Goal: Information Seeking & Learning: Get advice/opinions

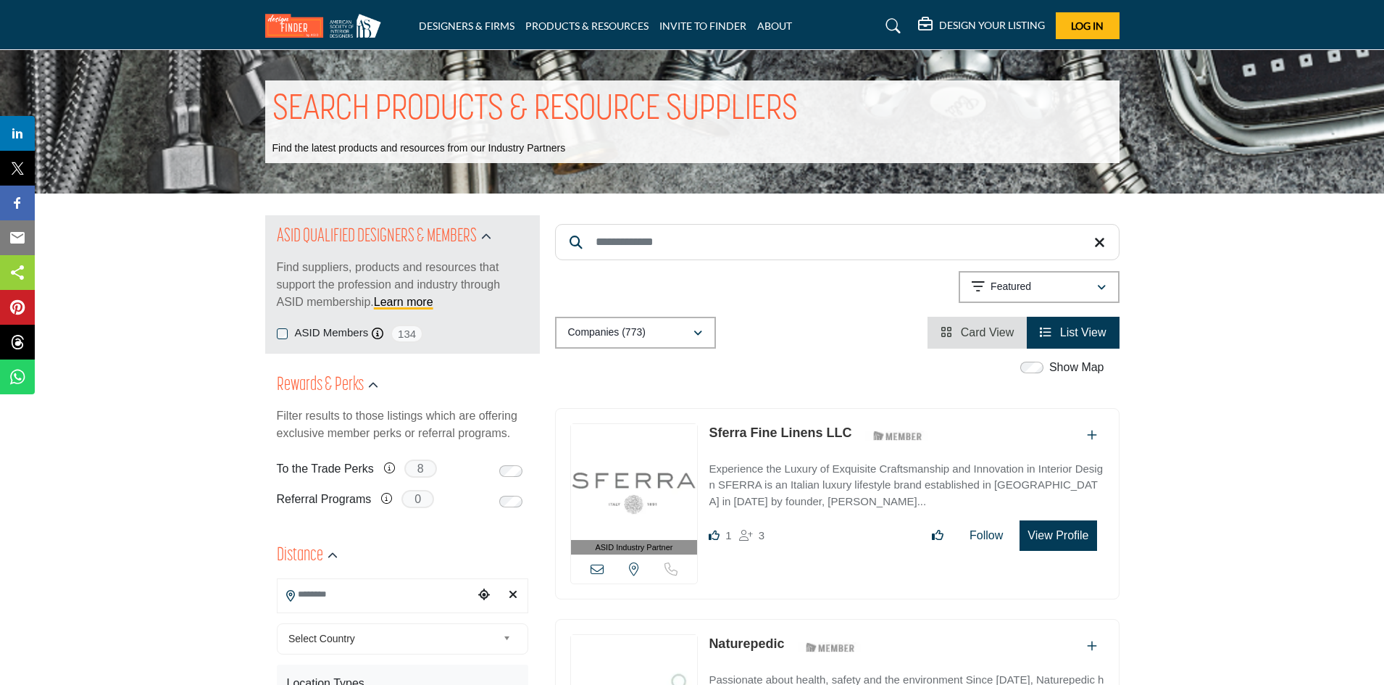
click at [729, 240] on input "Search Keyword" at bounding box center [837, 242] width 564 height 36
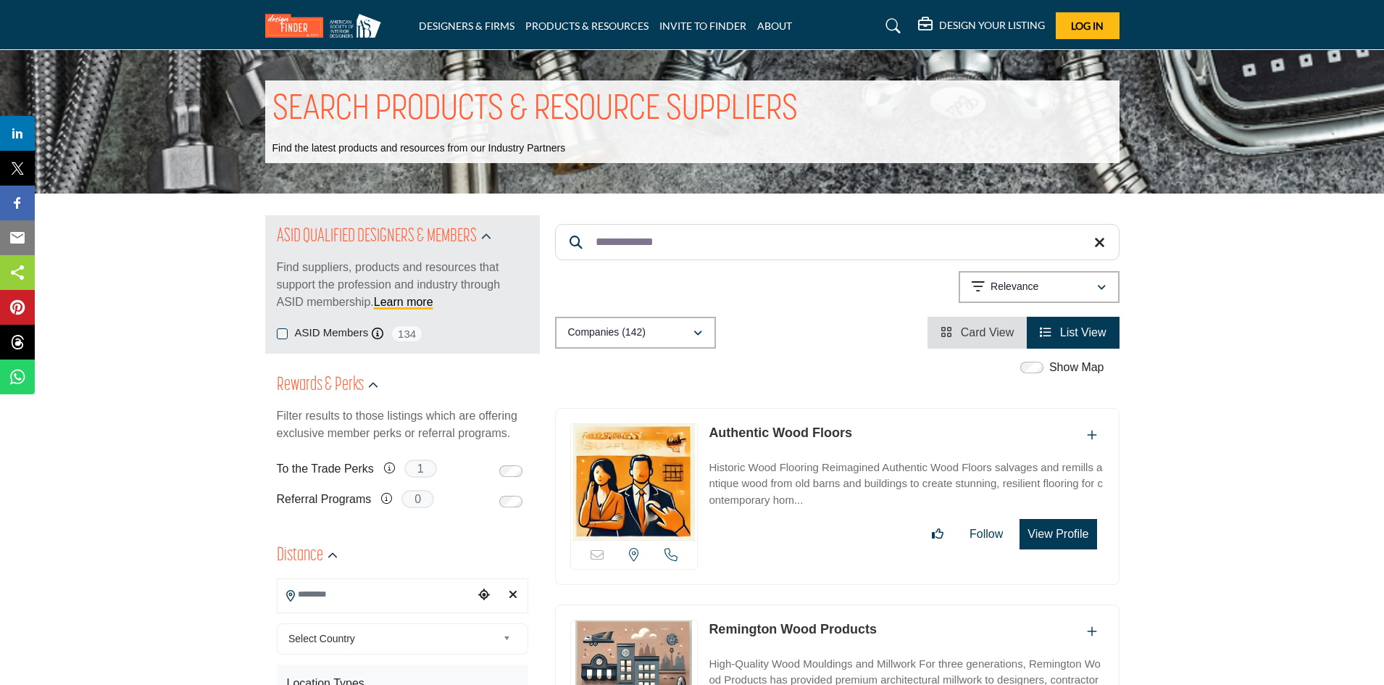
type input "**********"
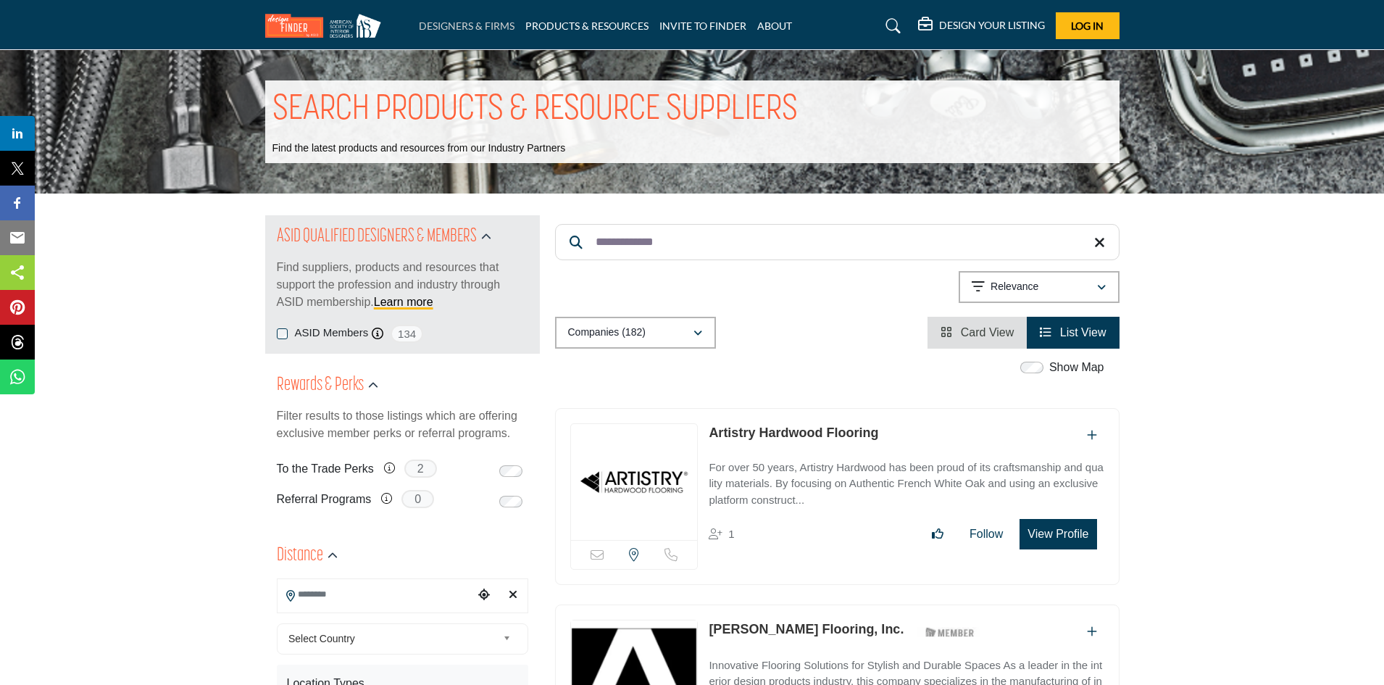
click at [467, 23] on link "DESIGNERS & FIRMS" at bounding box center [467, 26] width 96 height 12
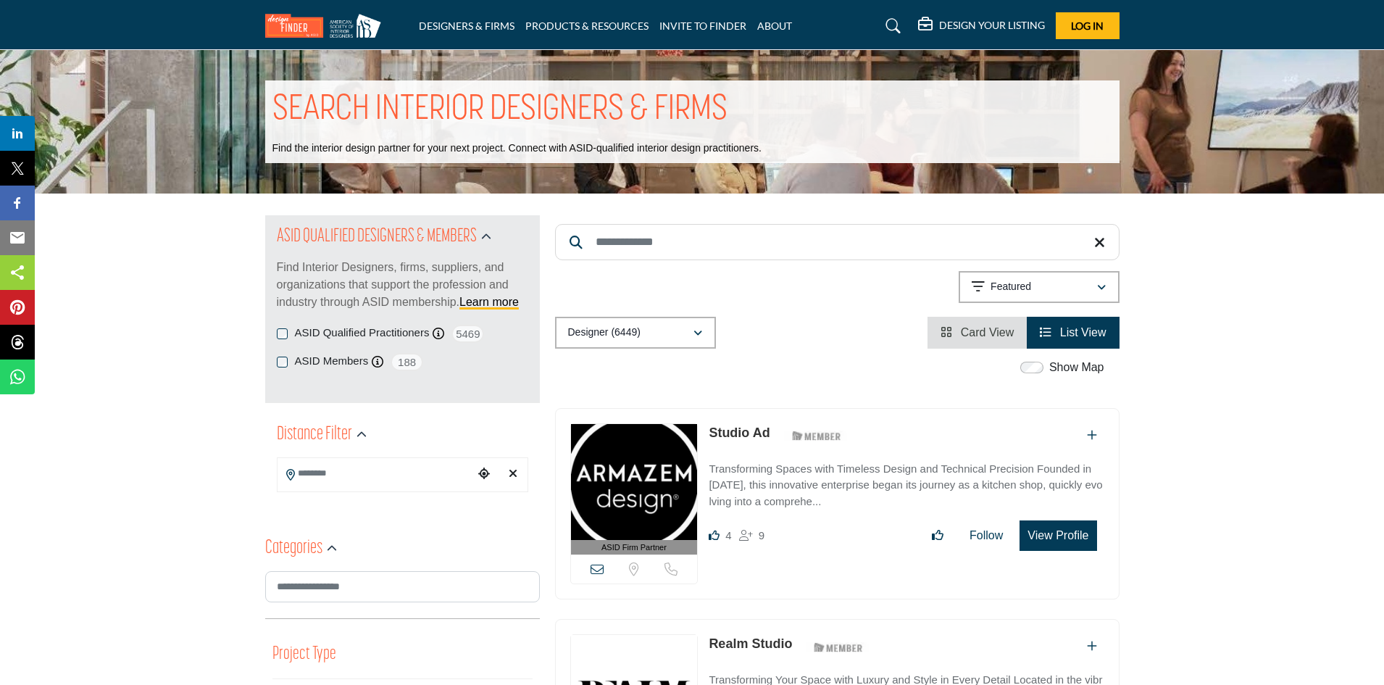
click at [774, 235] on input "Search Keyword" at bounding box center [837, 242] width 564 height 36
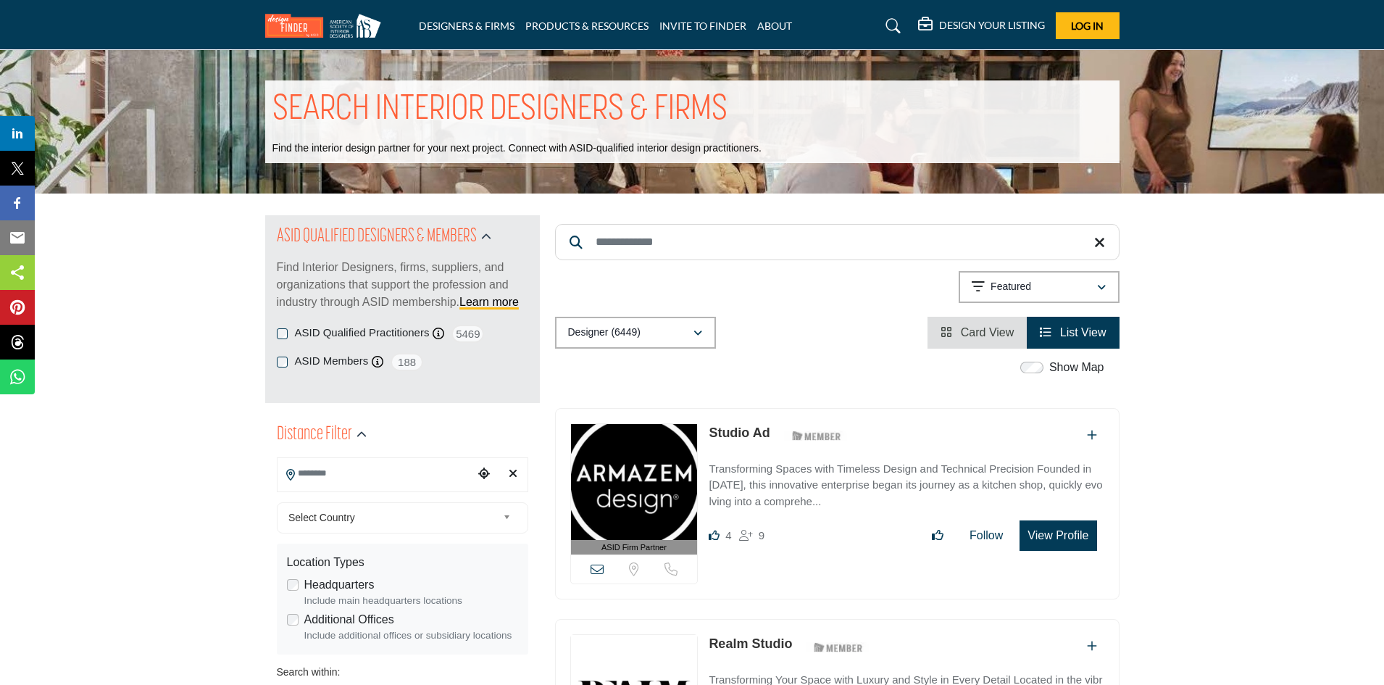
click at [388, 467] on input "Search Location" at bounding box center [375, 473] width 196 height 28
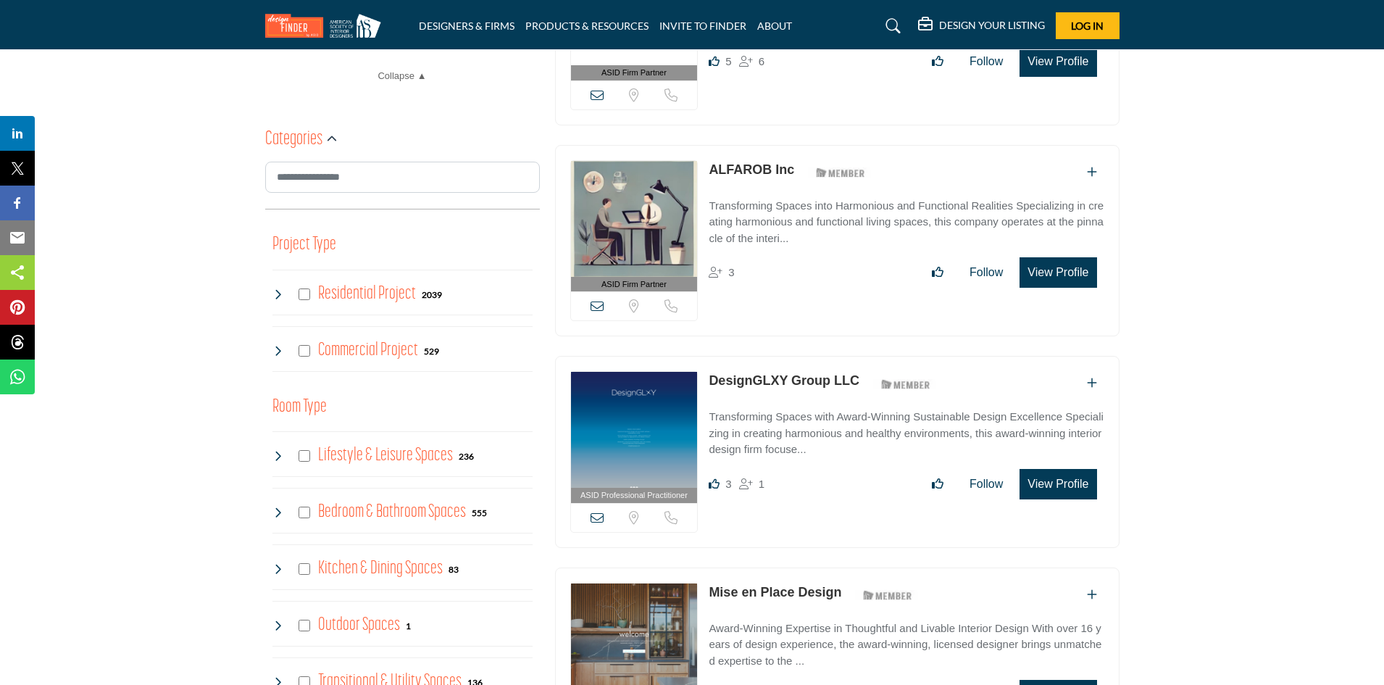
scroll to position [652, 0]
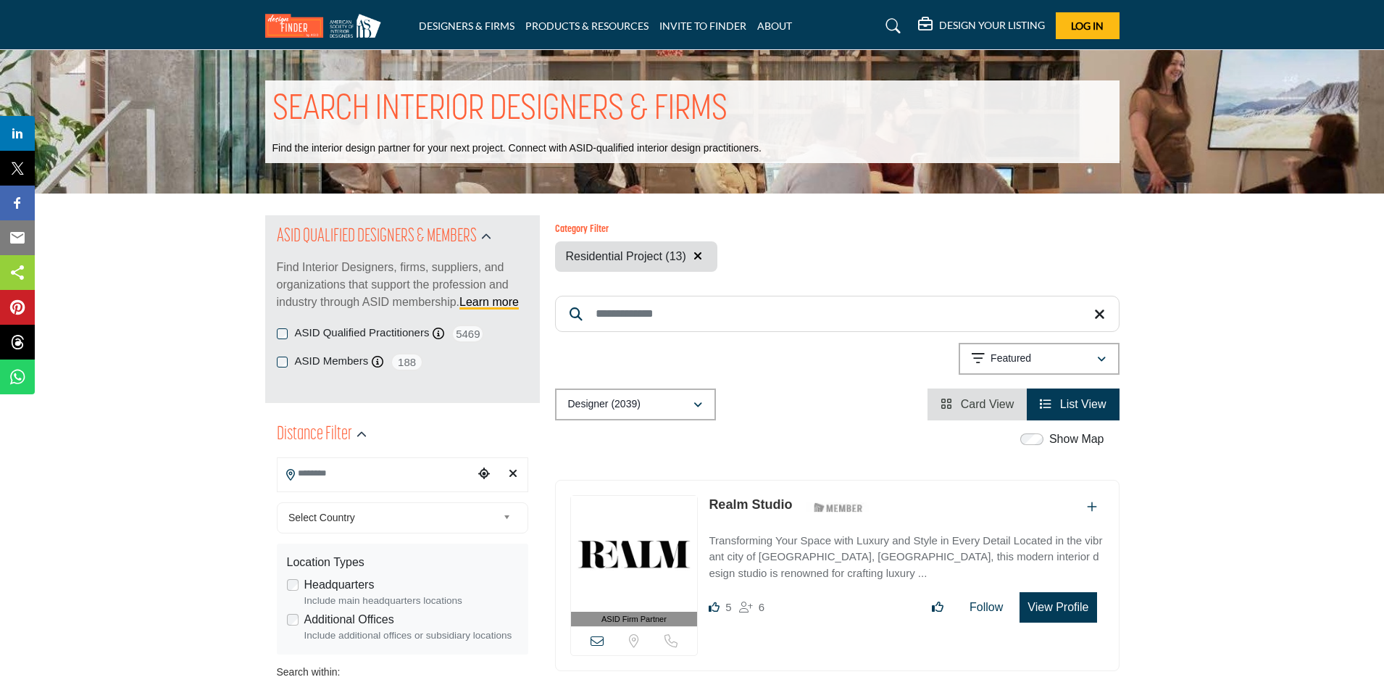
click at [417, 477] on input "Search Location" at bounding box center [375, 473] width 196 height 28
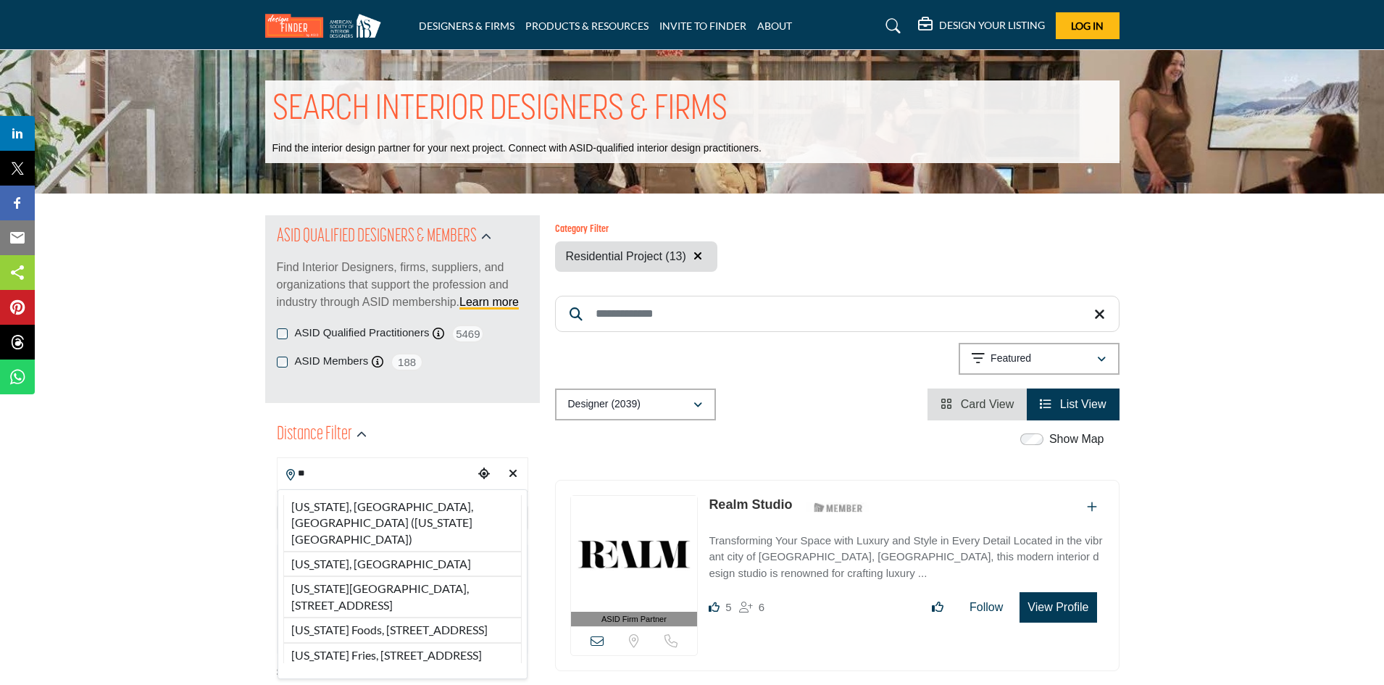
type input "*"
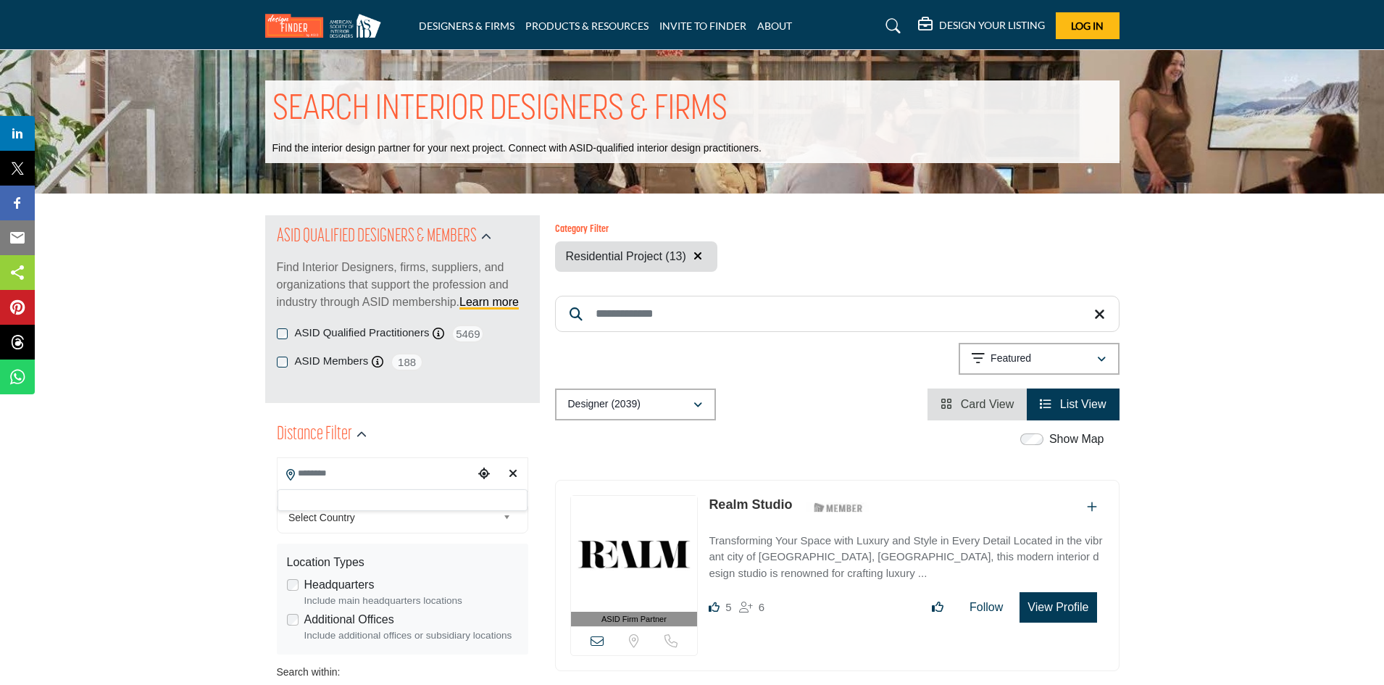
type input "***"
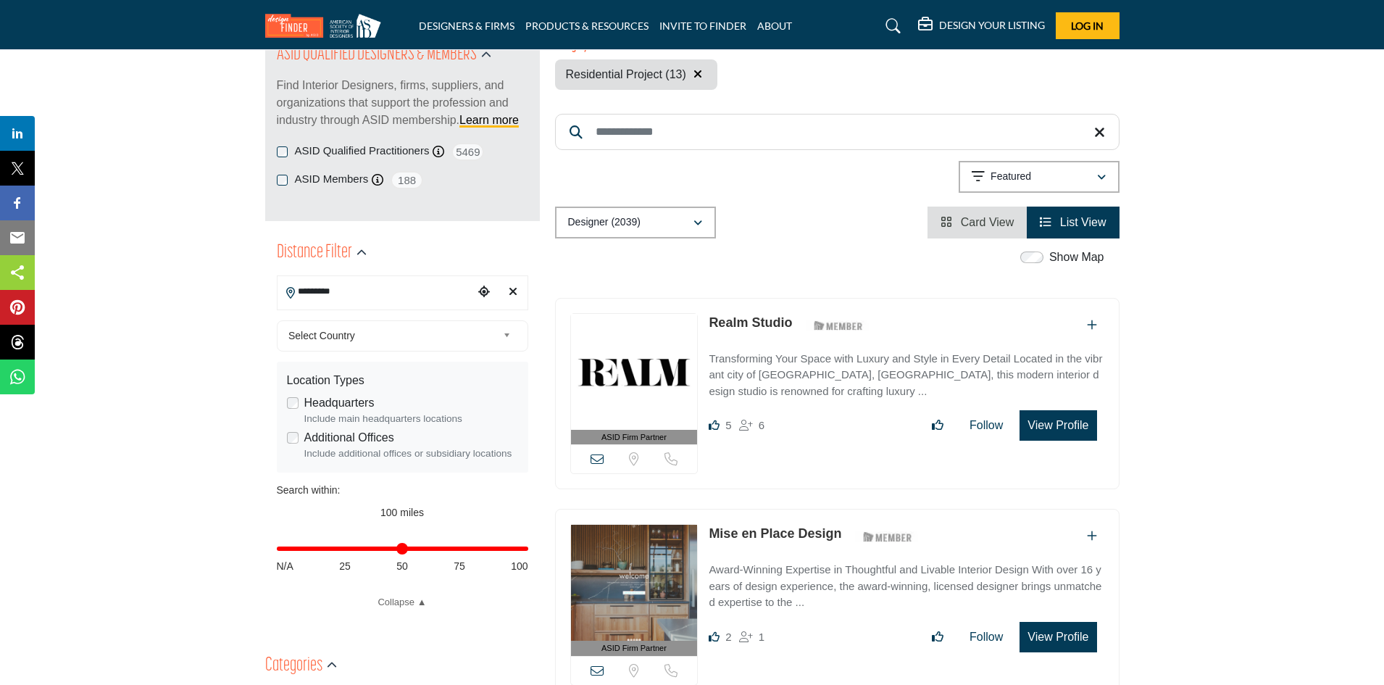
scroll to position [217, 0]
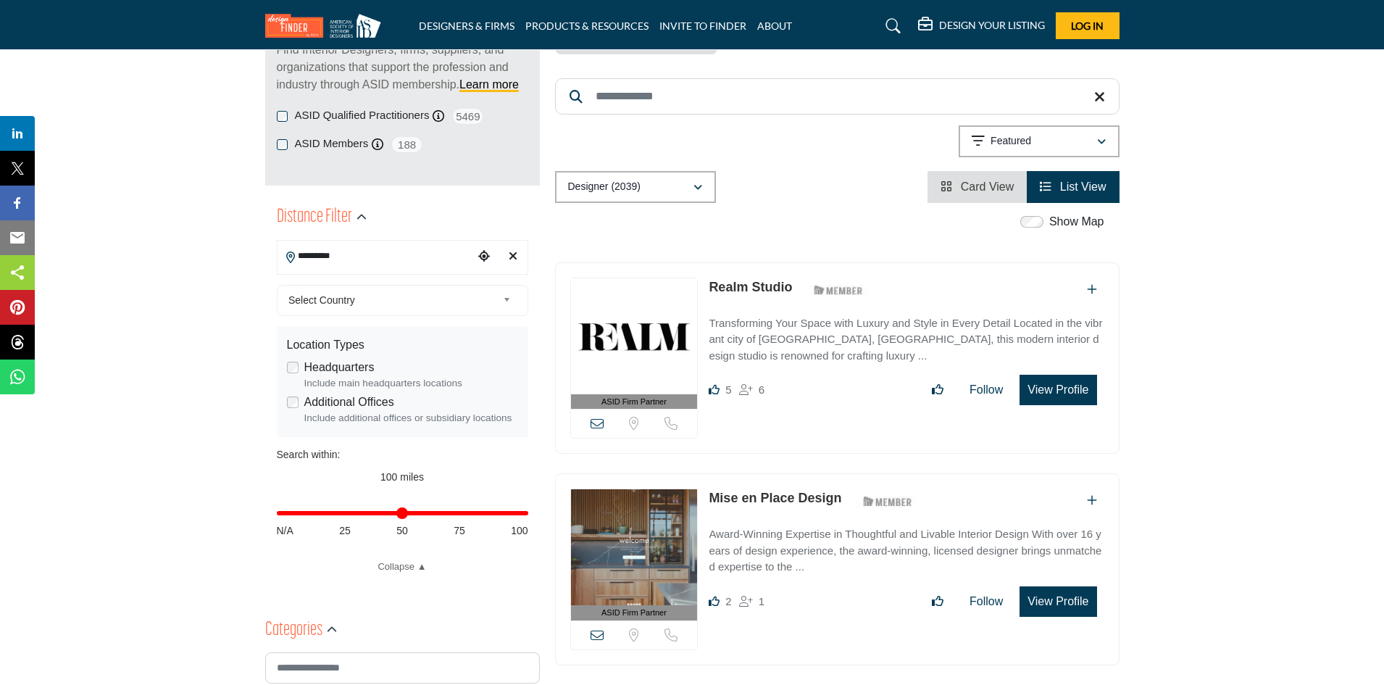
click at [393, 253] on input "*********" at bounding box center [375, 256] width 196 height 28
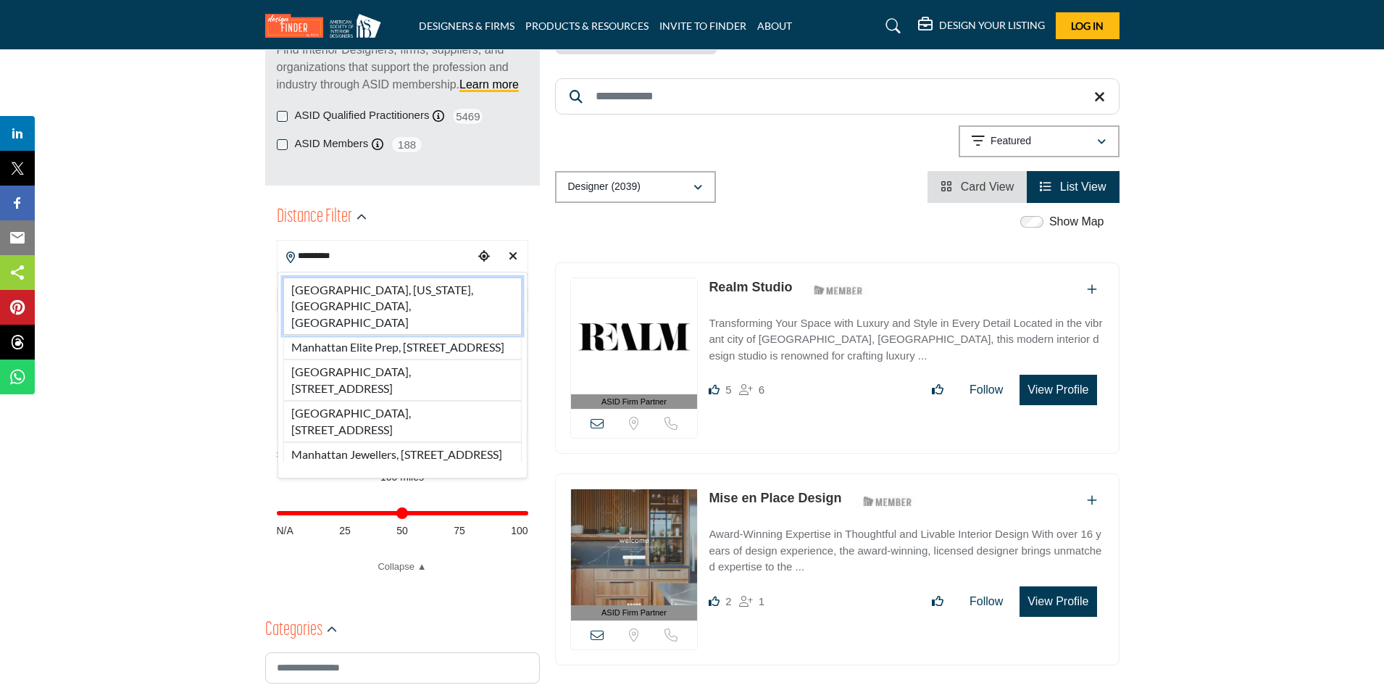
click at [396, 288] on li "Manhattan, New York, NY, USA" at bounding box center [402, 305] width 238 height 57
type input "**********"
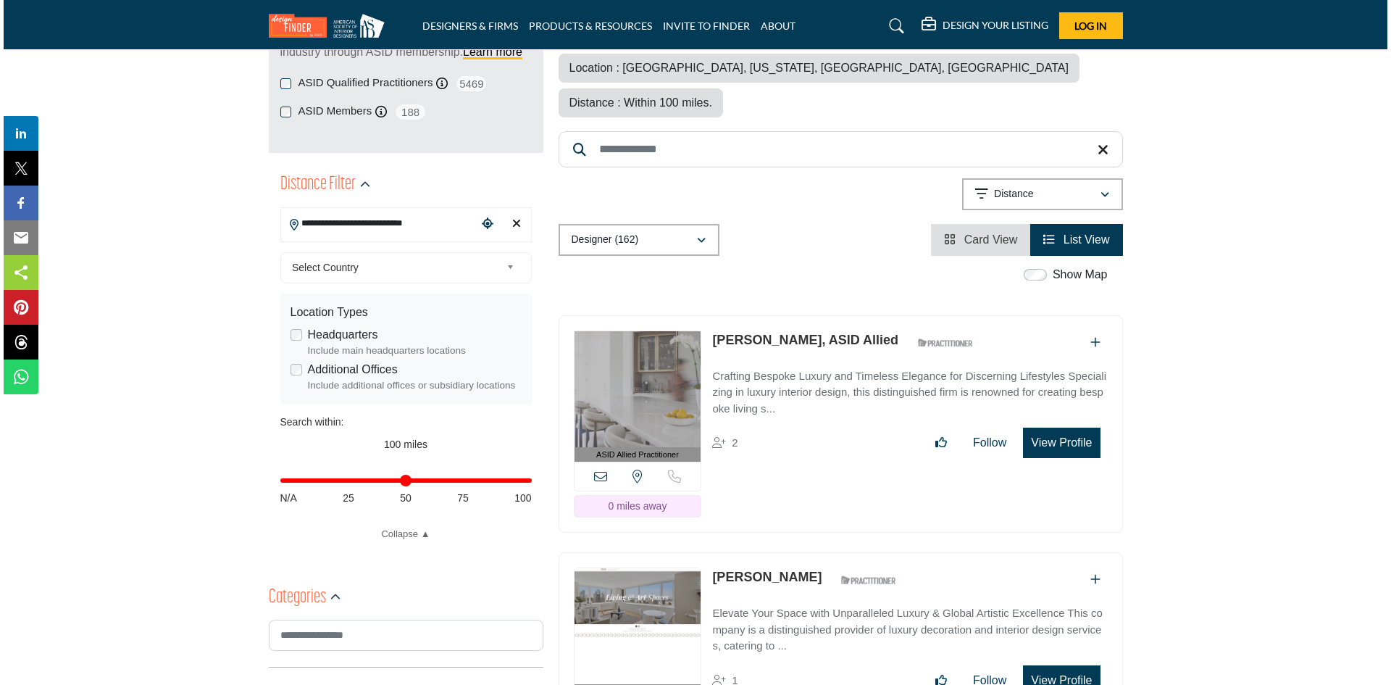
scroll to position [217, 0]
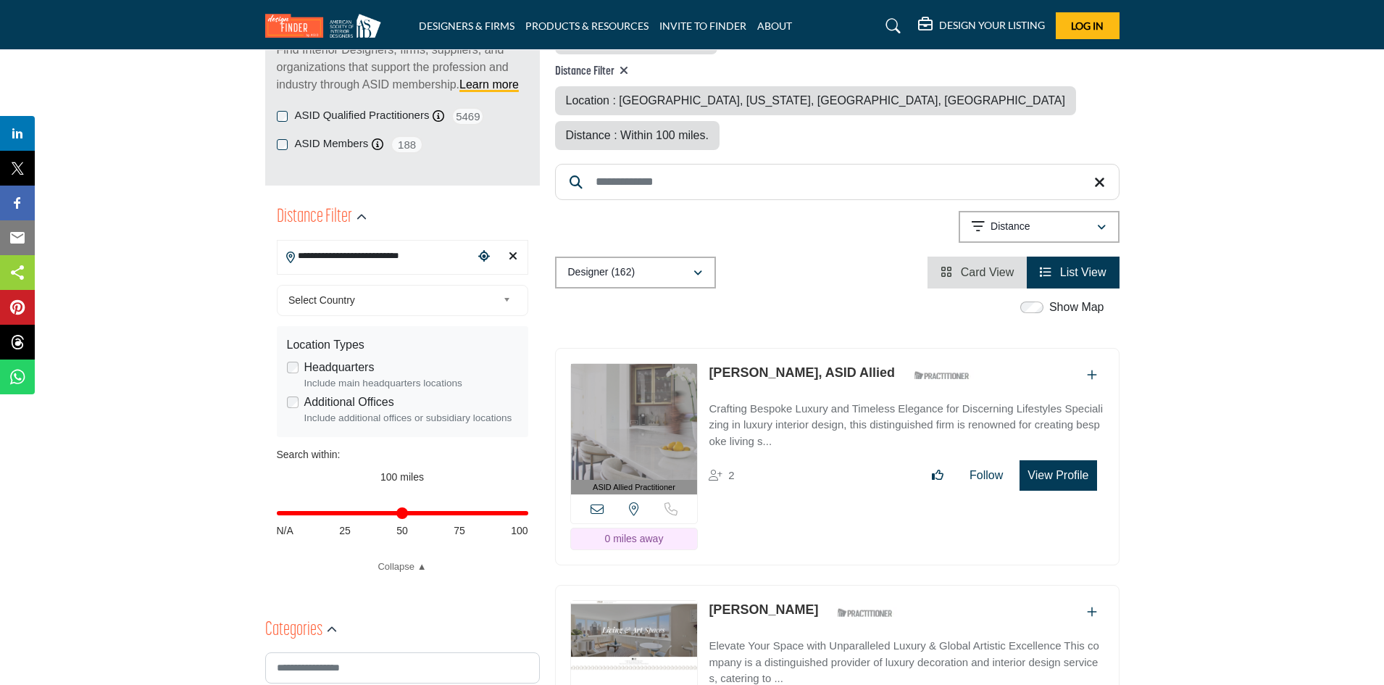
click at [1057, 460] on button "View Profile" at bounding box center [1057, 475] width 77 height 30
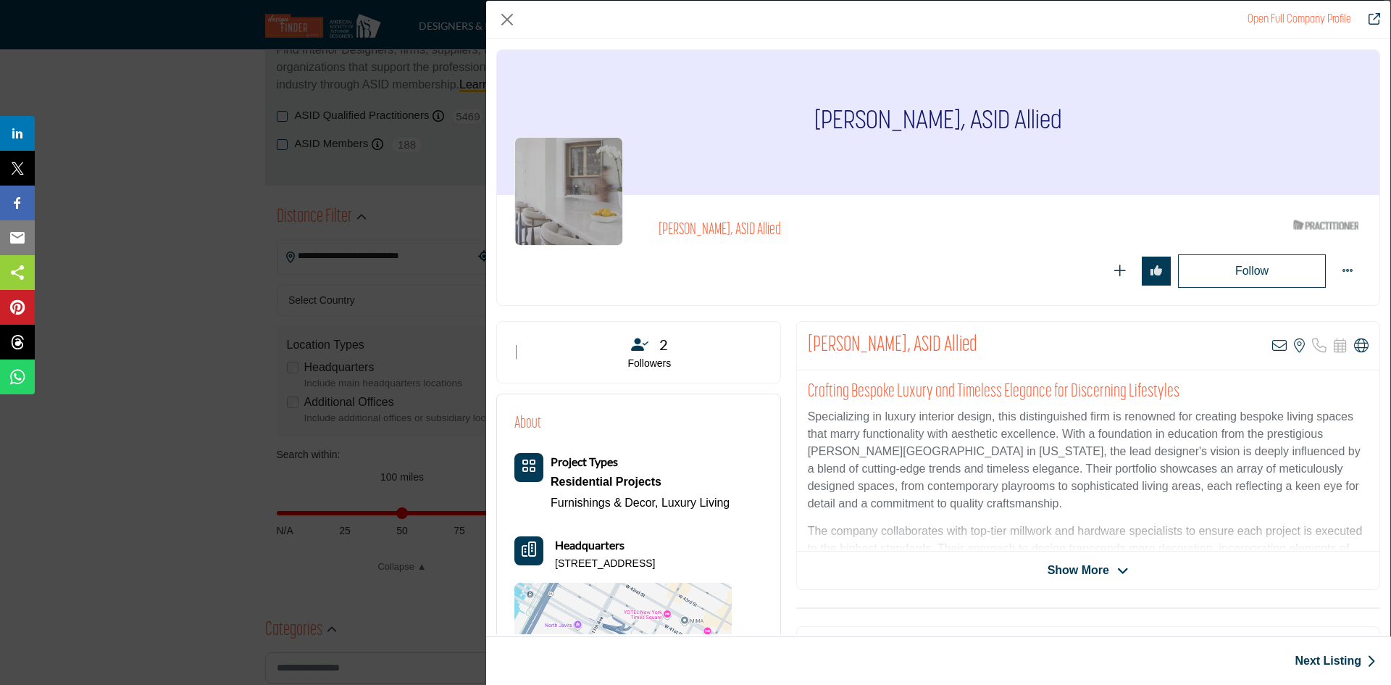
click at [1084, 569] on span "Show More" at bounding box center [1078, 569] width 62 height 17
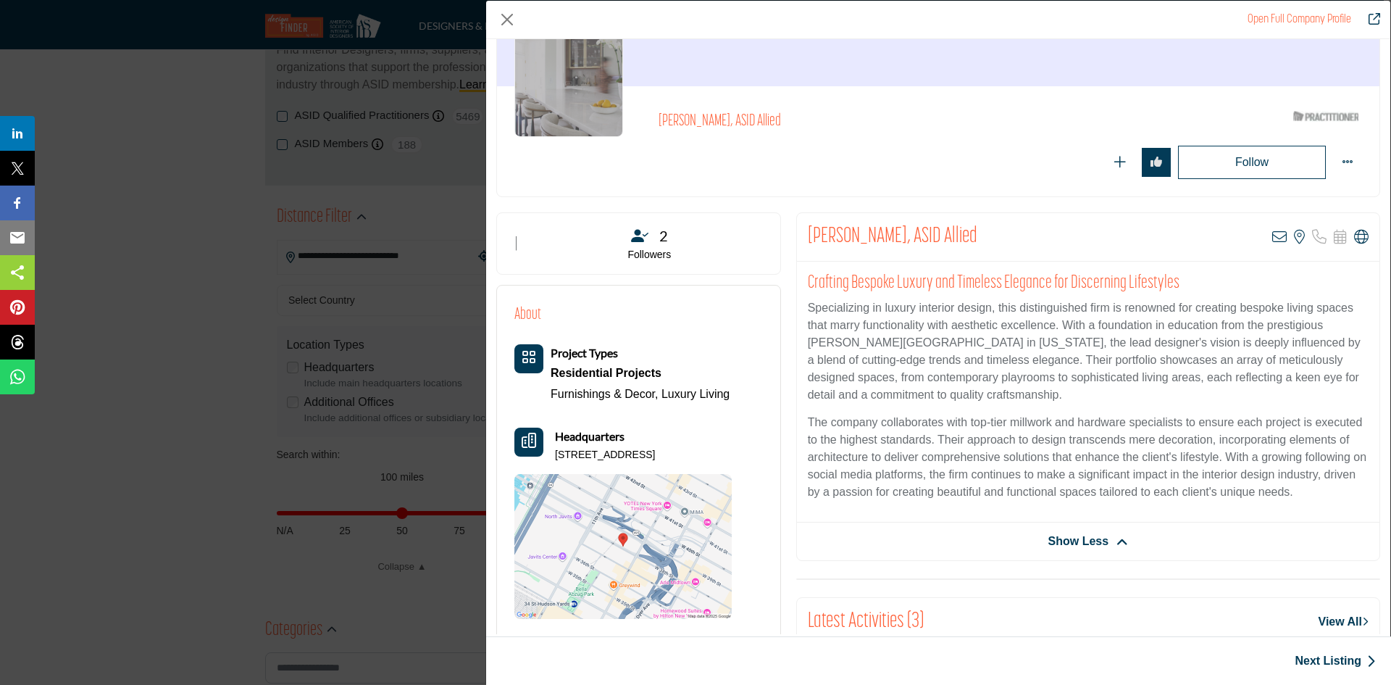
scroll to position [0, 0]
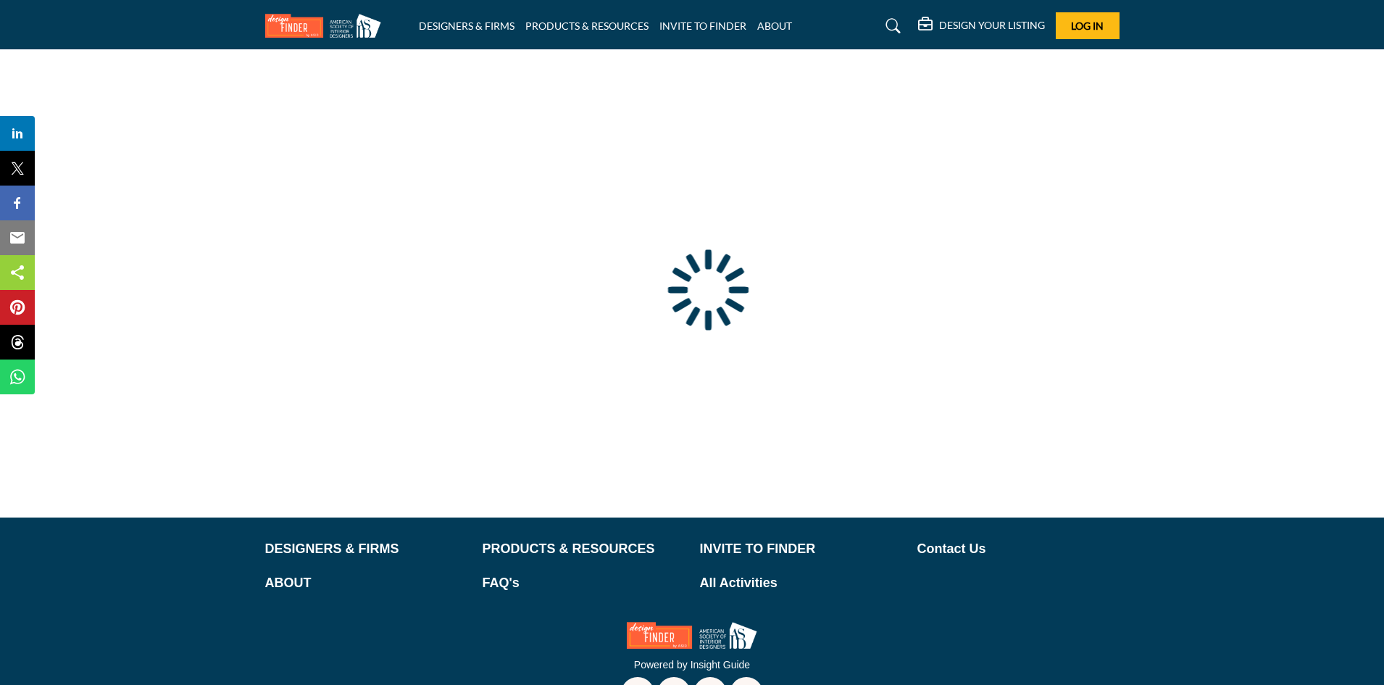
type input "**********"
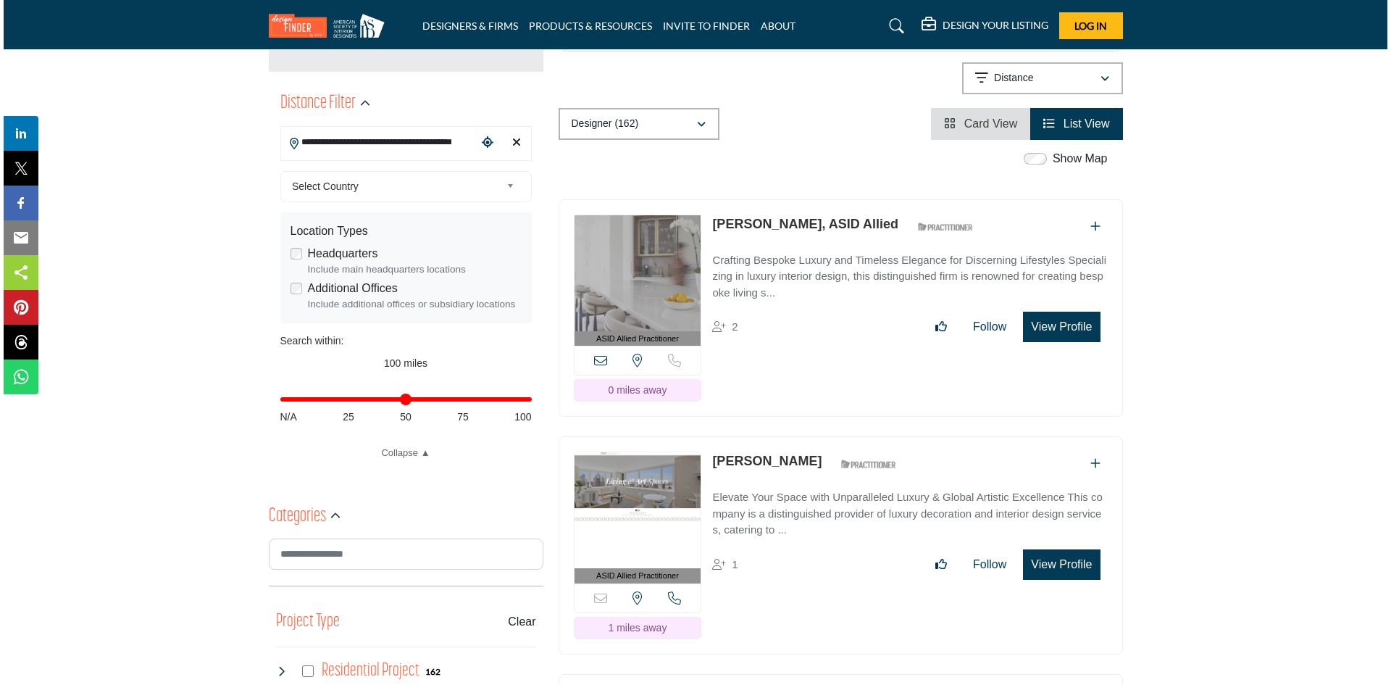
scroll to position [362, 0]
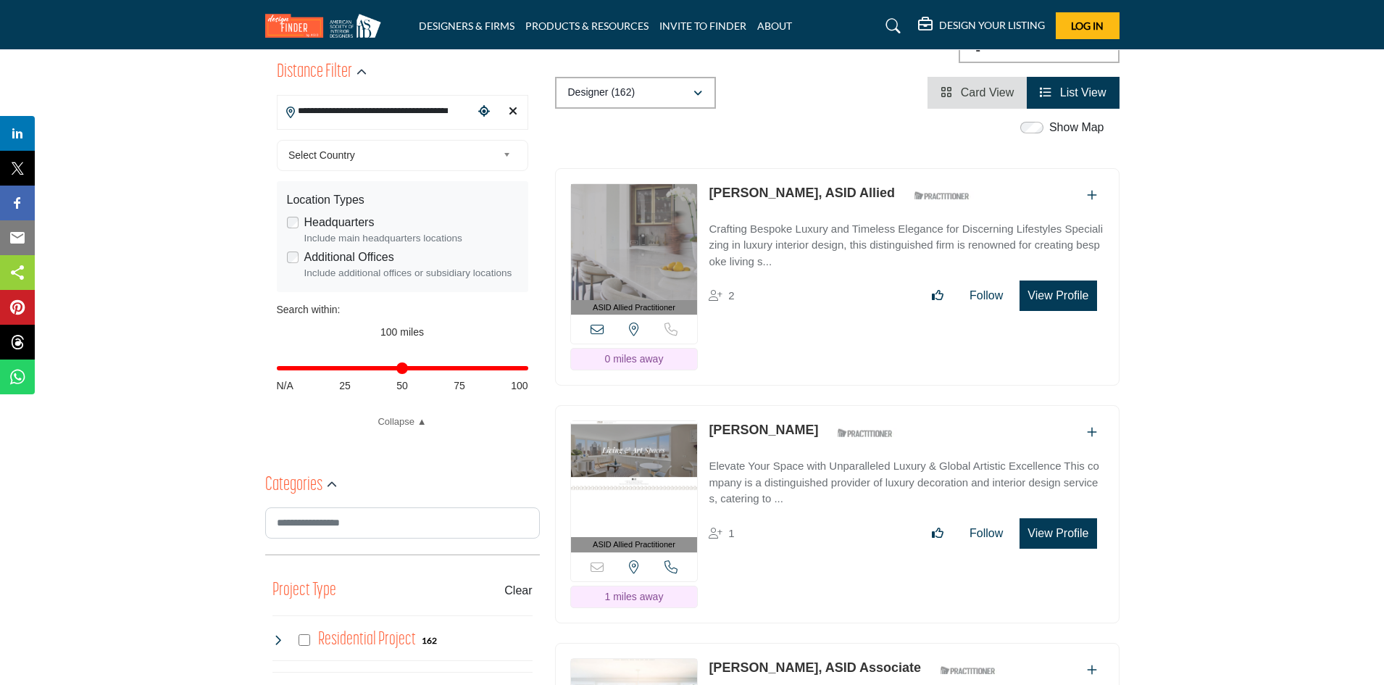
click at [1056, 292] on button "View Profile" at bounding box center [1057, 295] width 77 height 30
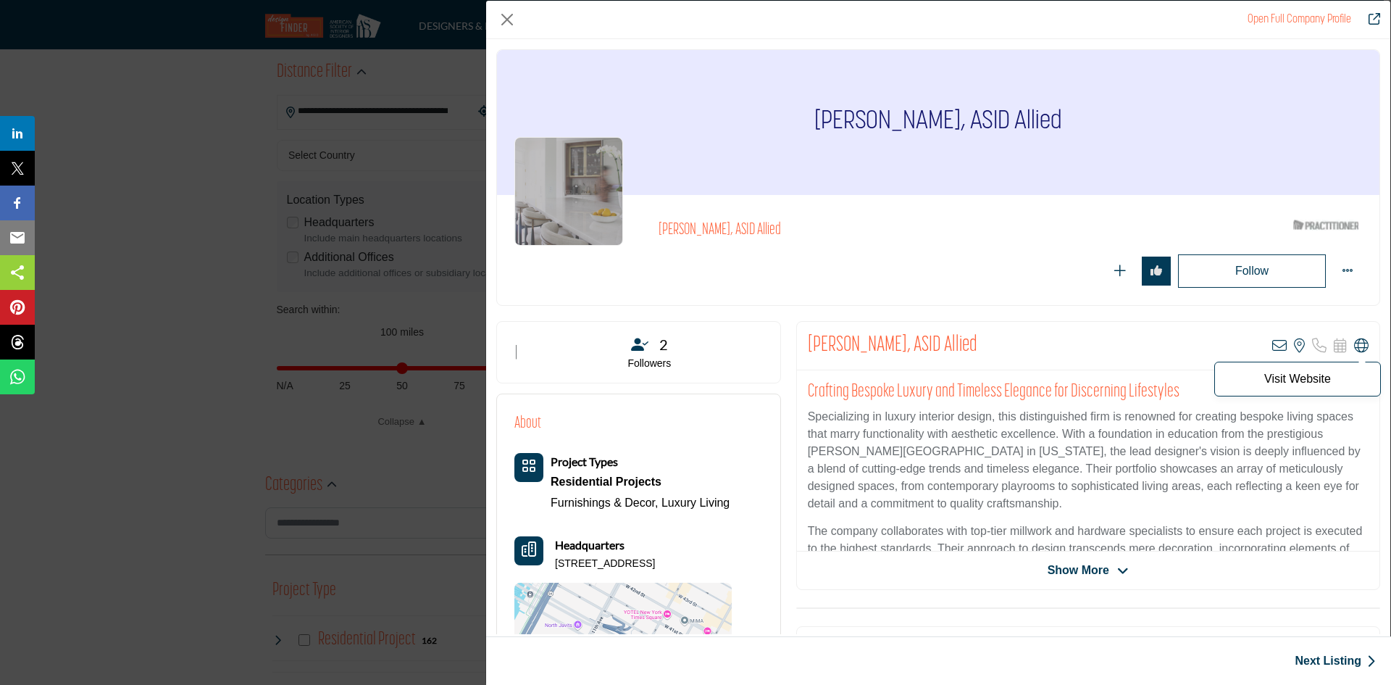
click at [1354, 343] on icon "Company Data Modal" at bounding box center [1361, 345] width 14 height 14
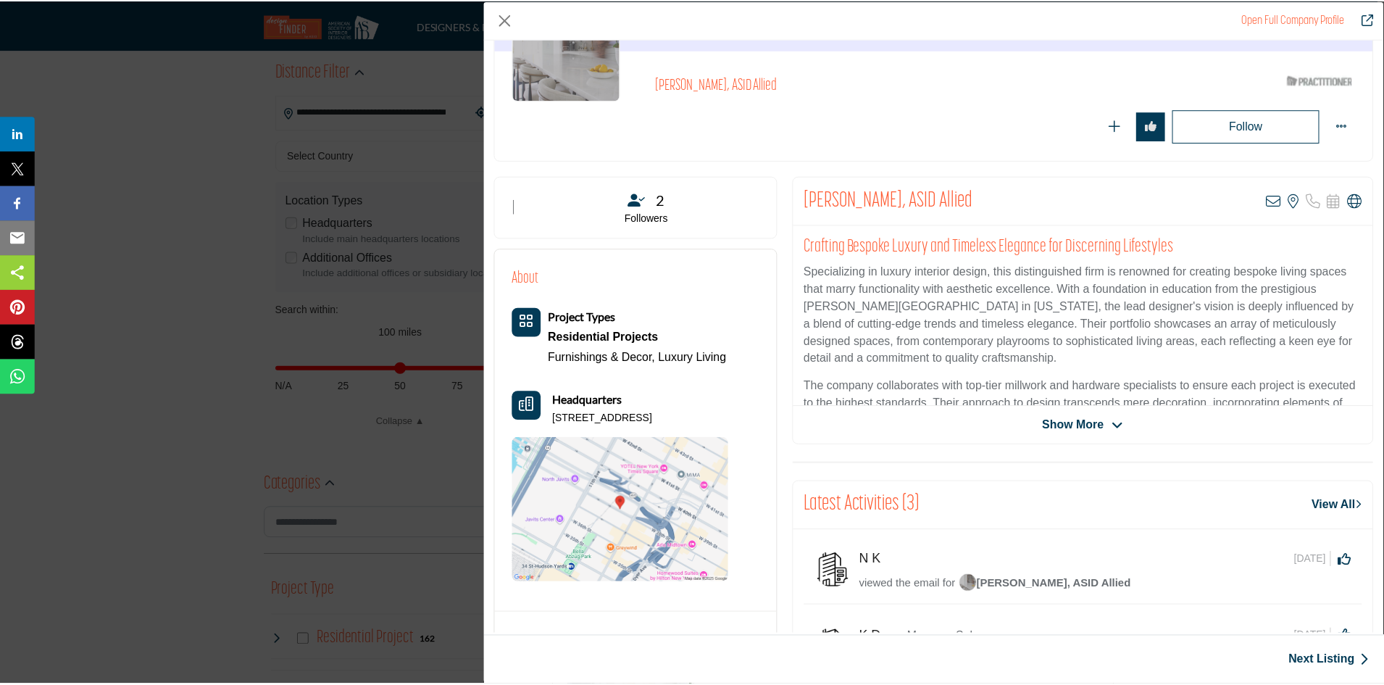
scroll to position [0, 0]
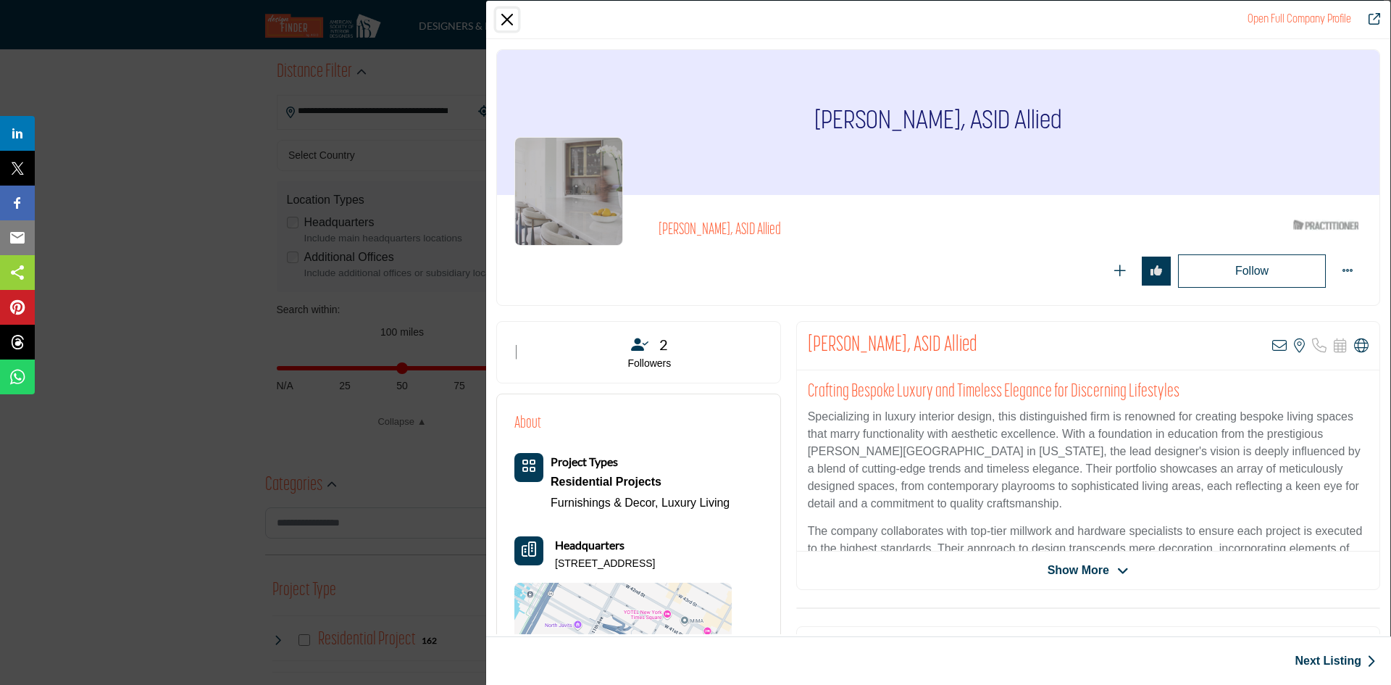
click at [508, 16] on button "Close" at bounding box center [507, 20] width 22 height 22
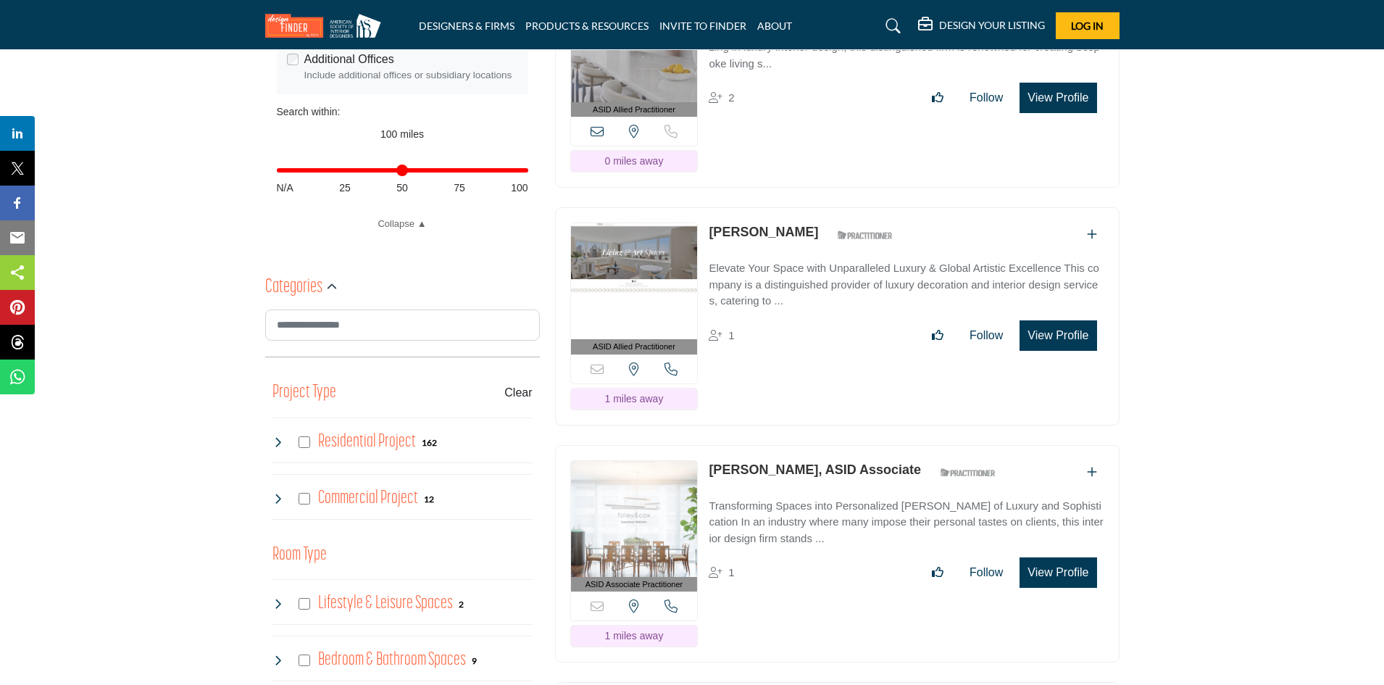
scroll to position [580, 0]
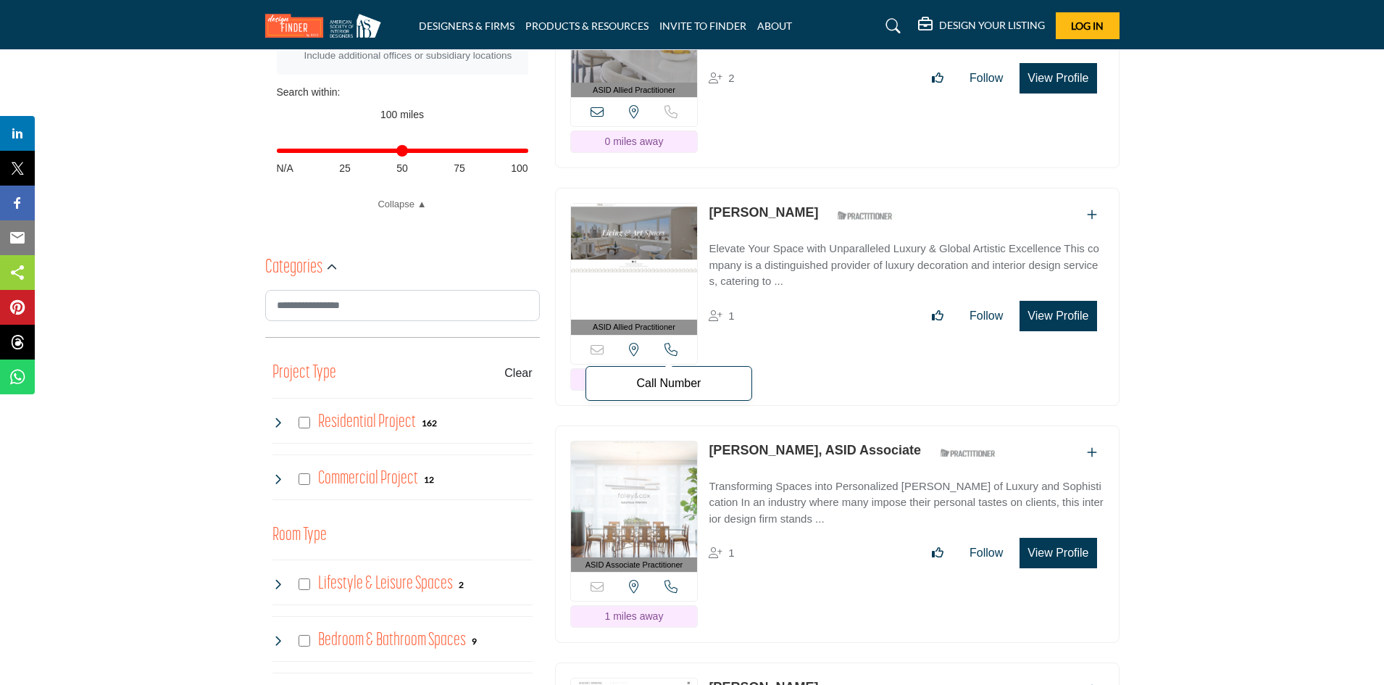
click at [673, 350] on icon at bounding box center [670, 349] width 13 height 13
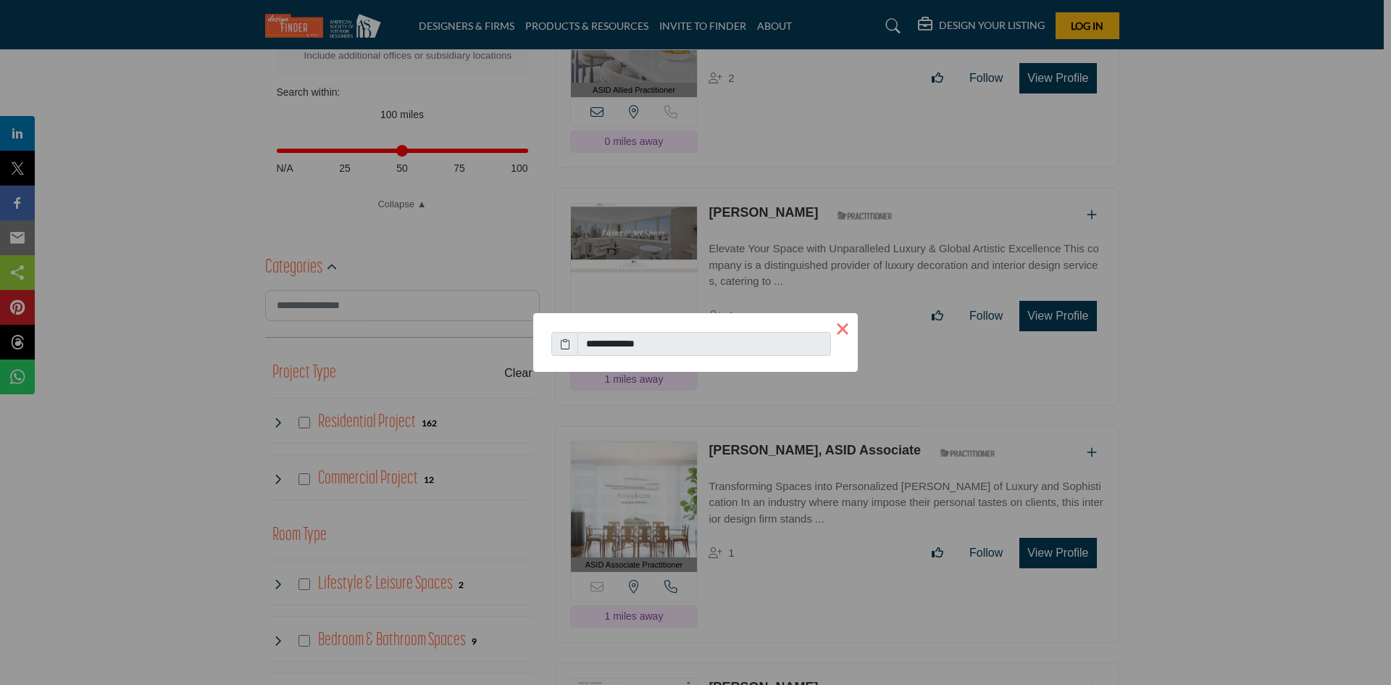
click at [845, 326] on button "×" at bounding box center [842, 328] width 30 height 30
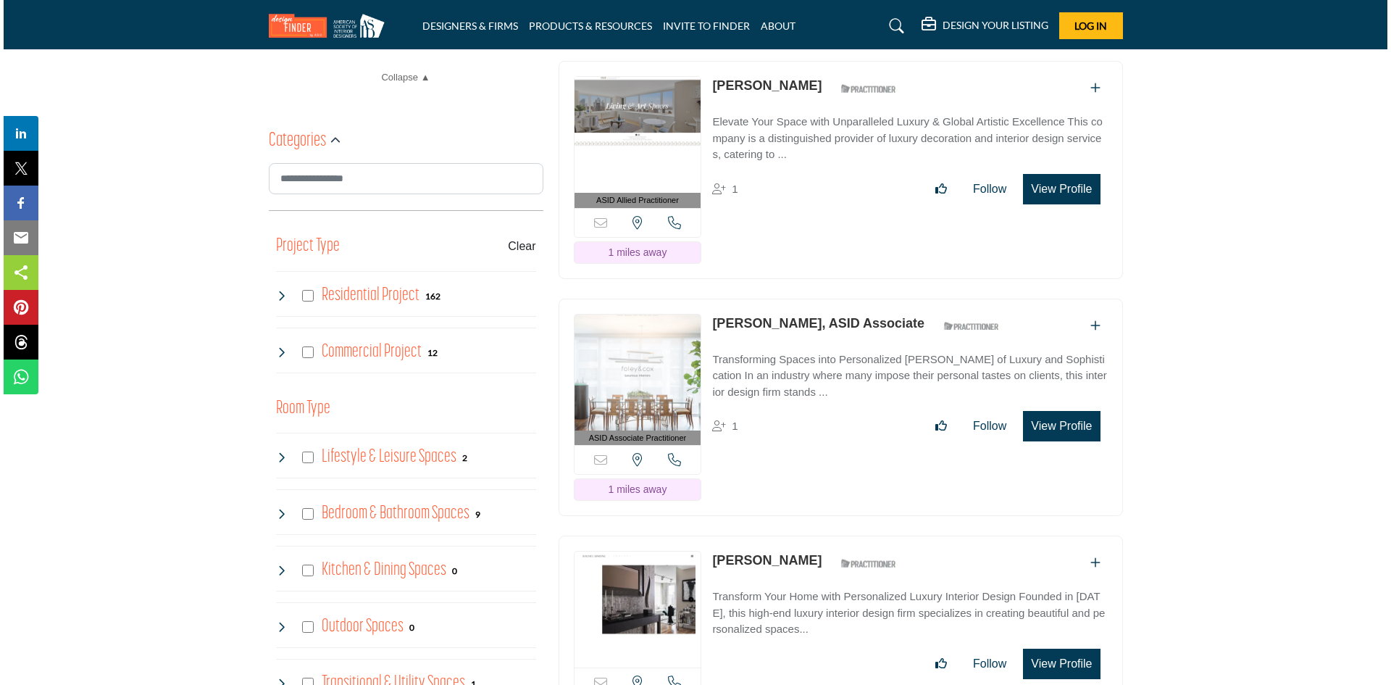
scroll to position [724, 0]
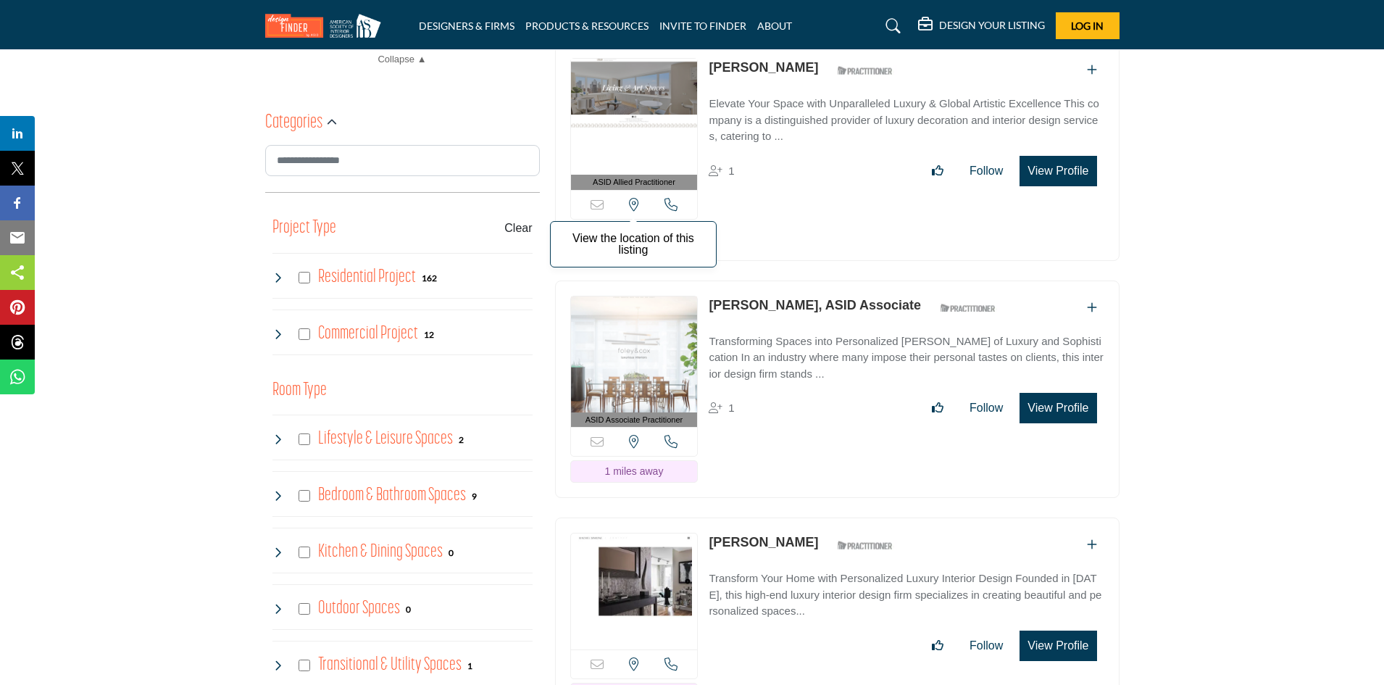
click at [629, 201] on icon at bounding box center [634, 204] width 10 height 13
click at [1057, 169] on button "View Profile" at bounding box center [1057, 171] width 77 height 30
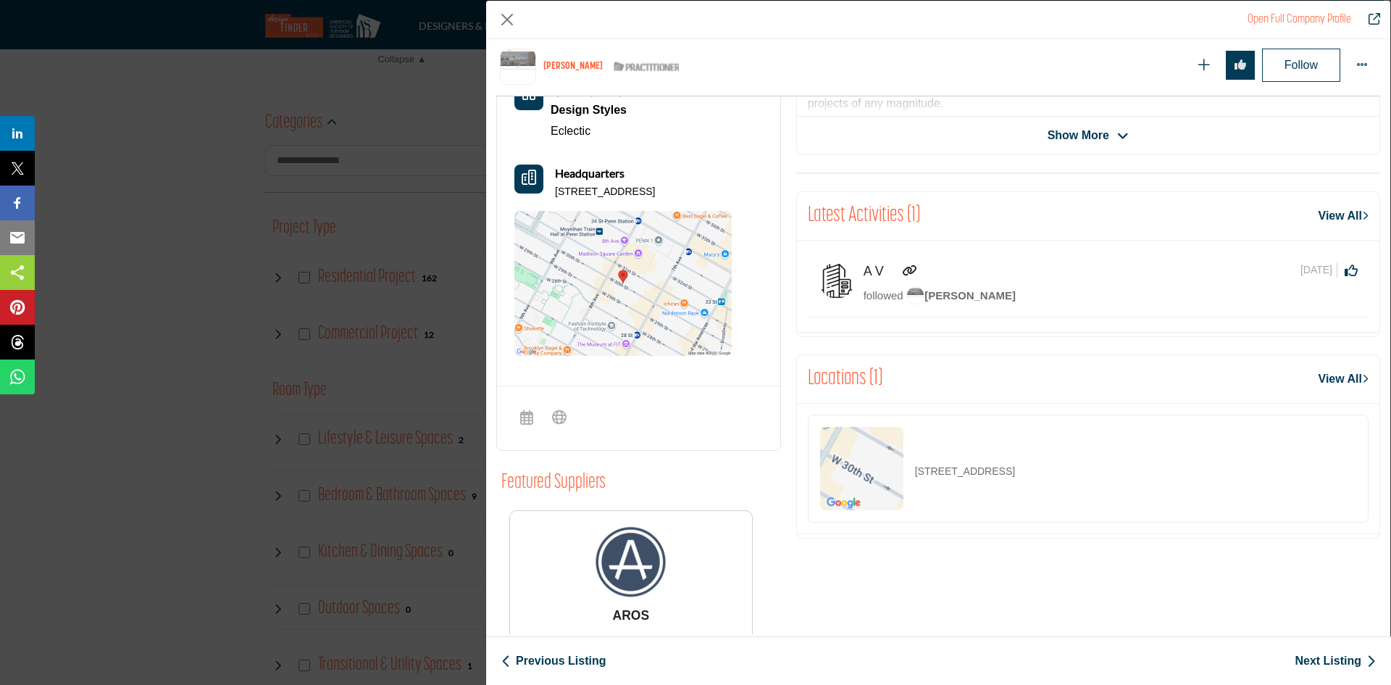
scroll to position [0, 0]
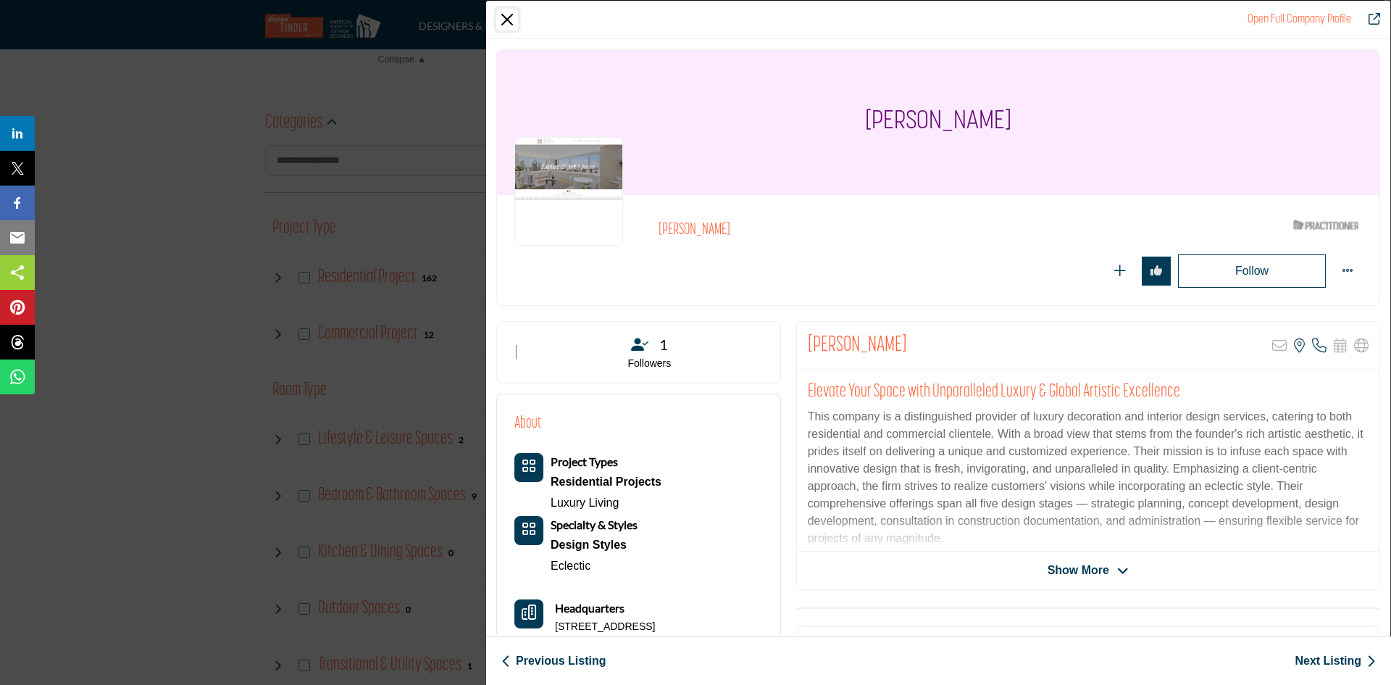
click at [513, 21] on button "Close" at bounding box center [507, 20] width 22 height 22
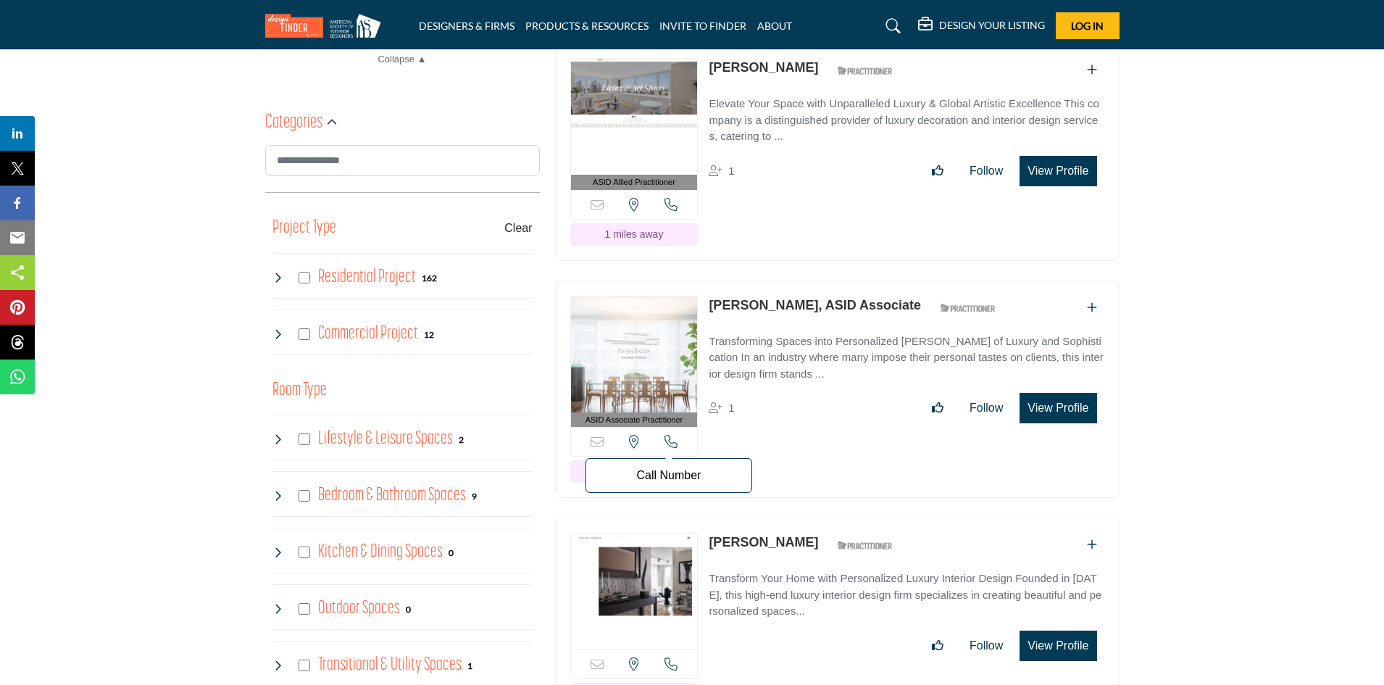
click at [667, 437] on icon at bounding box center [670, 441] width 13 height 13
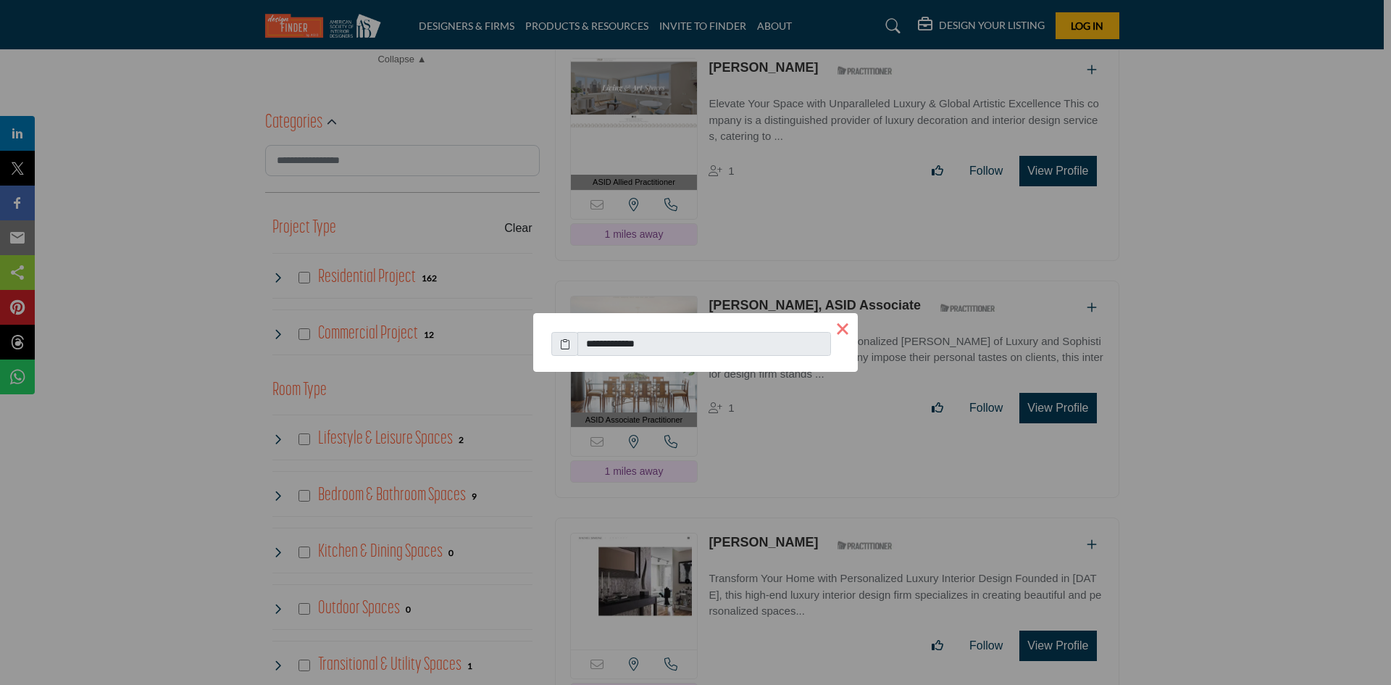
click at [847, 325] on button "×" at bounding box center [842, 328] width 30 height 30
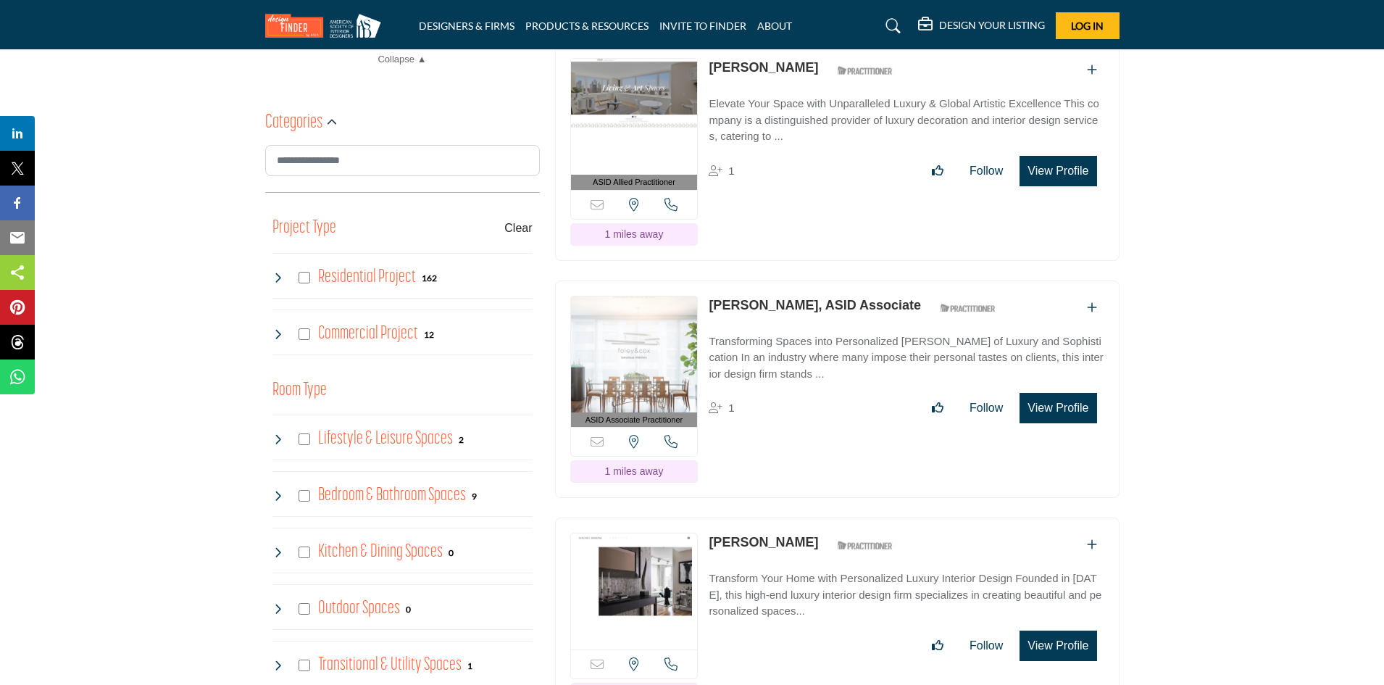
click at [1049, 405] on button "View Profile" at bounding box center [1057, 408] width 77 height 30
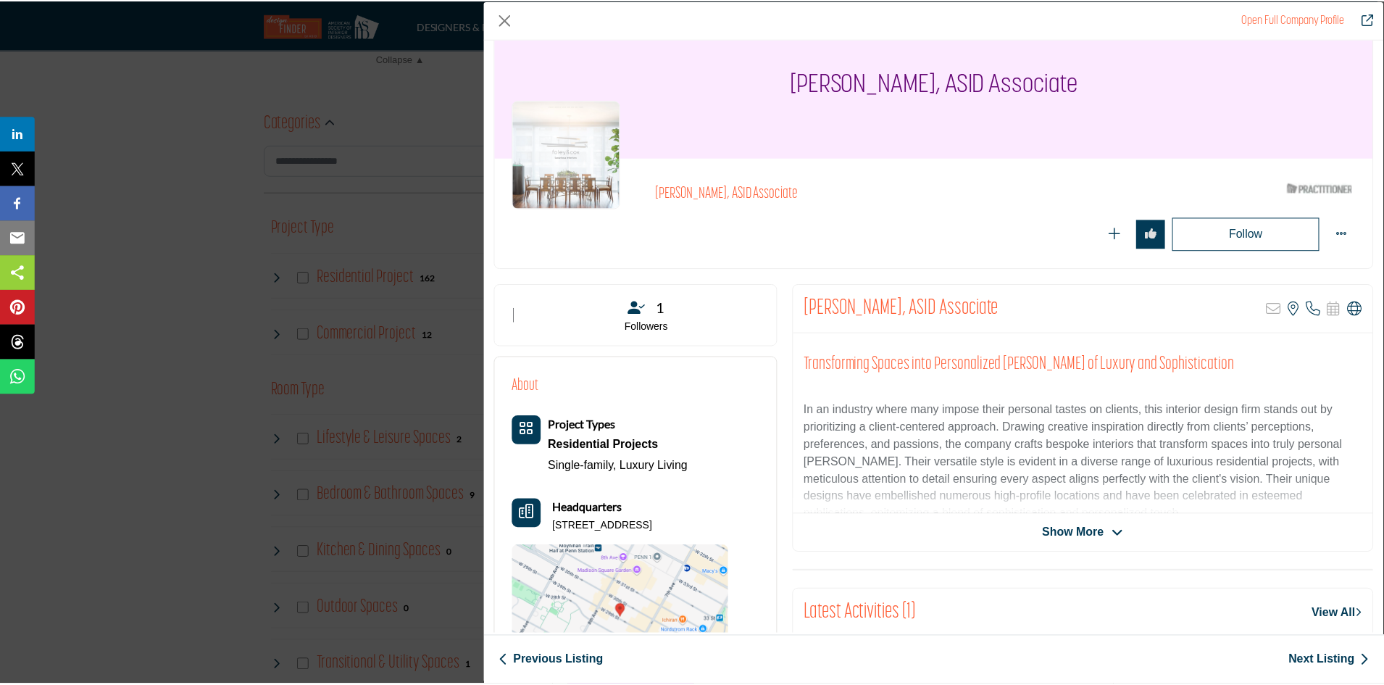
scroll to position [145, 0]
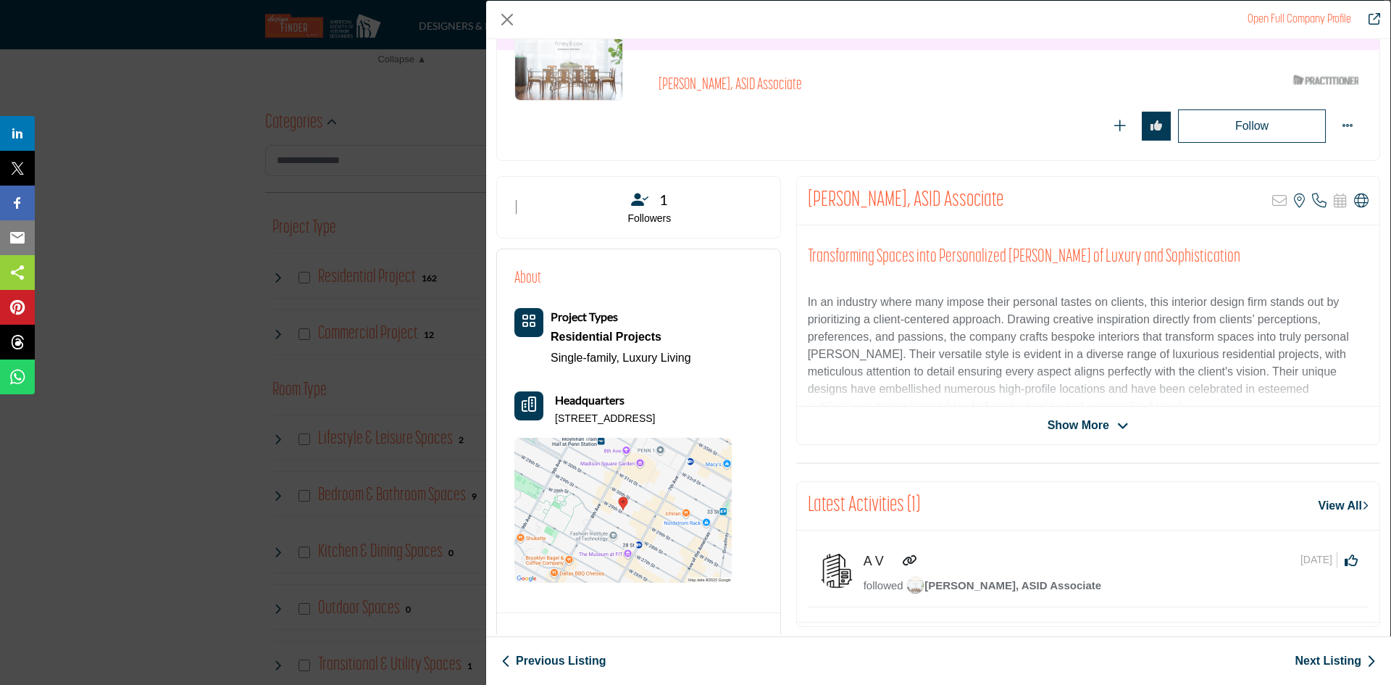
click at [1081, 428] on span "Show More" at bounding box center [1078, 425] width 62 height 17
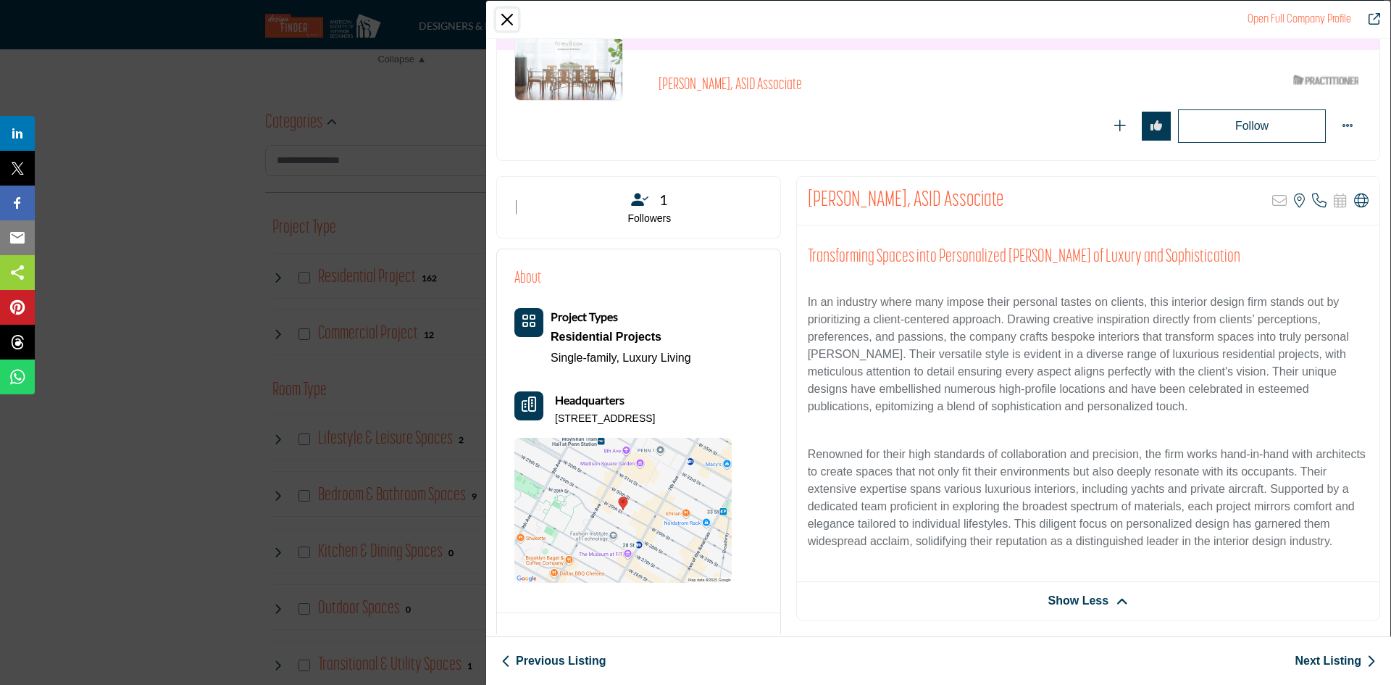
click at [503, 22] on button "Close" at bounding box center [507, 20] width 22 height 22
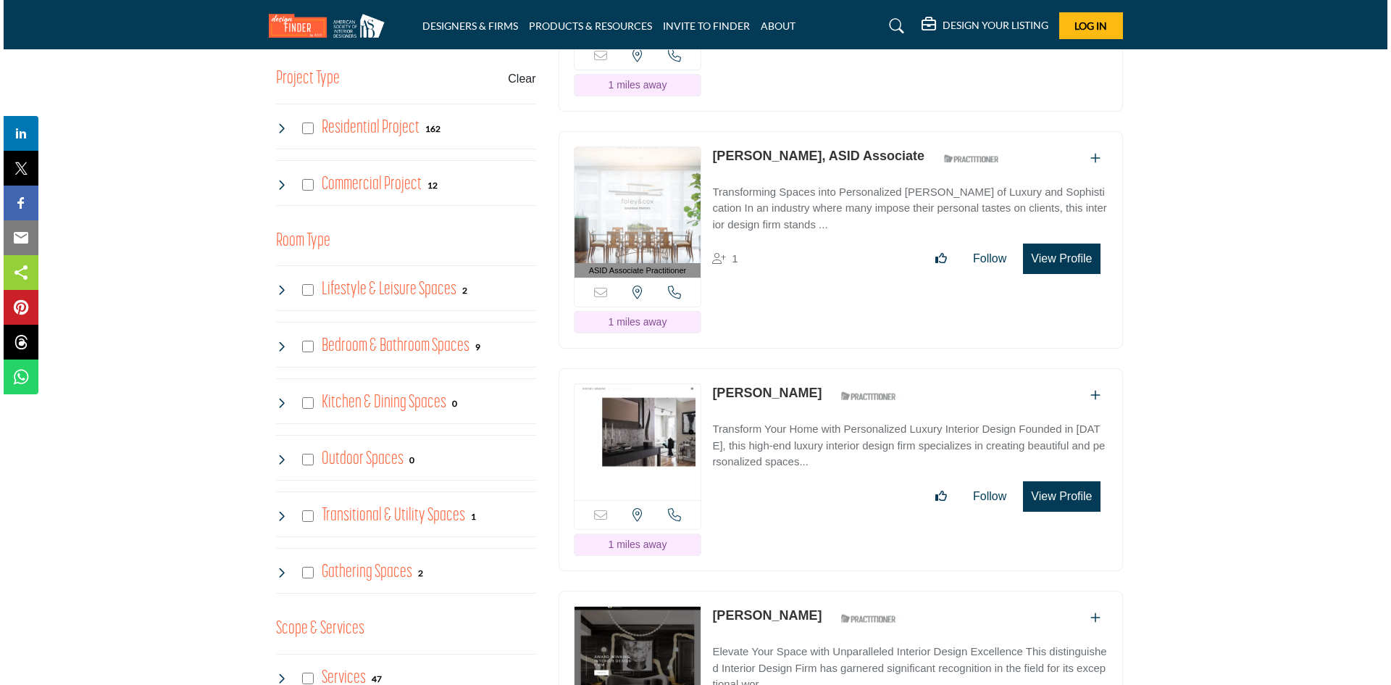
scroll to position [942, 0]
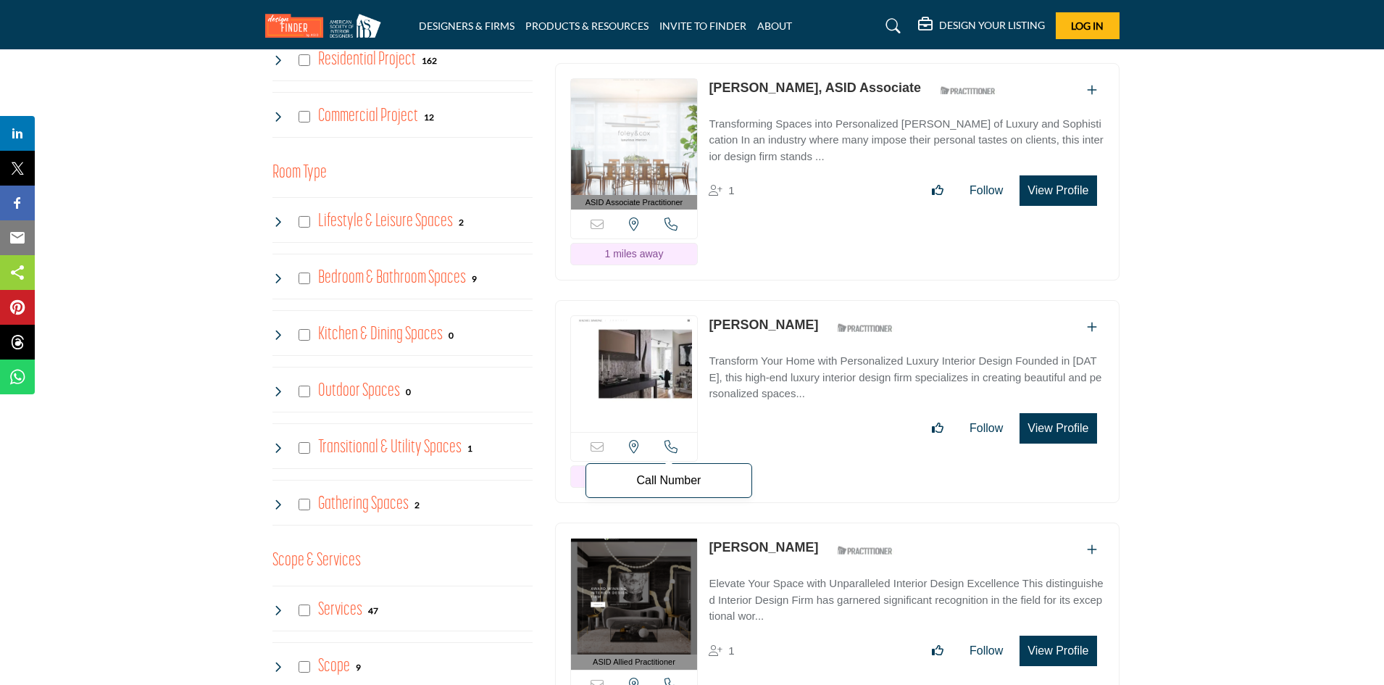
click at [667, 443] on icon at bounding box center [670, 446] width 13 height 13
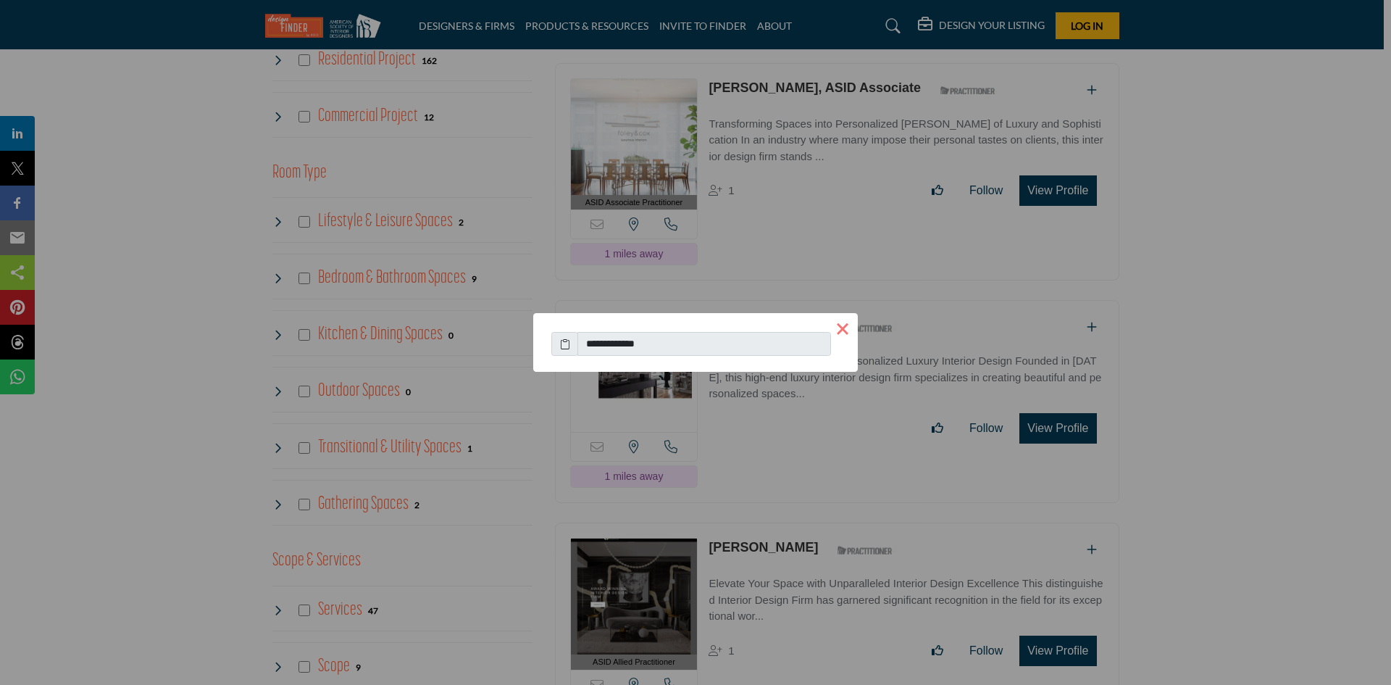
click at [843, 328] on button "×" at bounding box center [842, 328] width 30 height 30
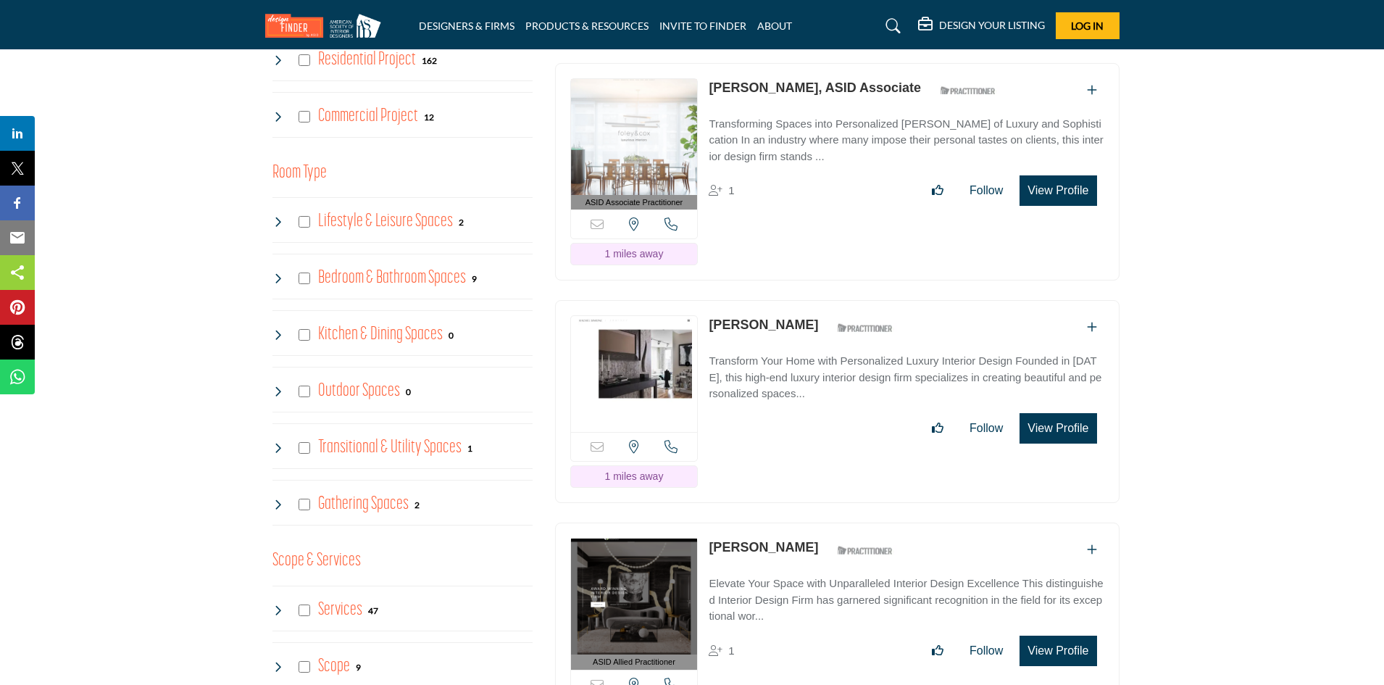
click at [1053, 425] on button "View Profile" at bounding box center [1057, 428] width 77 height 30
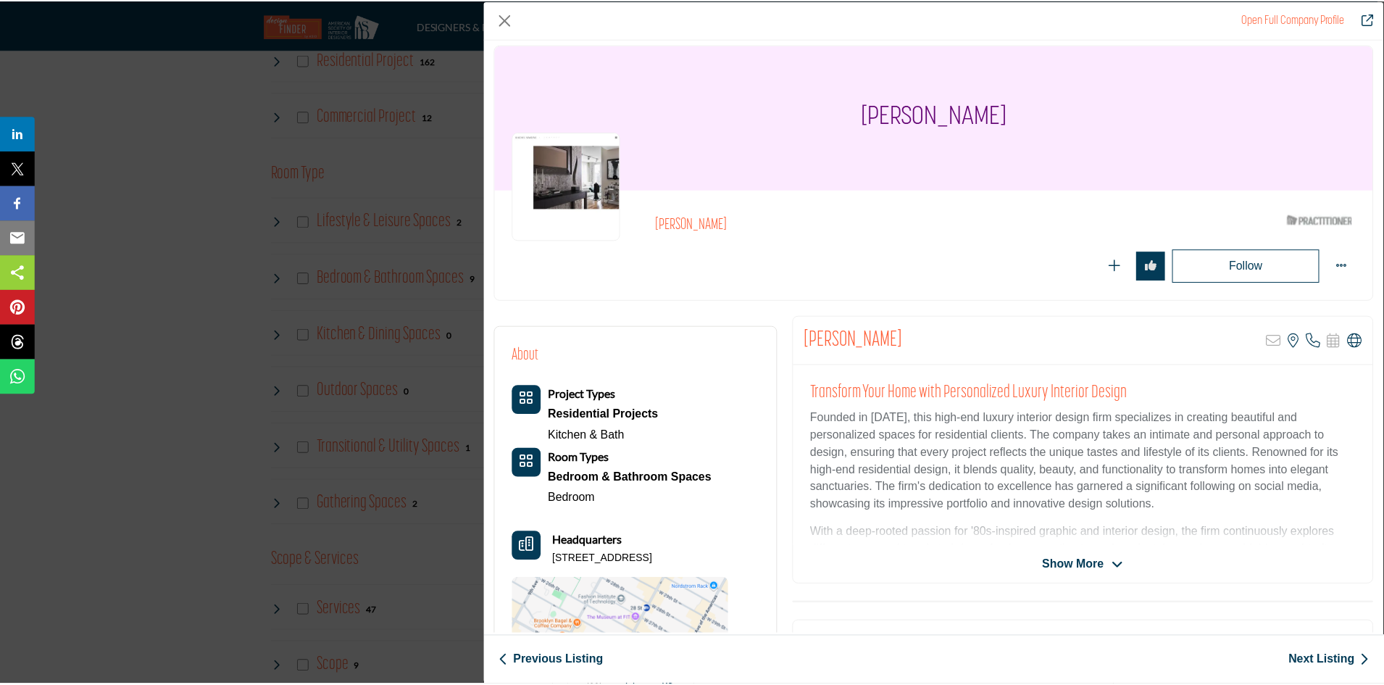
scroll to position [0, 0]
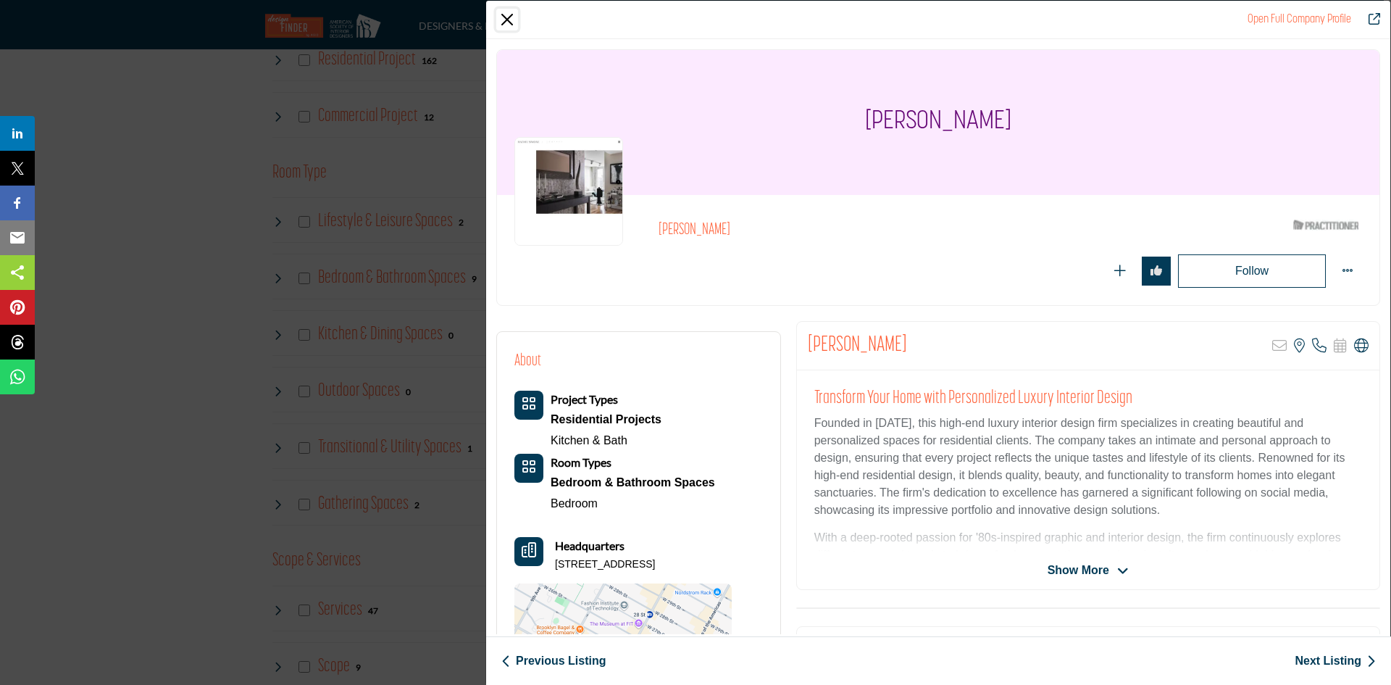
click at [514, 17] on button "Close" at bounding box center [507, 20] width 22 height 22
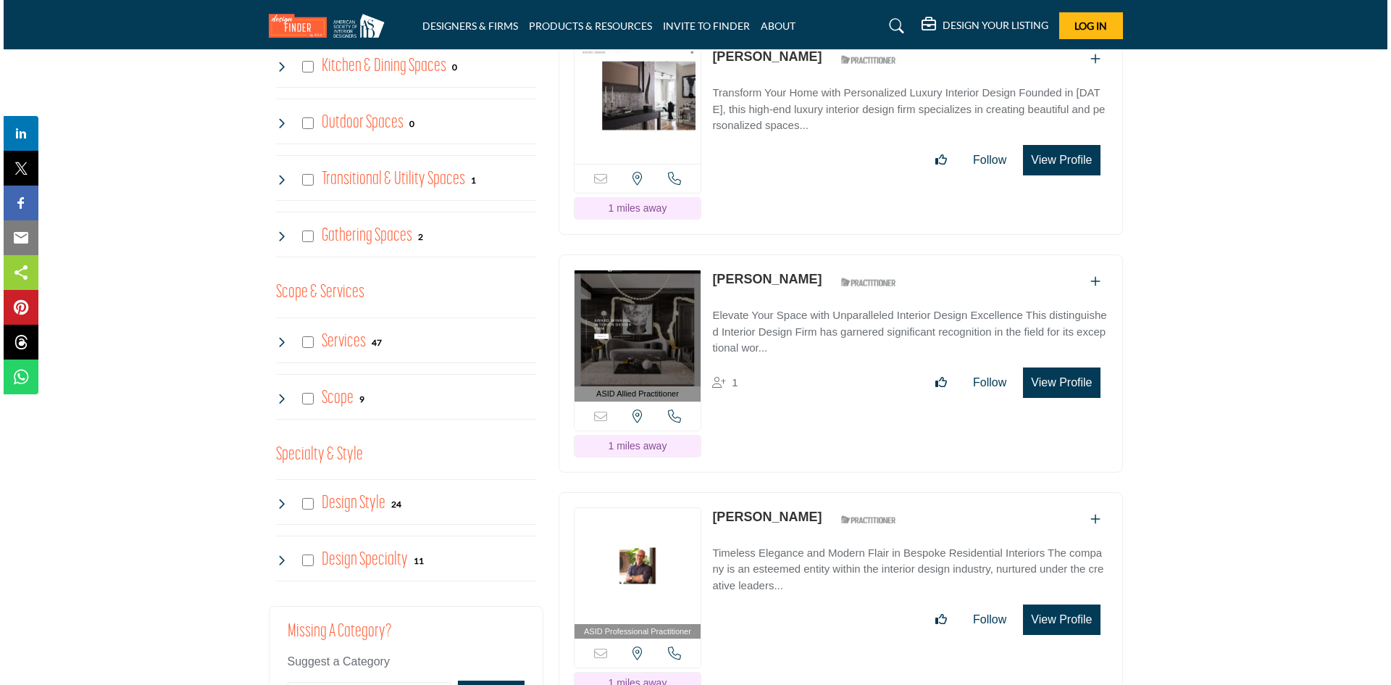
scroll to position [1376, 0]
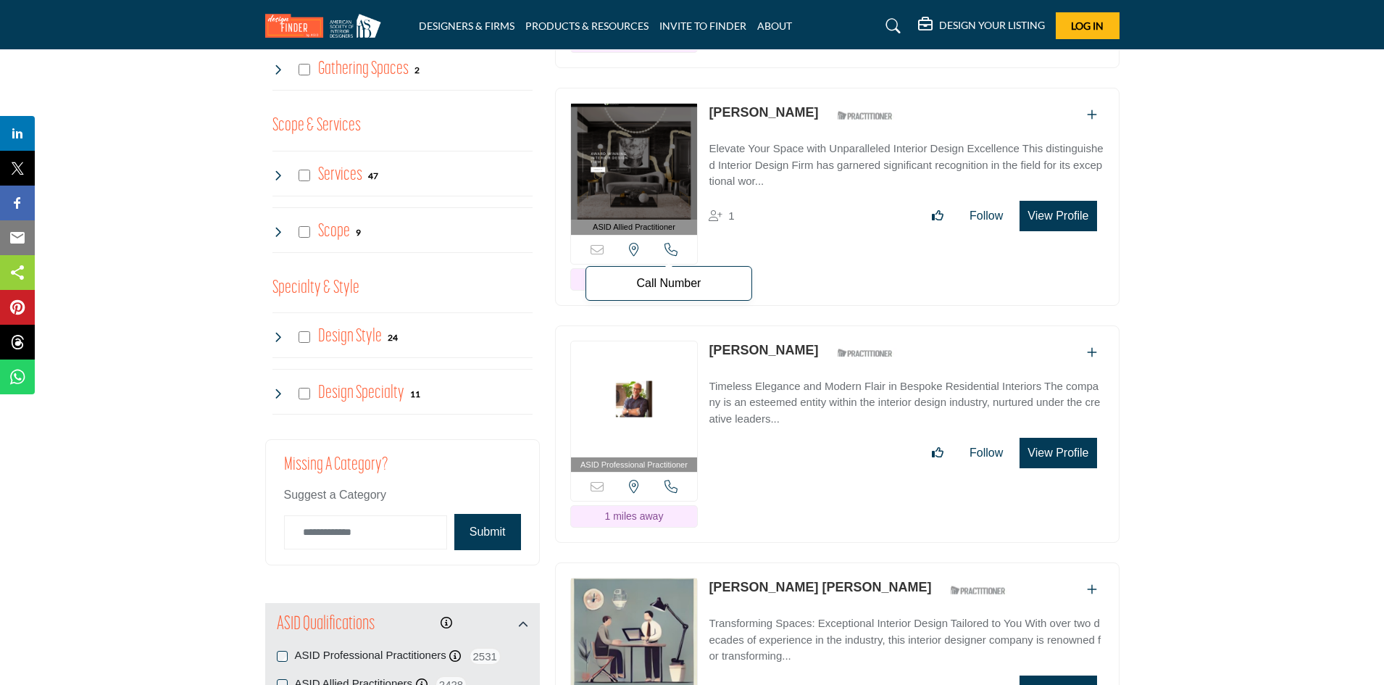
click at [666, 243] on icon at bounding box center [670, 249] width 13 height 13
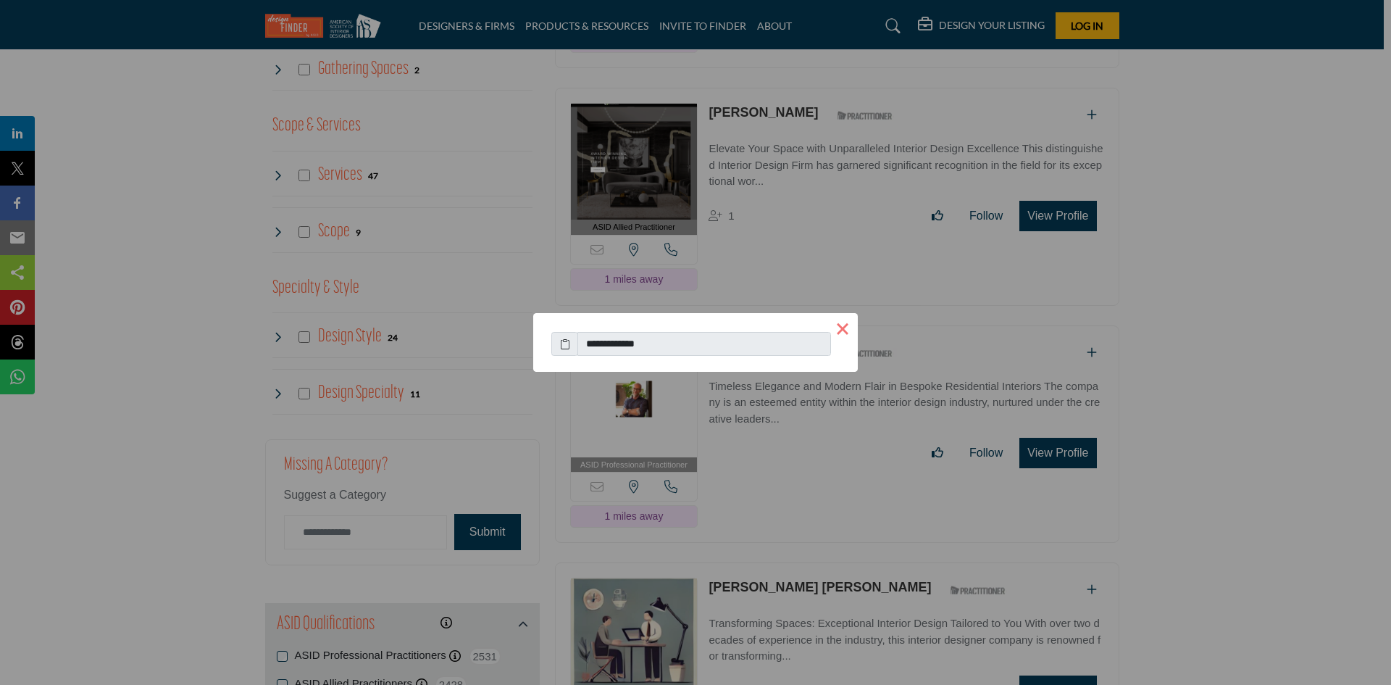
click at [842, 322] on button "×" at bounding box center [842, 328] width 30 height 30
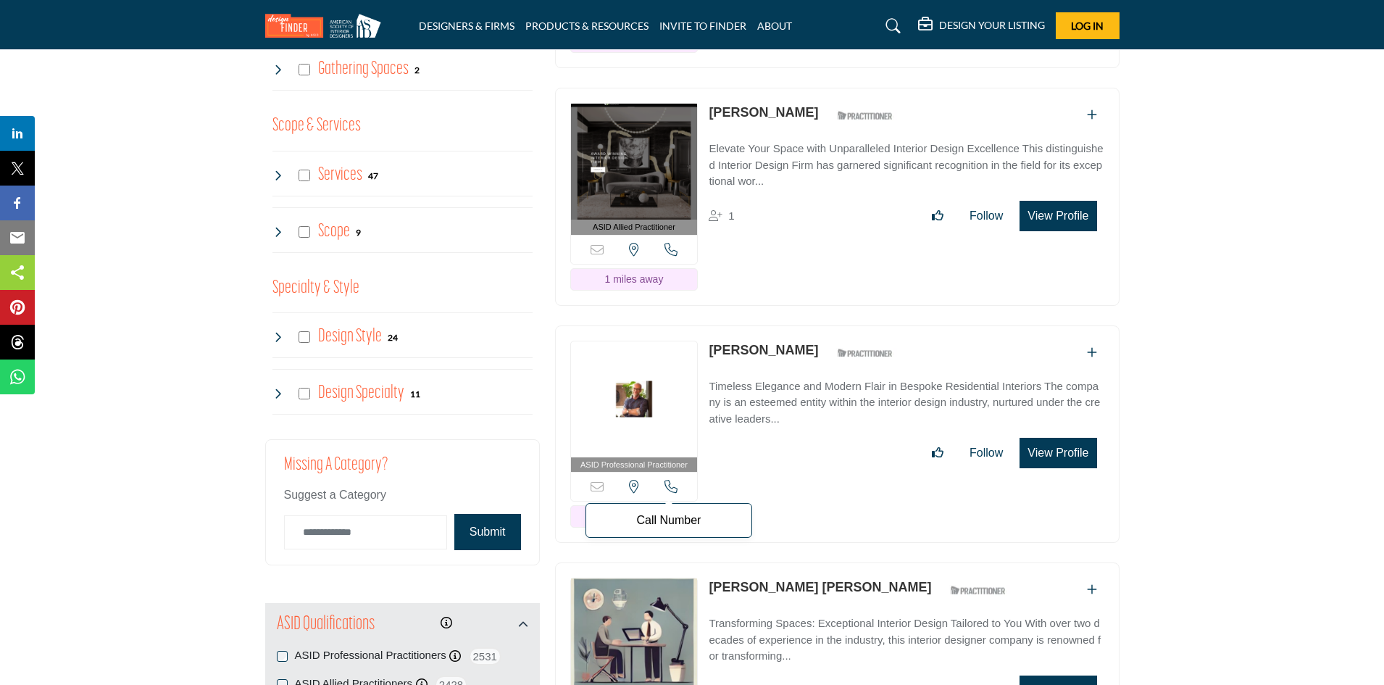
click at [670, 483] on icon at bounding box center [670, 486] width 13 height 13
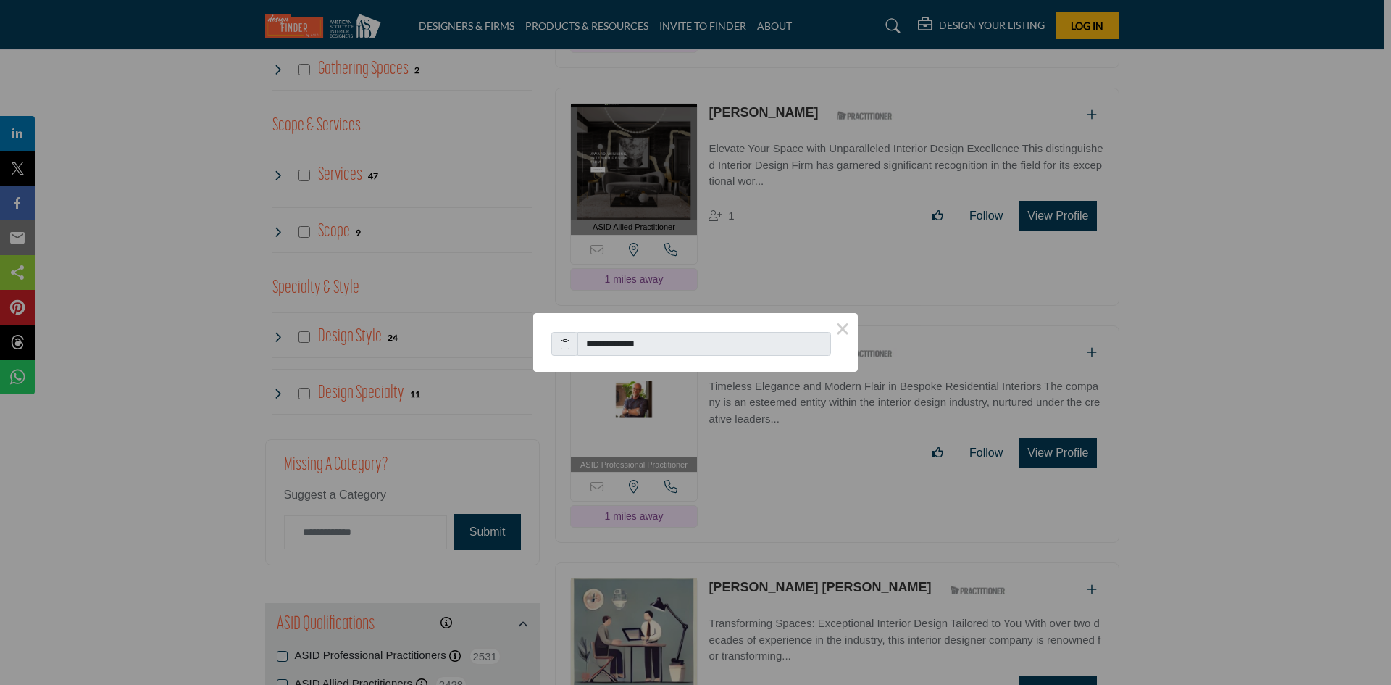
click at [874, 390] on div "**********" at bounding box center [695, 342] width 1391 height 685
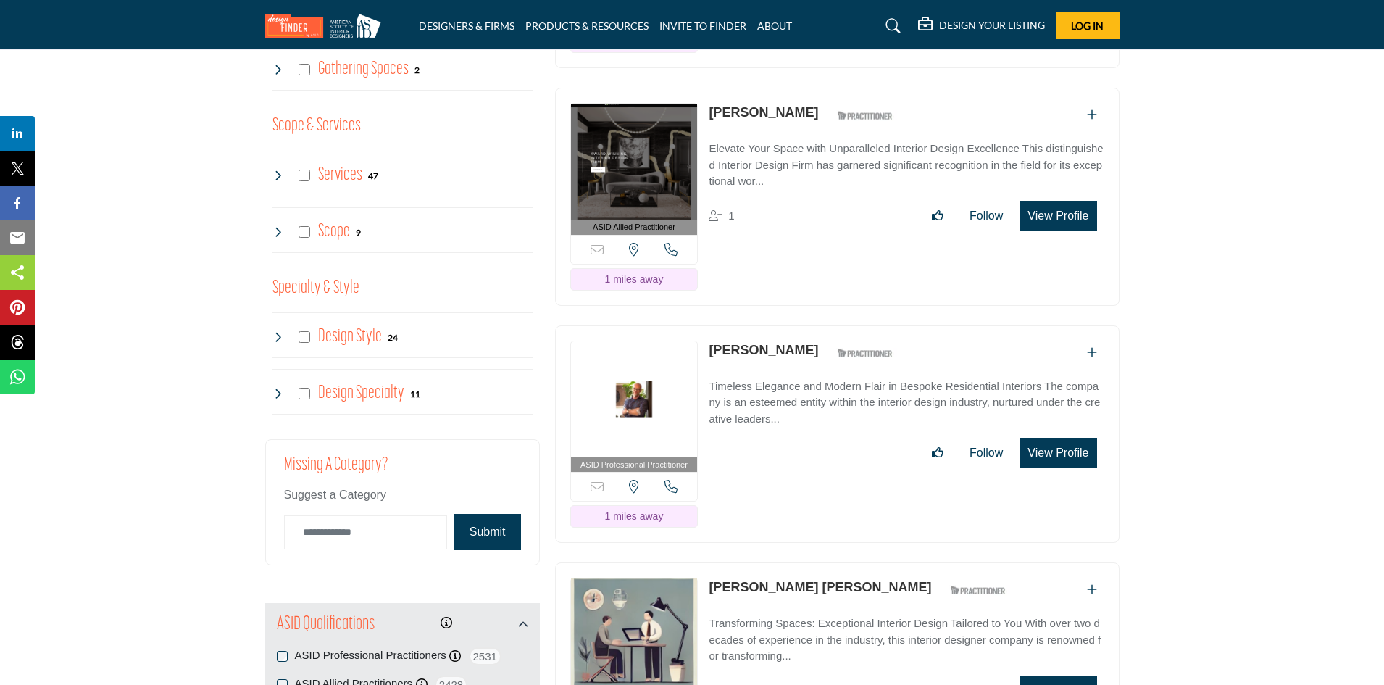
click at [1055, 451] on button "View Profile" at bounding box center [1057, 453] width 77 height 30
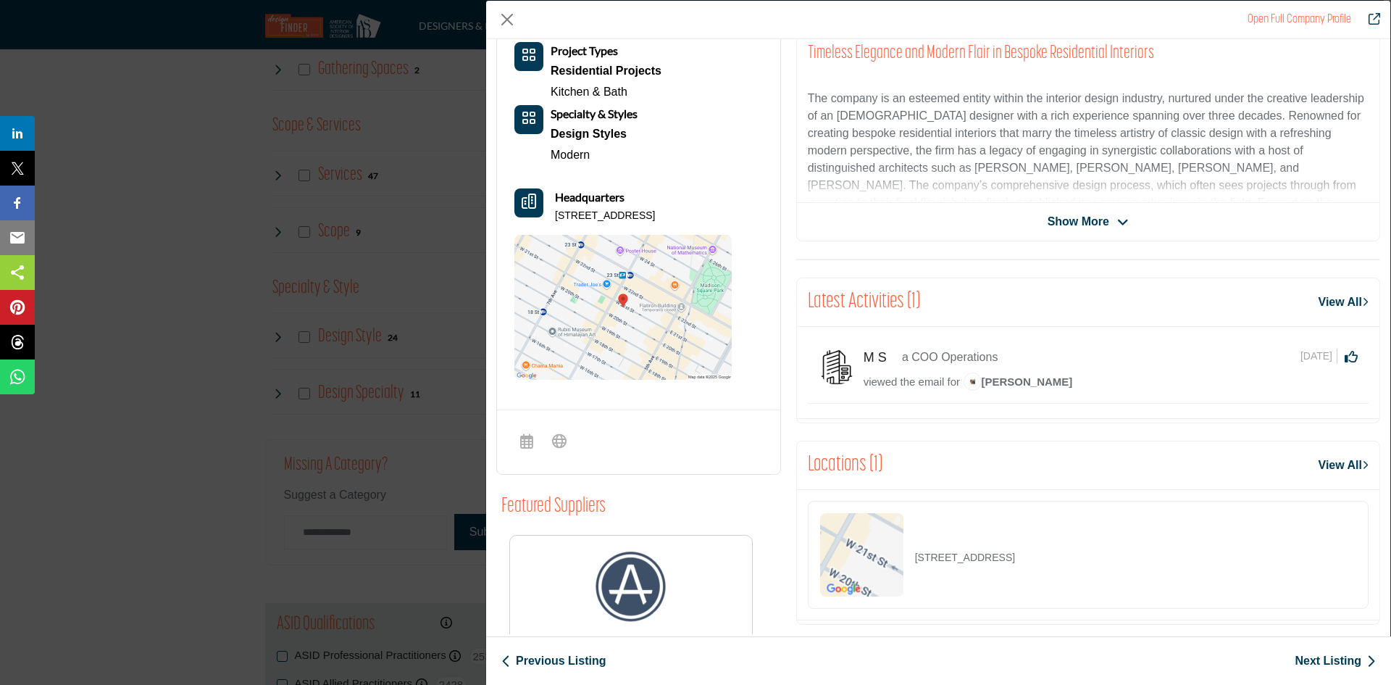
scroll to position [0, 0]
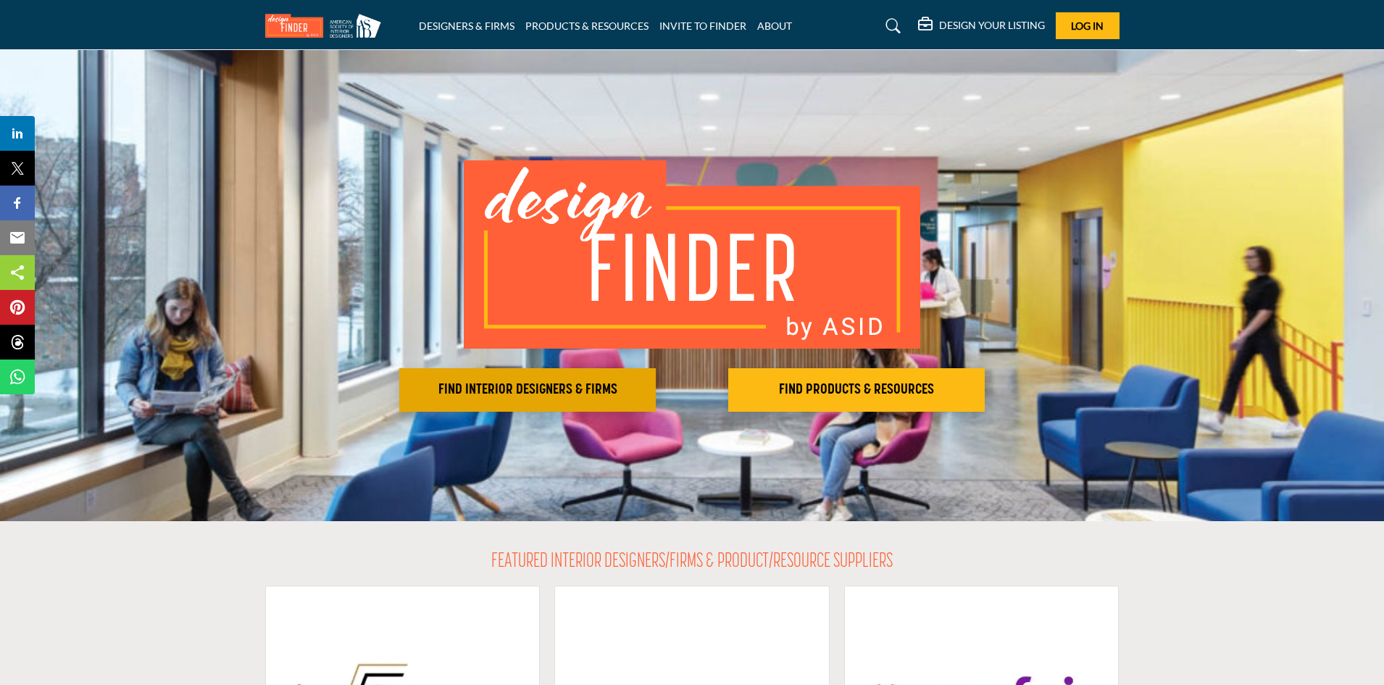
click at [569, 390] on h2 "FIND INTERIOR DESIGNERS & FIRMS" at bounding box center [527, 389] width 248 height 17
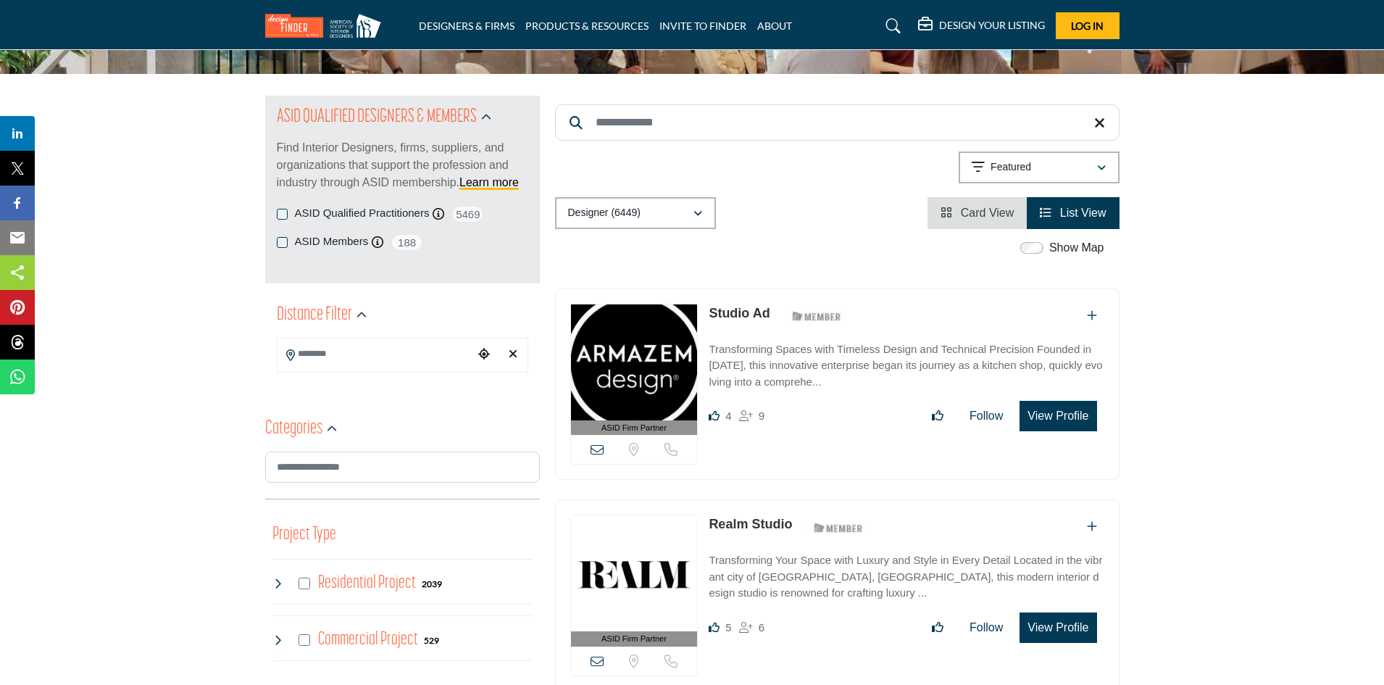
scroll to position [145, 0]
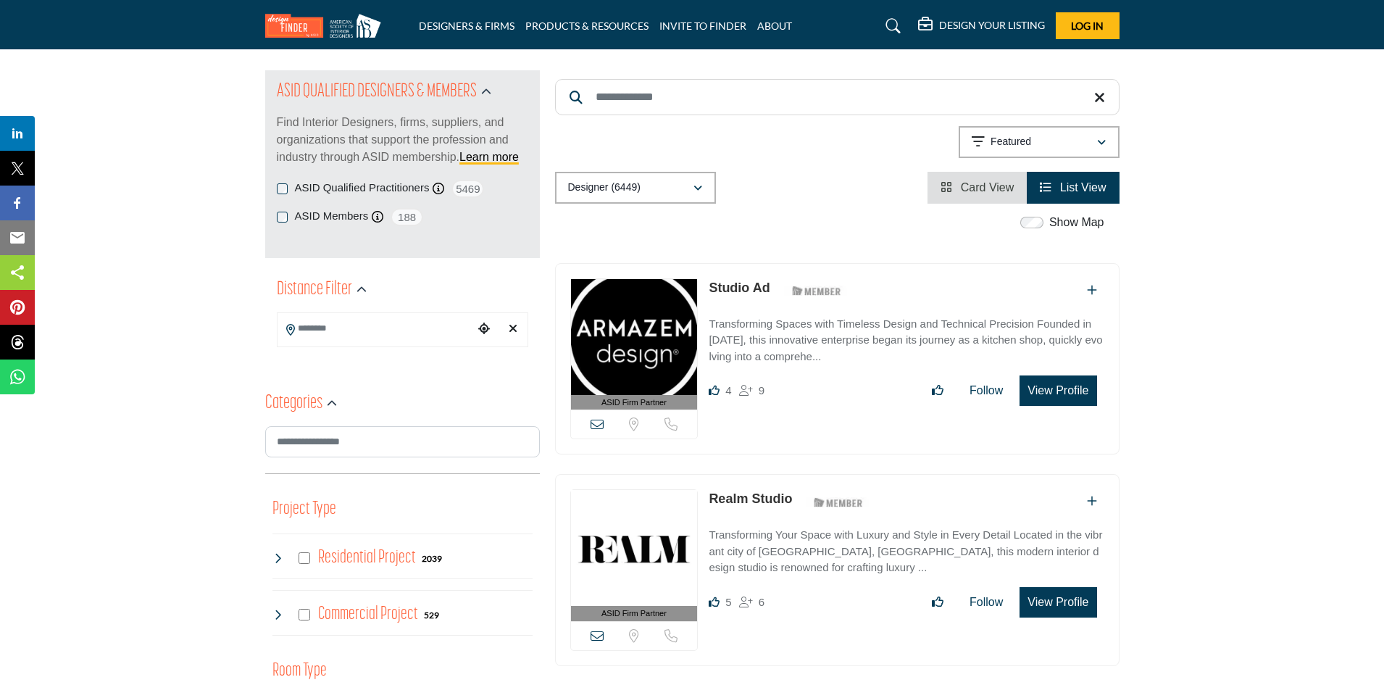
click at [407, 335] on input "Search Location" at bounding box center [375, 328] width 196 height 28
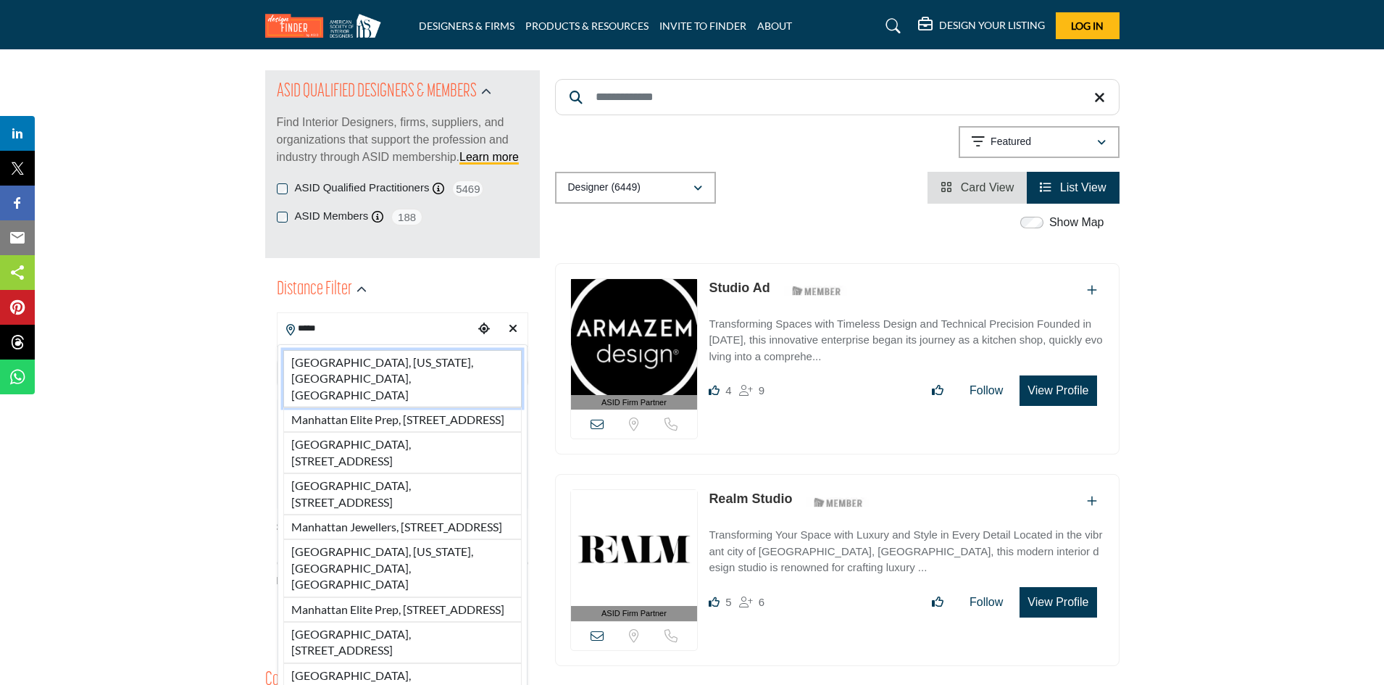
click at [430, 356] on li "[GEOGRAPHIC_DATA], [US_STATE], [GEOGRAPHIC_DATA], [GEOGRAPHIC_DATA]" at bounding box center [402, 378] width 238 height 57
type input "**********"
type input "***"
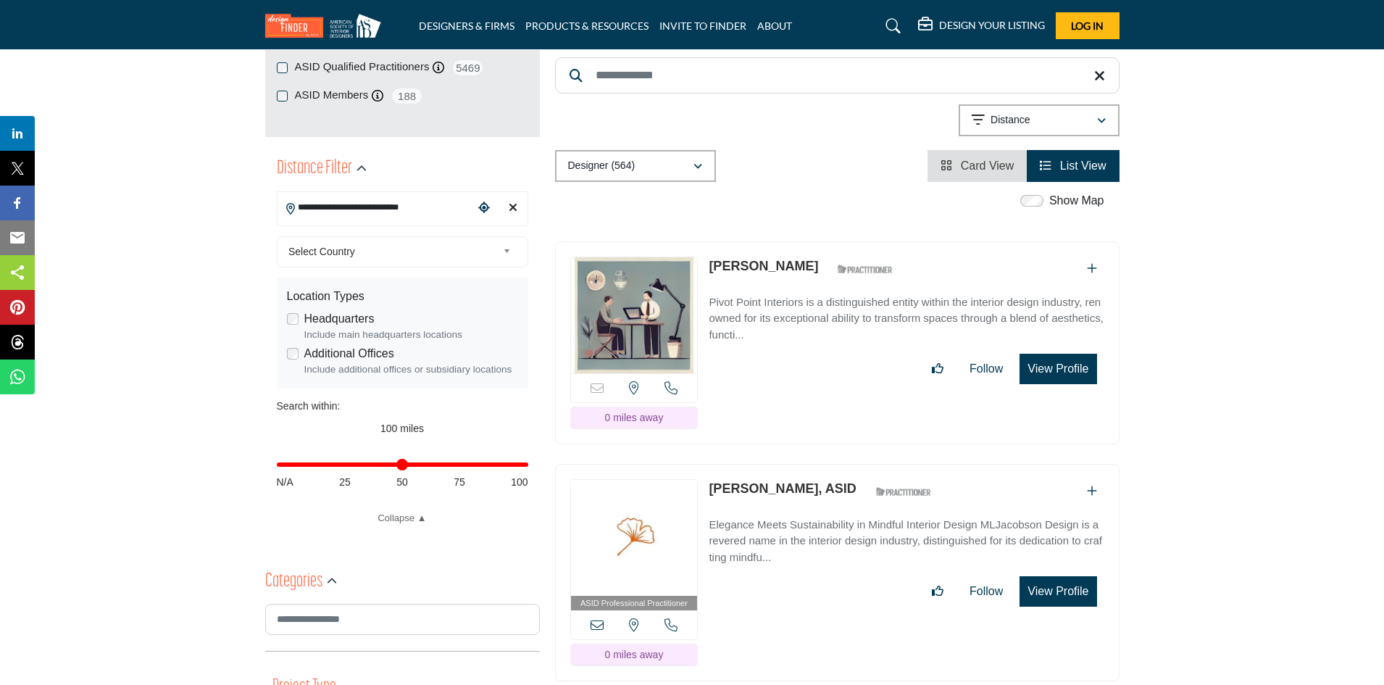
scroll to position [290, 0]
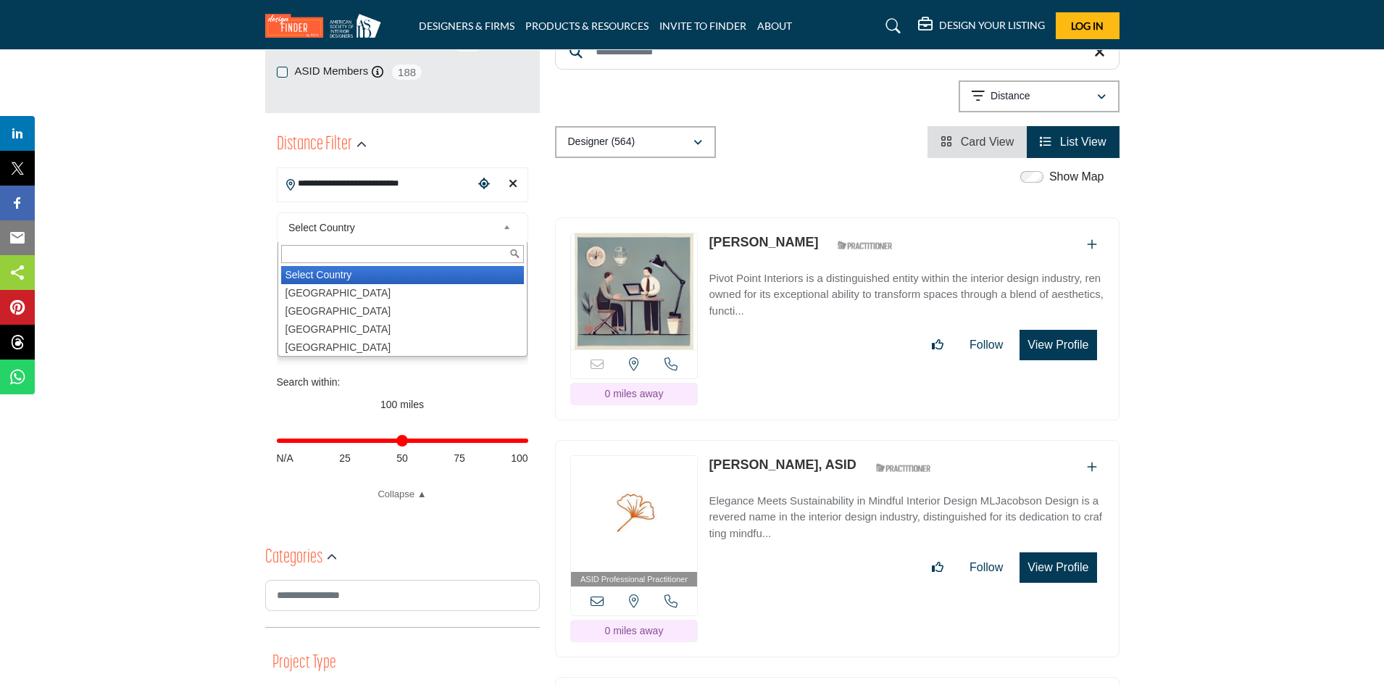
click at [506, 225] on b at bounding box center [509, 228] width 13 height 18
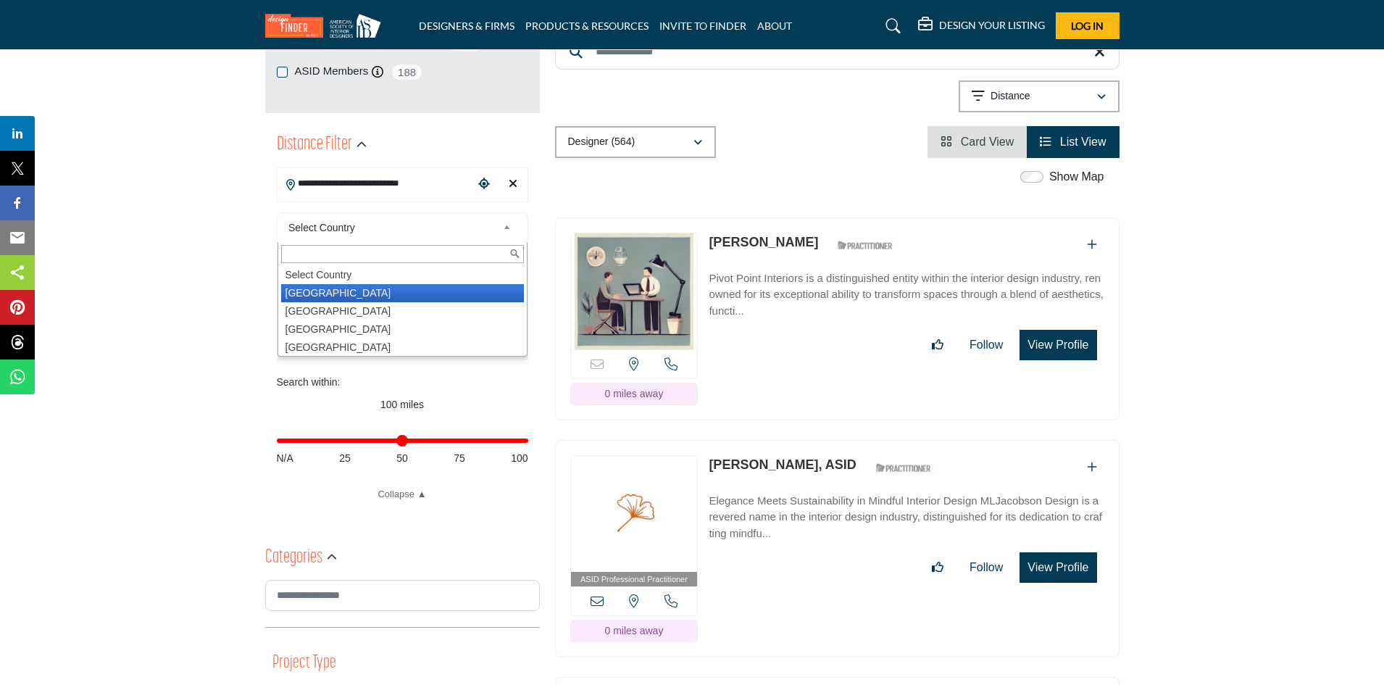
click at [469, 295] on li "[GEOGRAPHIC_DATA]" at bounding box center [402, 293] width 243 height 18
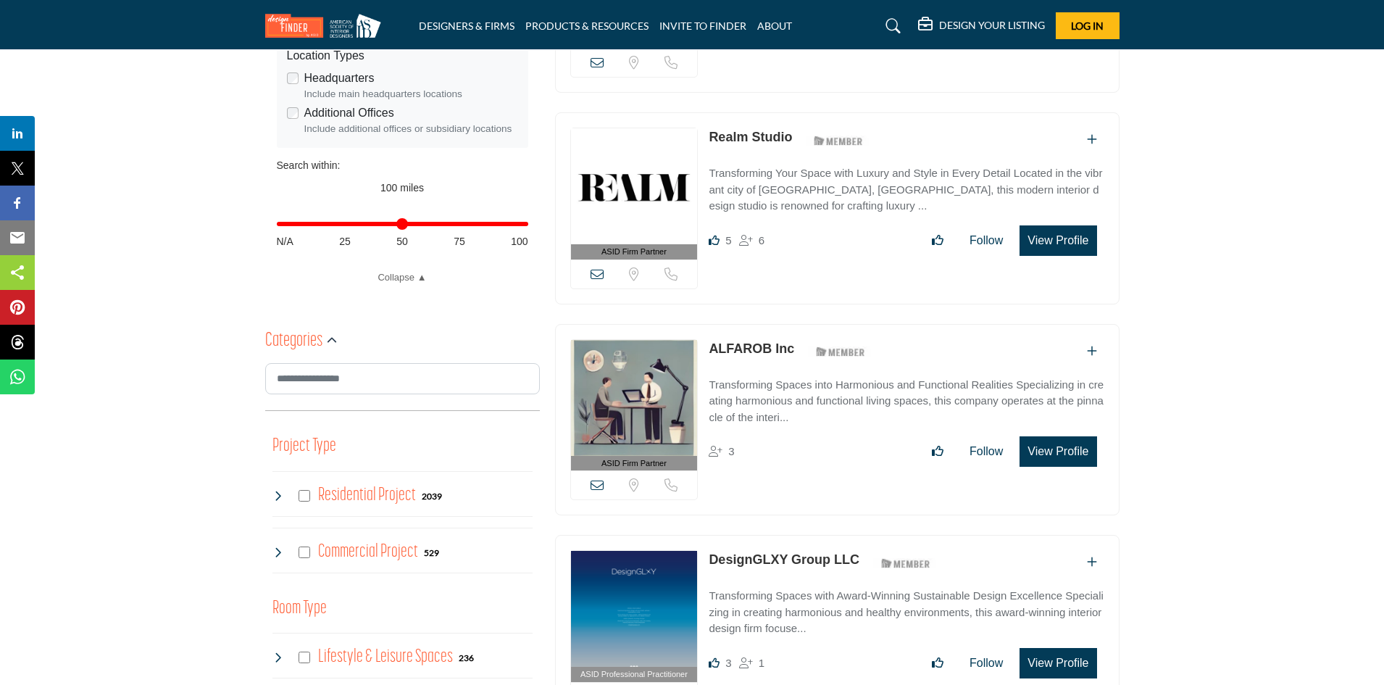
scroll to position [507, 0]
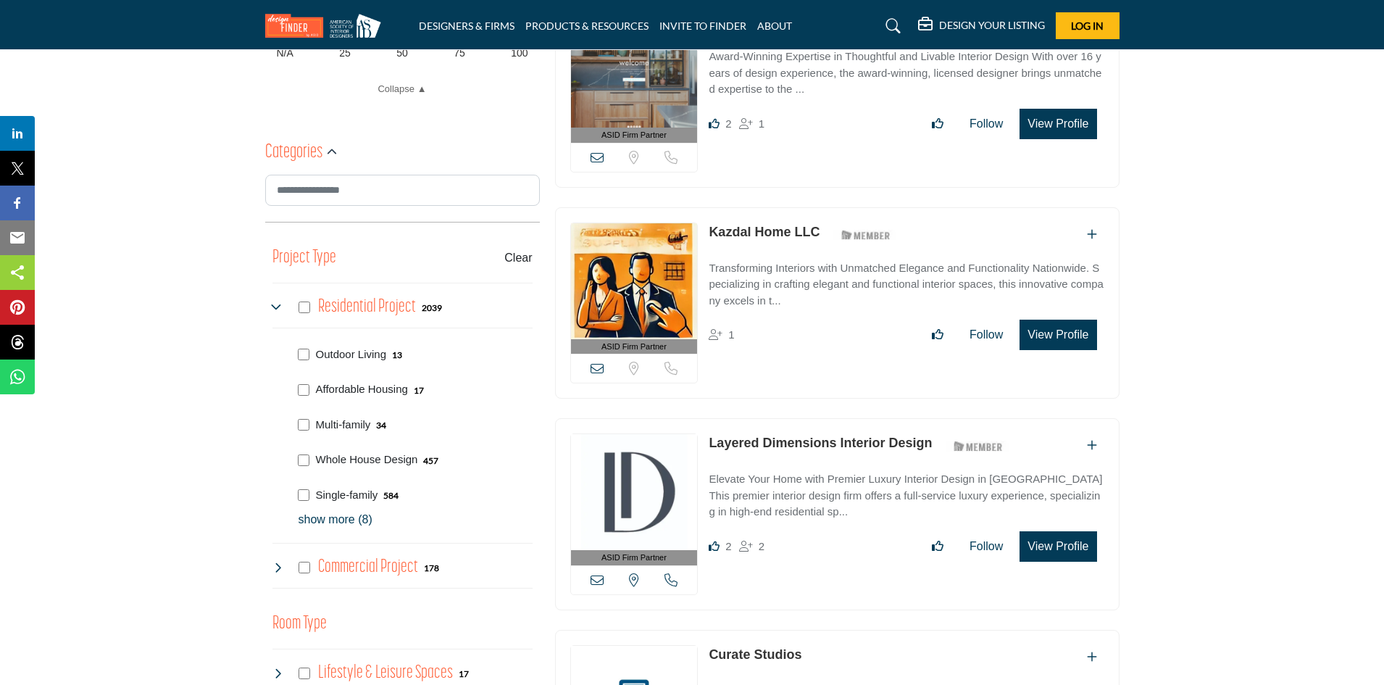
scroll to position [724, 0]
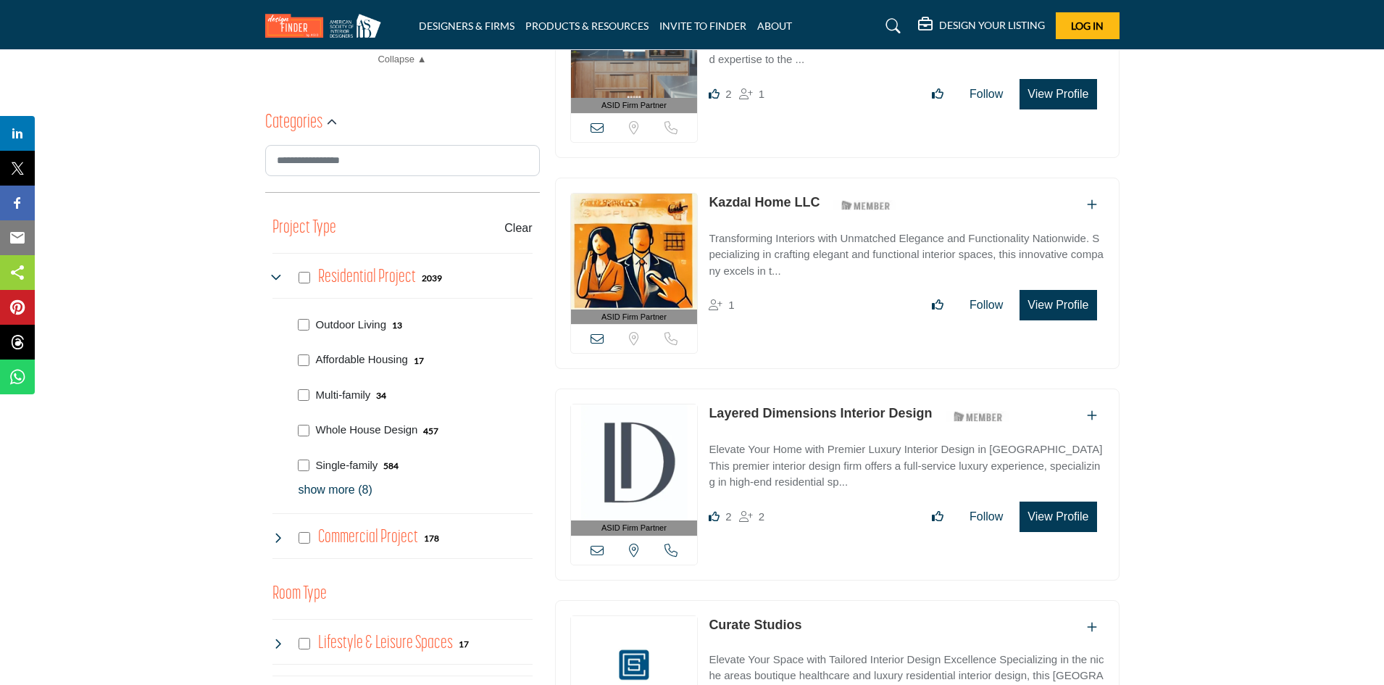
click at [301, 317] on div "Outdoor Living 13" at bounding box center [413, 323] width 240 height 35
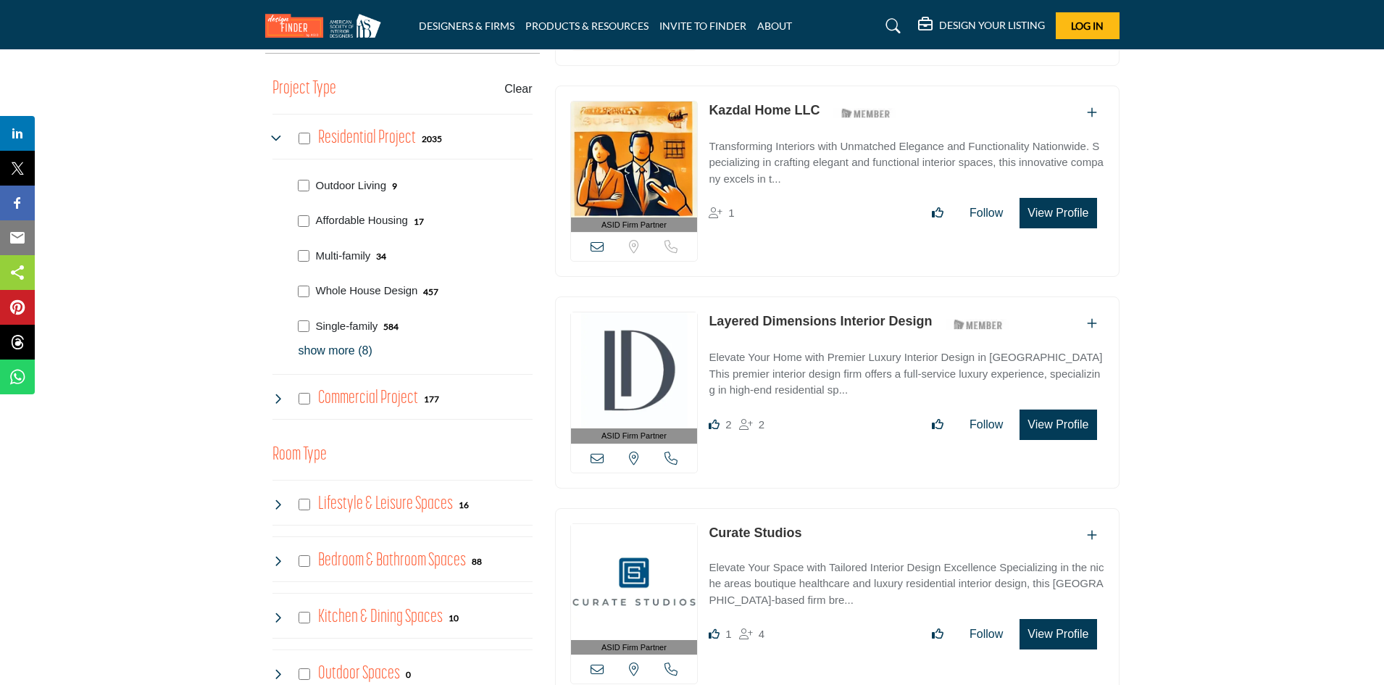
scroll to position [869, 0]
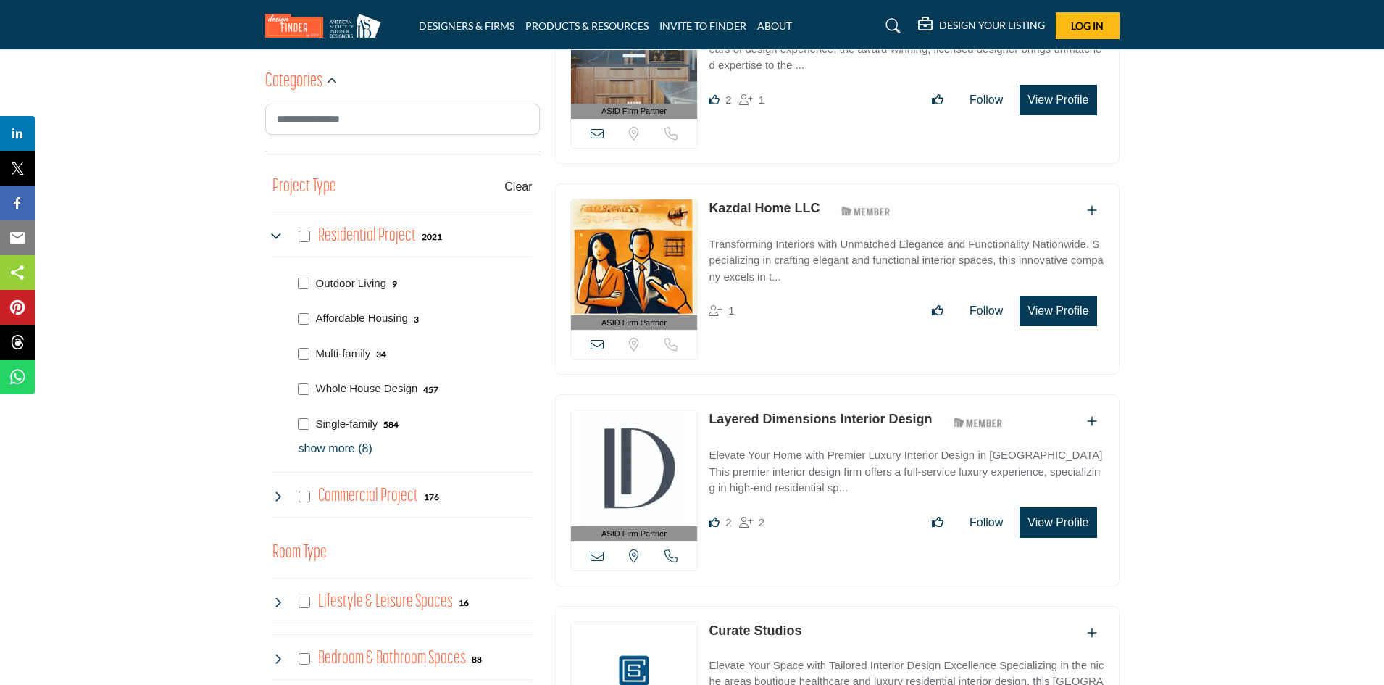
scroll to position [797, 0]
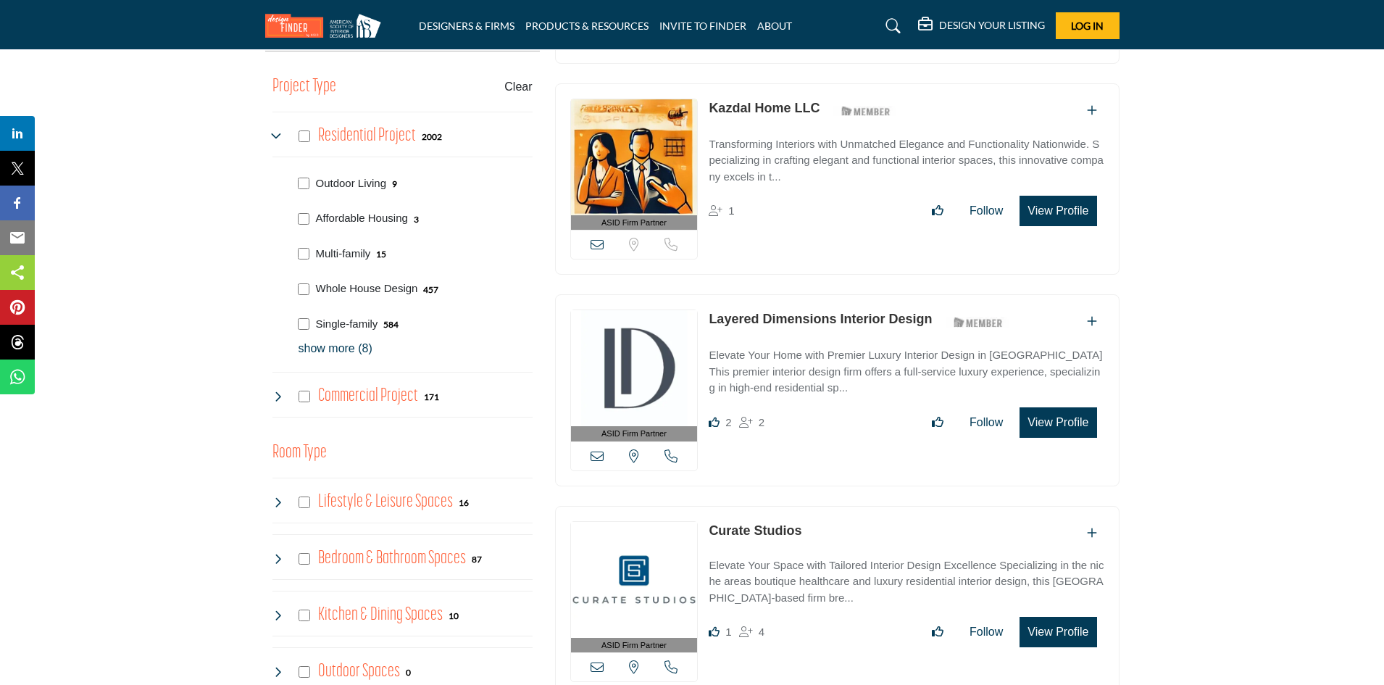
scroll to position [869, 0]
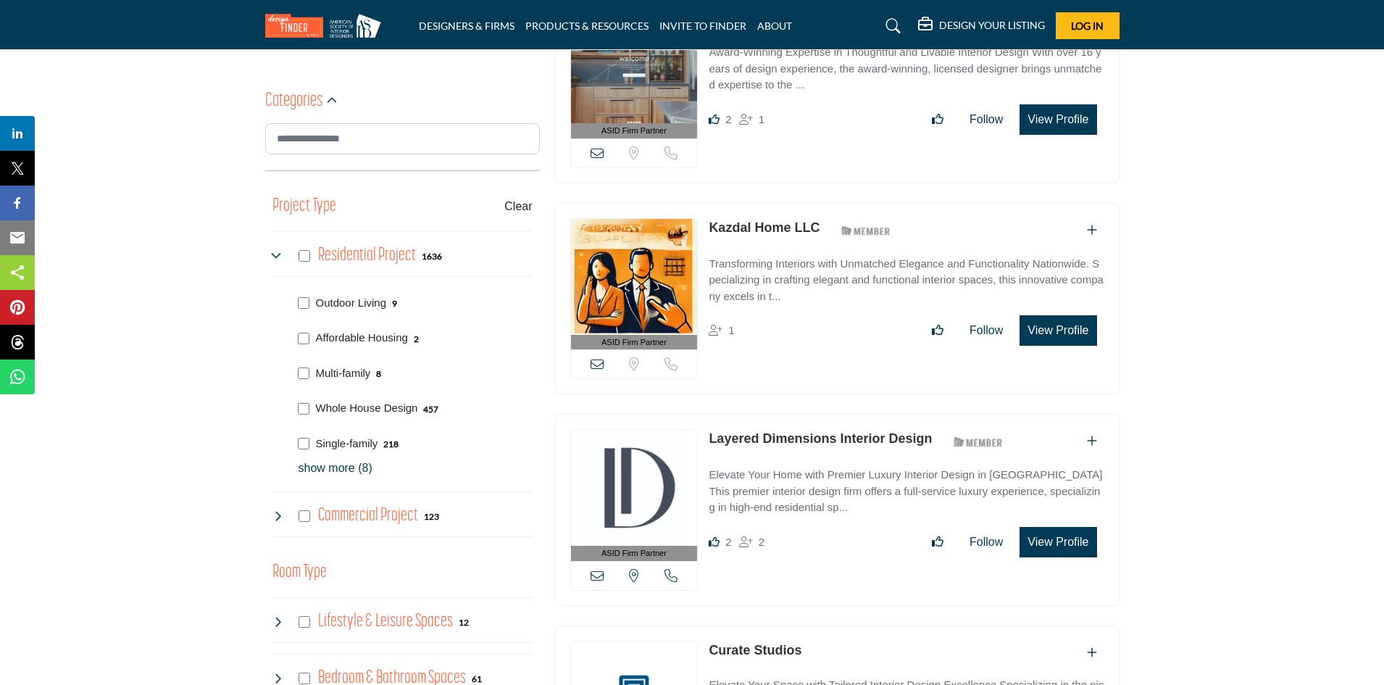
scroll to position [797, 0]
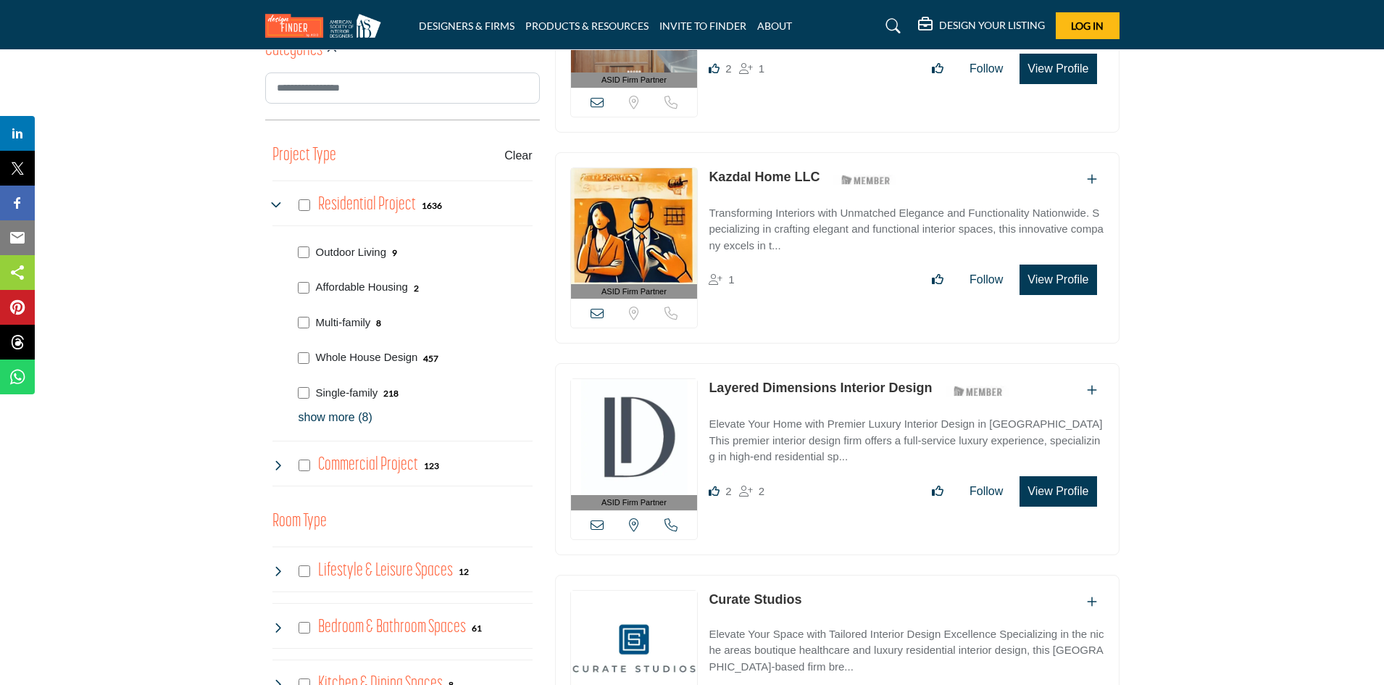
click at [351, 413] on p "show more (8)" at bounding box center [415, 417] width 234 height 17
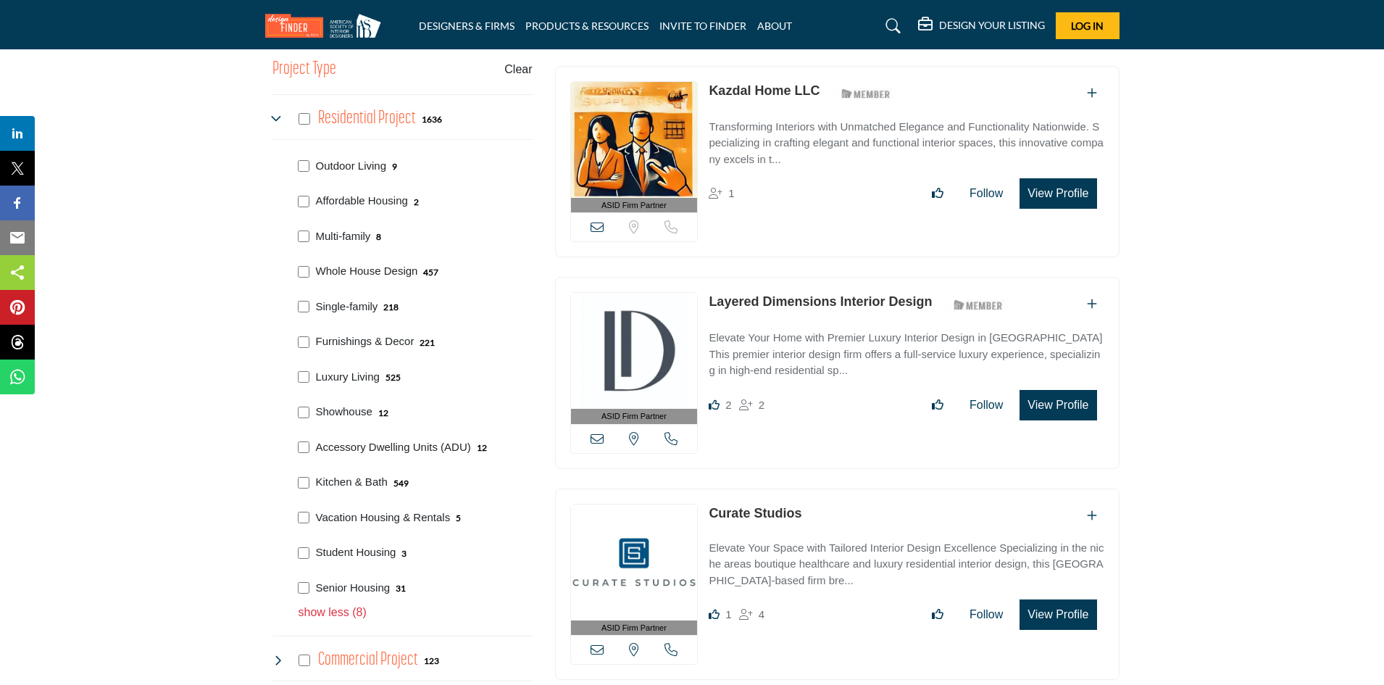
scroll to position [942, 0]
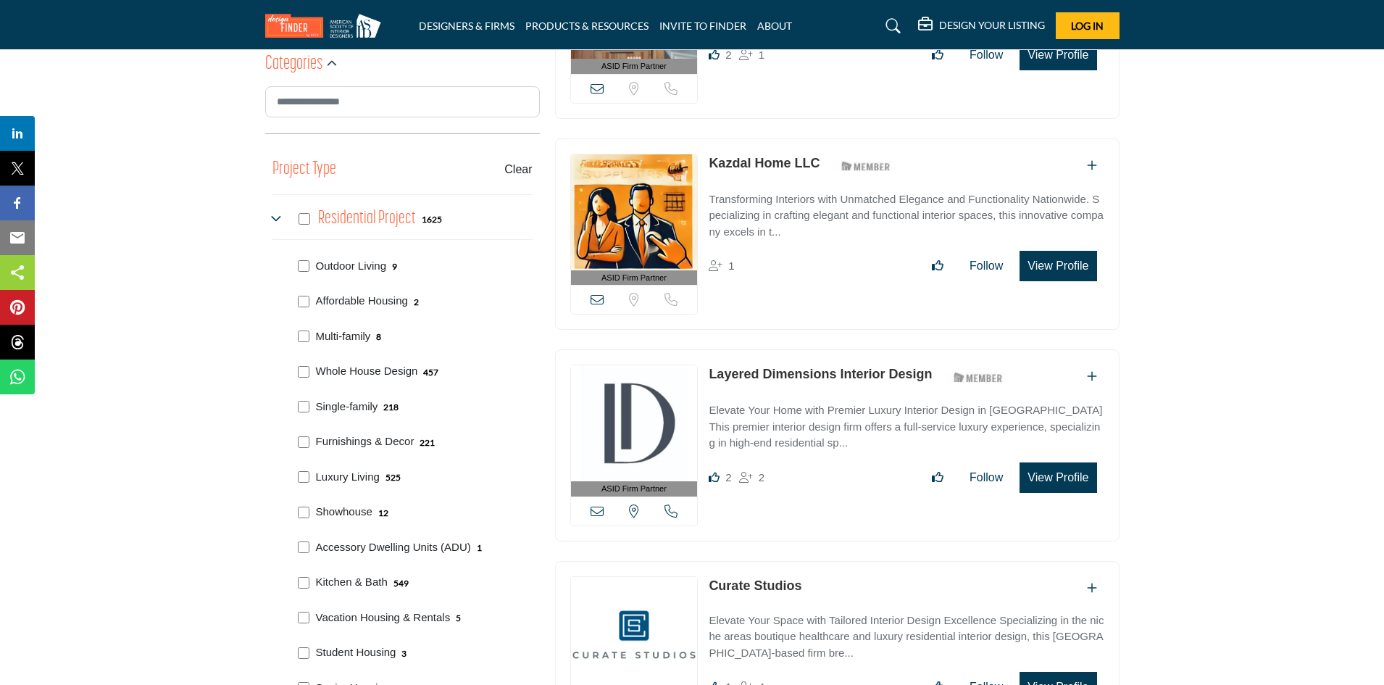
scroll to position [942, 0]
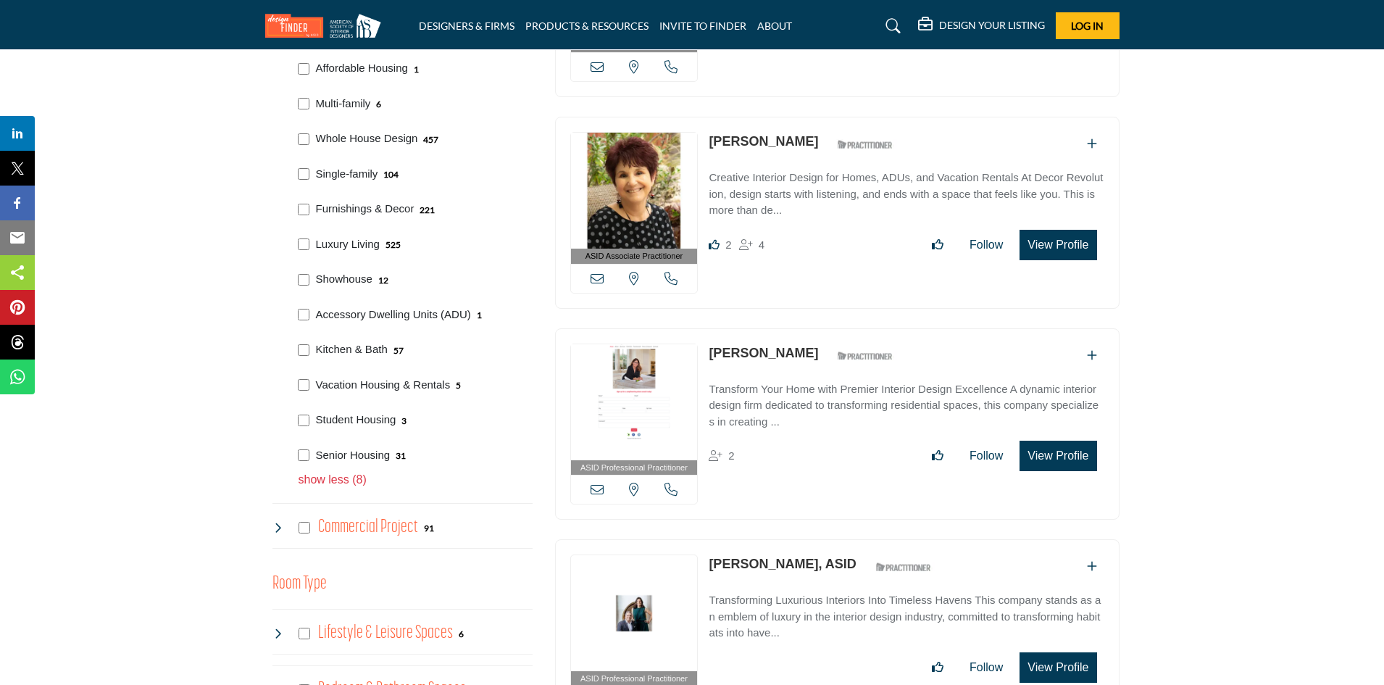
scroll to position [1159, 0]
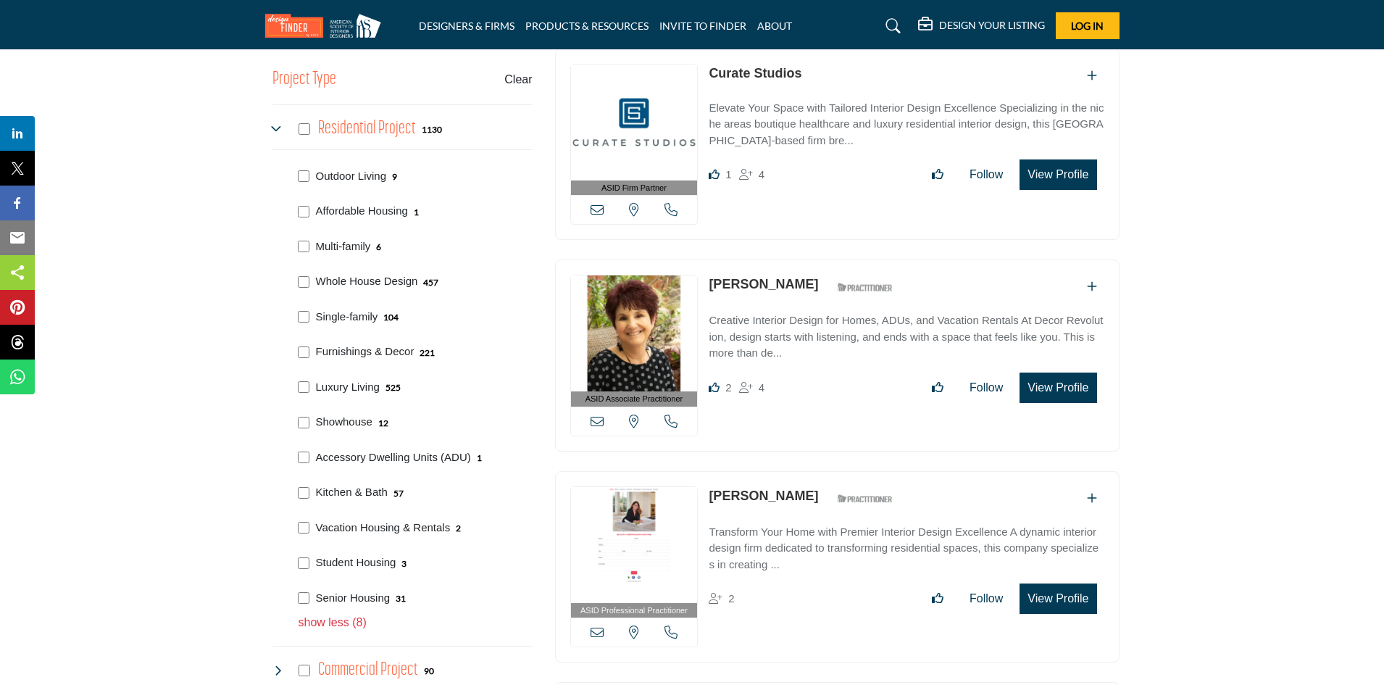
scroll to position [1087, 0]
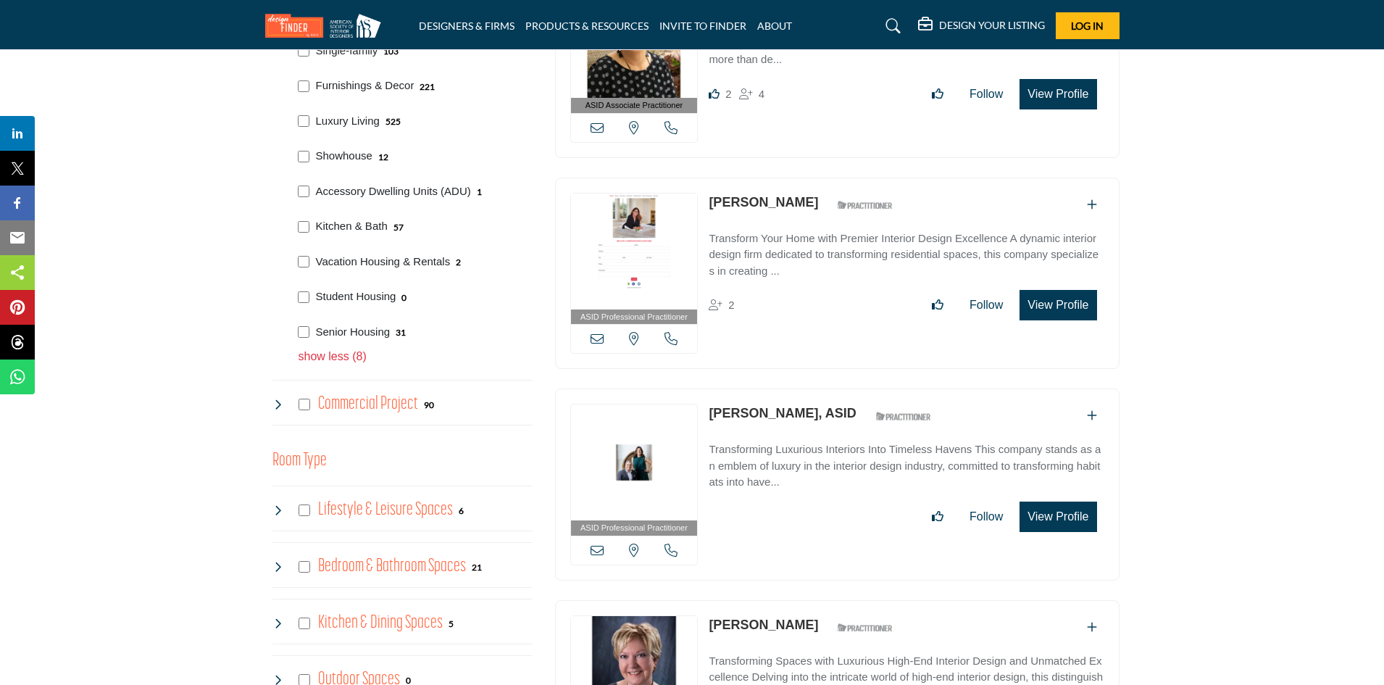
scroll to position [1165, 0]
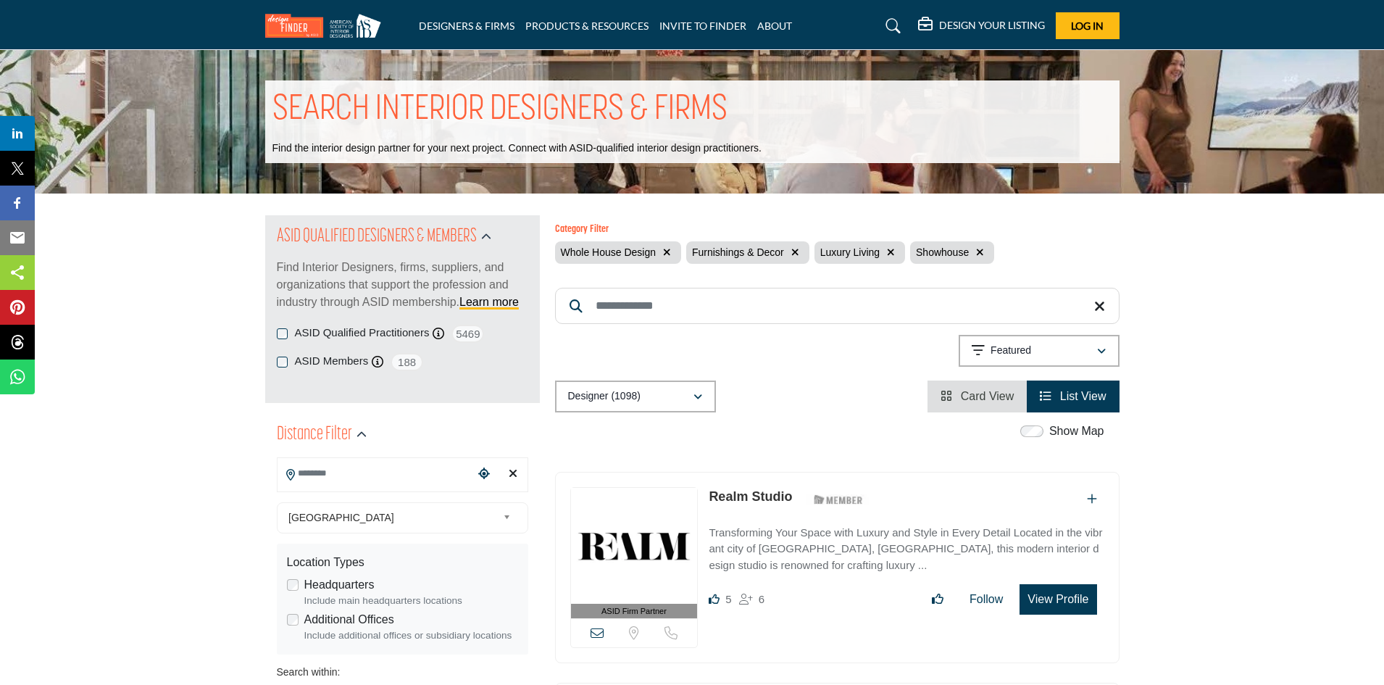
click at [446, 464] on input "Search Location" at bounding box center [375, 473] width 196 height 28
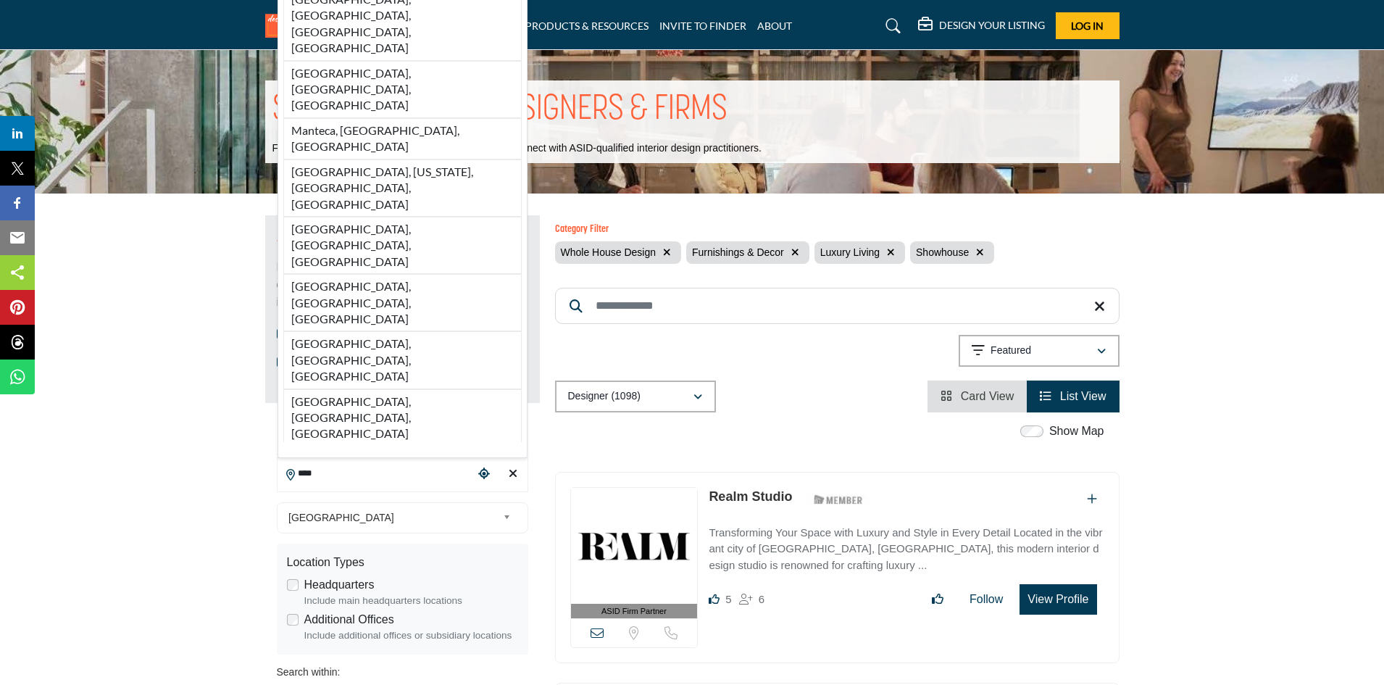
type input "**********"
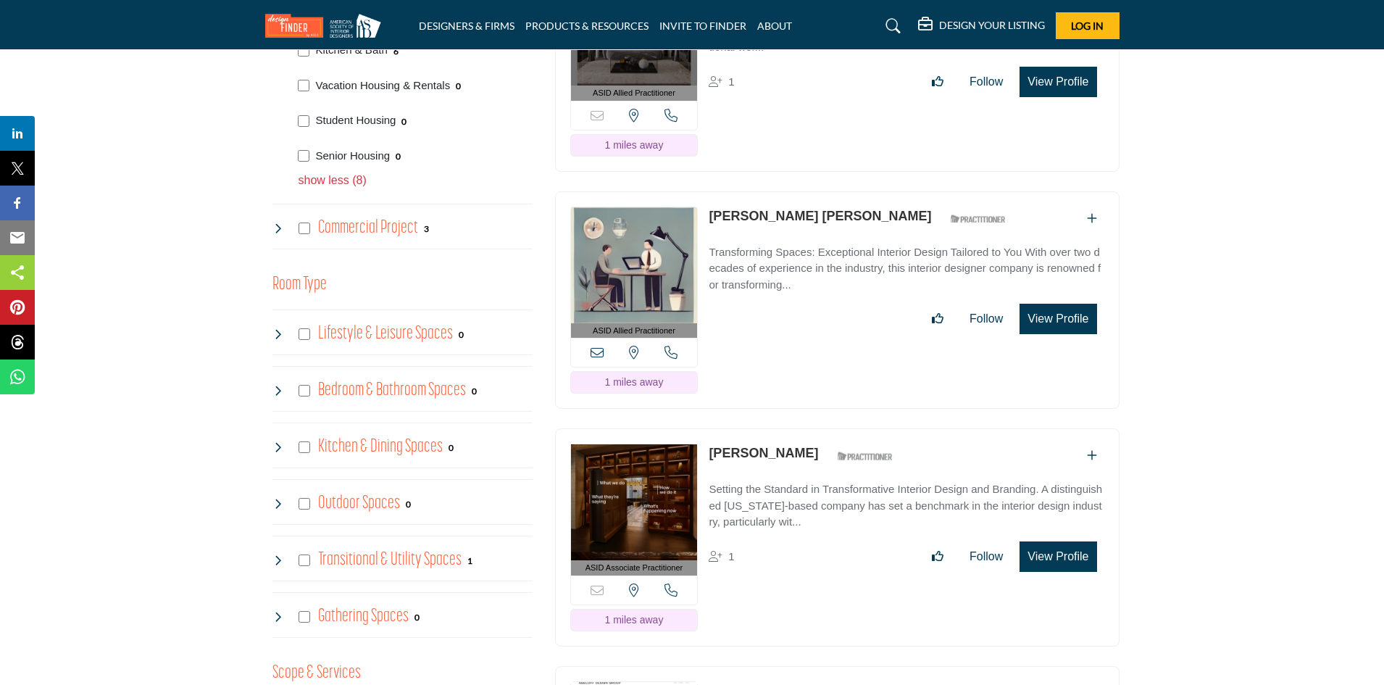
scroll to position [1449, 0]
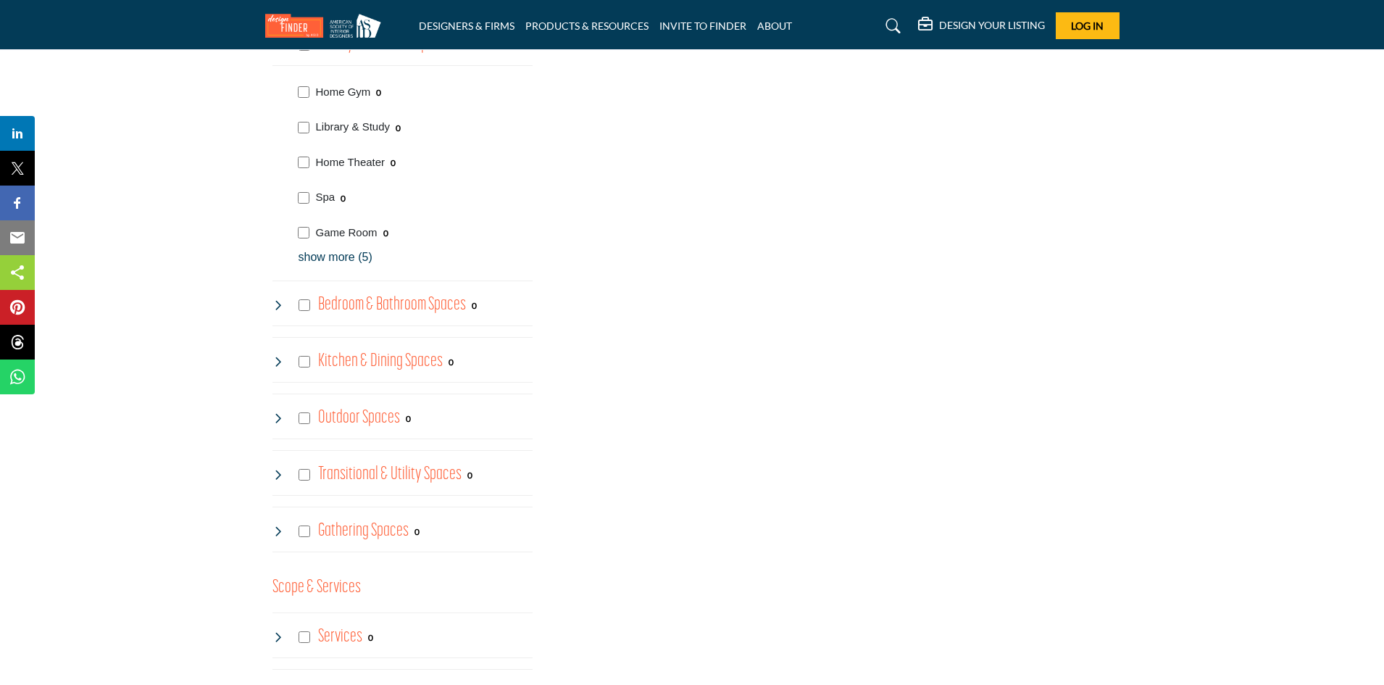
scroll to position [1666, 0]
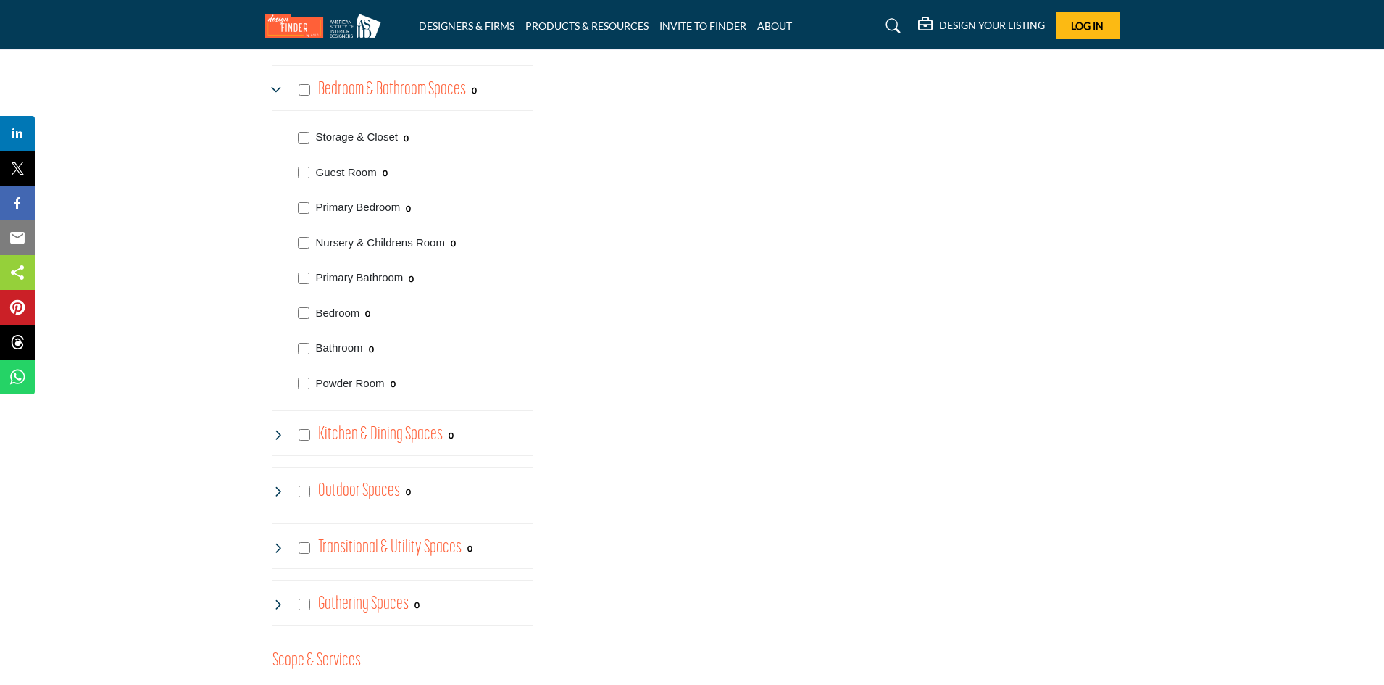
scroll to position [1883, 0]
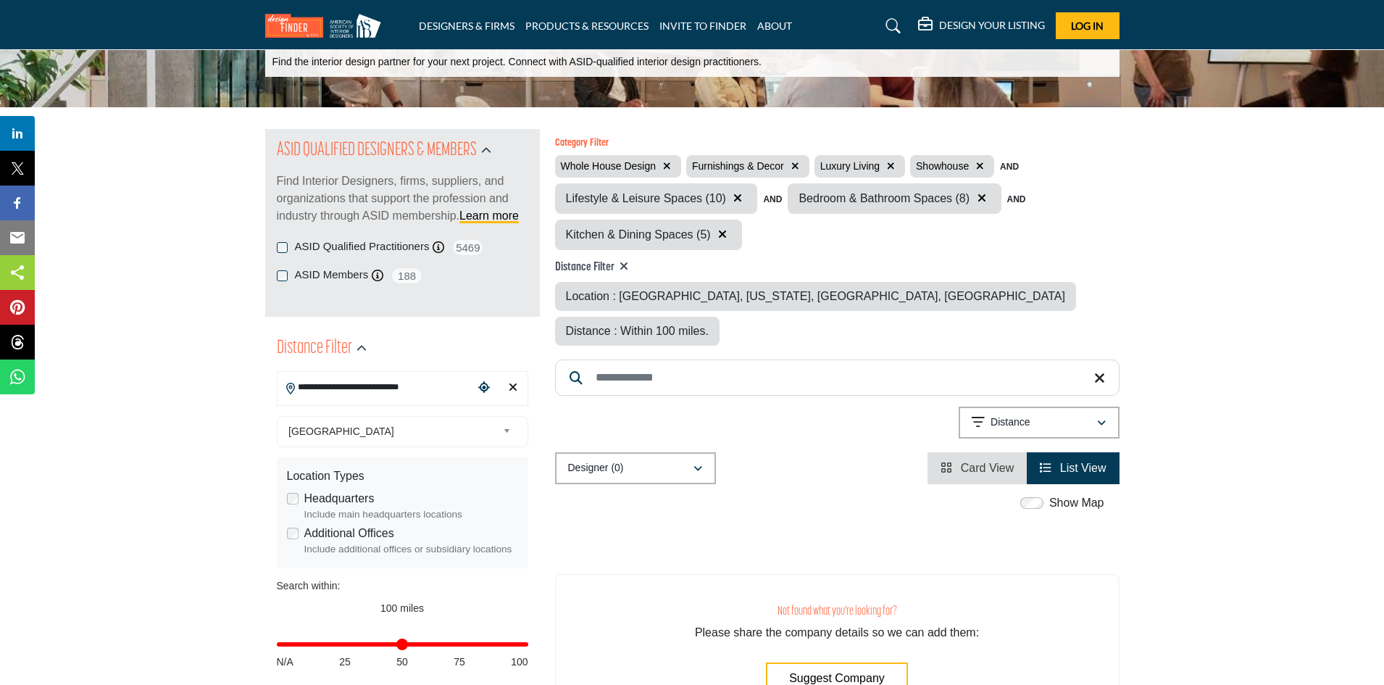
scroll to position [3, 0]
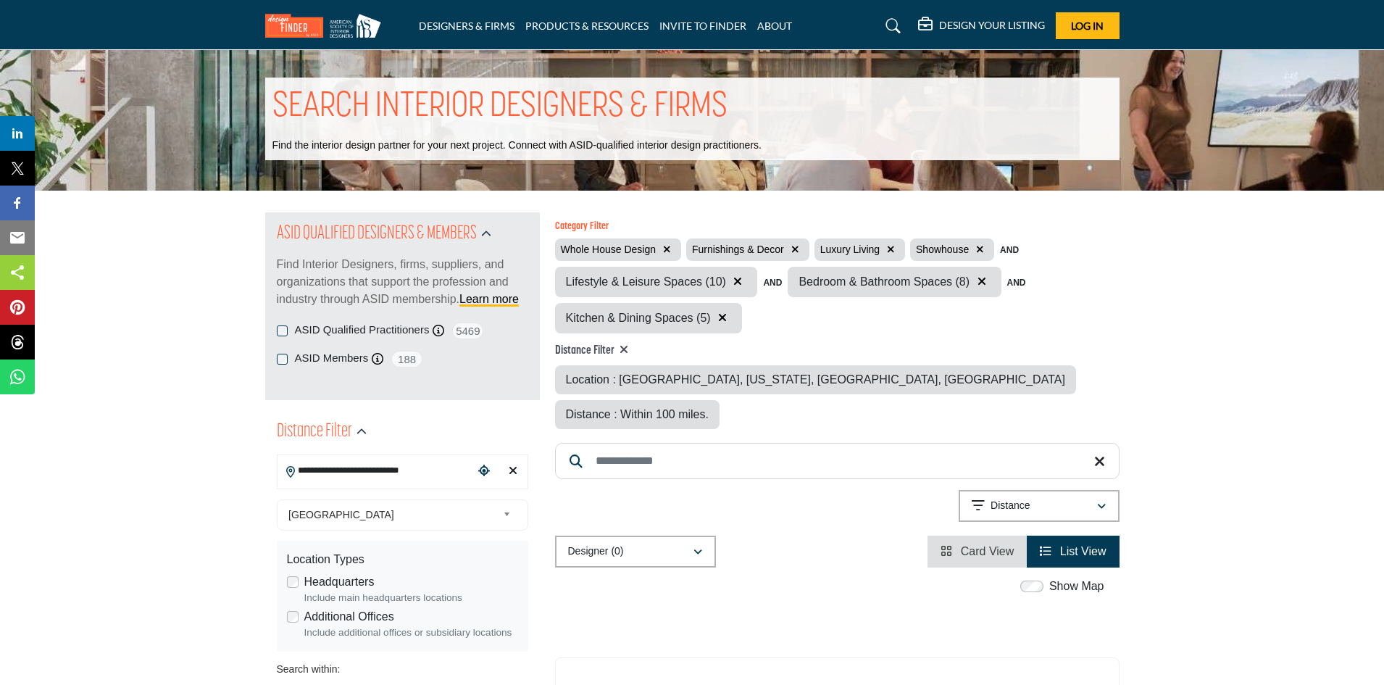
click at [737, 282] on icon "button" at bounding box center [737, 281] width 9 height 12
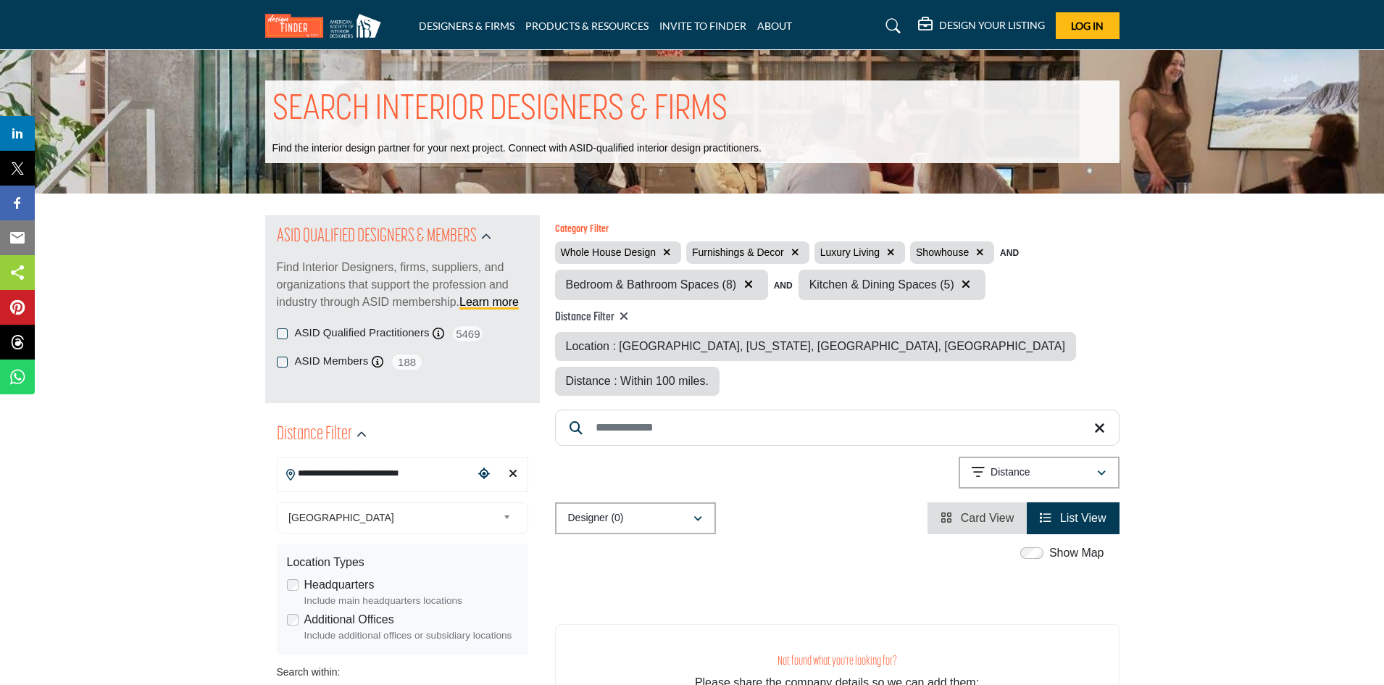
click at [963, 286] on icon "button" at bounding box center [965, 284] width 9 height 12
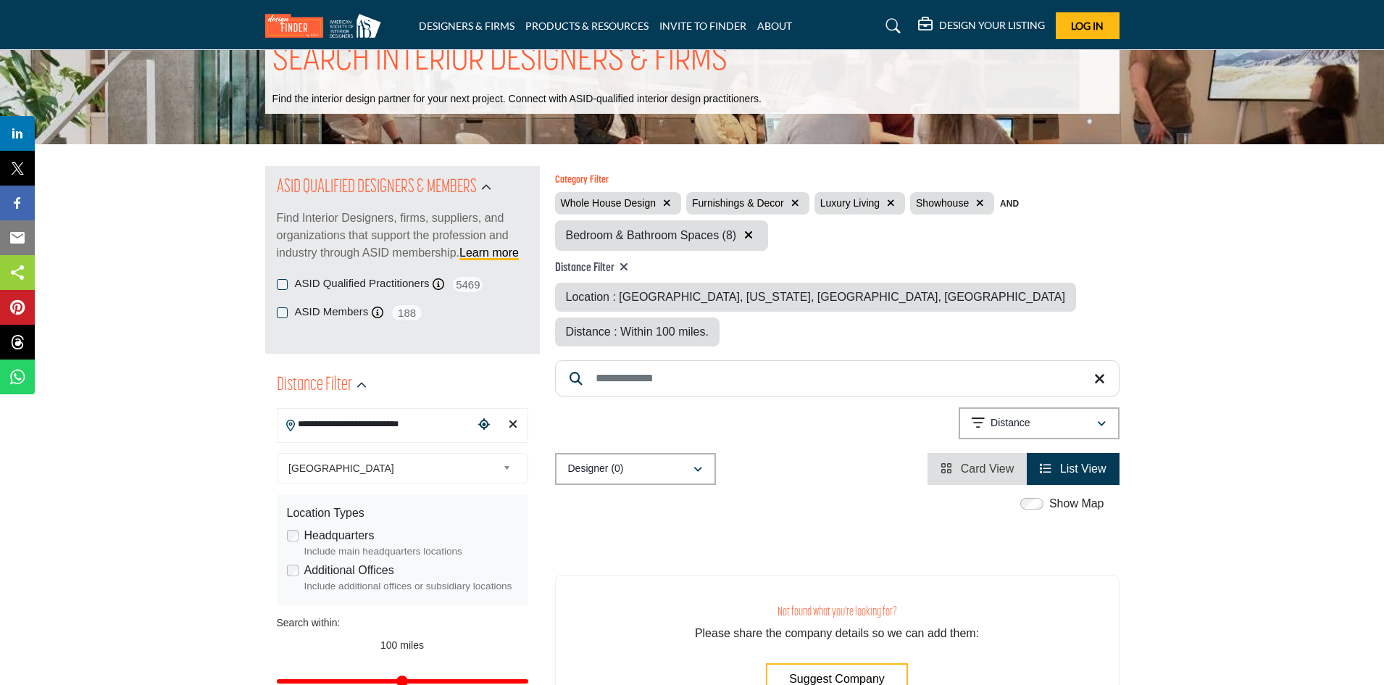
scroll to position [145, 0]
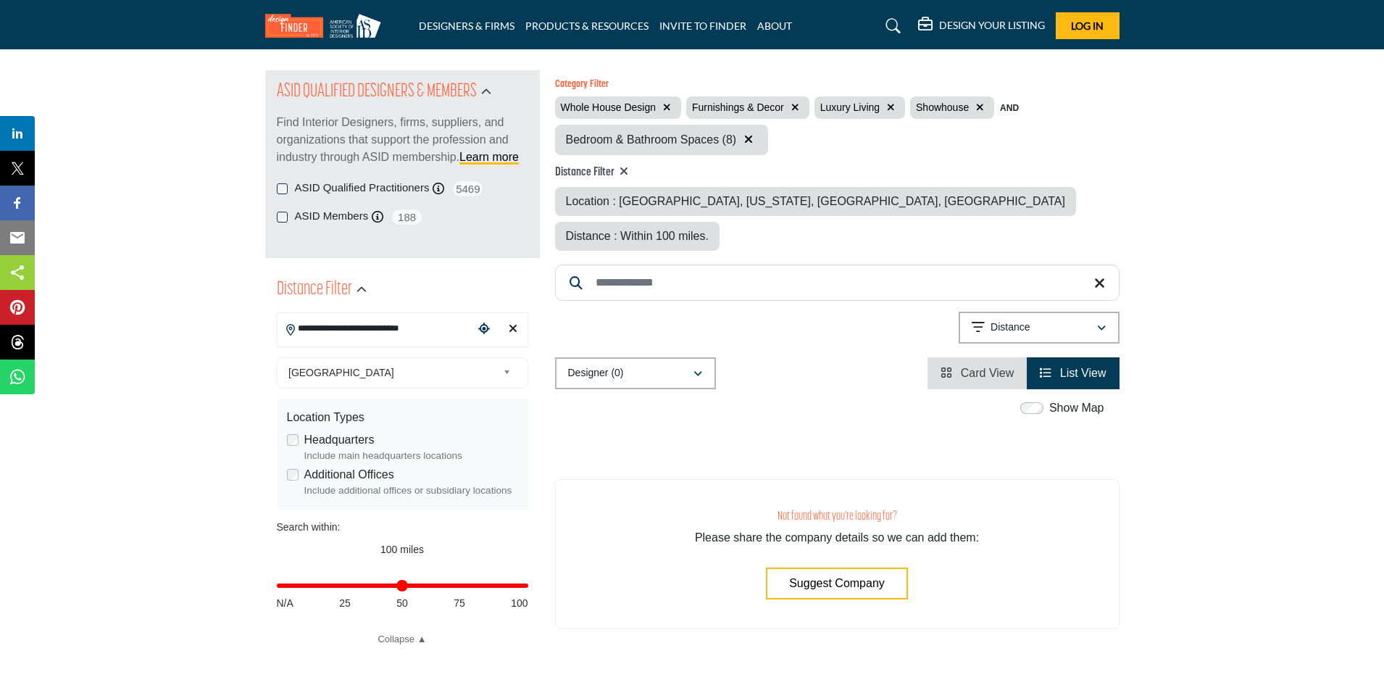
click at [719, 222] on div "Distance : Within 100 miles." at bounding box center [637, 236] width 164 height 29
click at [1103, 321] on div "button" at bounding box center [1101, 327] width 10 height 13
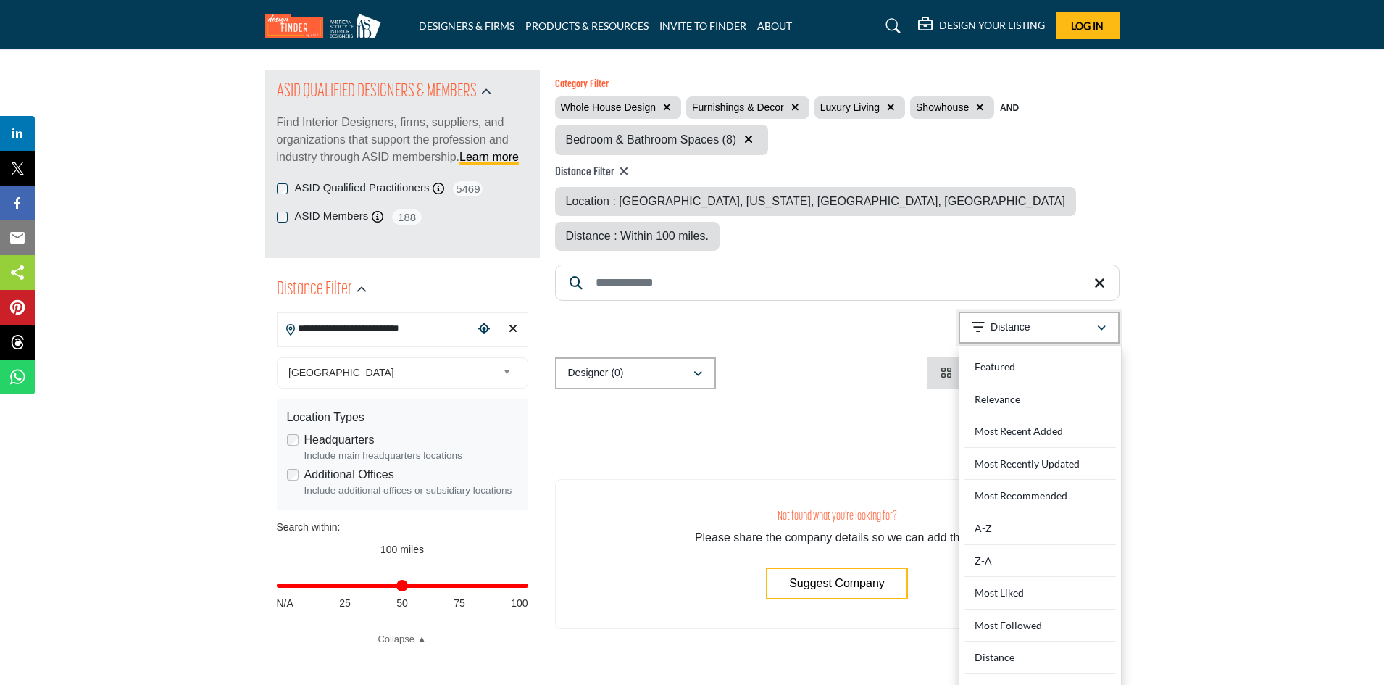
click at [1106, 311] on button "Distance" at bounding box center [1038, 327] width 161 height 32
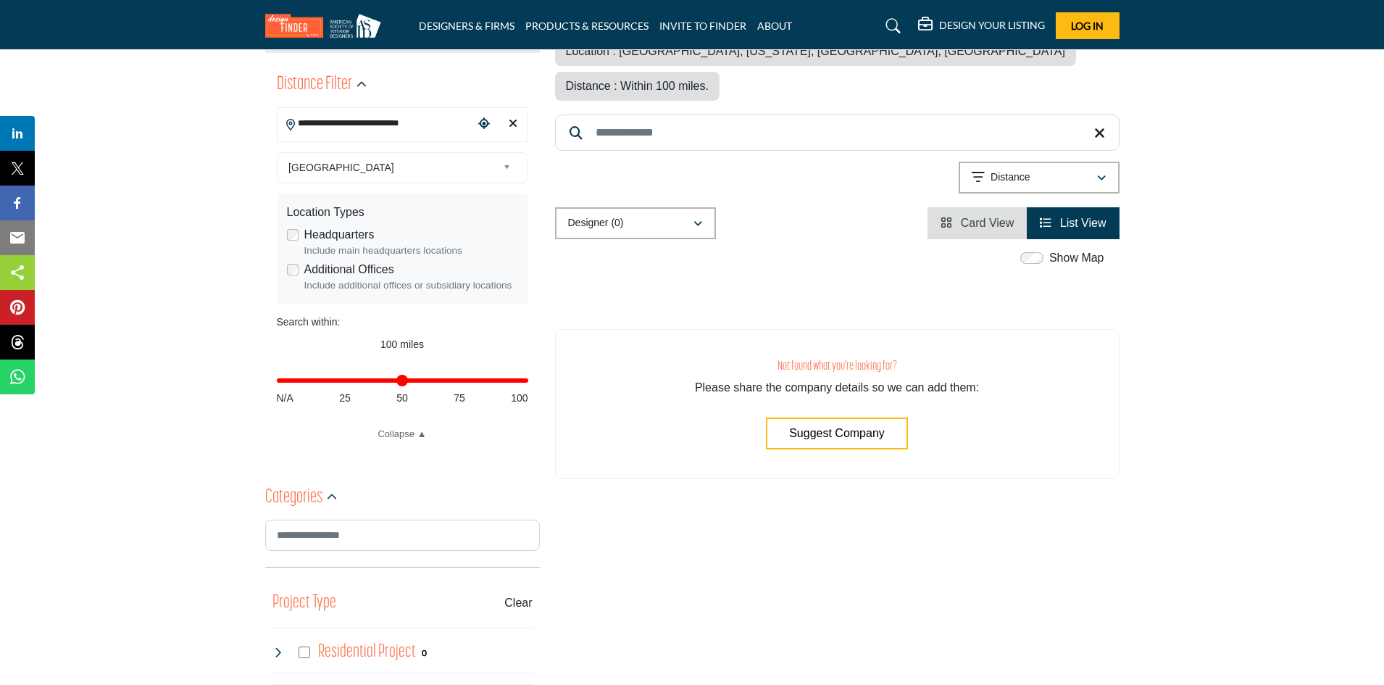
scroll to position [435, 0]
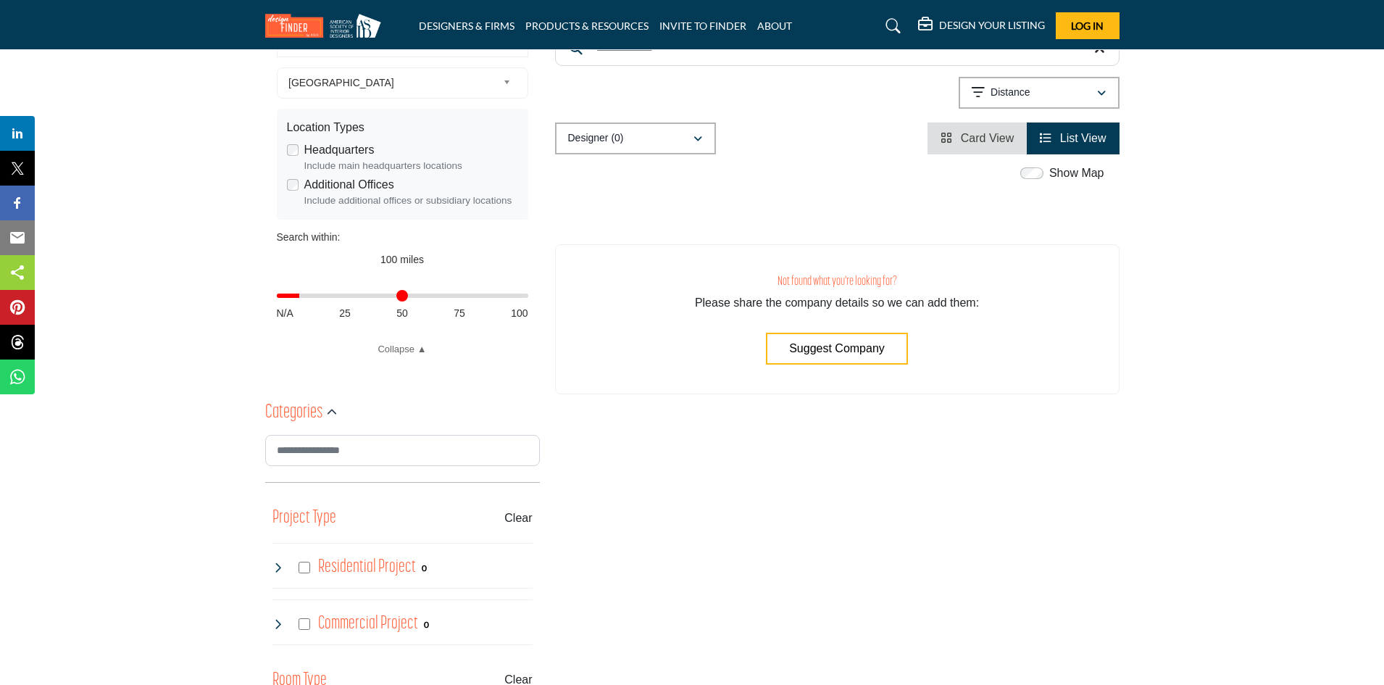
drag, startPoint x: 522, startPoint y: 294, endPoint x: 354, endPoint y: 322, distance: 169.6
type input "*"
click at [301, 294] on input "Distance in miles" at bounding box center [402, 295] width 251 height 3
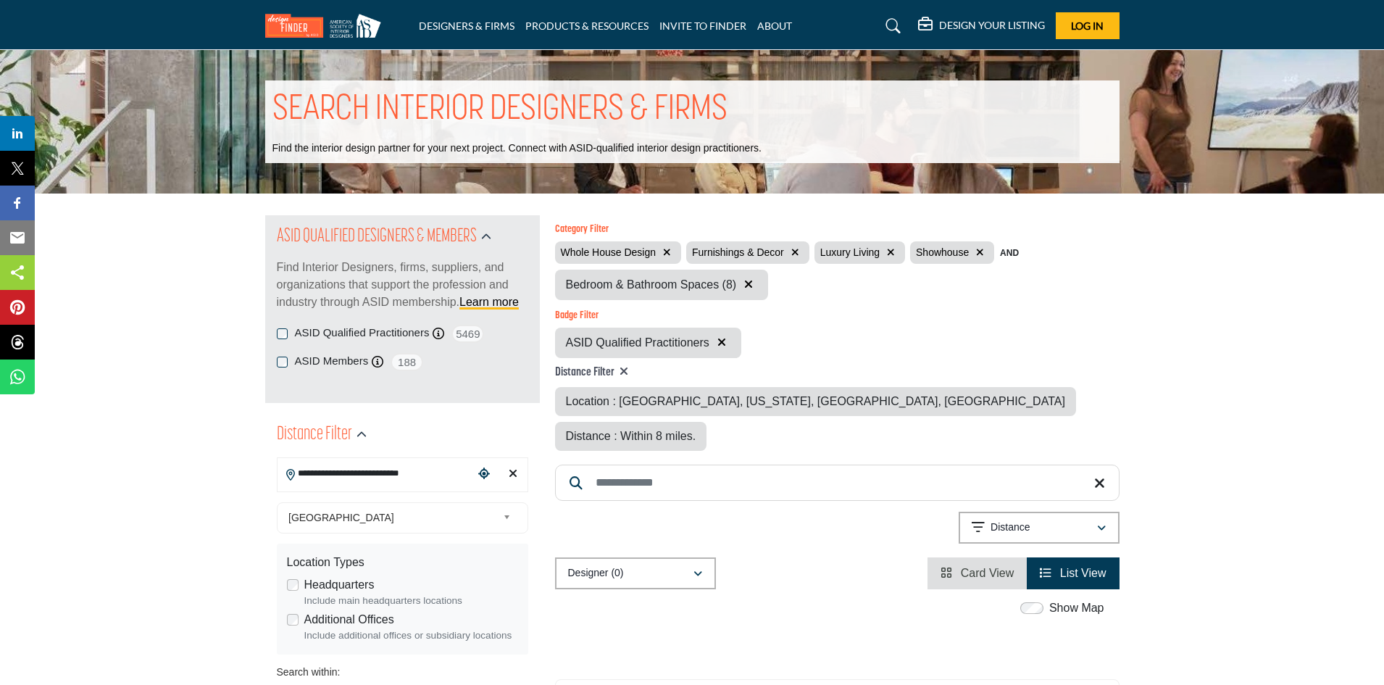
click at [745, 279] on icon "button" at bounding box center [748, 284] width 9 height 12
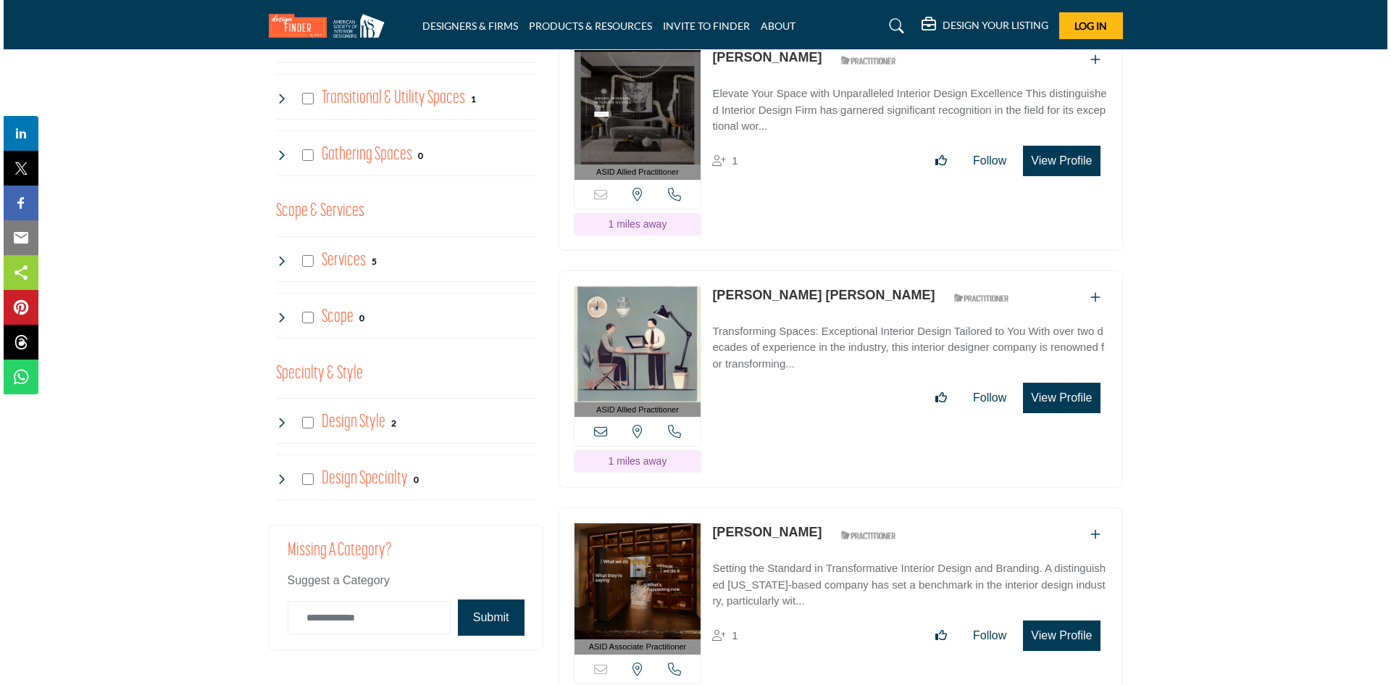
scroll to position [1304, 0]
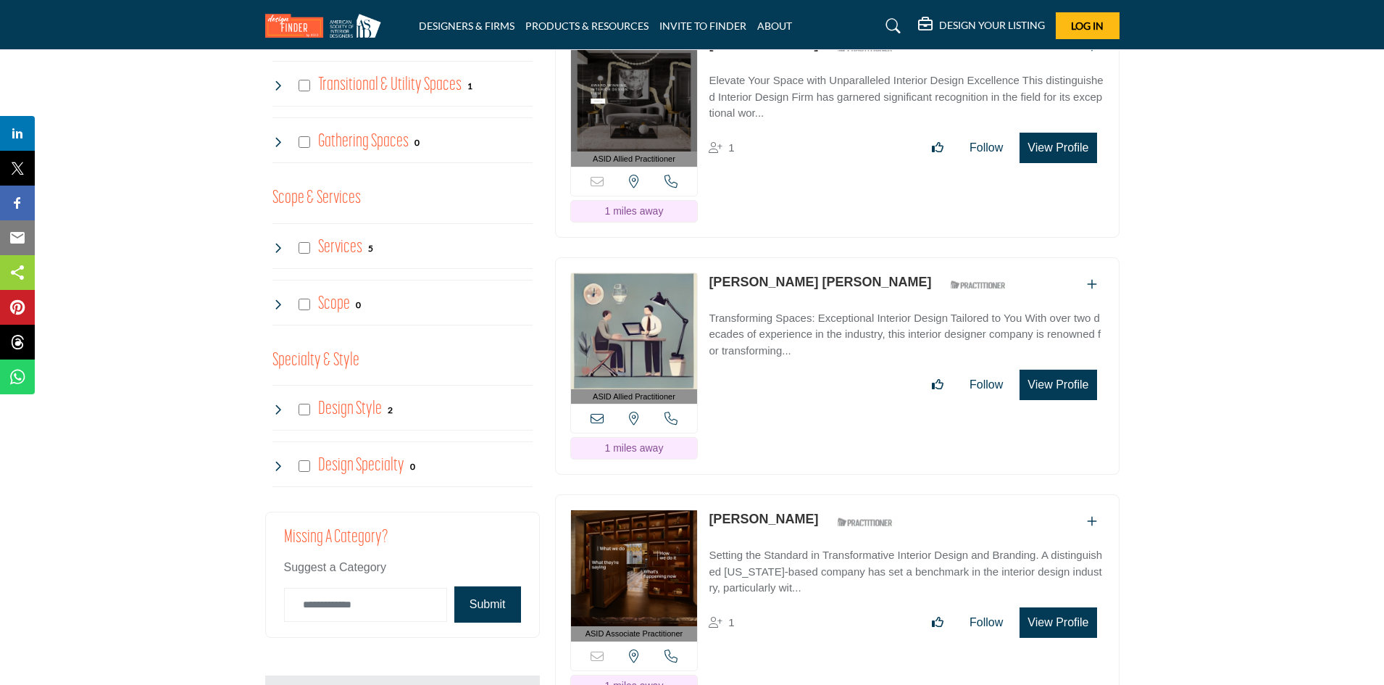
click at [1053, 369] on button "View Profile" at bounding box center [1057, 384] width 77 height 30
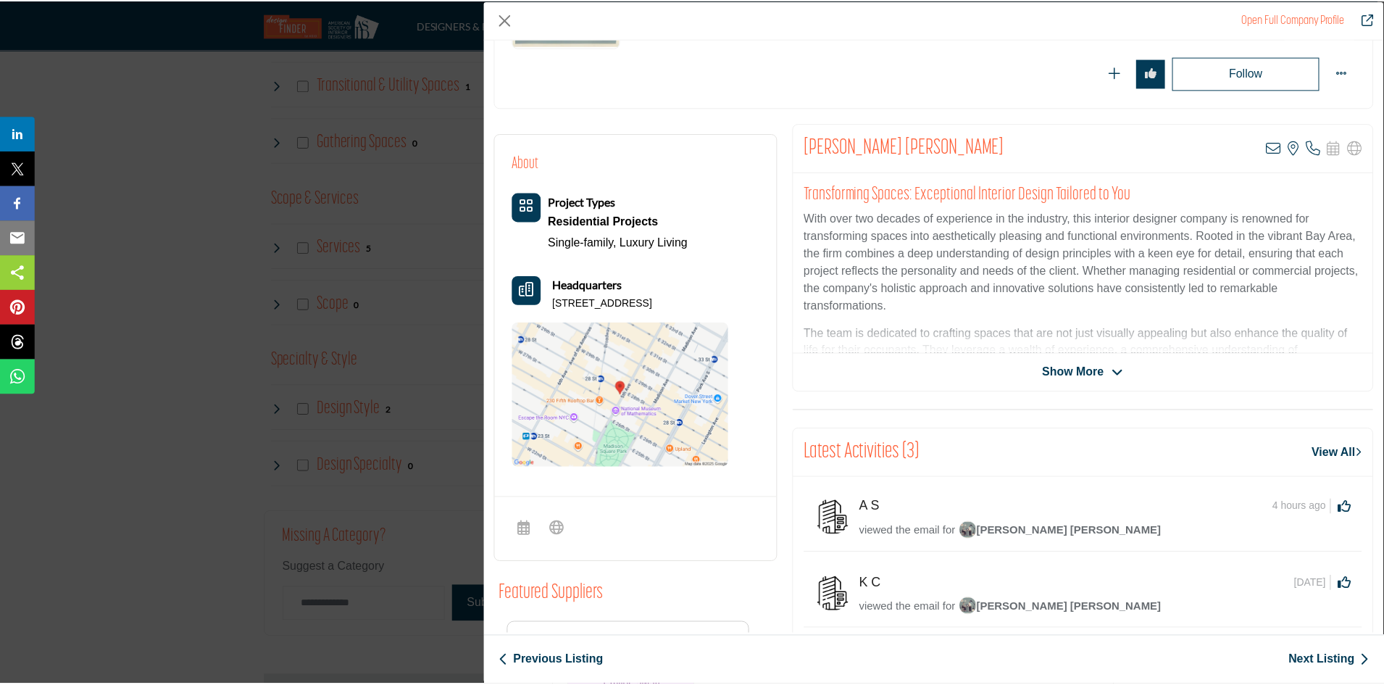
scroll to position [0, 0]
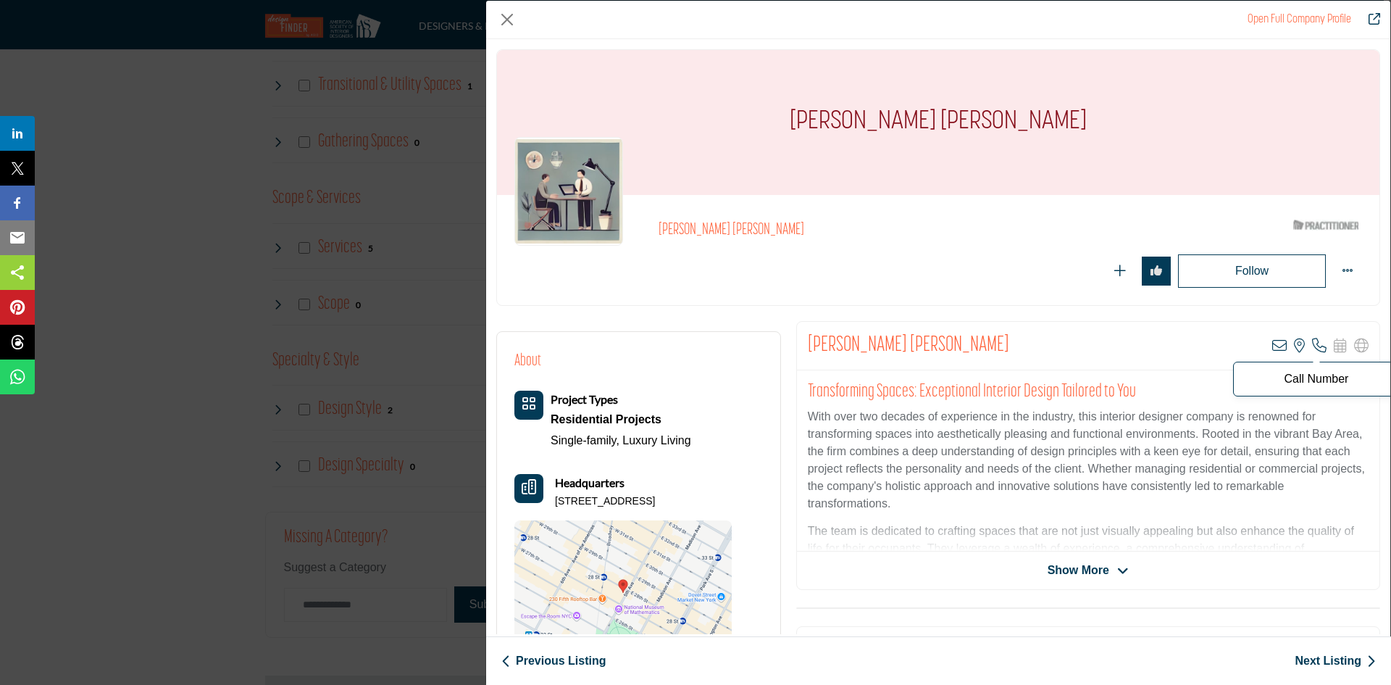
click at [1312, 340] on icon "Company Data Modal" at bounding box center [1319, 345] width 14 height 14
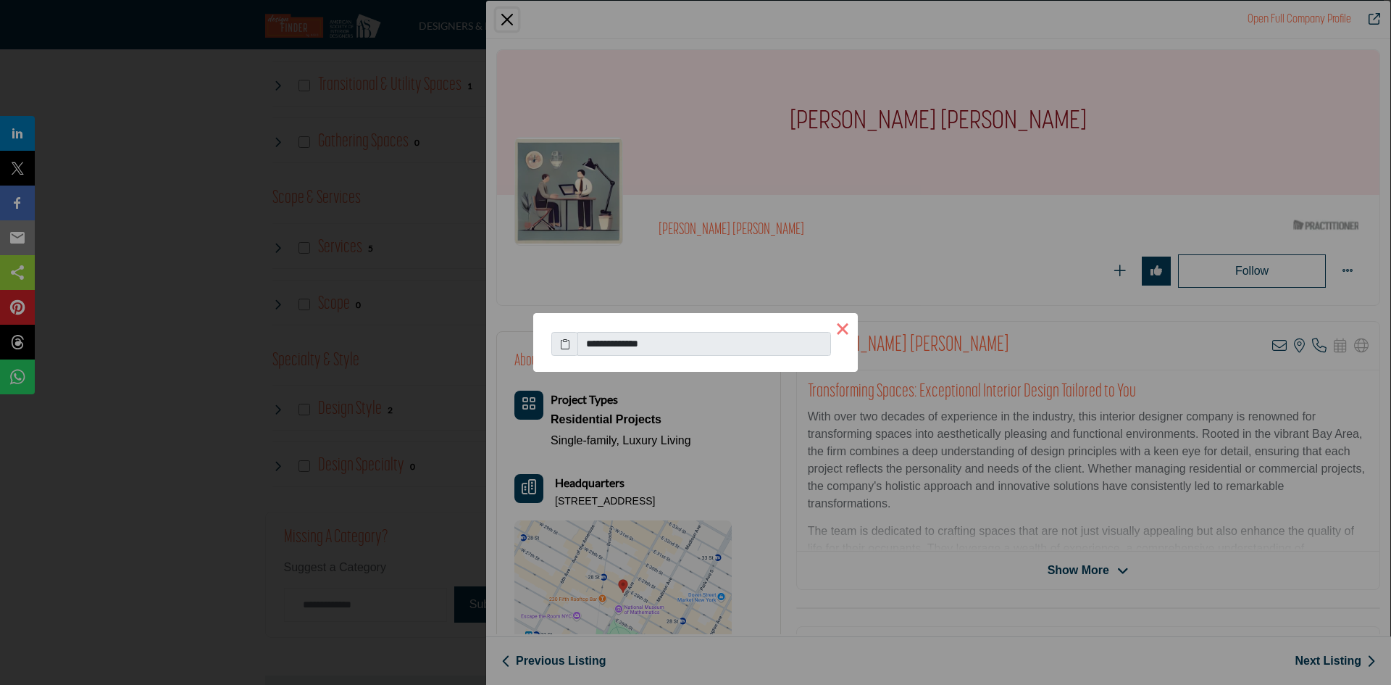
click at [843, 327] on button "×" at bounding box center [842, 328] width 30 height 30
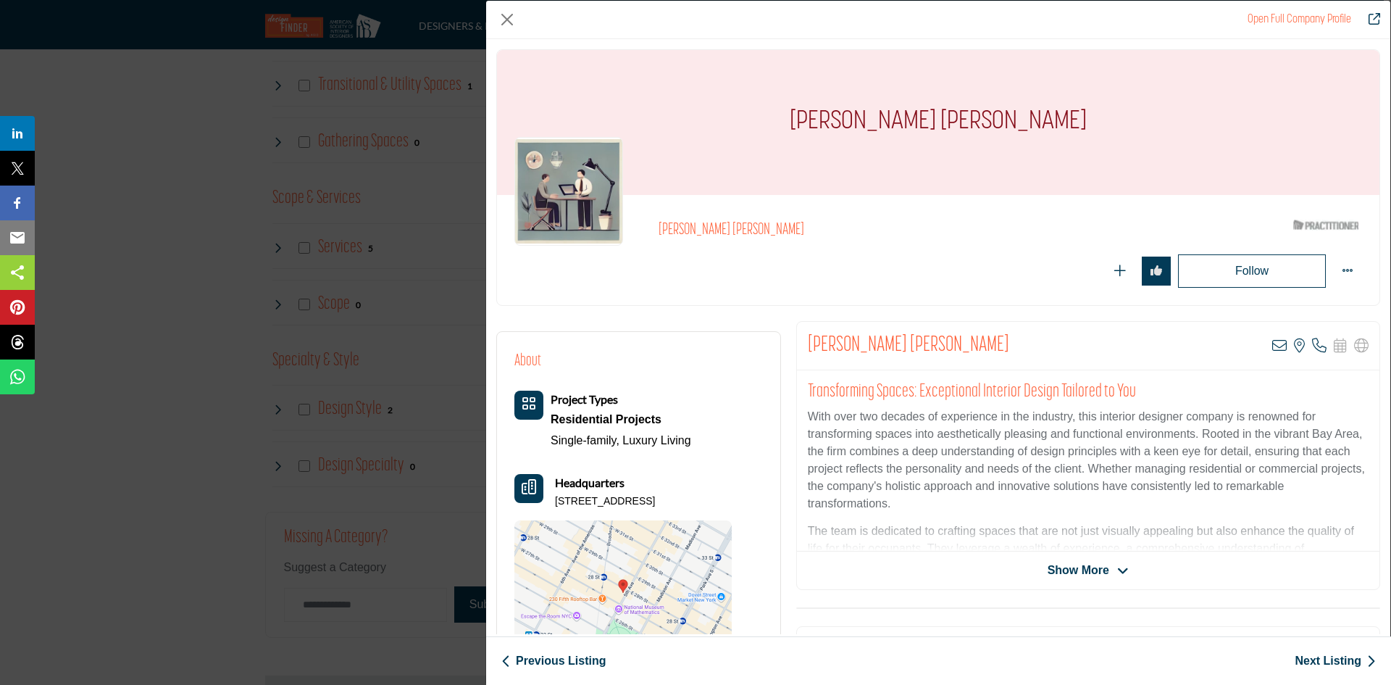
click at [400, 361] on div "Open Full Company Profile Gerald Jawaria Robinson ASID Qualified Practitioner w…" at bounding box center [695, 342] width 1391 height 685
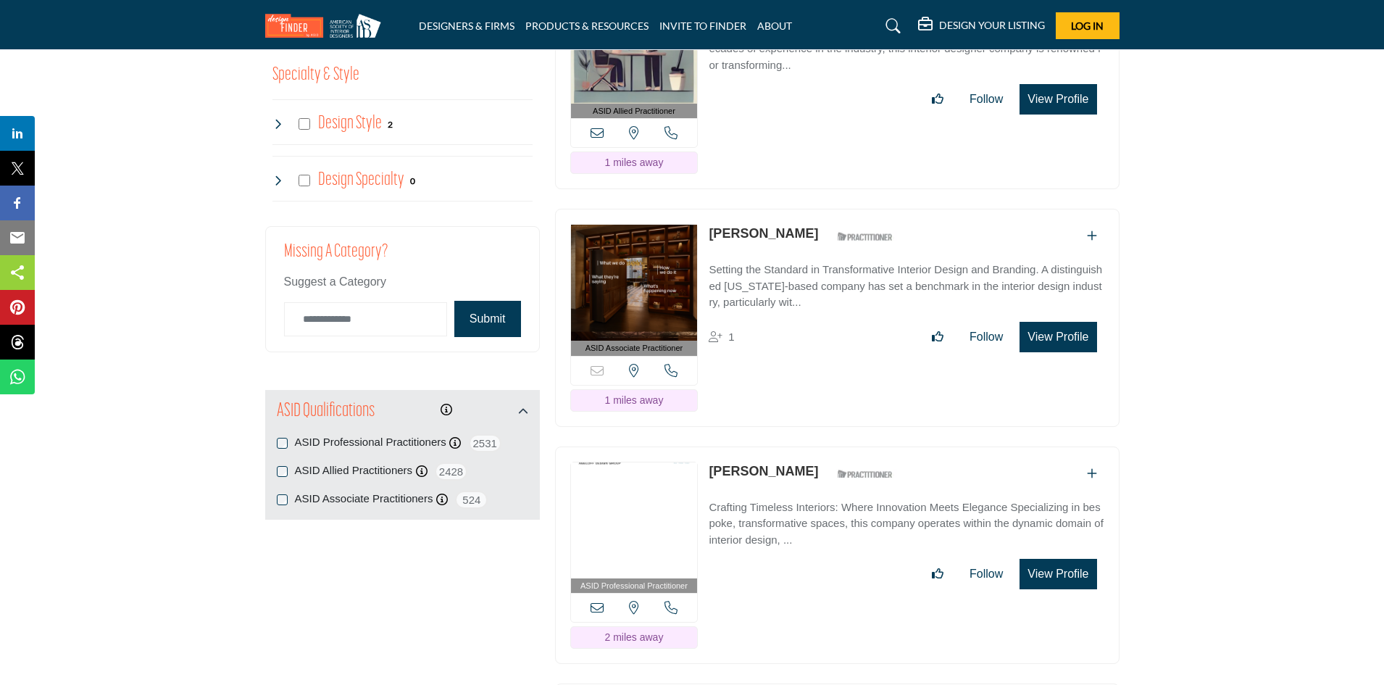
scroll to position [1594, 0]
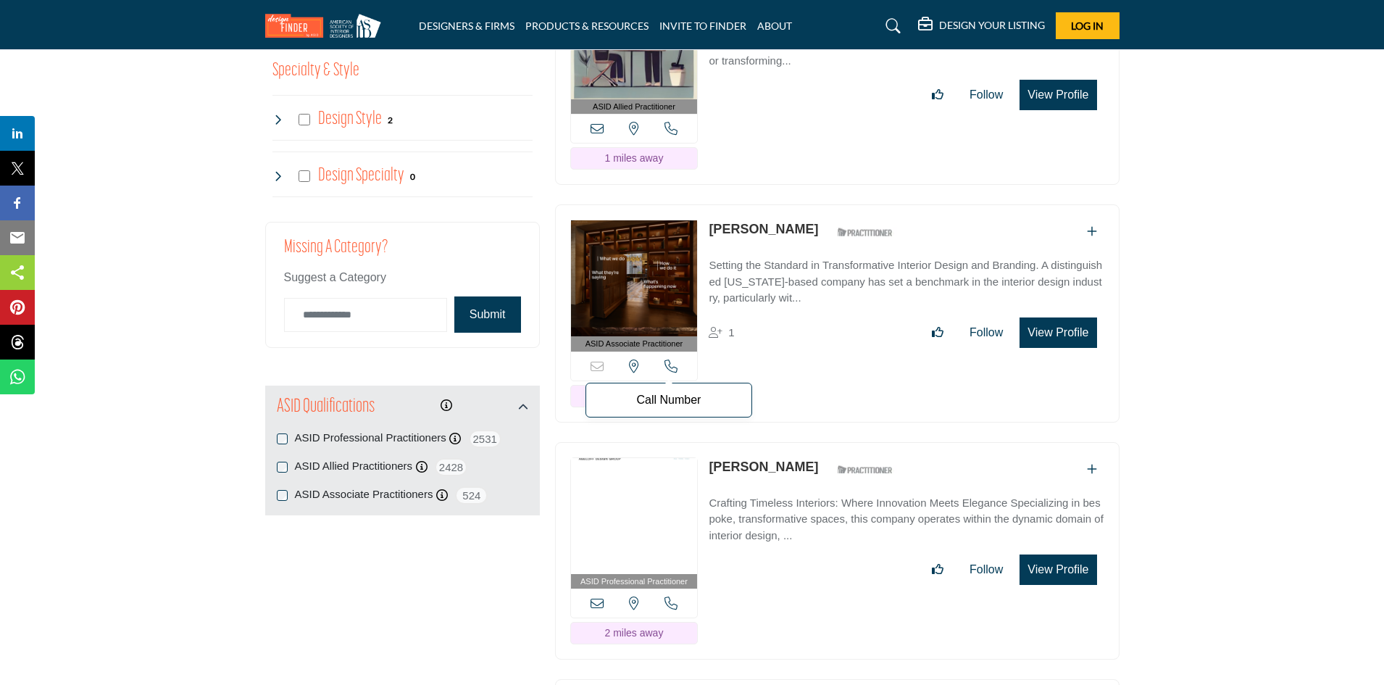
click at [670, 359] on icon at bounding box center [670, 365] width 13 height 13
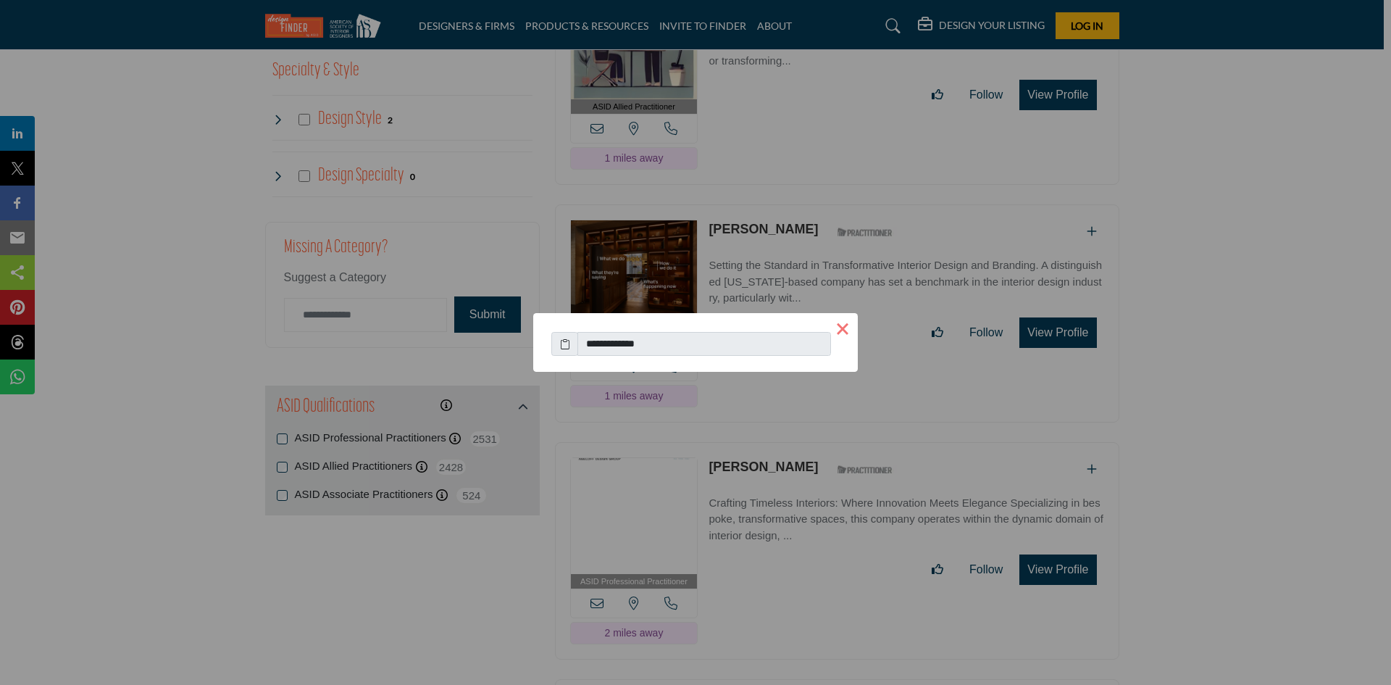
click at [840, 333] on button "×" at bounding box center [842, 328] width 30 height 30
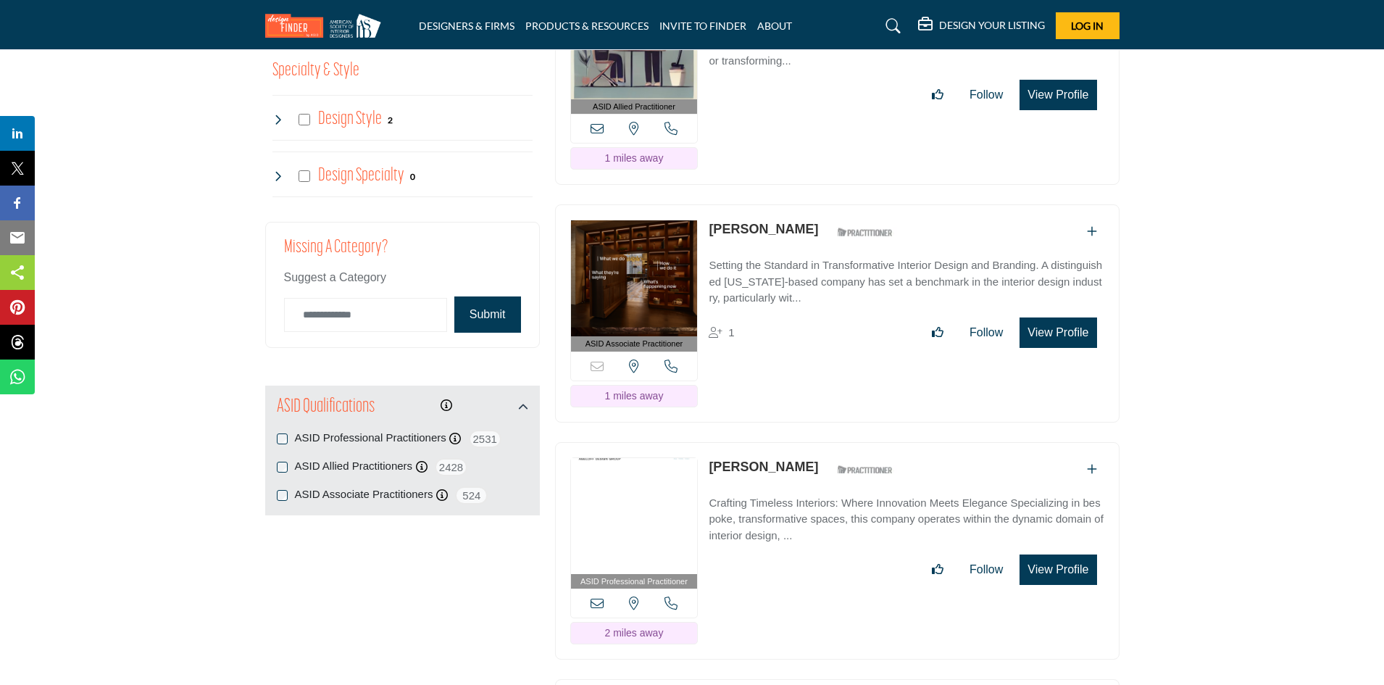
click at [1077, 317] on button "View Profile" at bounding box center [1057, 332] width 77 height 30
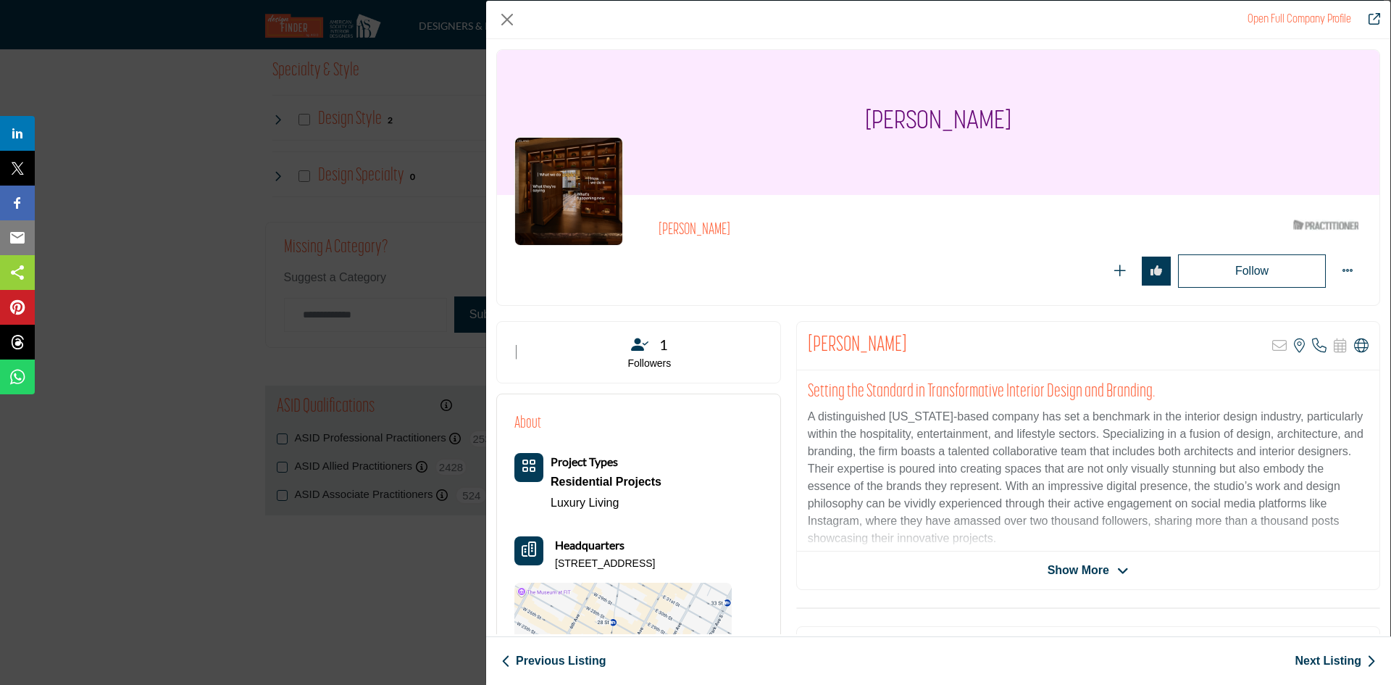
click at [923, 500] on p "A distinguished New York-based company has set a benchmark in the interior desi…" at bounding box center [1088, 477] width 561 height 139
click at [978, 298] on div "Vincent Celano ASID Qualified Practitioner who validates work and experience to…" at bounding box center [938, 250] width 882 height 110
click at [456, 216] on div "Open Full Company Profile Vincent Celano ASID Qualified Practitioner who valida…" at bounding box center [695, 342] width 1391 height 685
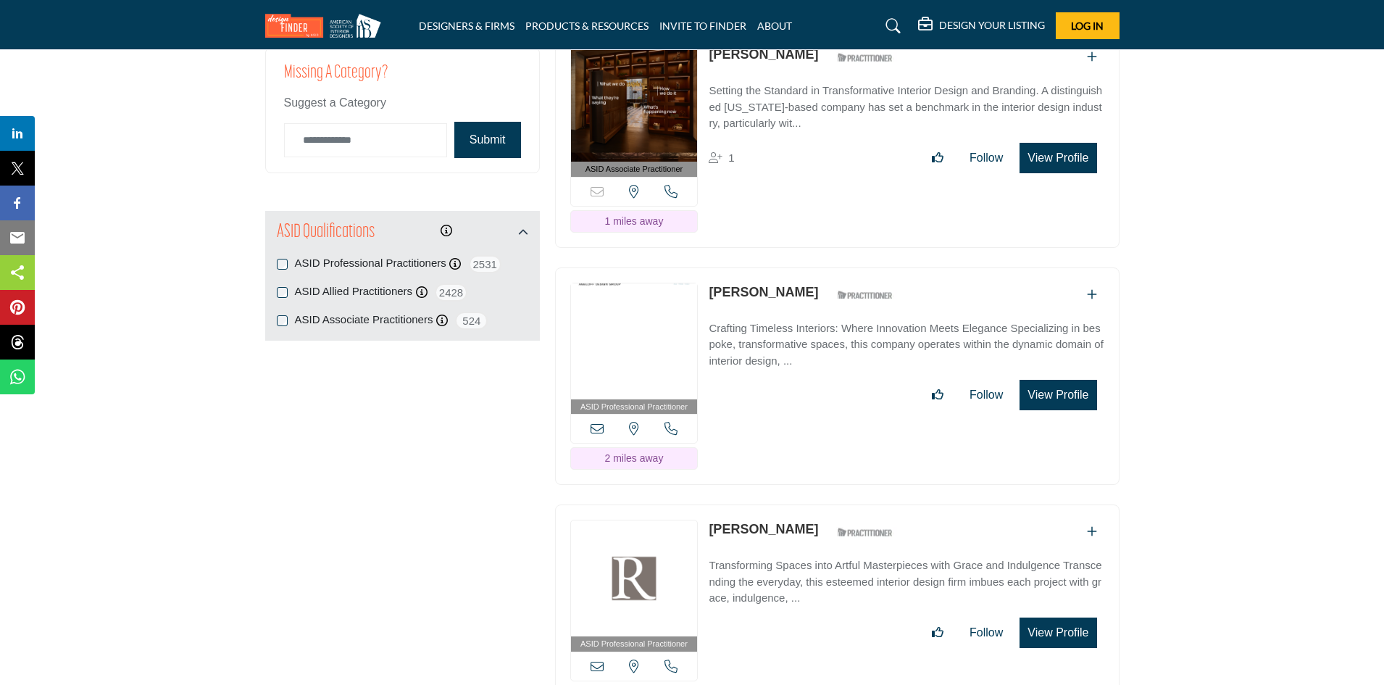
scroll to position [1883, 0]
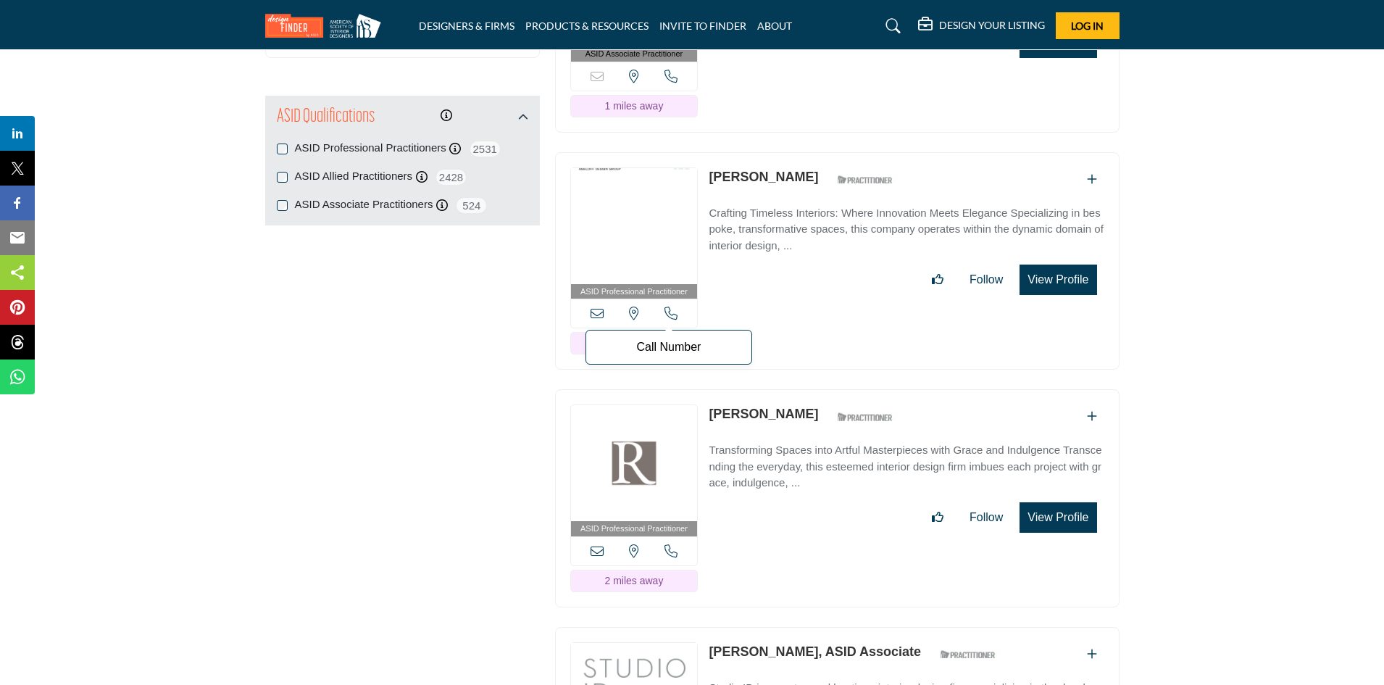
click at [670, 306] on icon at bounding box center [670, 312] width 13 height 13
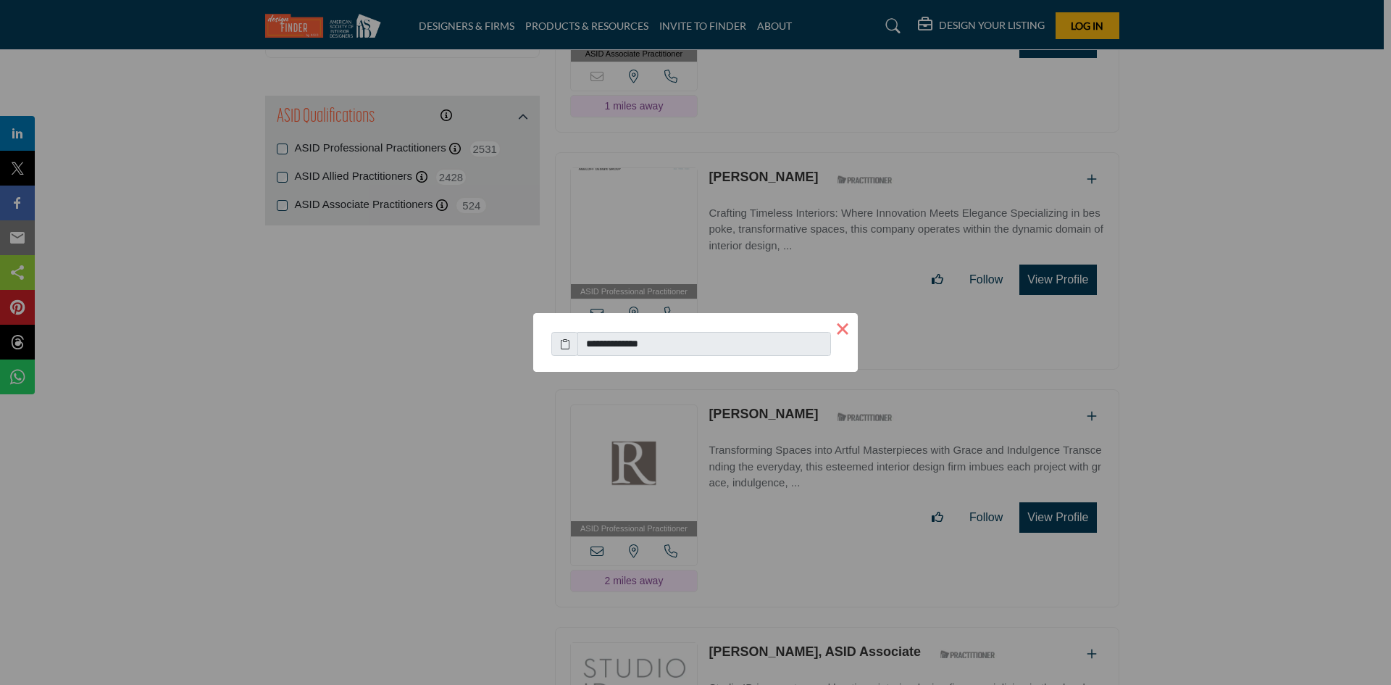
click at [842, 327] on button "×" at bounding box center [842, 328] width 30 height 30
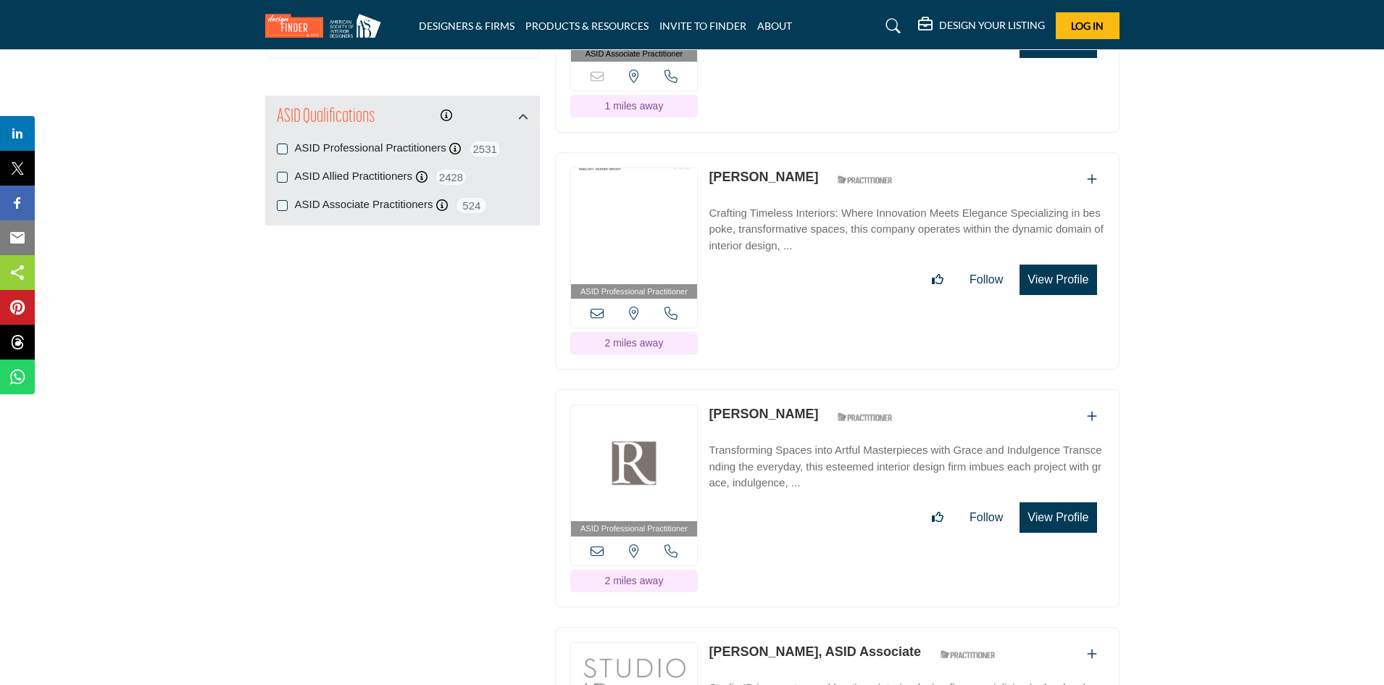
click at [1052, 264] on button "View Profile" at bounding box center [1057, 279] width 77 height 30
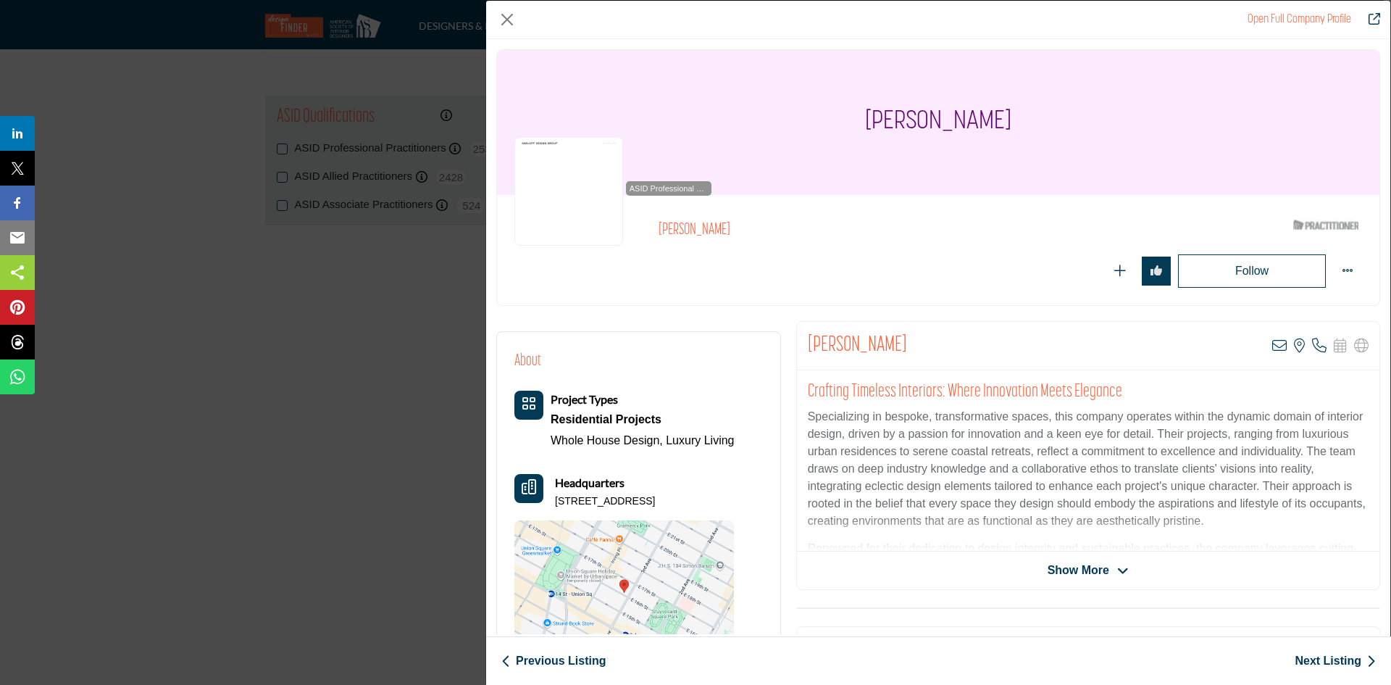
click at [377, 275] on div "Open Full Company Profile Erin Wells ASID Qualified Practitioner who validates …" at bounding box center [695, 342] width 1391 height 685
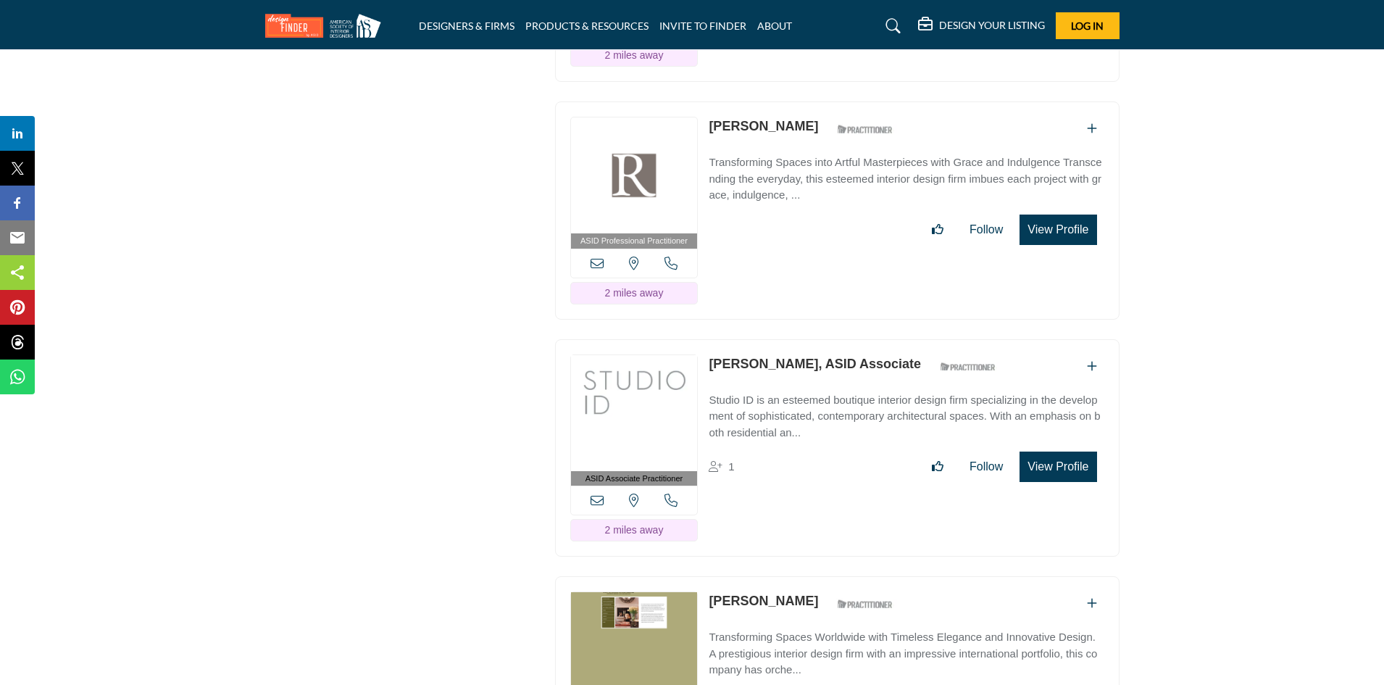
scroll to position [2173, 0]
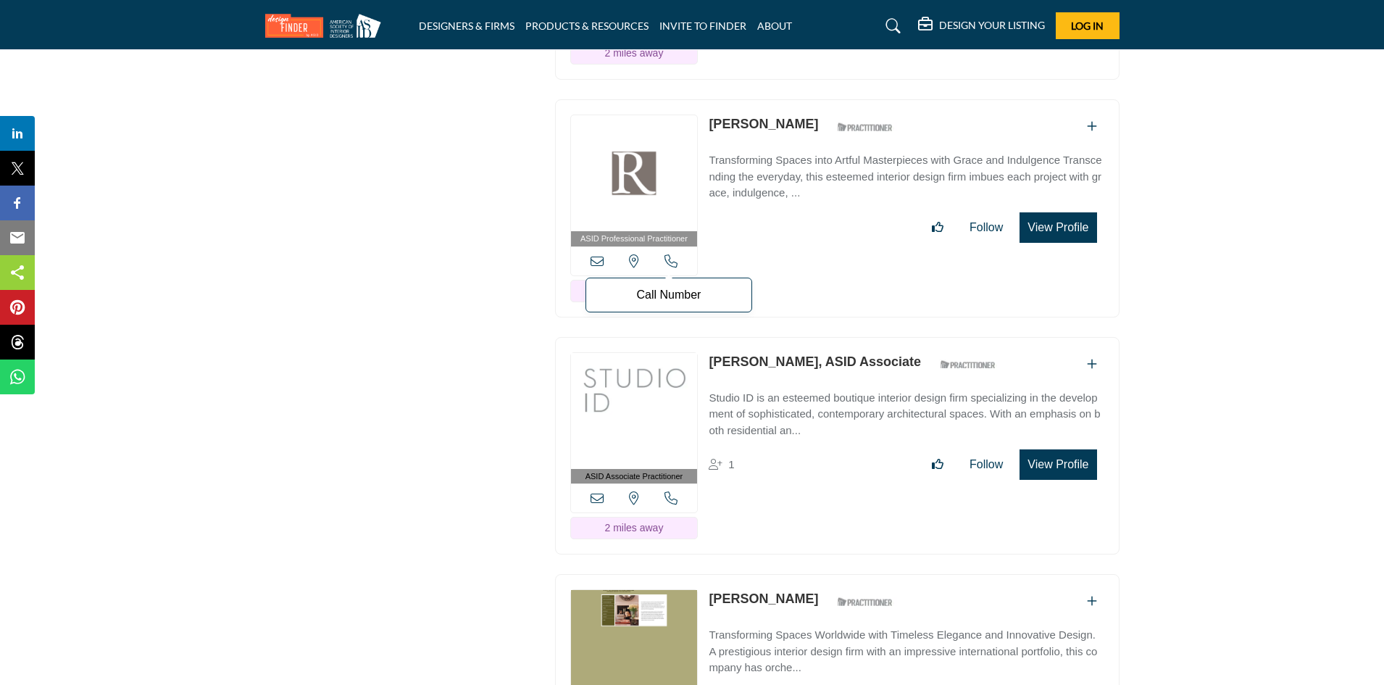
click at [667, 254] on icon at bounding box center [670, 260] width 13 height 13
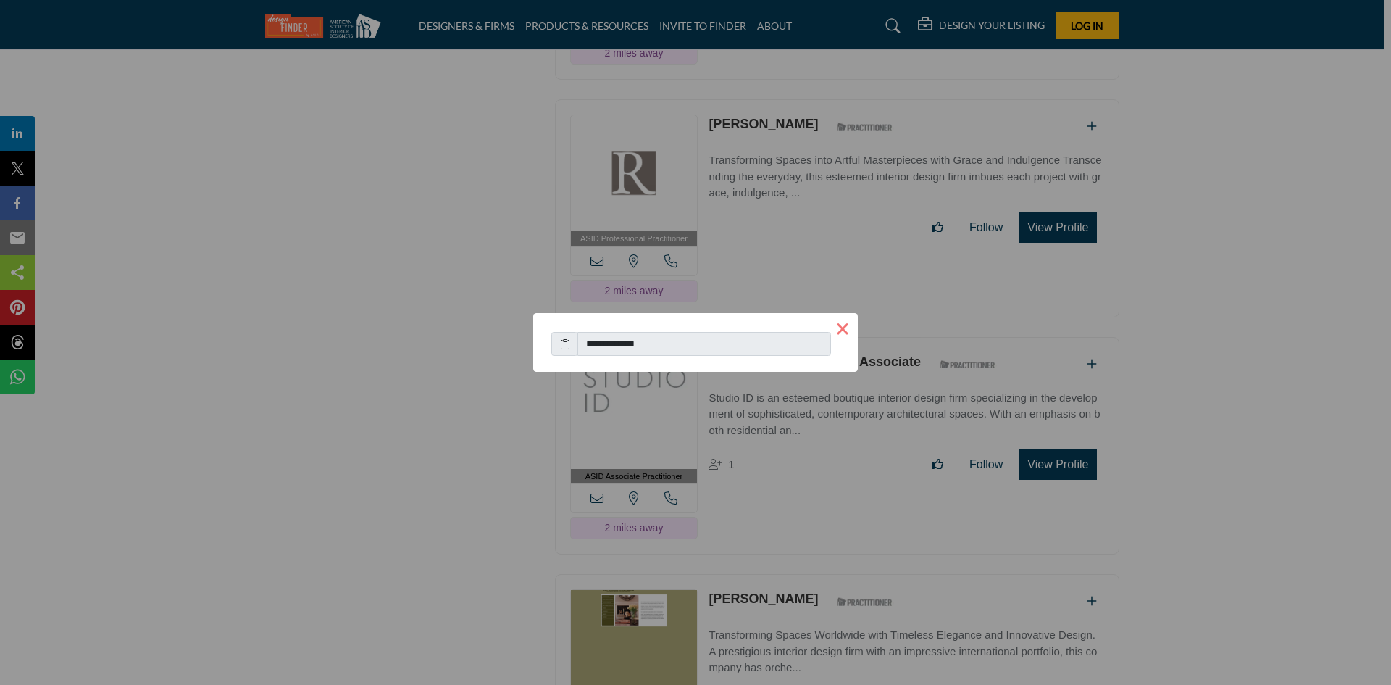
click at [838, 325] on button "×" at bounding box center [842, 328] width 30 height 30
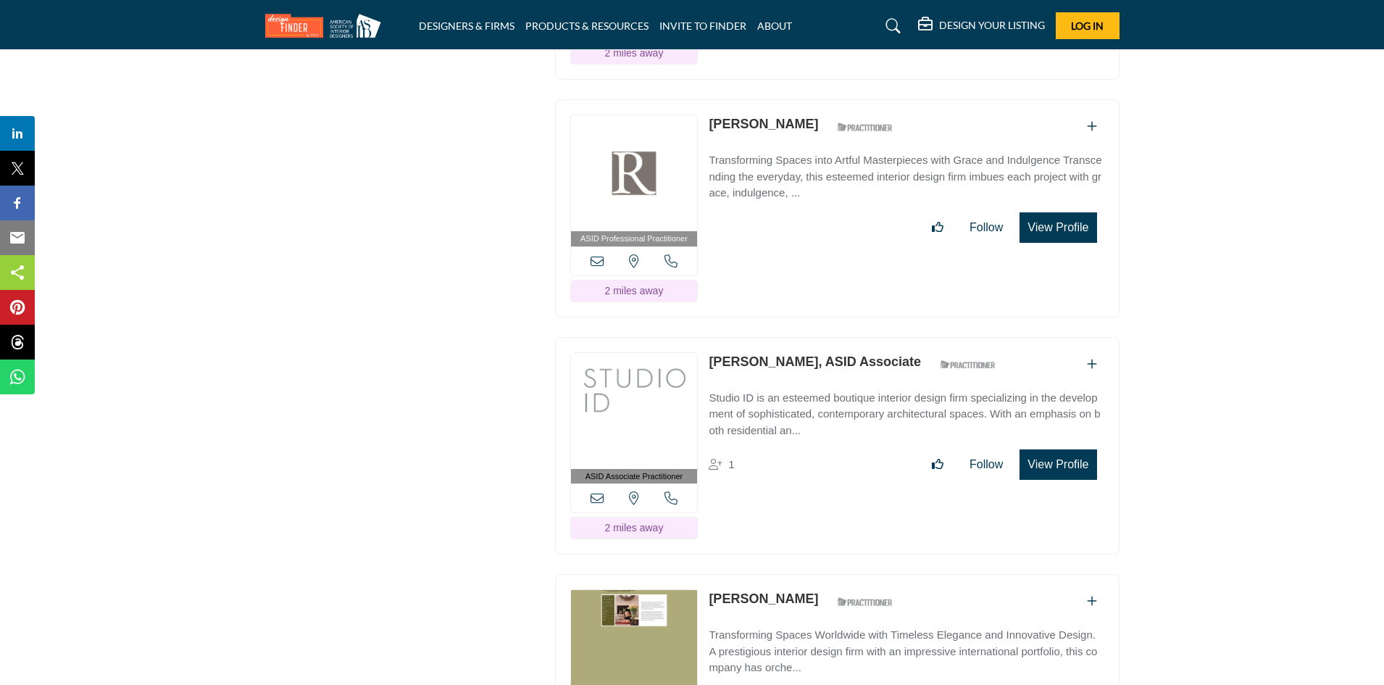
click at [595, 254] on icon at bounding box center [596, 260] width 13 height 13
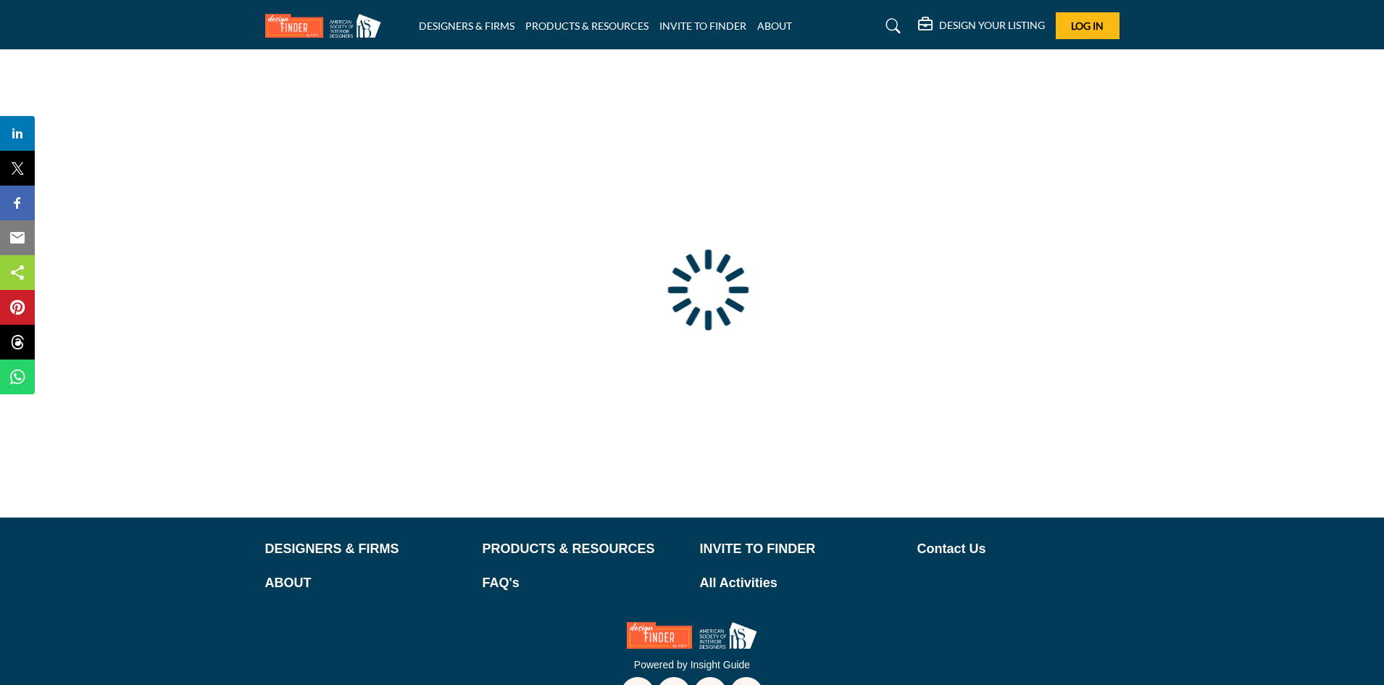
type input "**********"
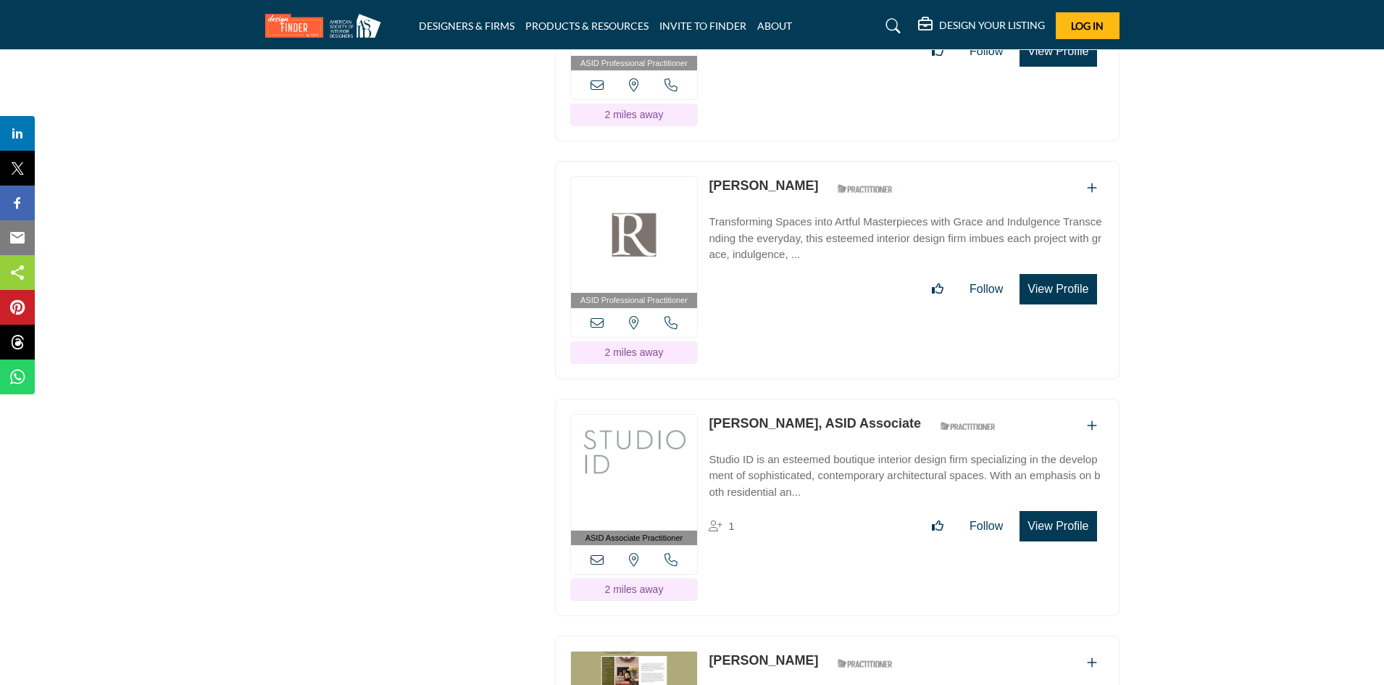
scroll to position [2101, 0]
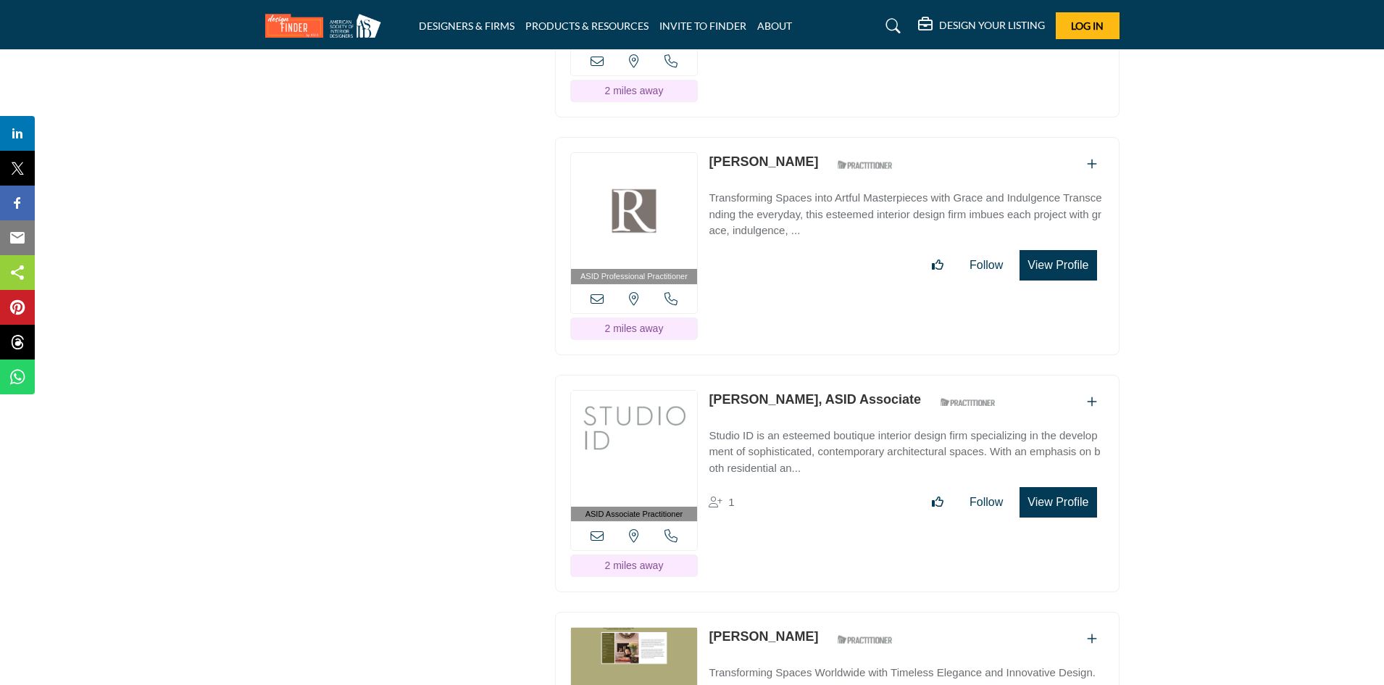
click at [1039, 252] on button "View Profile" at bounding box center [1057, 265] width 77 height 30
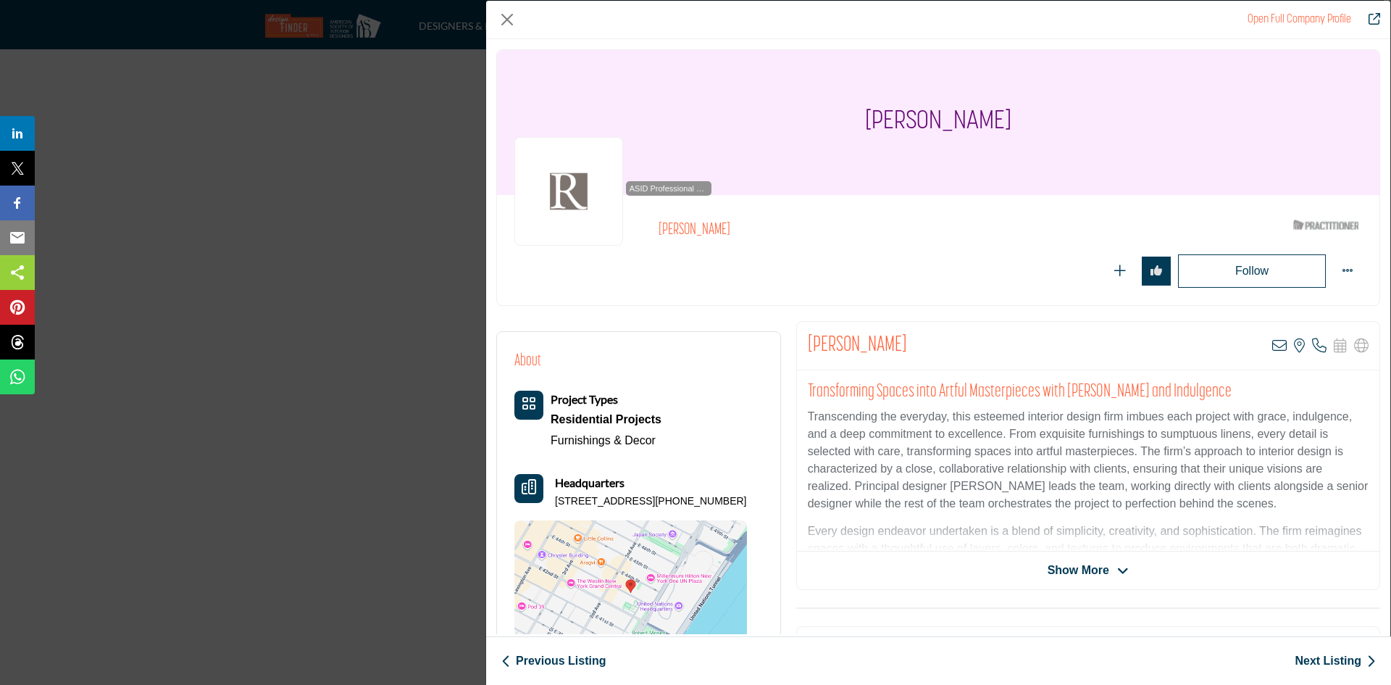
click at [357, 284] on div "Open Full Company Profile Trisha Reger ASID Qualified Practitioner who validate…" at bounding box center [695, 342] width 1391 height 685
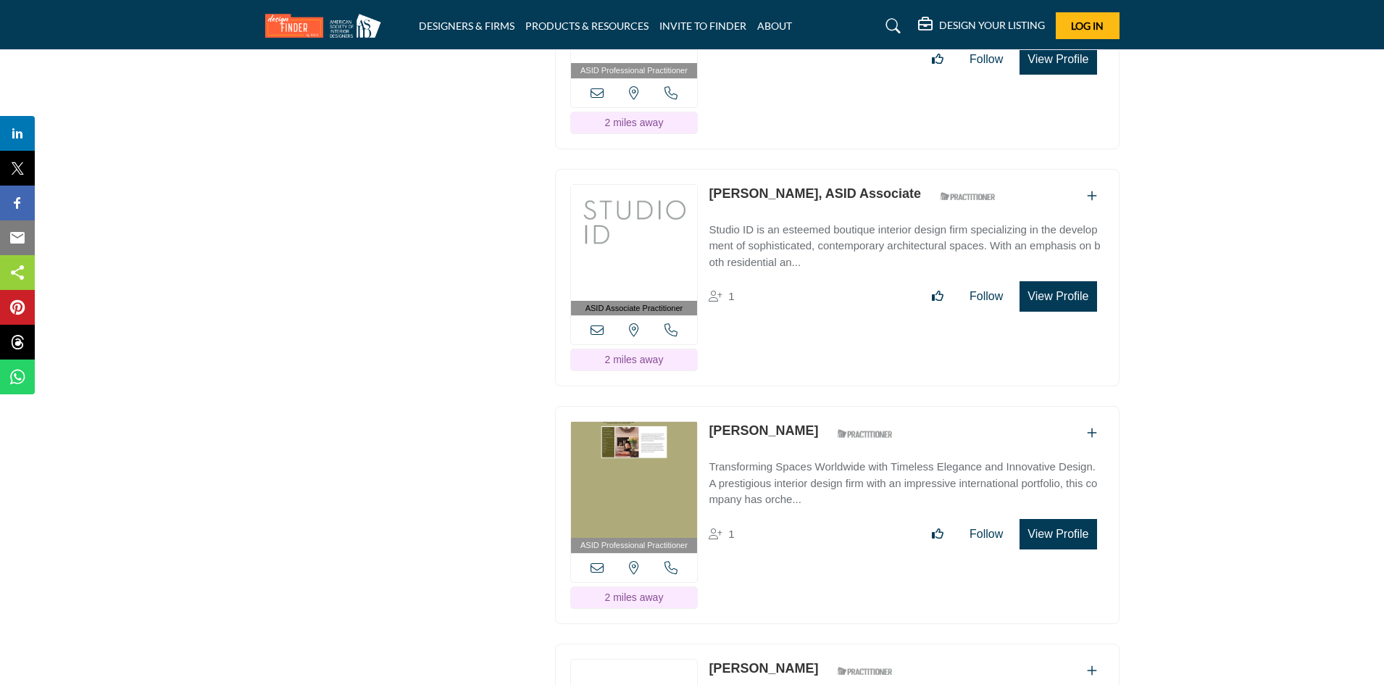
scroll to position [2318, 0]
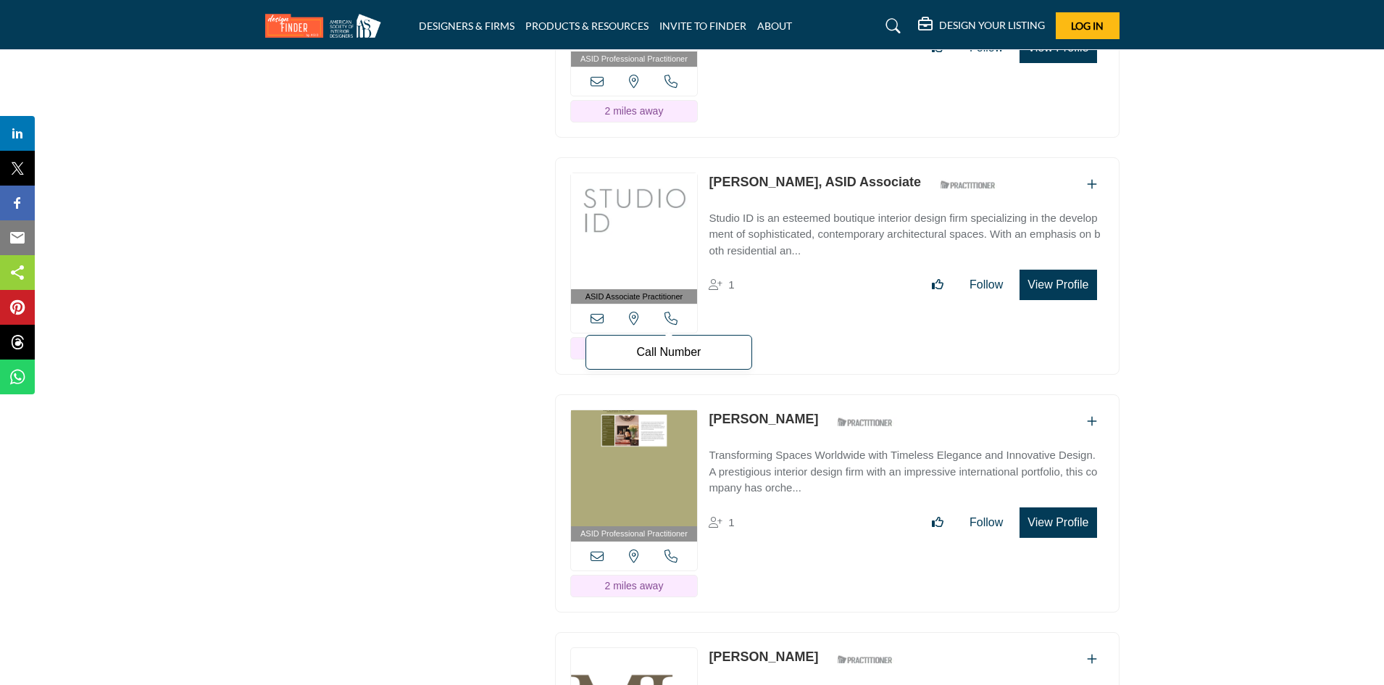
click at [666, 311] on icon at bounding box center [670, 317] width 13 height 13
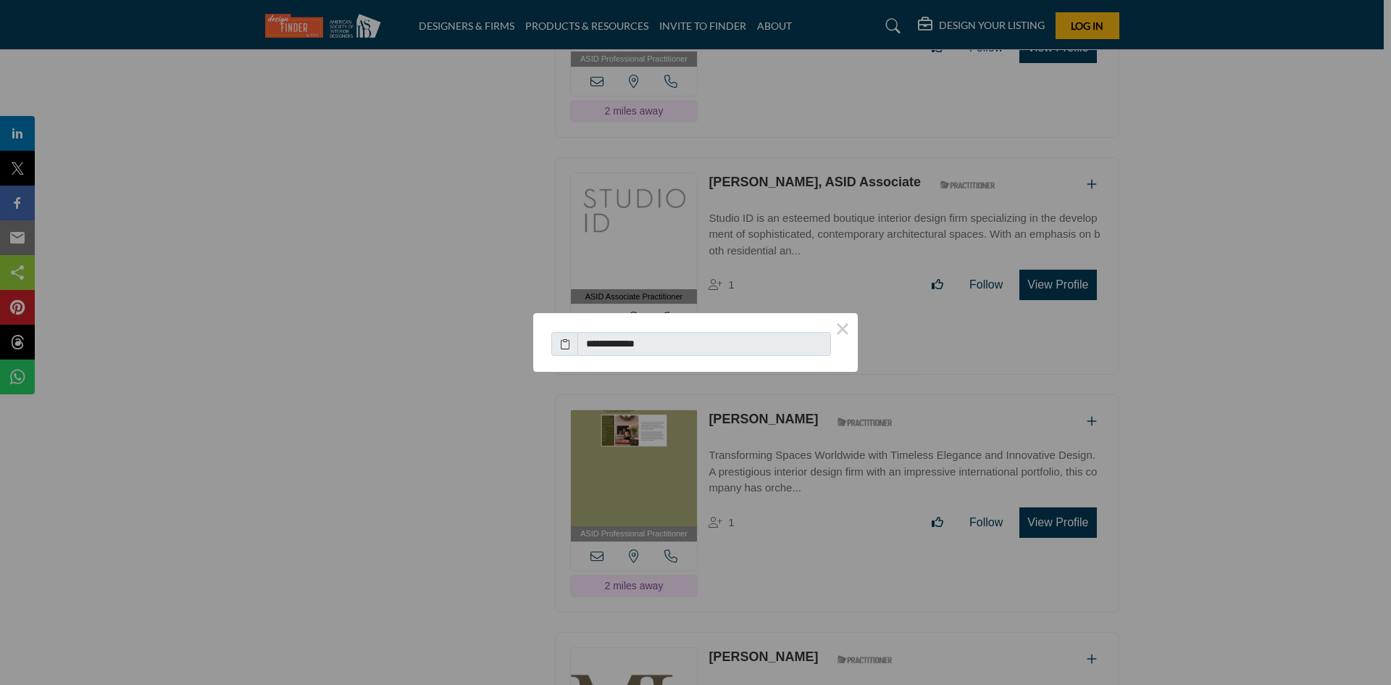
click at [939, 348] on div "**********" at bounding box center [695, 342] width 1391 height 685
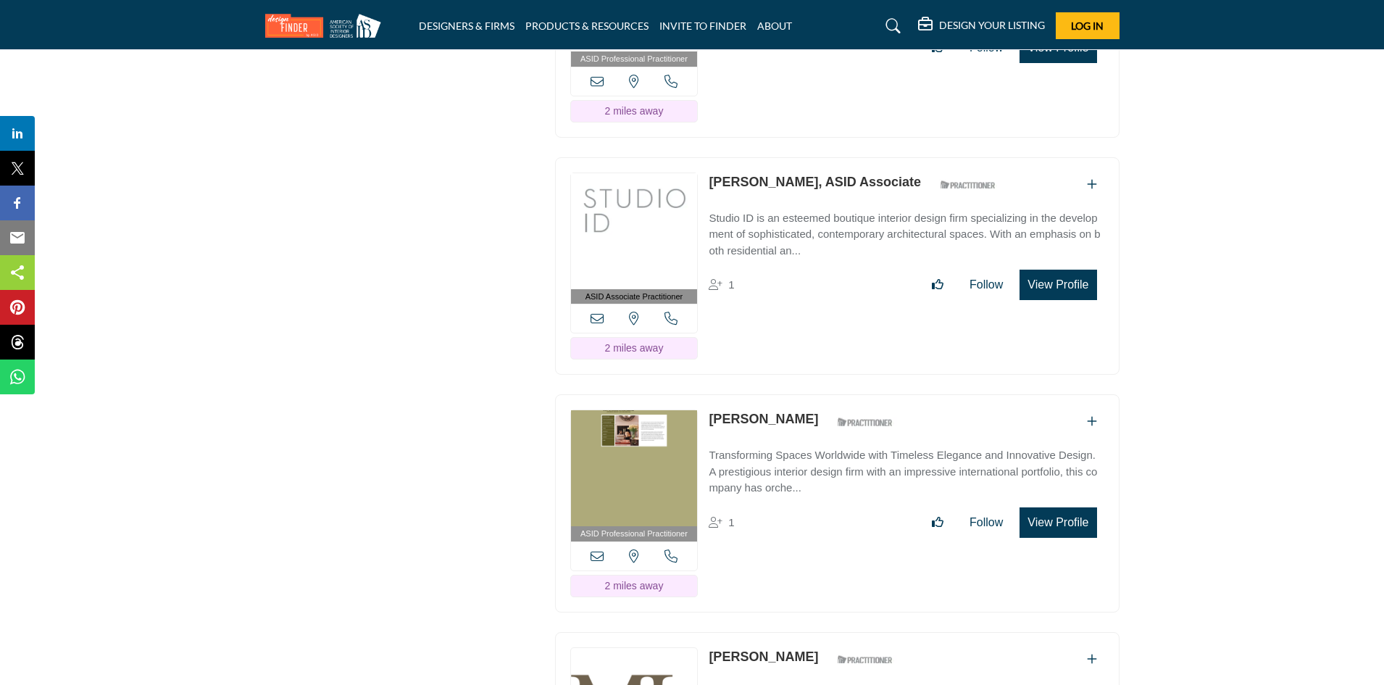
click at [602, 311] on icon at bounding box center [596, 317] width 13 height 13
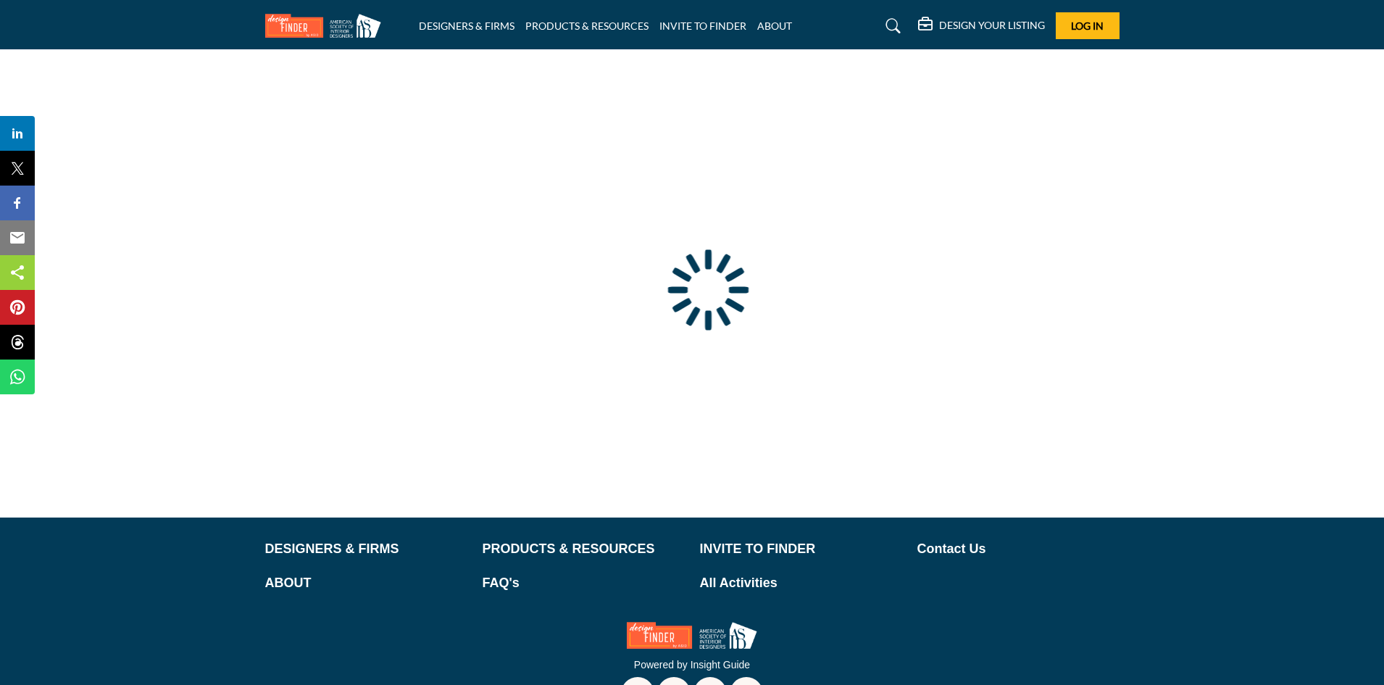
type input "**********"
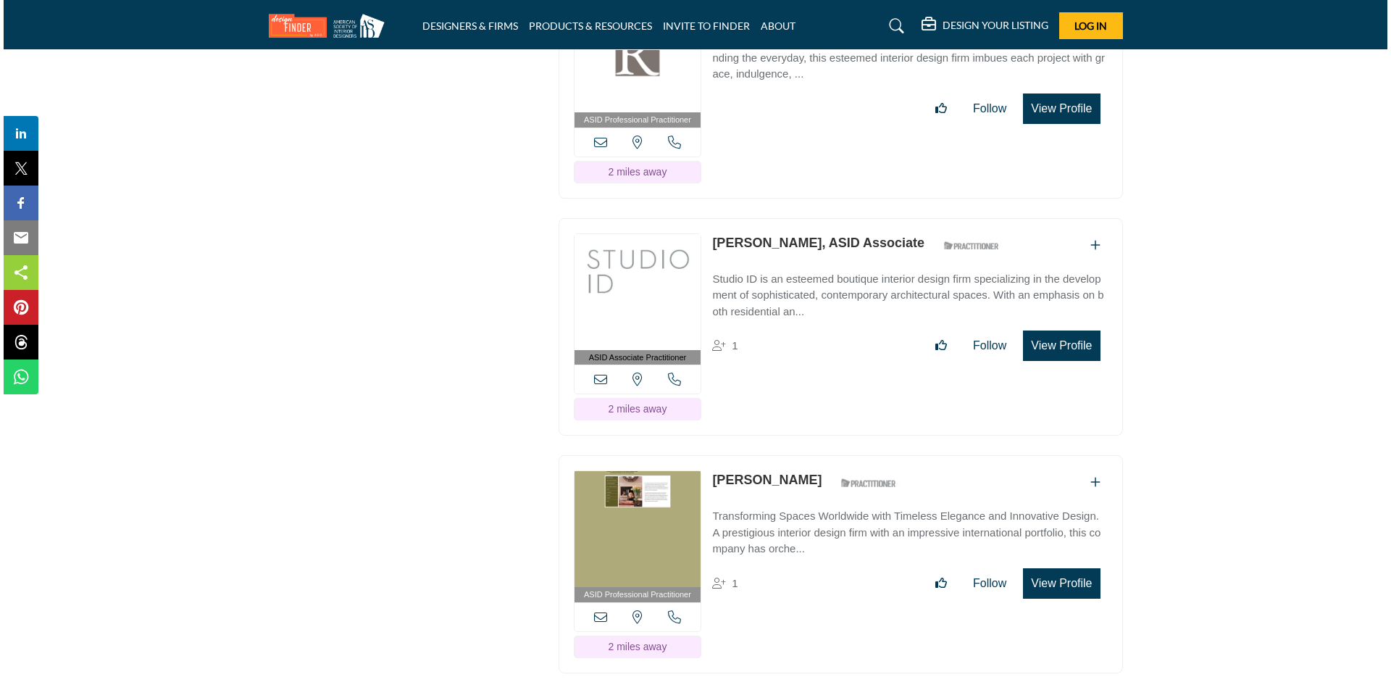
scroll to position [2390, 0]
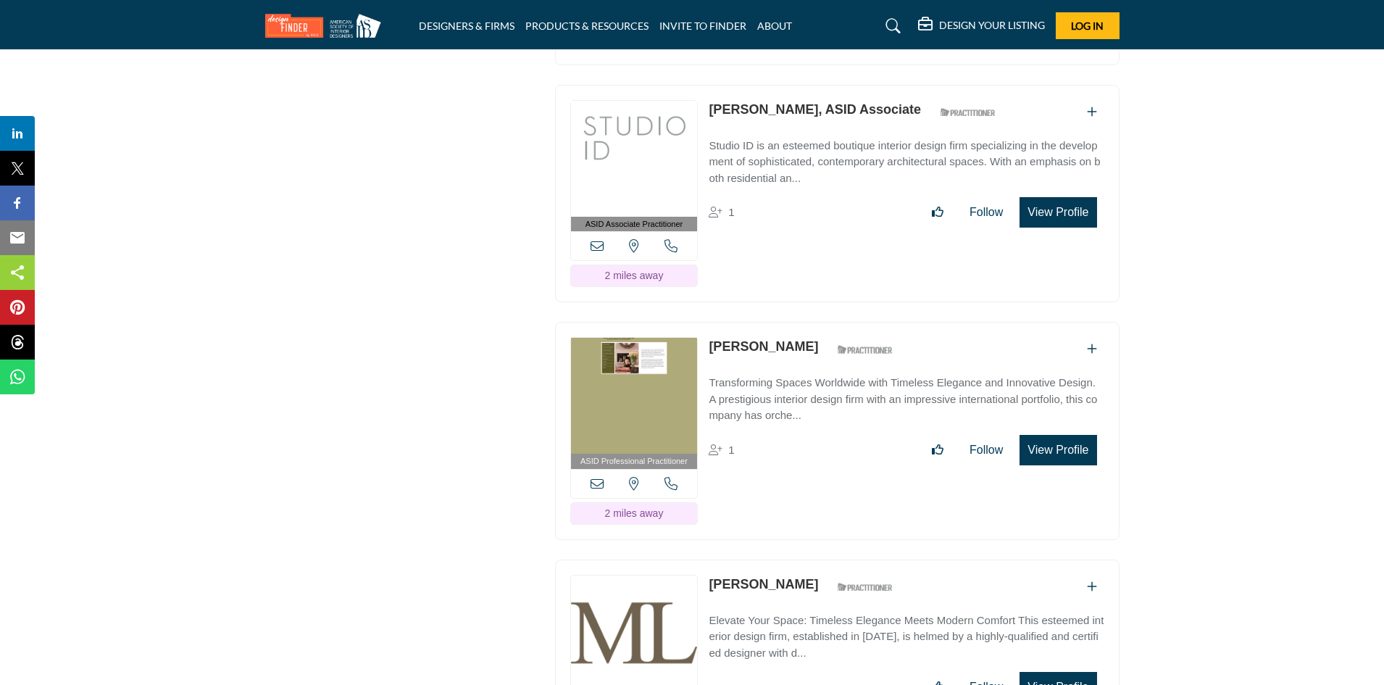
click at [1047, 204] on button "View Profile" at bounding box center [1057, 212] width 77 height 30
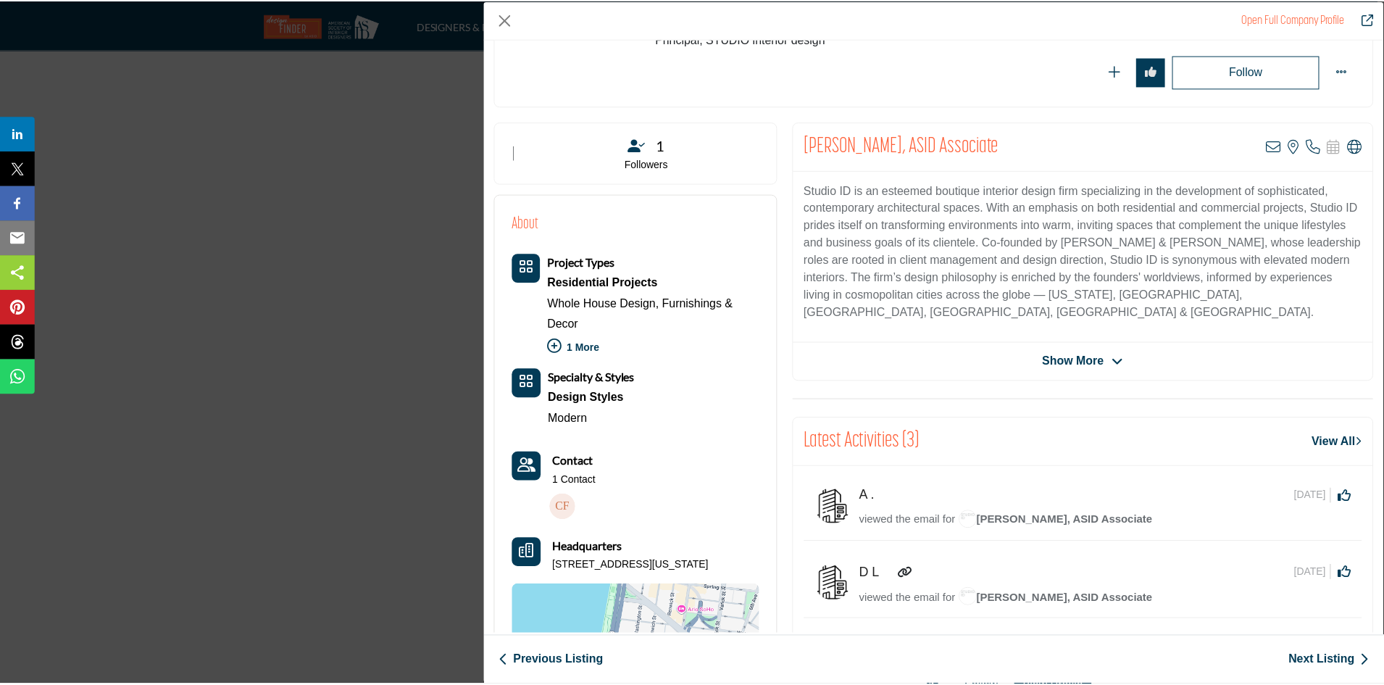
scroll to position [217, 0]
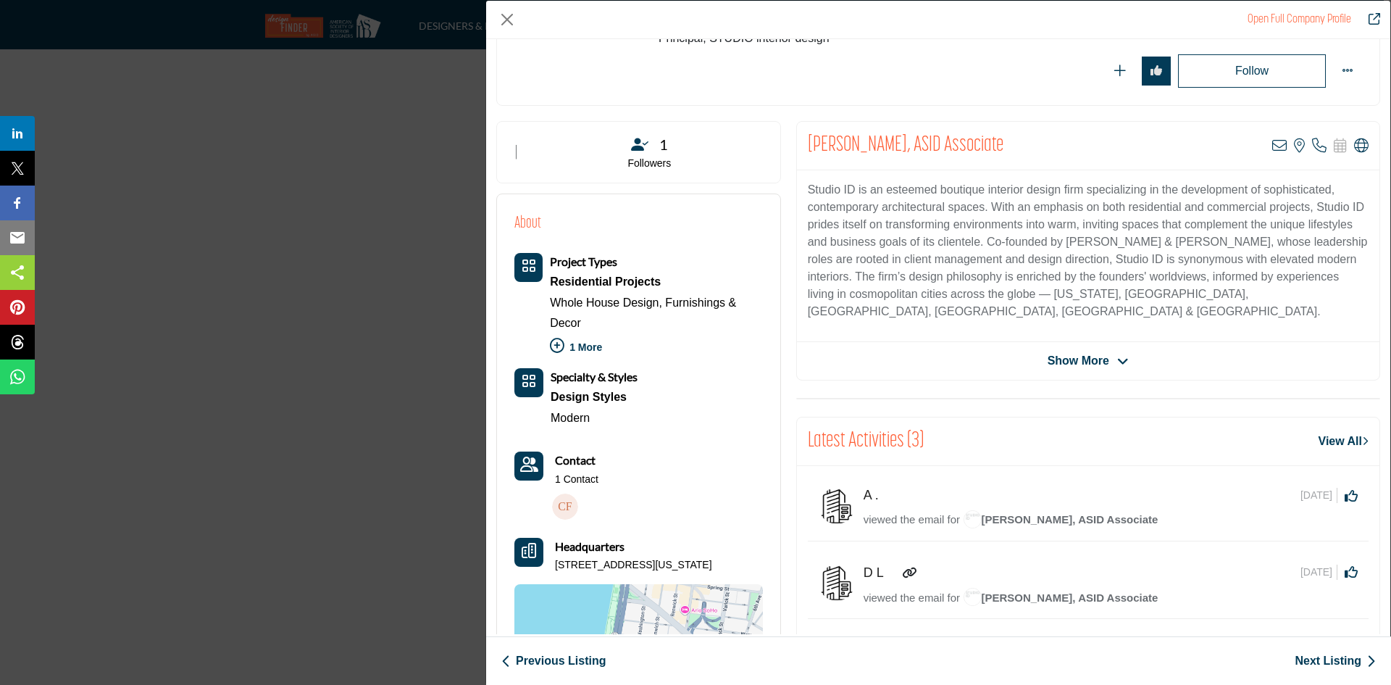
click at [444, 227] on div "Open Full Company Profile [PERSON_NAME], ASID Associate ASID Qualified Practiti…" at bounding box center [695, 342] width 1391 height 685
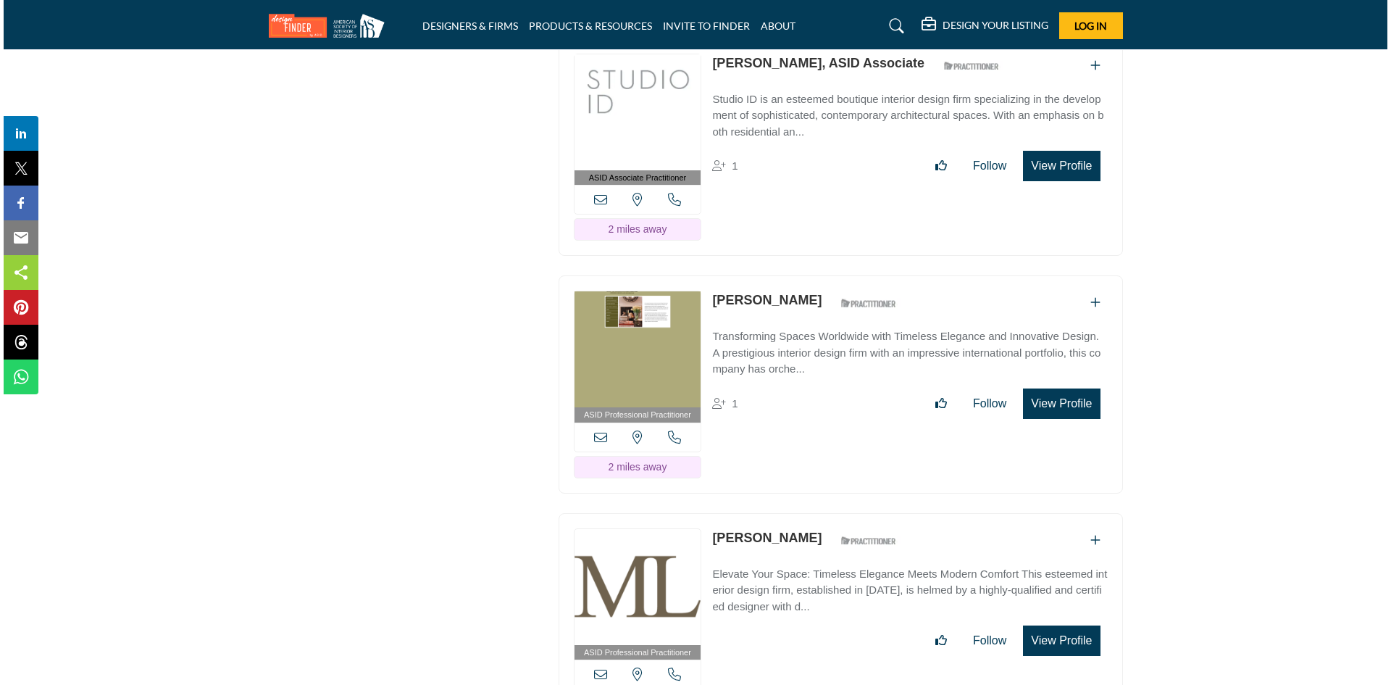
scroll to position [2463, 0]
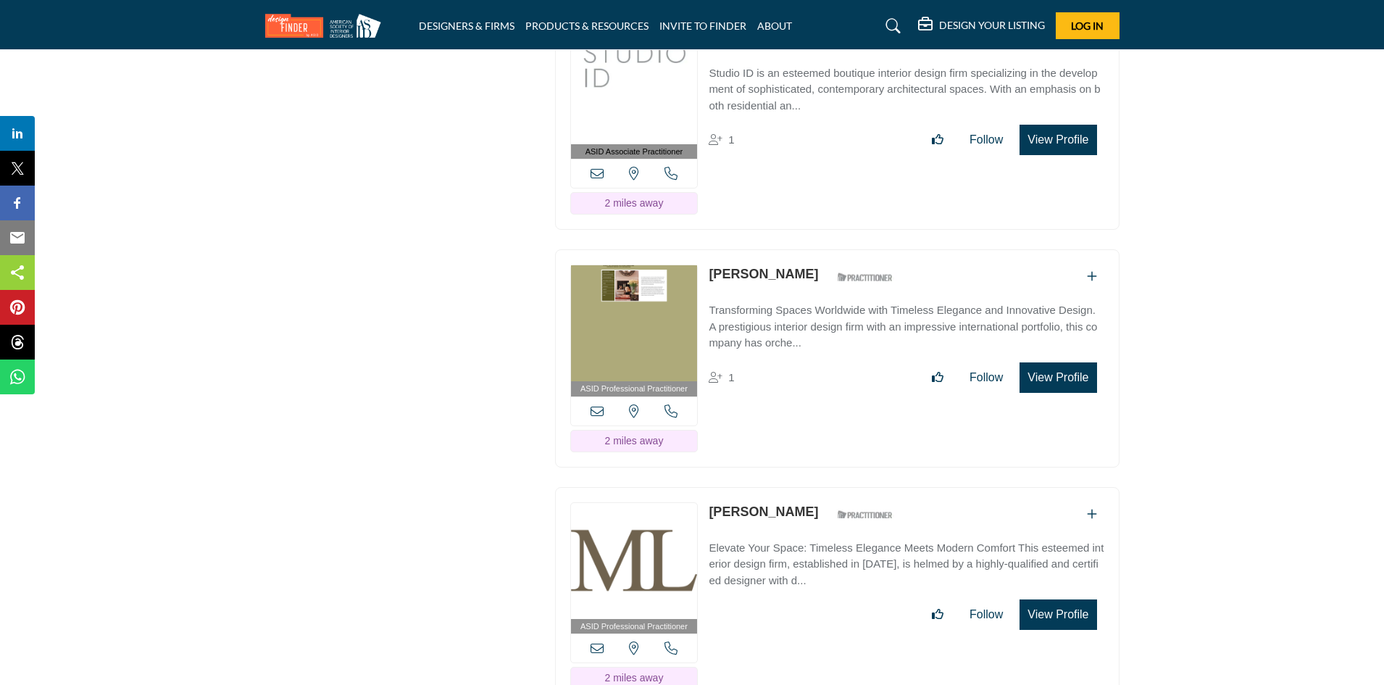
click at [677, 403] on div "View the location of this listing Call Number" at bounding box center [634, 410] width 127 height 29
click at [667, 406] on icon at bounding box center [670, 410] width 13 height 13
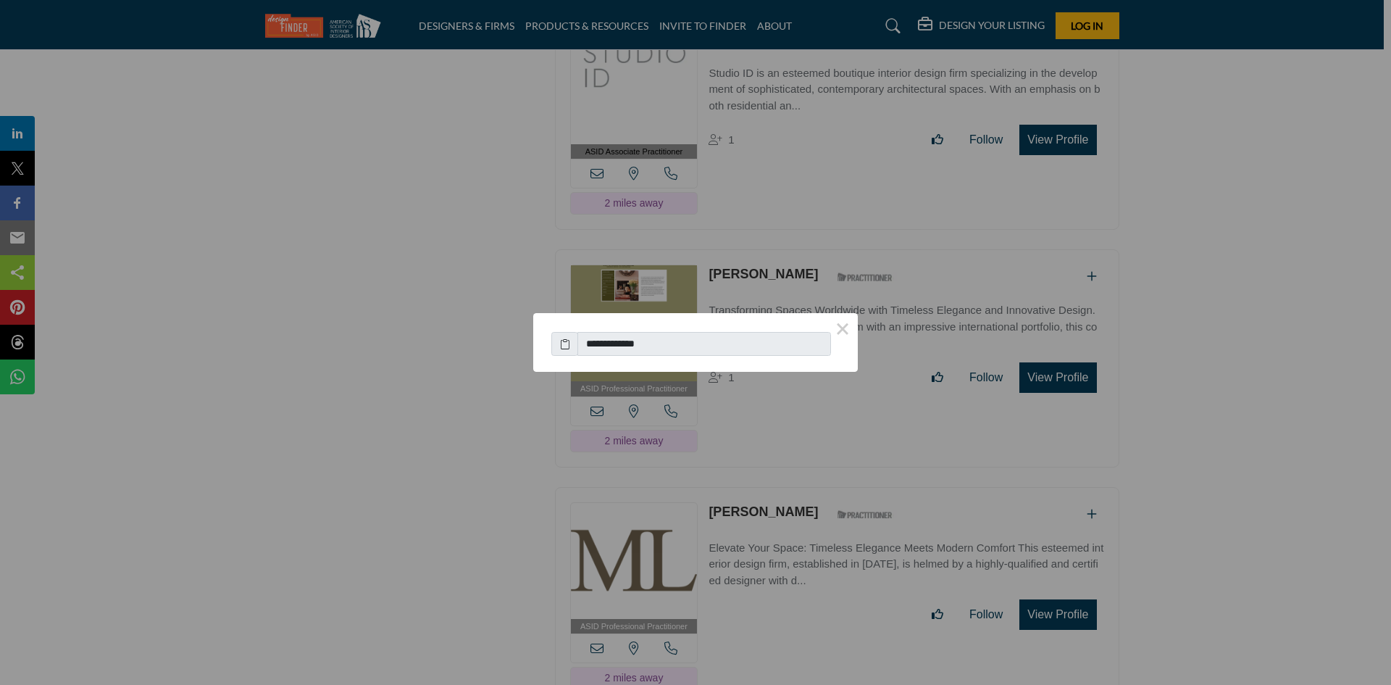
click at [1079, 372] on div "**********" at bounding box center [695, 342] width 1391 height 685
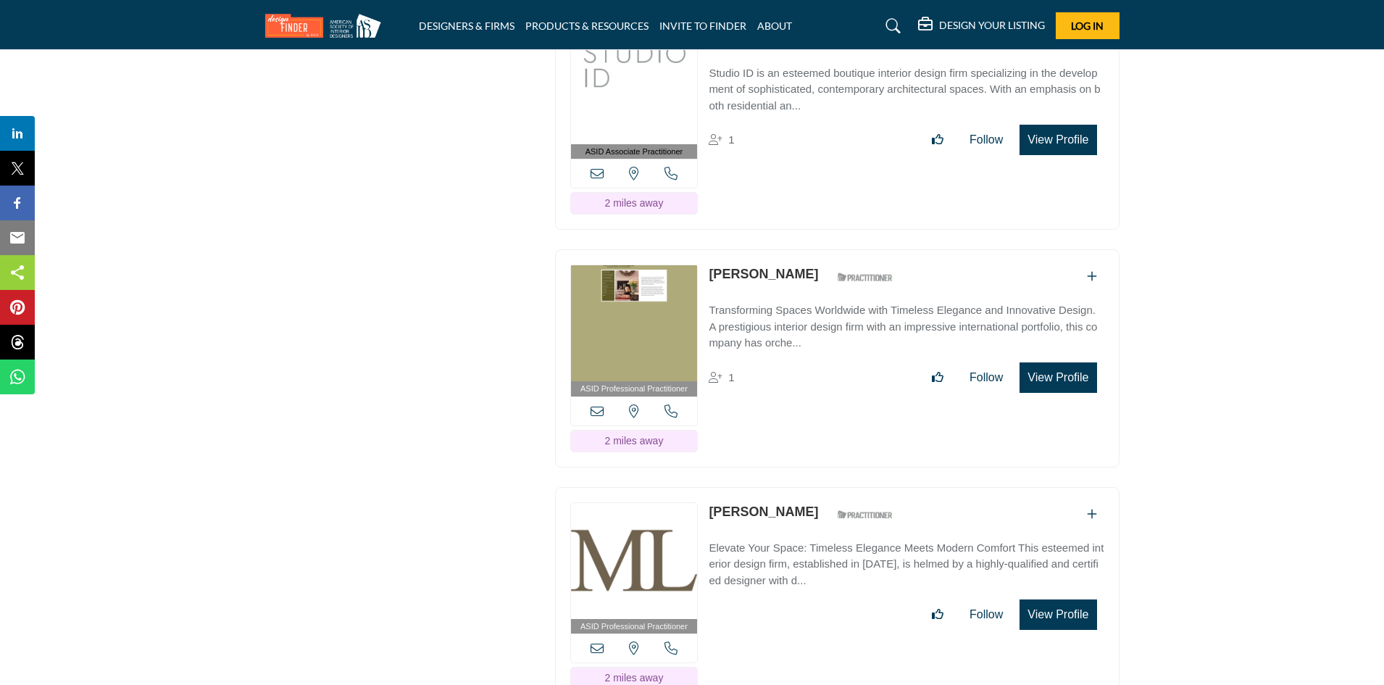
click at [1058, 372] on button "View Profile" at bounding box center [1057, 377] width 77 height 30
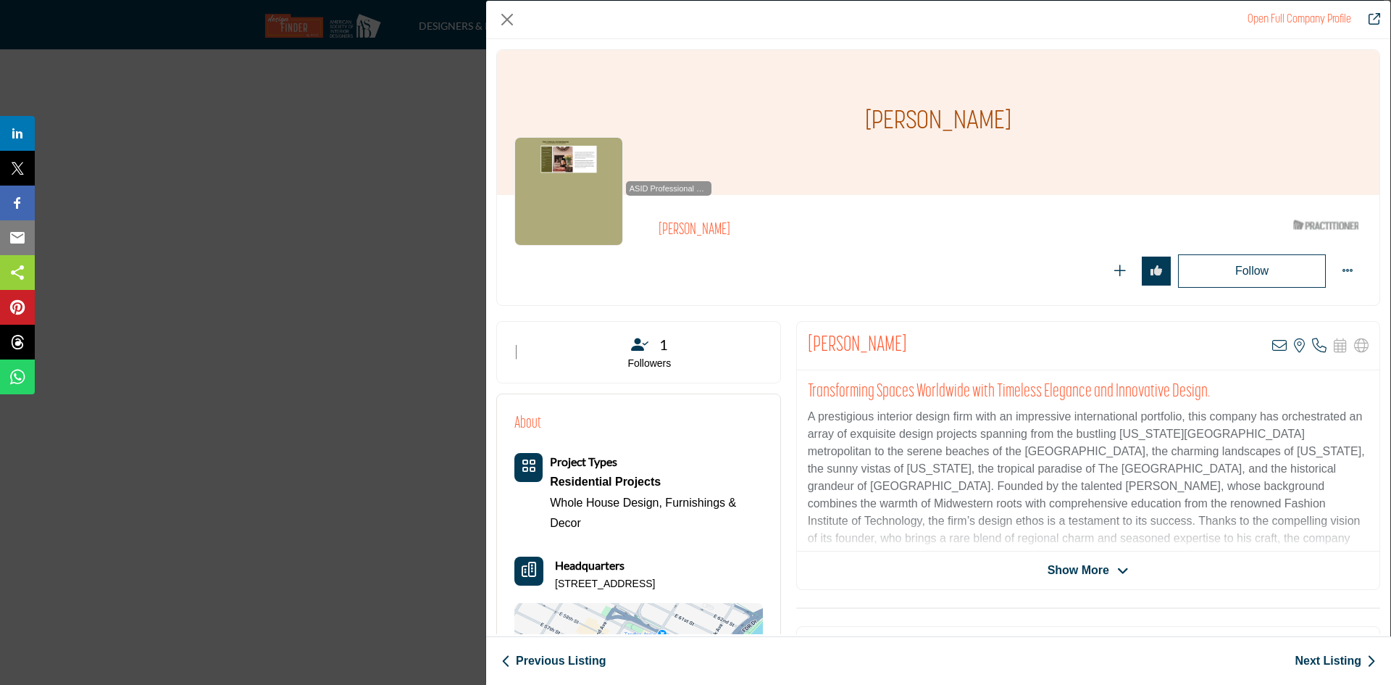
click at [443, 348] on div "Open Full Company Profile [PERSON_NAME] ASID Qualified Practitioner who validat…" at bounding box center [695, 342] width 1391 height 685
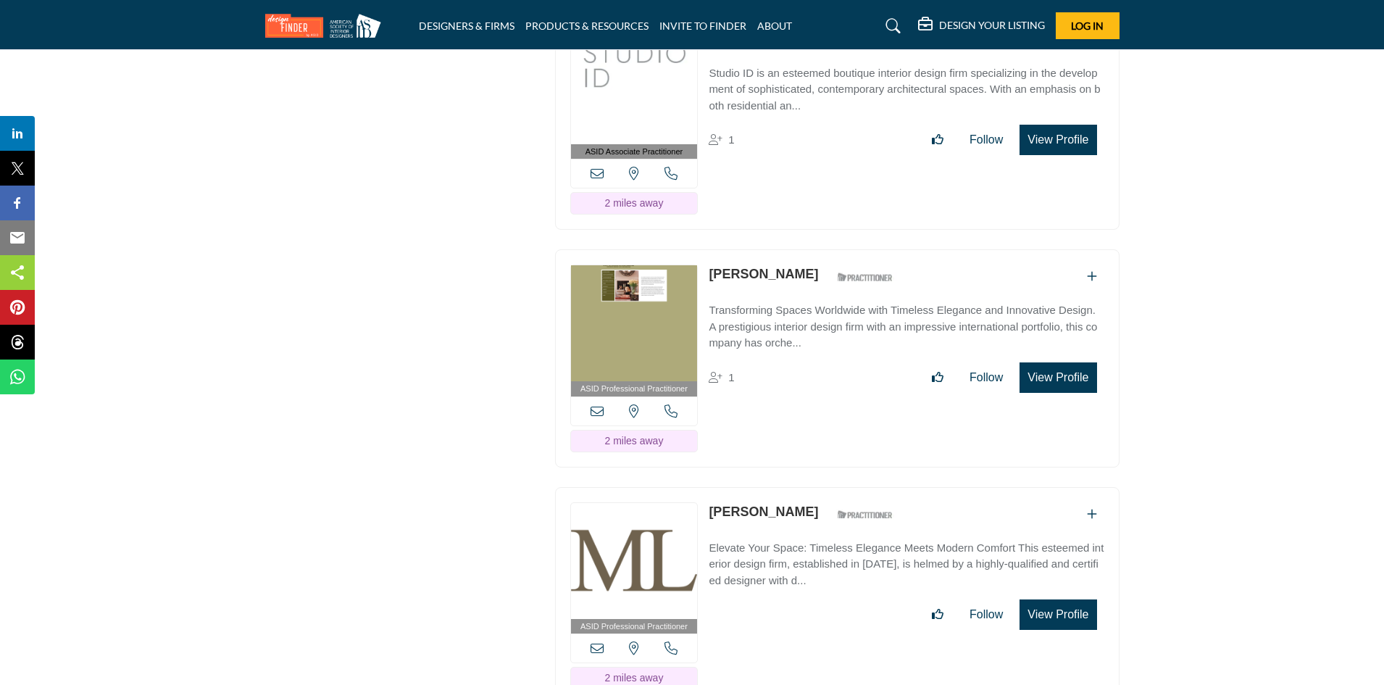
click at [1072, 369] on button "View Profile" at bounding box center [1057, 377] width 77 height 30
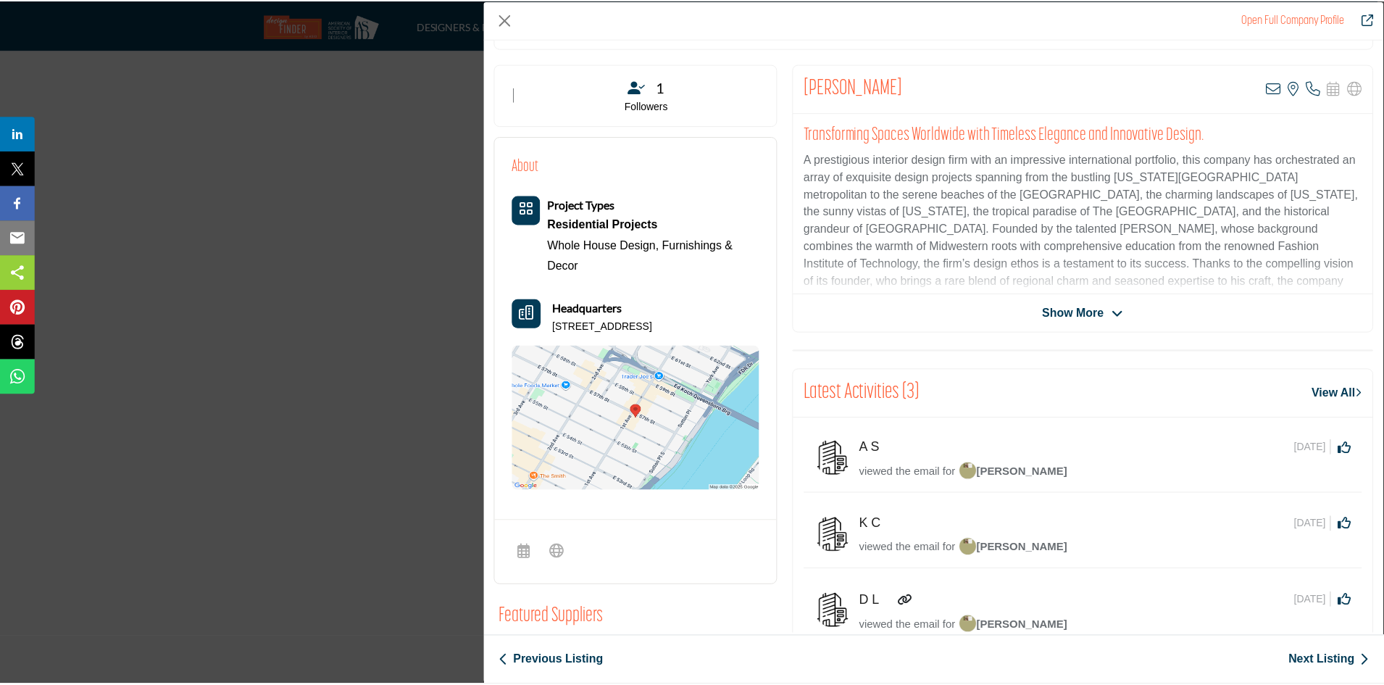
scroll to position [0, 0]
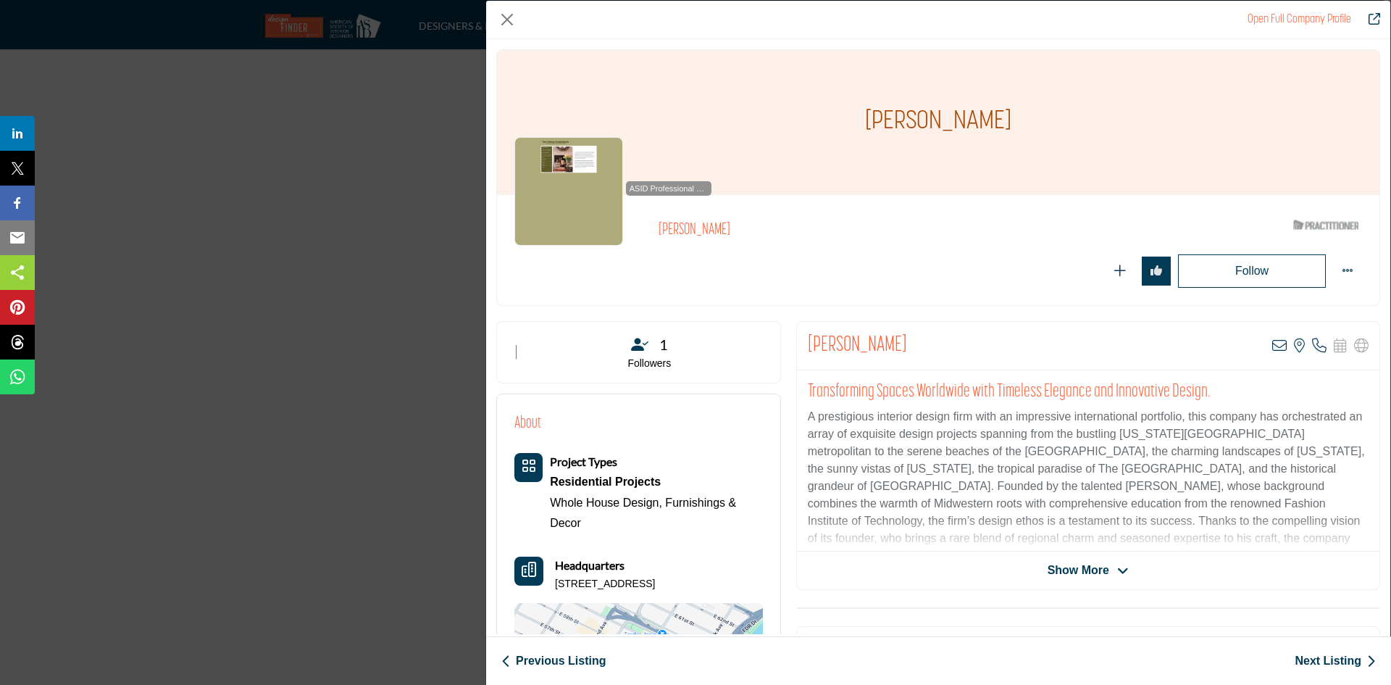
click at [313, 253] on div "Open Full Company Profile [PERSON_NAME] ASID Qualified Practitioner who validat…" at bounding box center [695, 342] width 1391 height 685
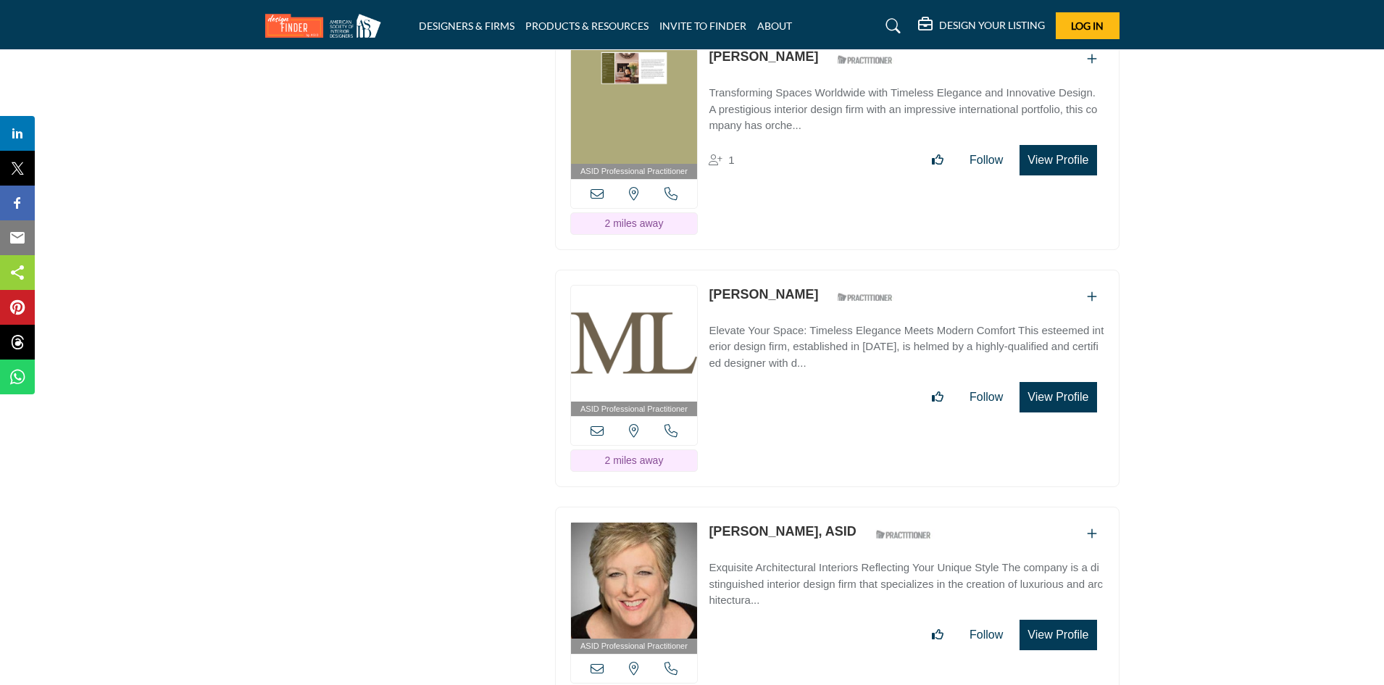
scroll to position [2753, 0]
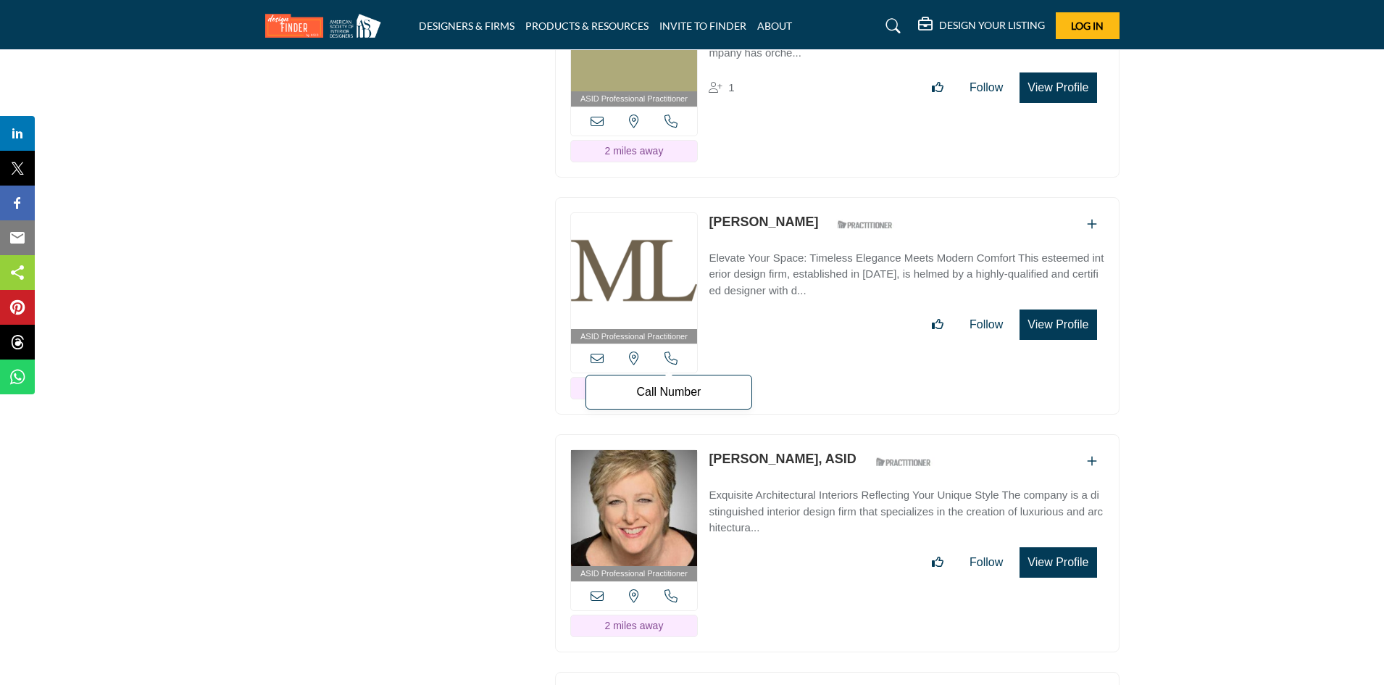
click at [670, 351] on icon at bounding box center [670, 357] width 13 height 13
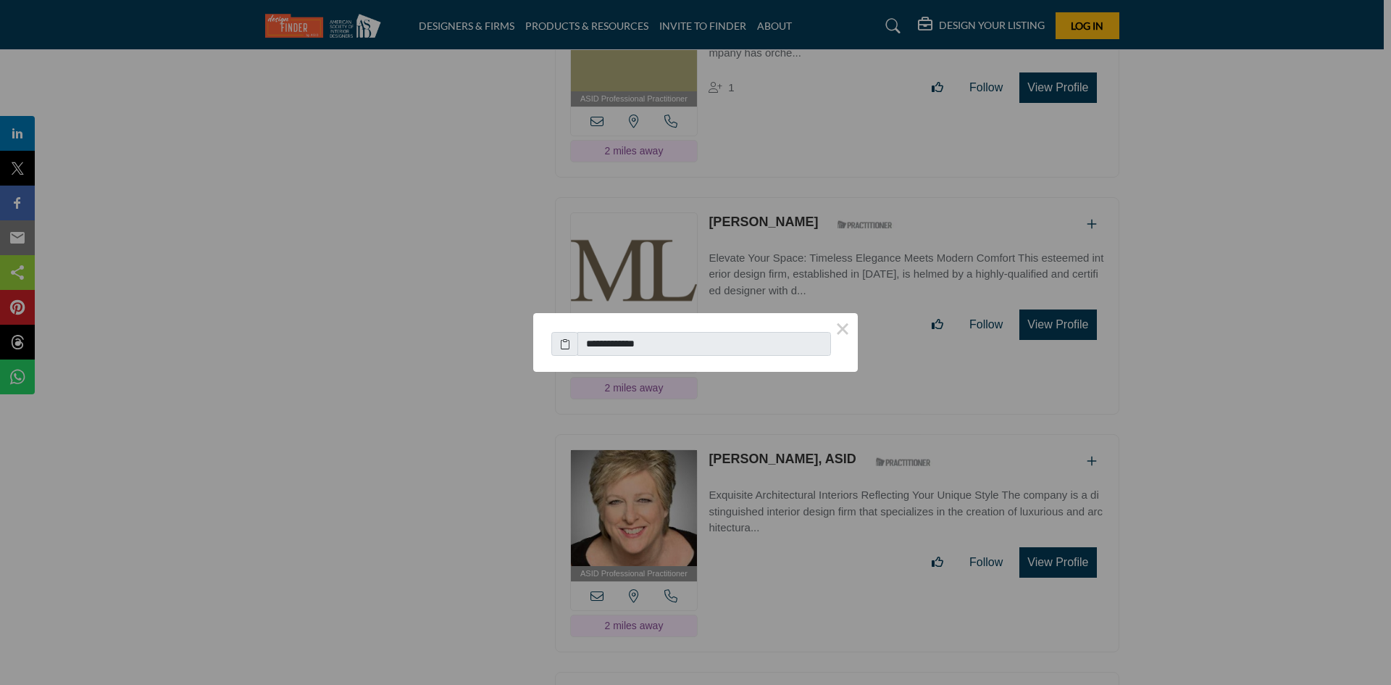
click at [1073, 320] on div "**********" at bounding box center [695, 342] width 1391 height 685
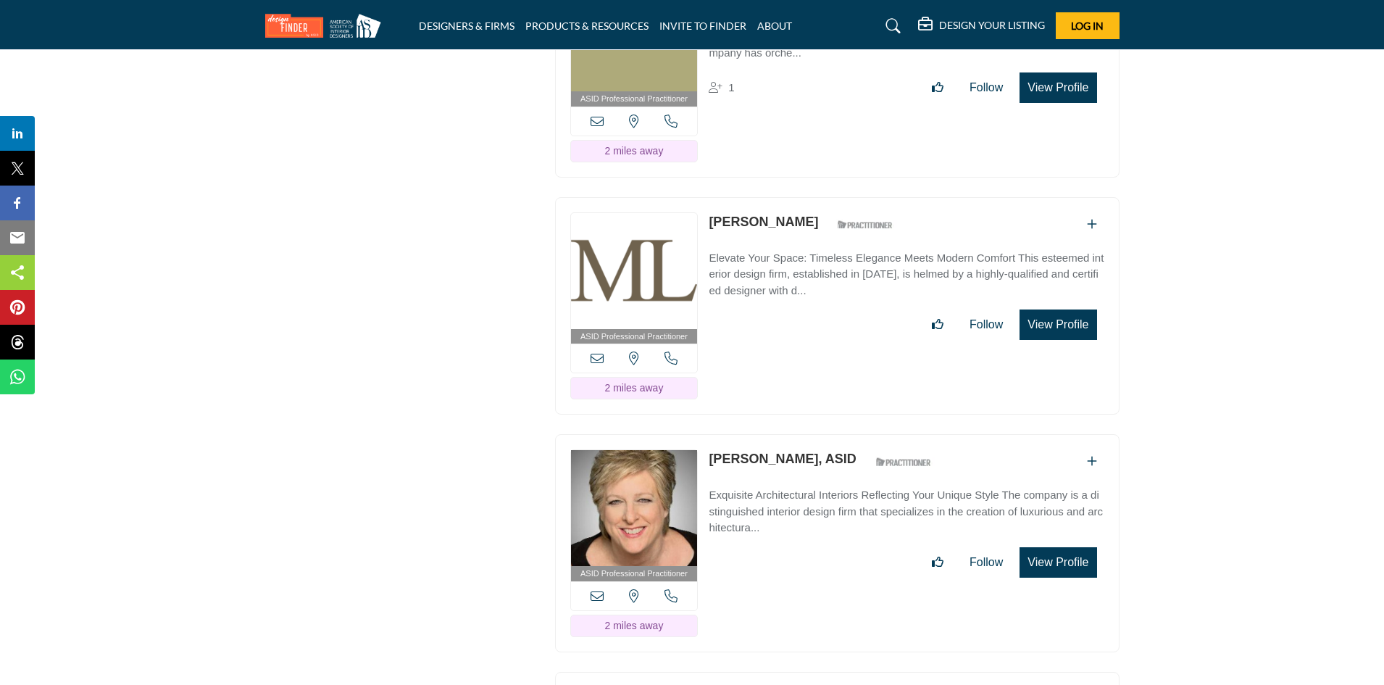
click at [1068, 317] on button "View Profile" at bounding box center [1057, 324] width 77 height 30
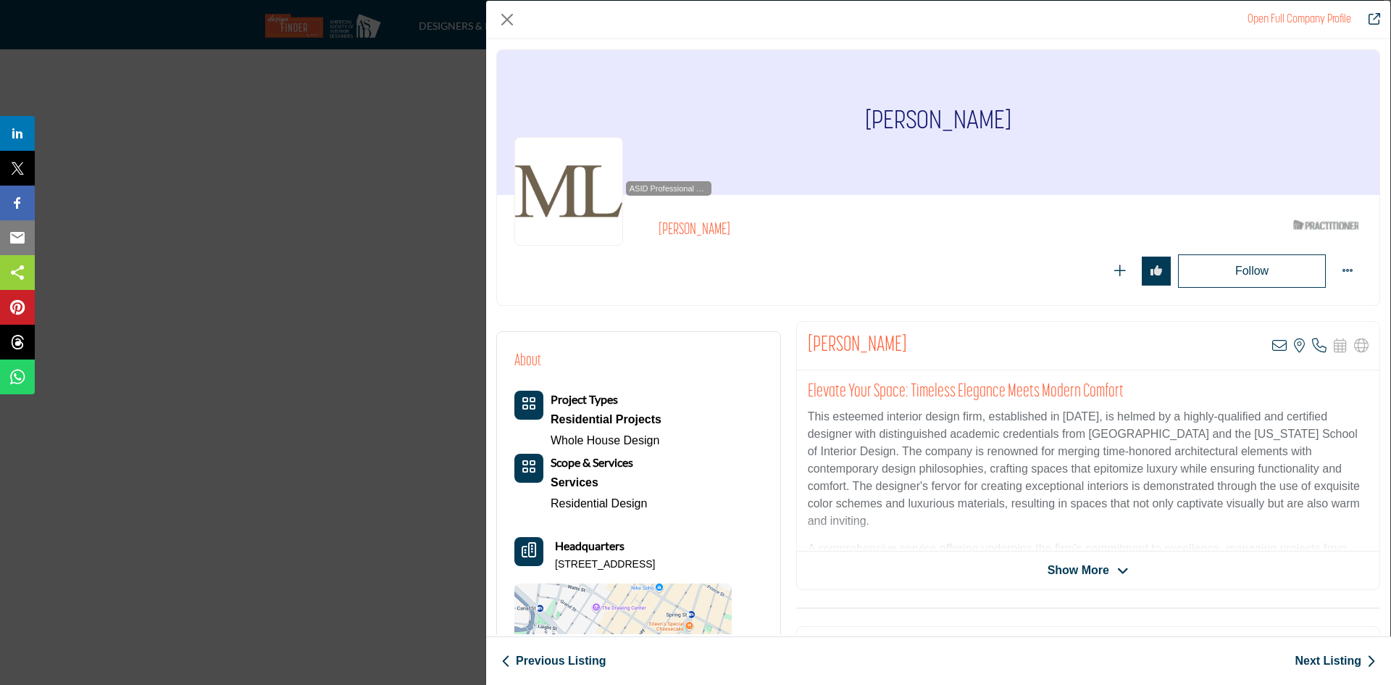
click at [330, 295] on div "Open Full Company Profile [PERSON_NAME] ASID Qualified Practitioner who validat…" at bounding box center [695, 342] width 1391 height 685
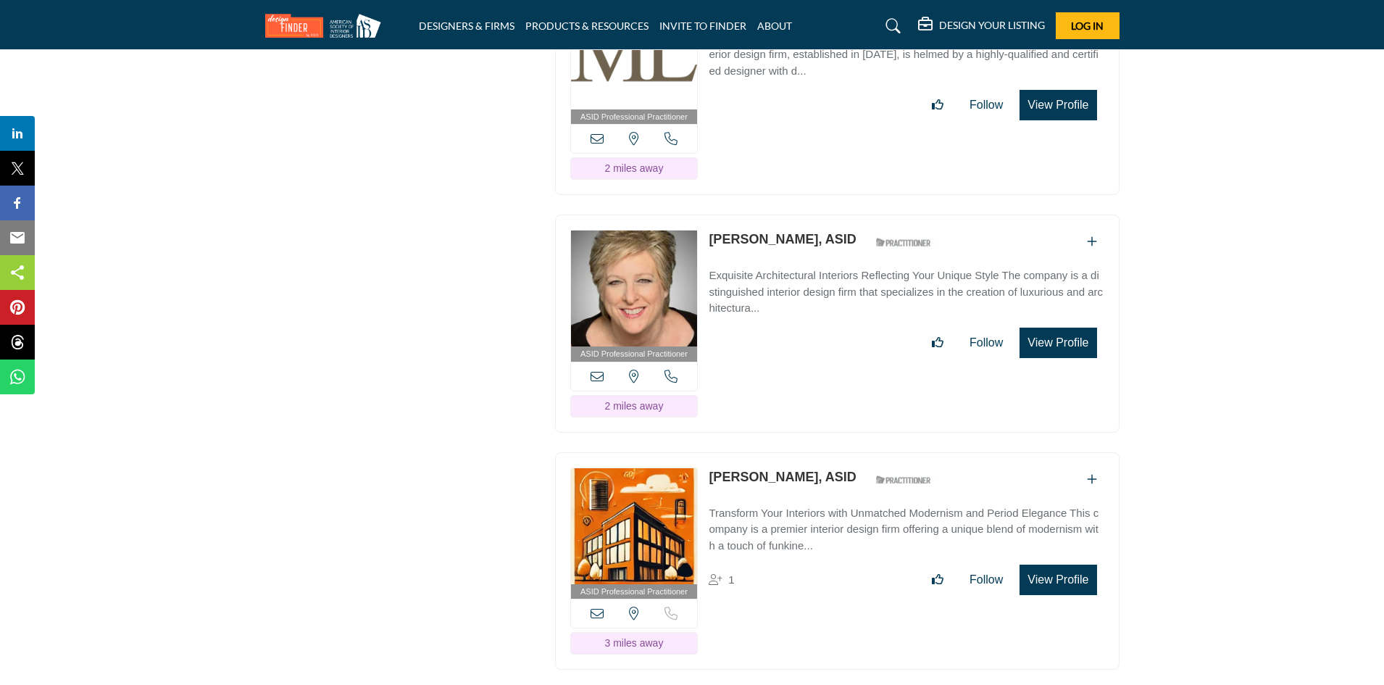
scroll to position [3042, 0]
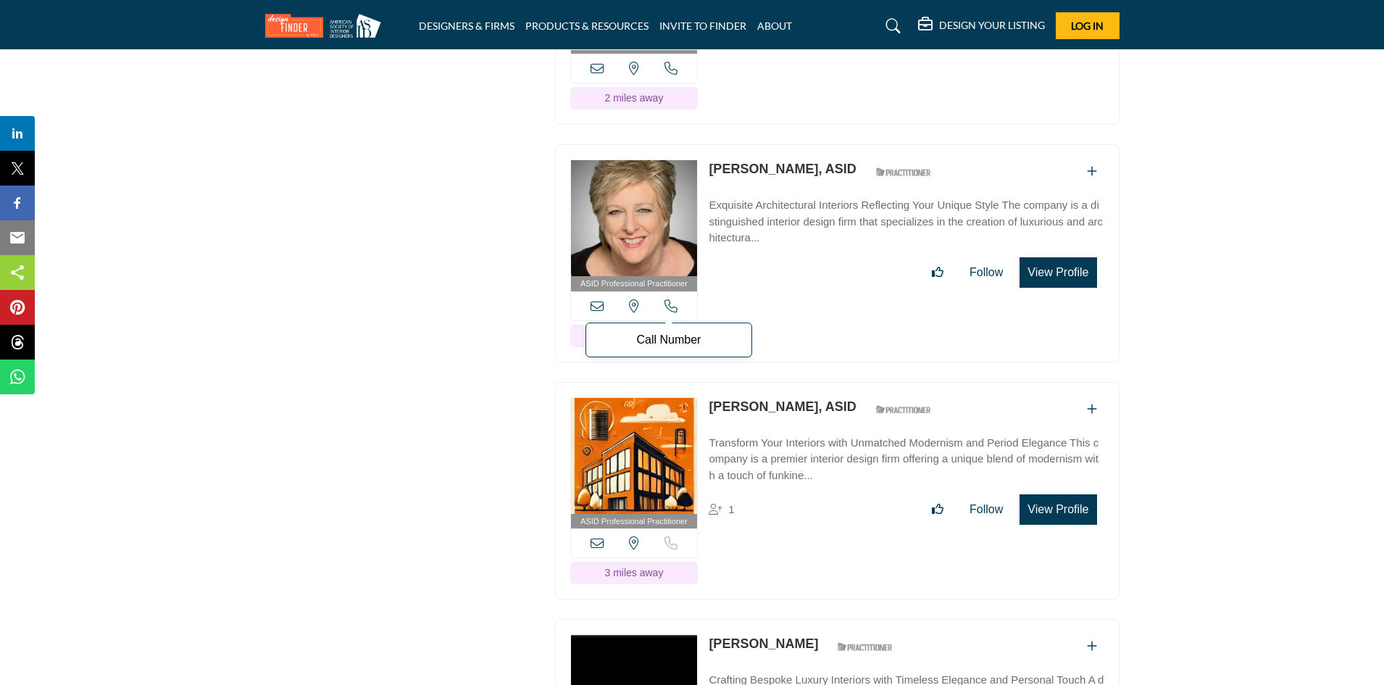
click at [670, 299] on icon at bounding box center [670, 305] width 13 height 13
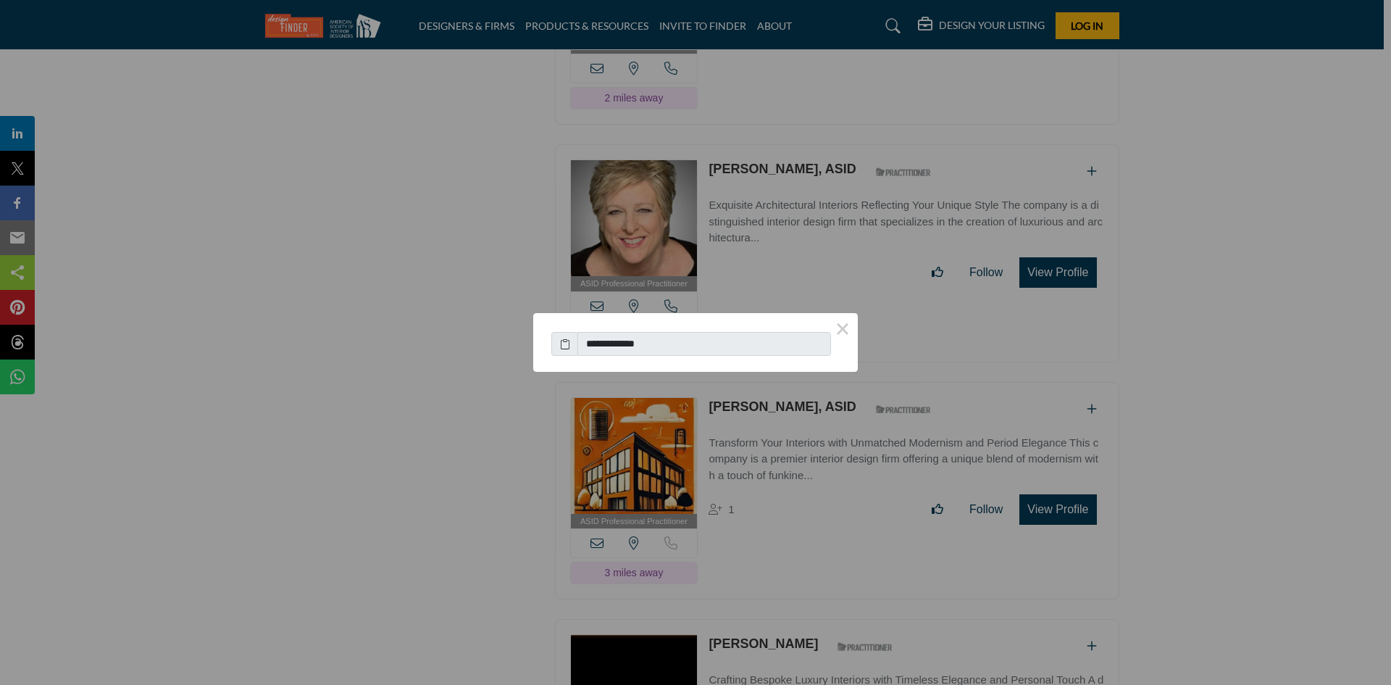
click at [1051, 263] on div "**********" at bounding box center [695, 342] width 1391 height 685
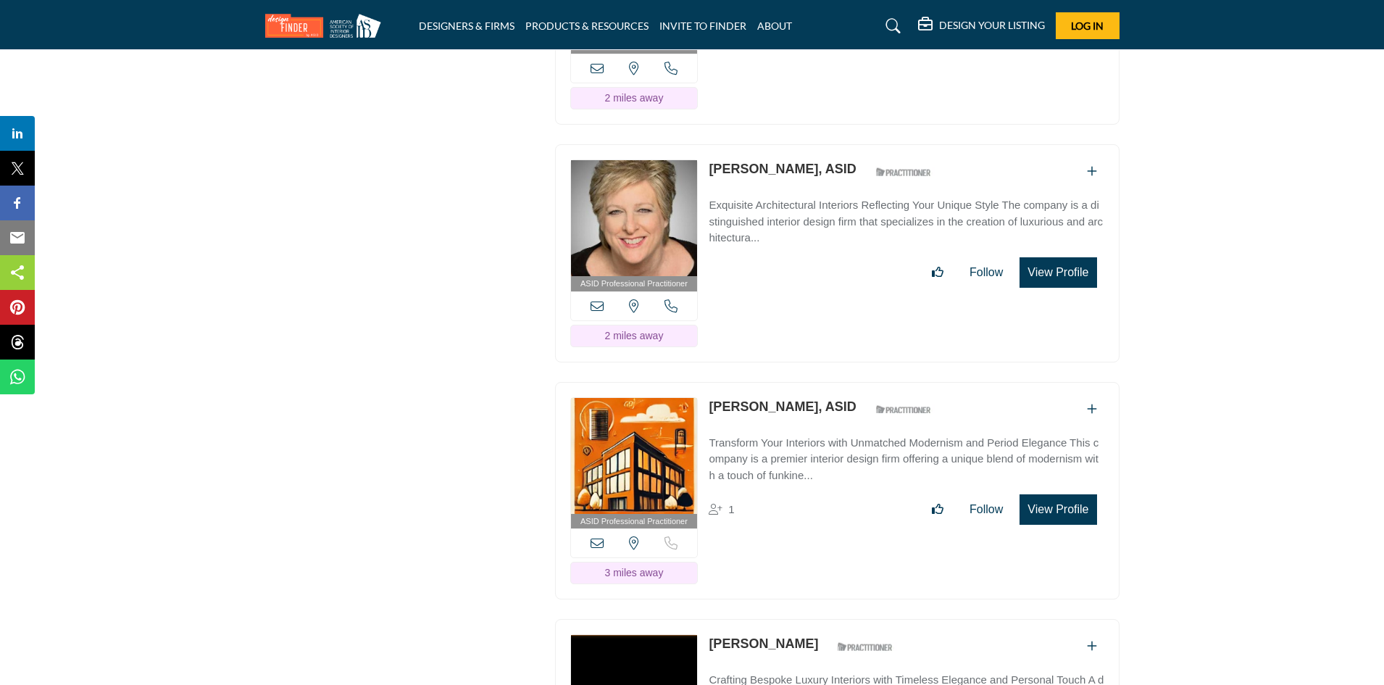
click at [1051, 263] on button "View Profile" at bounding box center [1057, 272] width 77 height 30
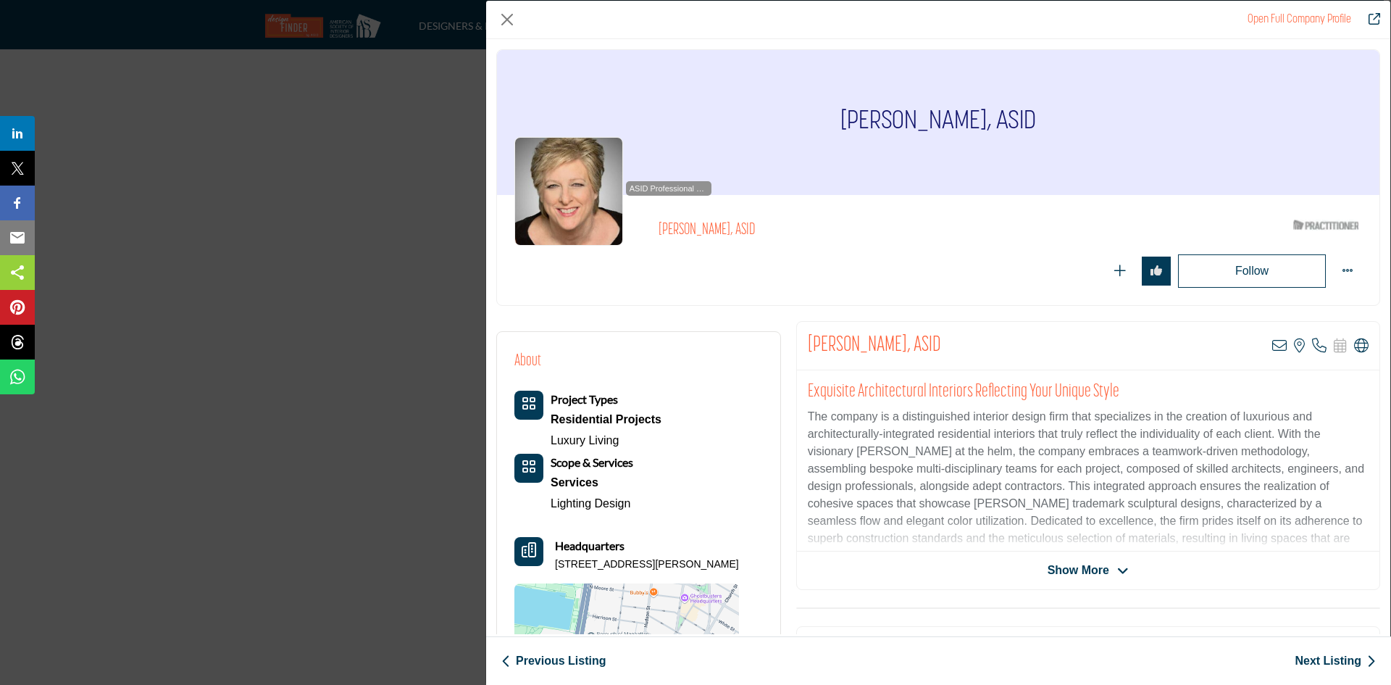
click at [416, 227] on div "Open Full Company Profile [PERSON_NAME], ASID ASID Qualified Practitioner who v…" at bounding box center [695, 342] width 1391 height 685
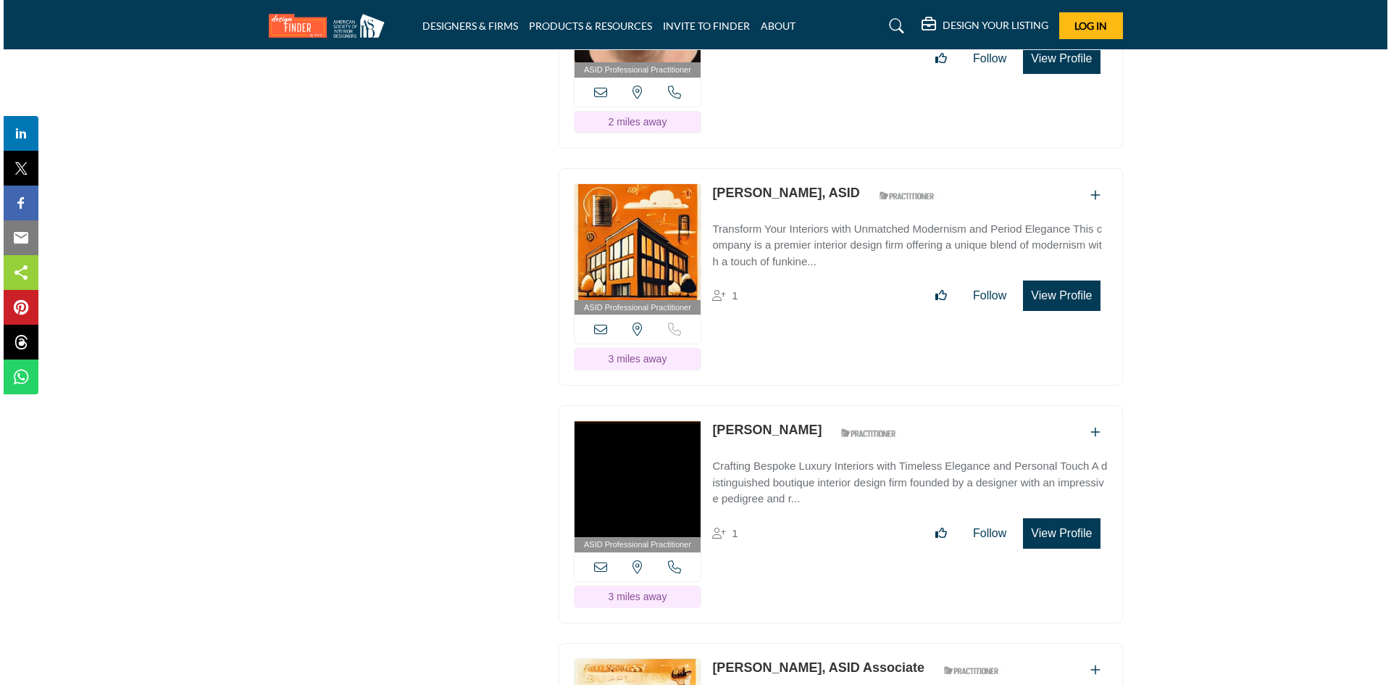
scroll to position [3260, 0]
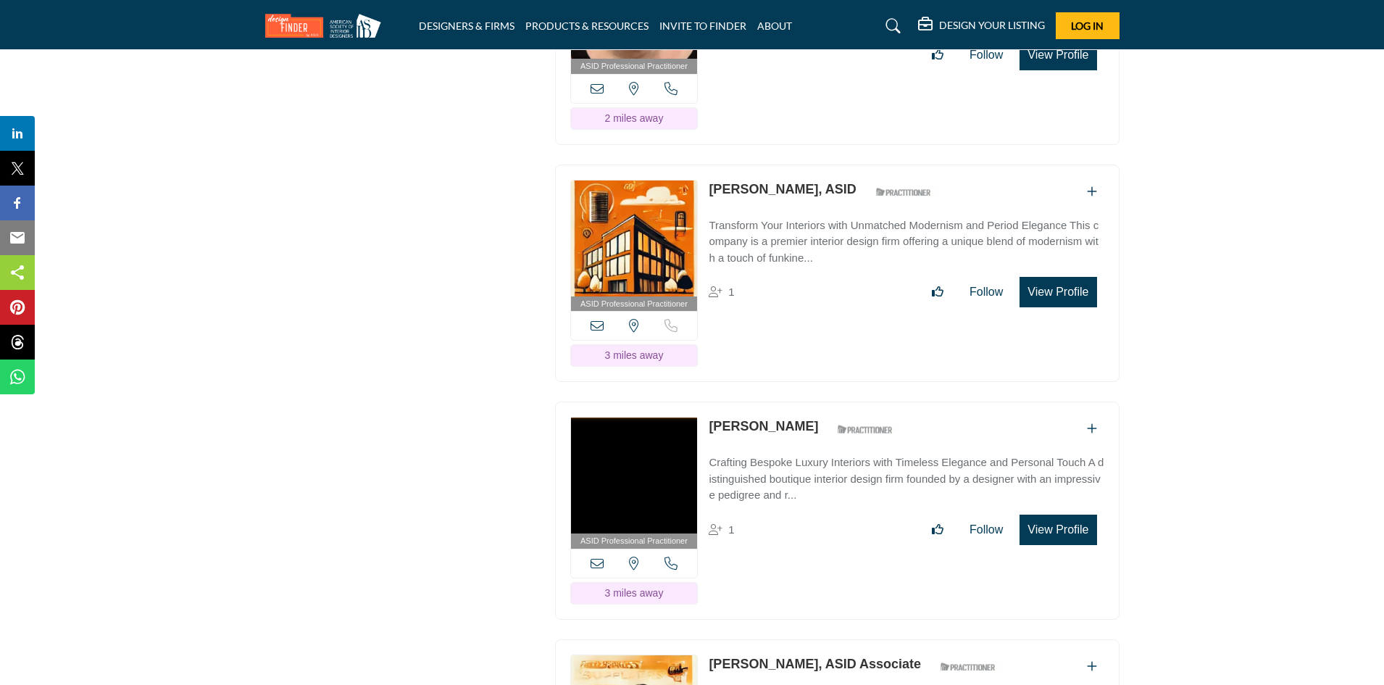
click at [1055, 285] on button "View Profile" at bounding box center [1057, 292] width 77 height 30
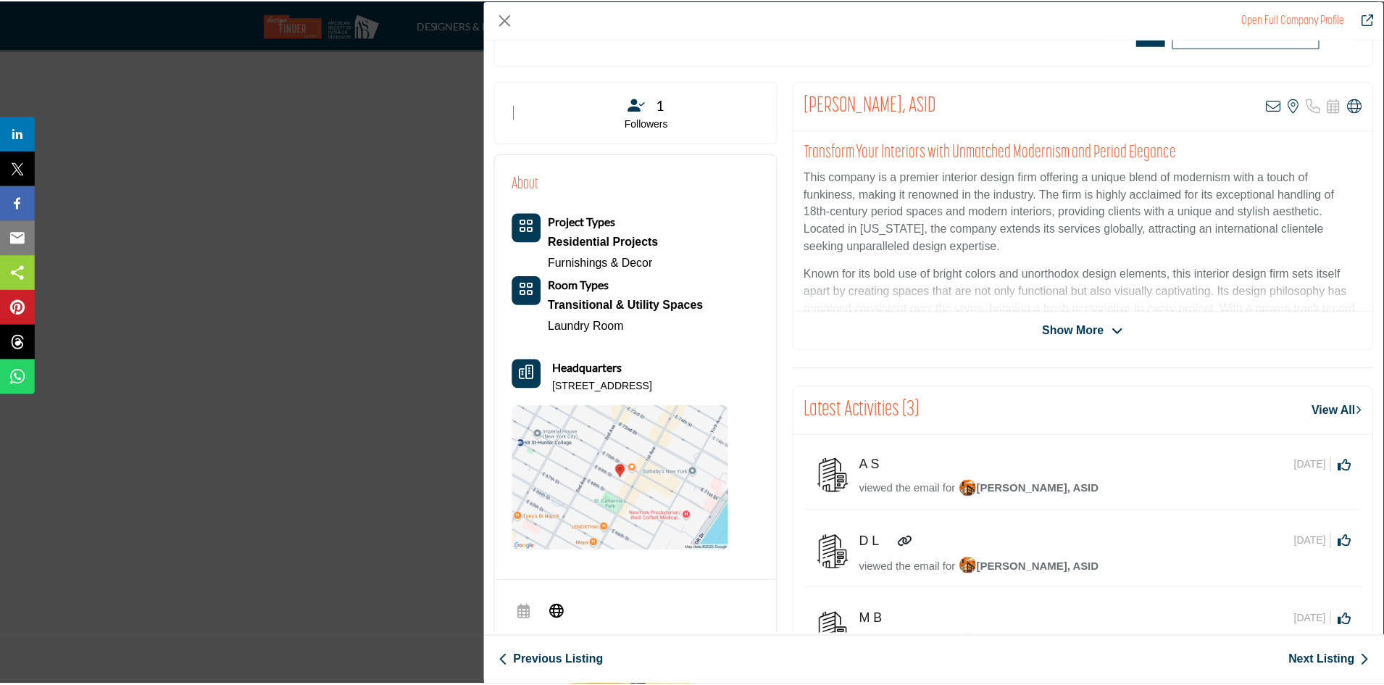
scroll to position [72, 0]
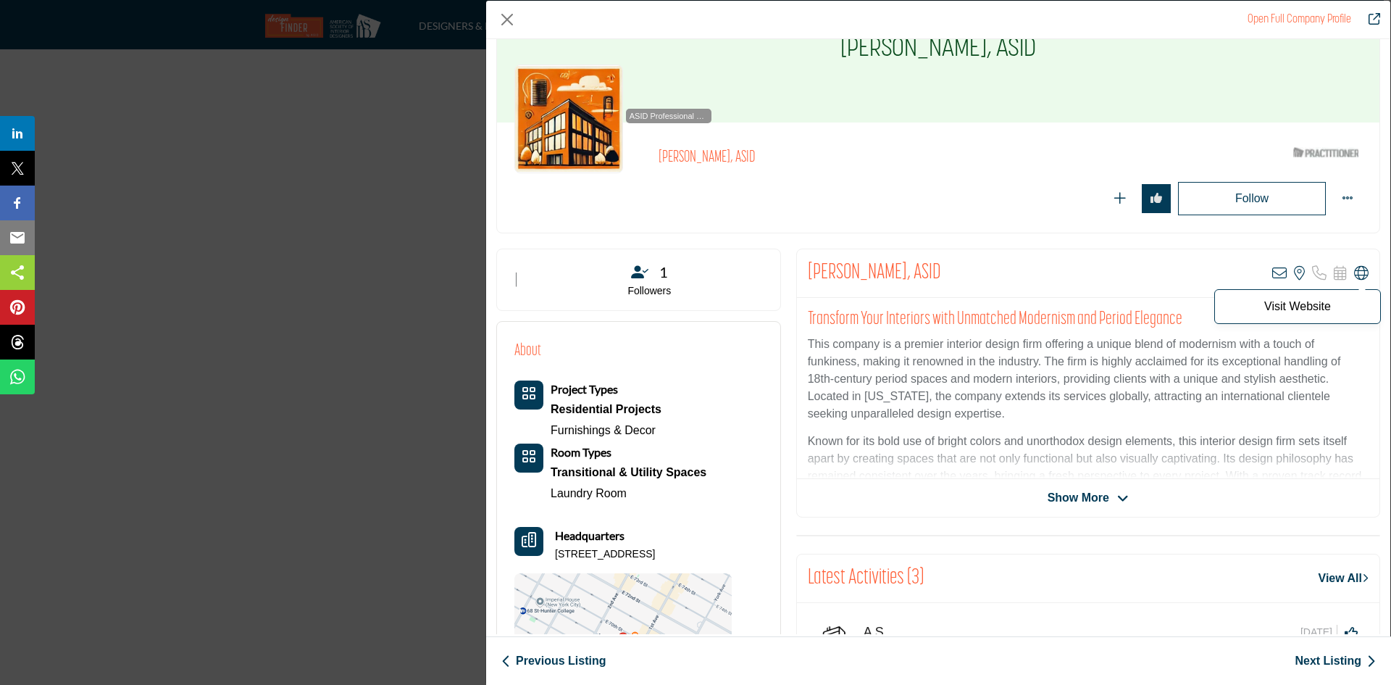
click at [1354, 270] on icon "Company Data Modal" at bounding box center [1361, 273] width 14 height 14
click at [396, 303] on div "Open Full Company Profile [PERSON_NAME], ASID ASID Qualified Practitioner who v…" at bounding box center [695, 342] width 1391 height 685
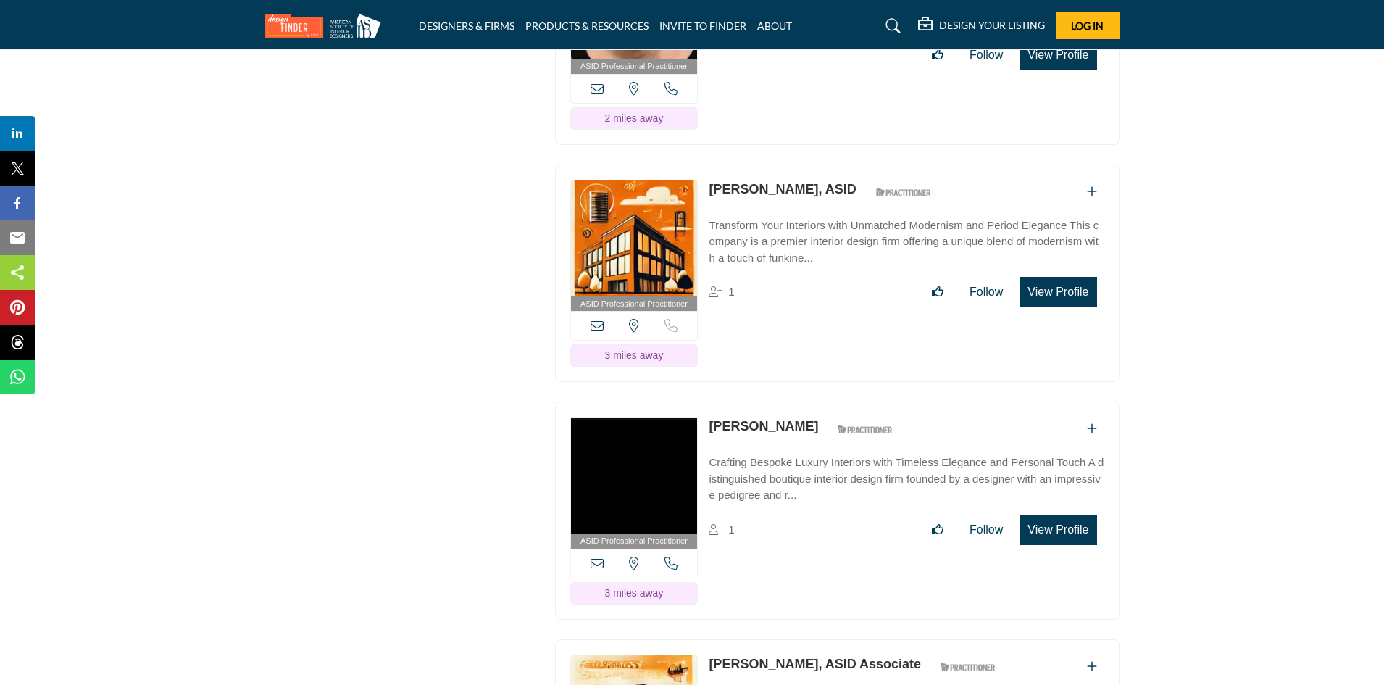
click at [598, 319] on icon at bounding box center [596, 325] width 13 height 13
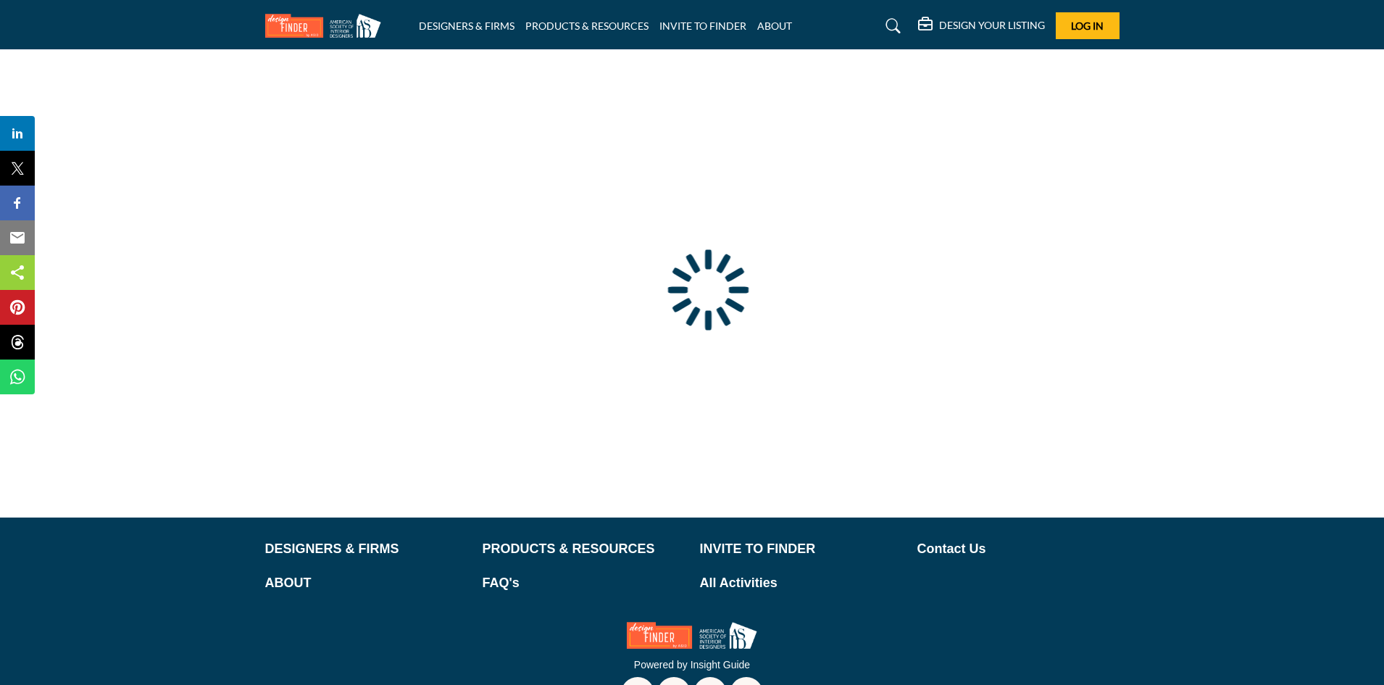
scroll to position [45, 0]
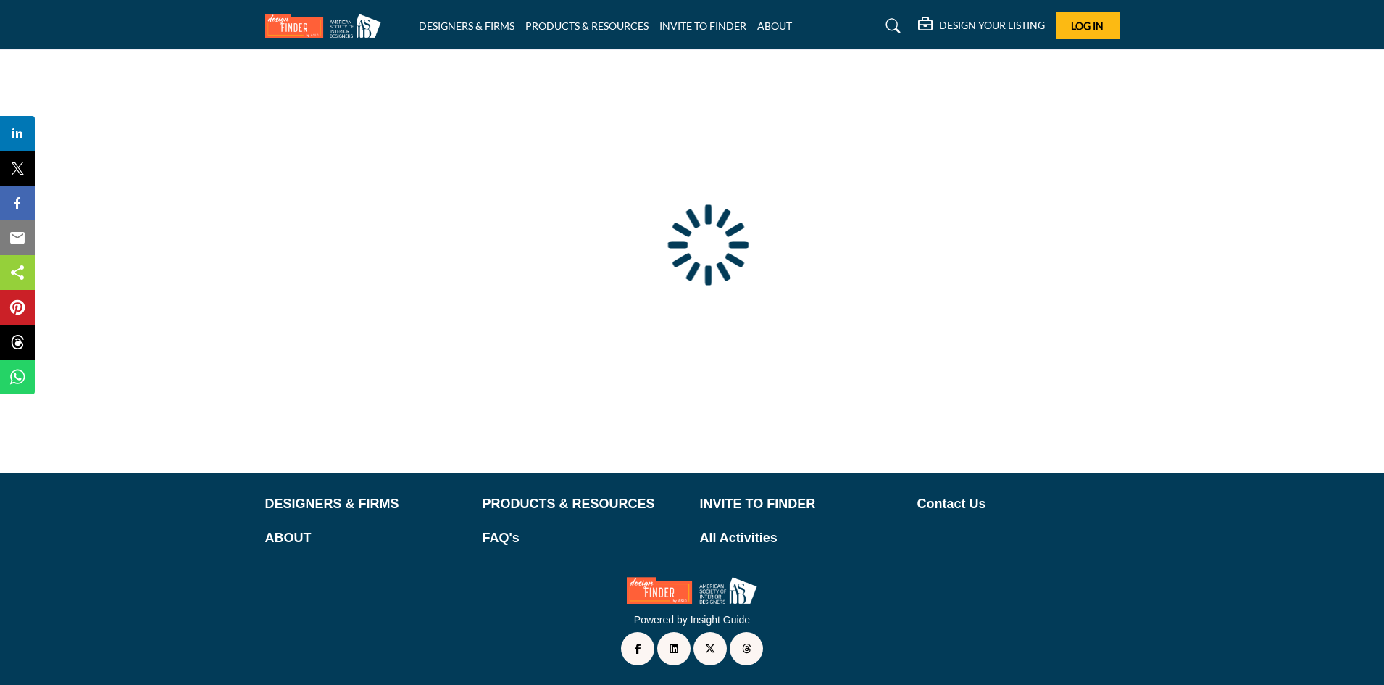
type input "**********"
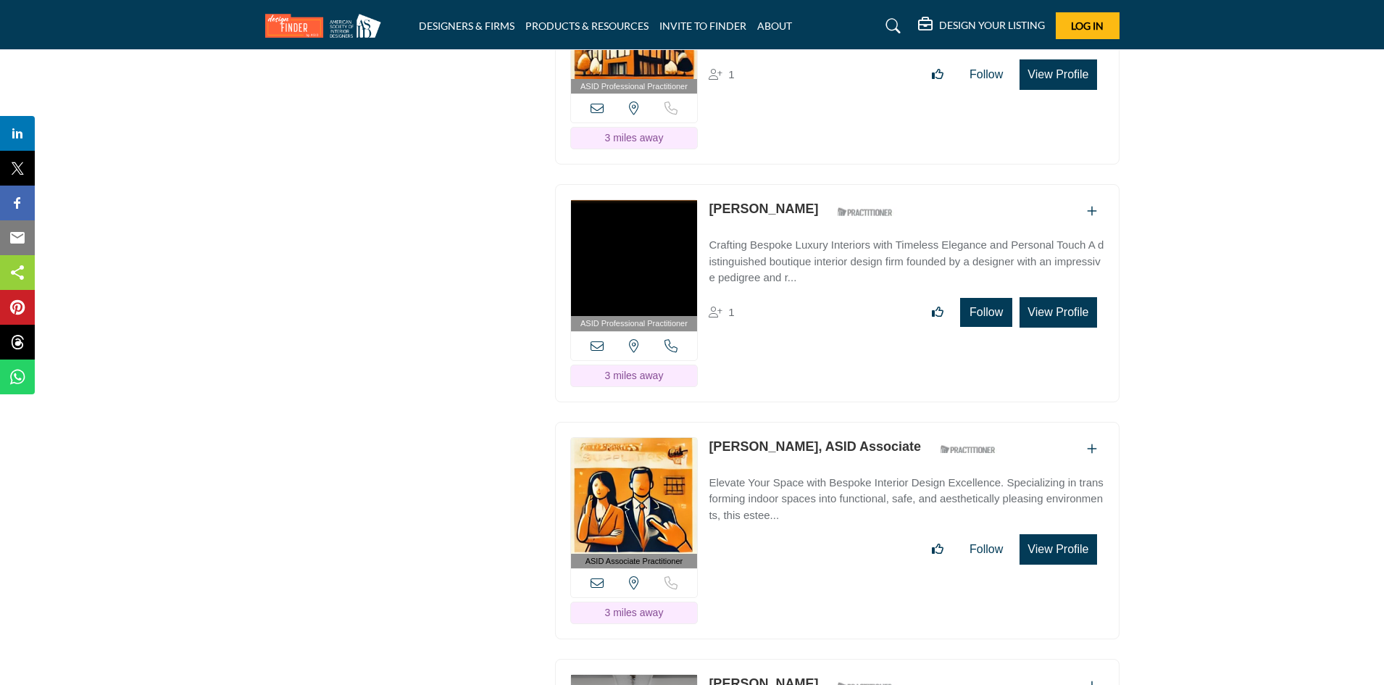
scroll to position [3549, 0]
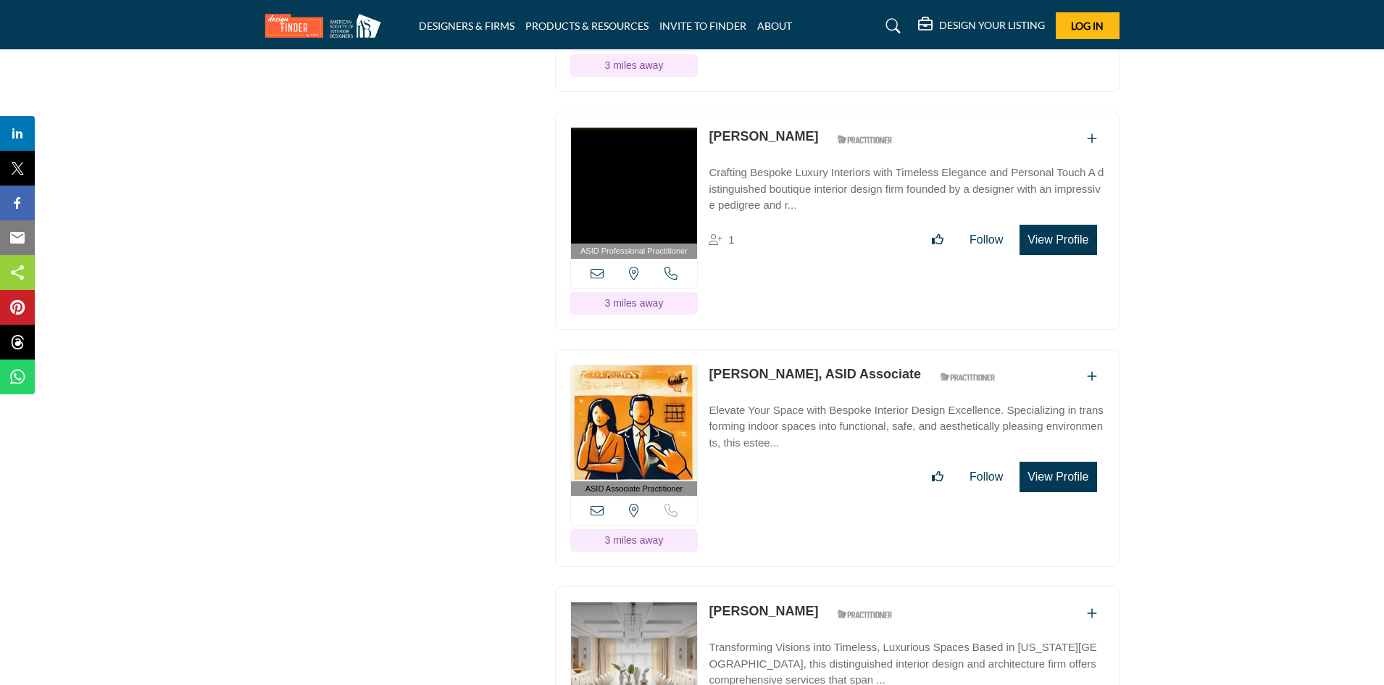
click at [666, 267] on icon at bounding box center [670, 273] width 13 height 13
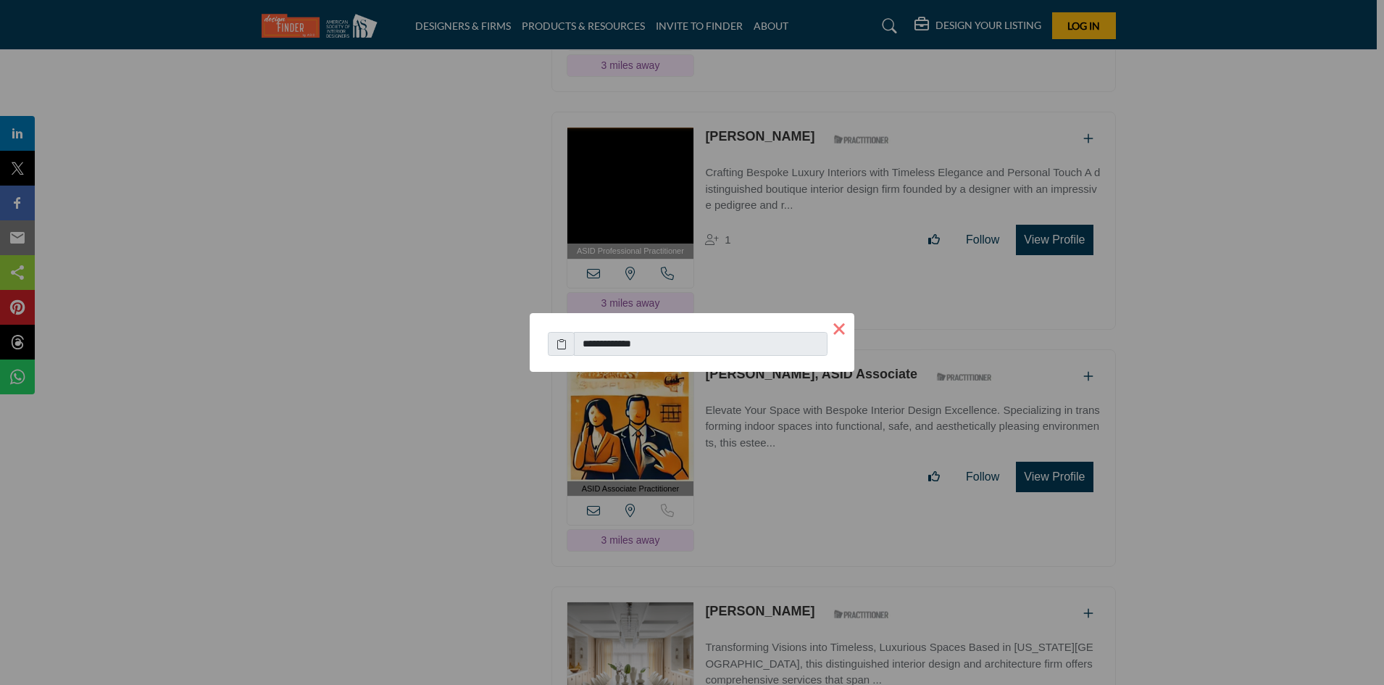
click at [834, 327] on button "×" at bounding box center [839, 328] width 30 height 30
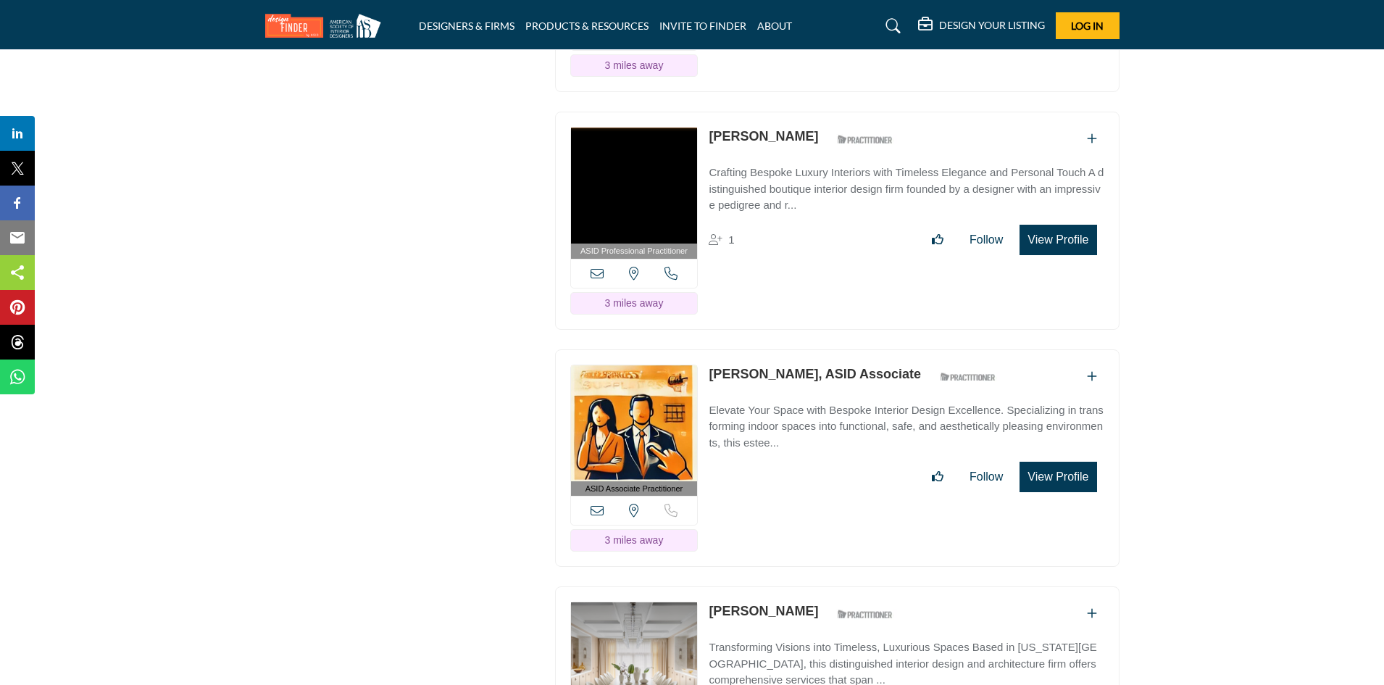
click at [1066, 225] on button "View Profile" at bounding box center [1057, 240] width 77 height 30
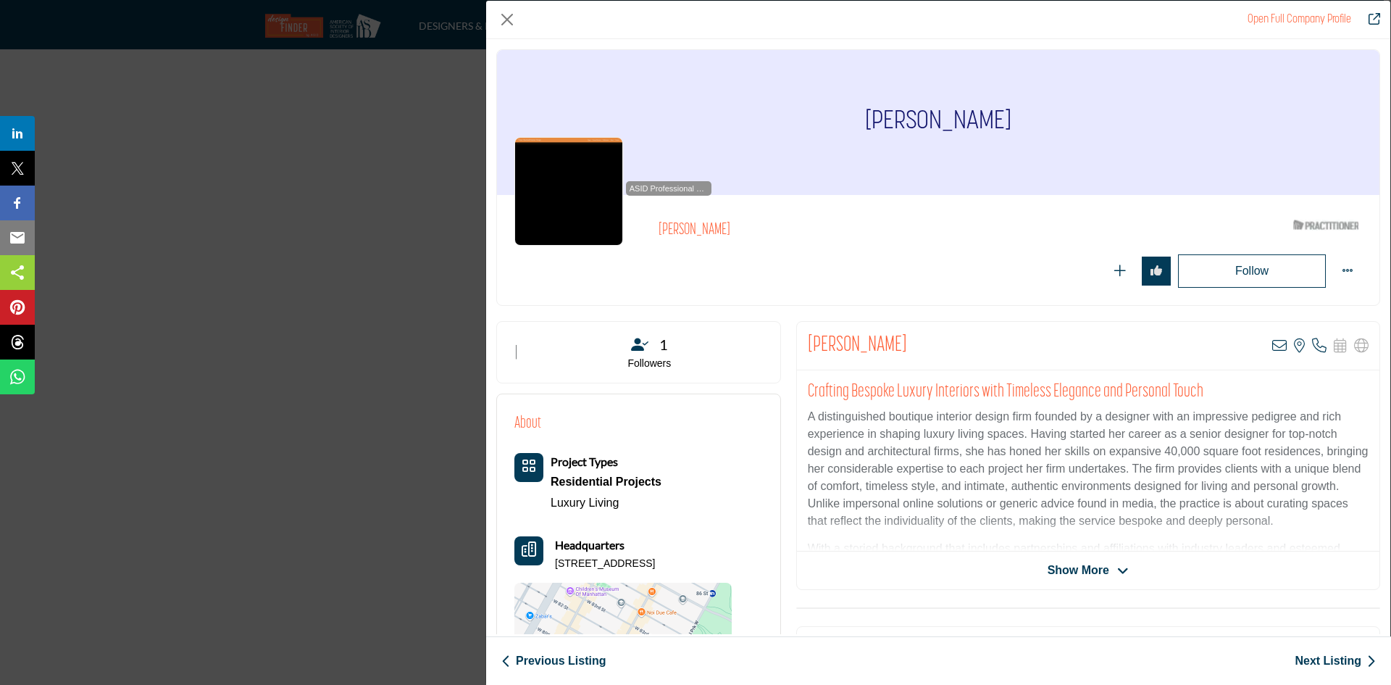
click at [371, 283] on div "Open Full Company Profile Nancy Boszhardt ASID Qualified Practitioner who valid…" at bounding box center [695, 342] width 1391 height 685
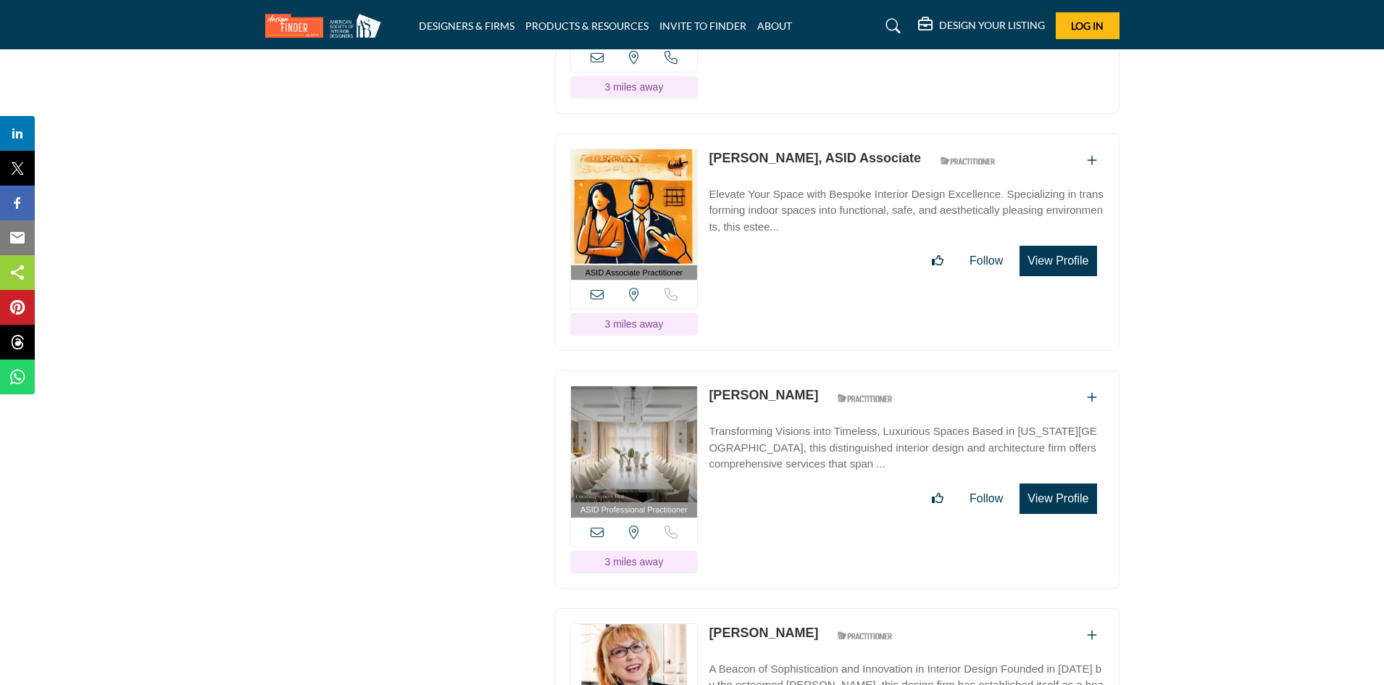
scroll to position [3767, 0]
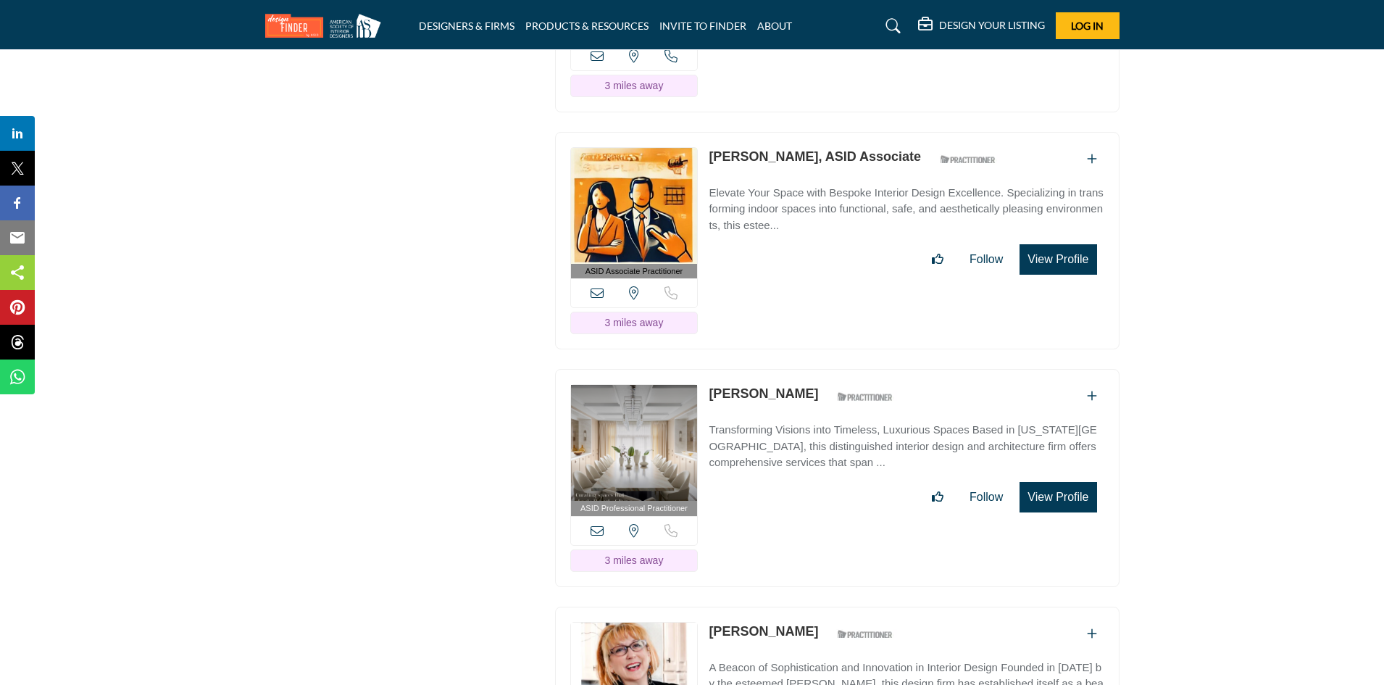
click at [1042, 485] on button "View Profile" at bounding box center [1057, 497] width 77 height 30
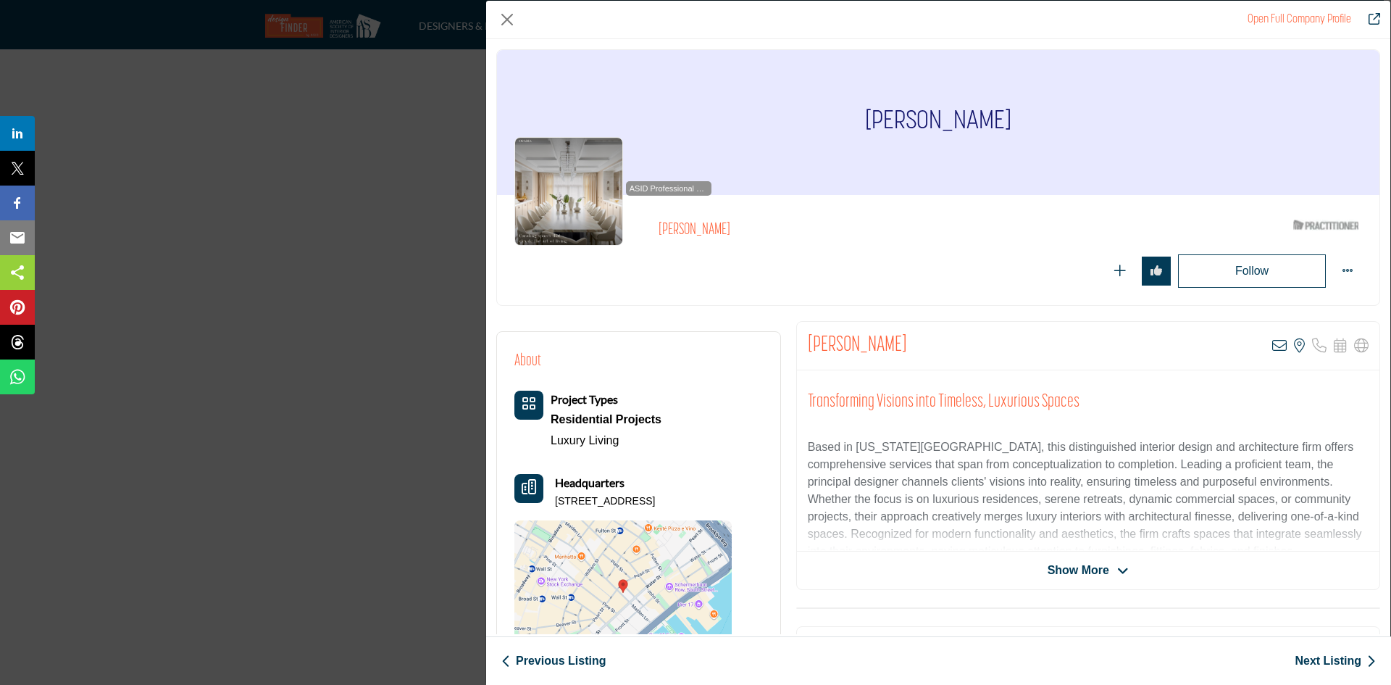
click at [376, 148] on div "Open Full Company Profile Jack Ovadia ASID Qualified Practitioner who validates…" at bounding box center [695, 342] width 1391 height 685
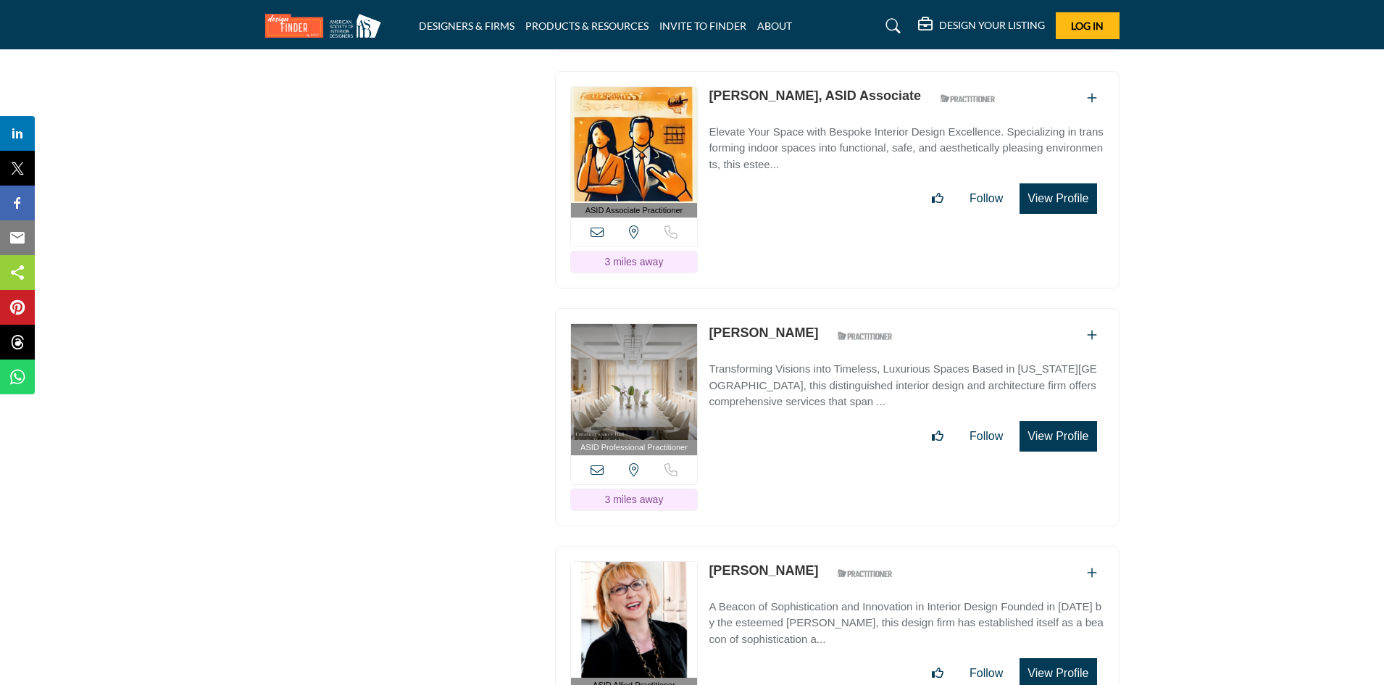
scroll to position [4129, 0]
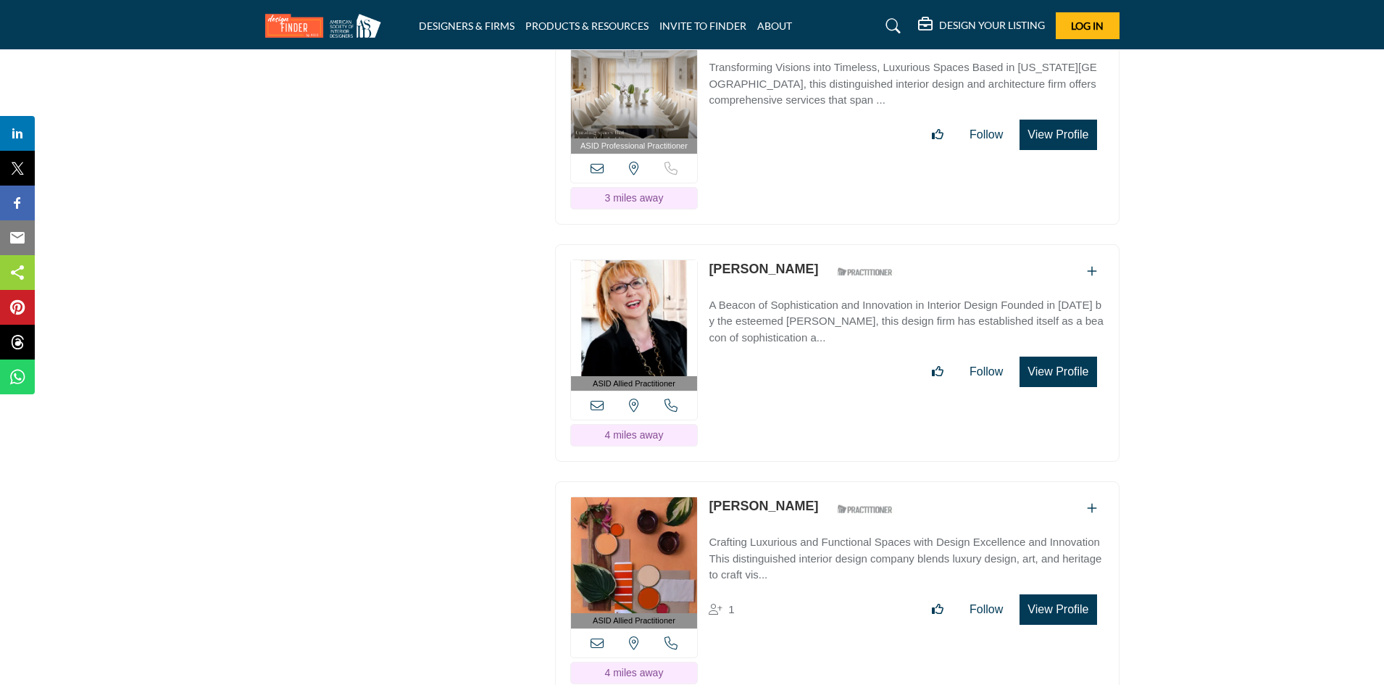
click at [593, 398] on icon at bounding box center [596, 404] width 13 height 13
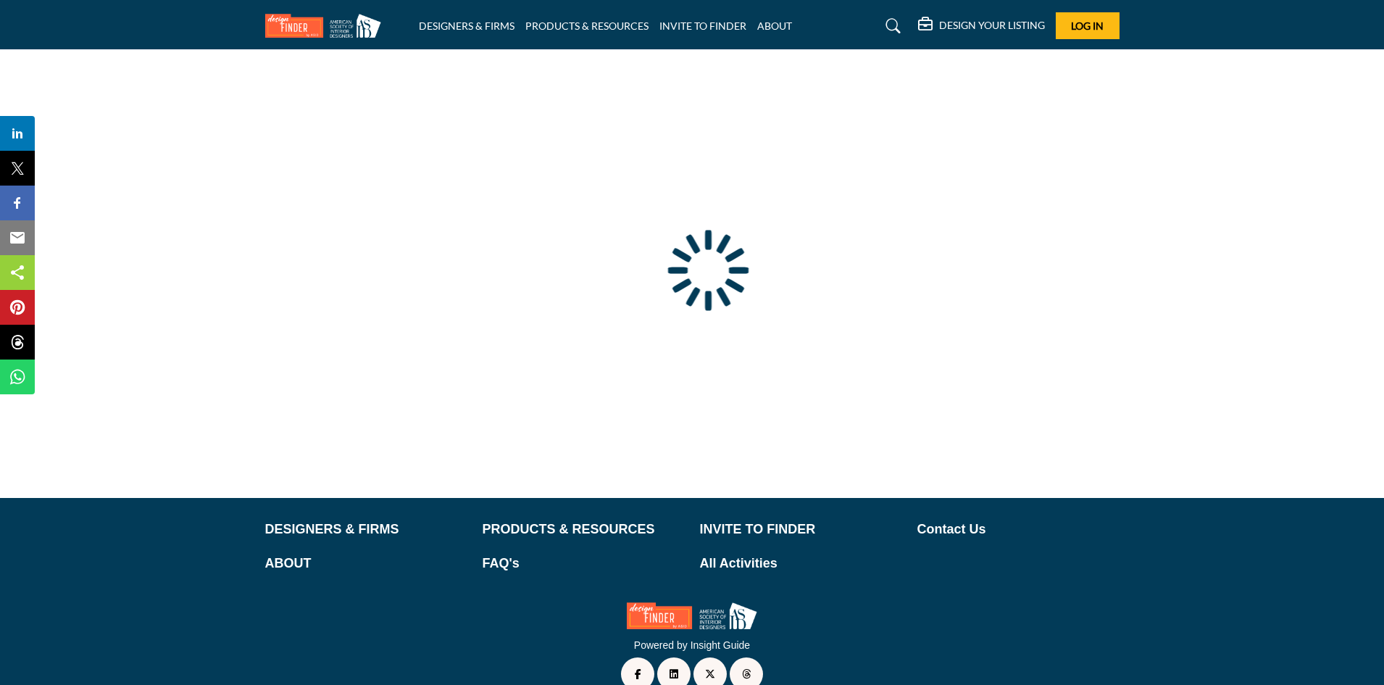
scroll to position [45, 0]
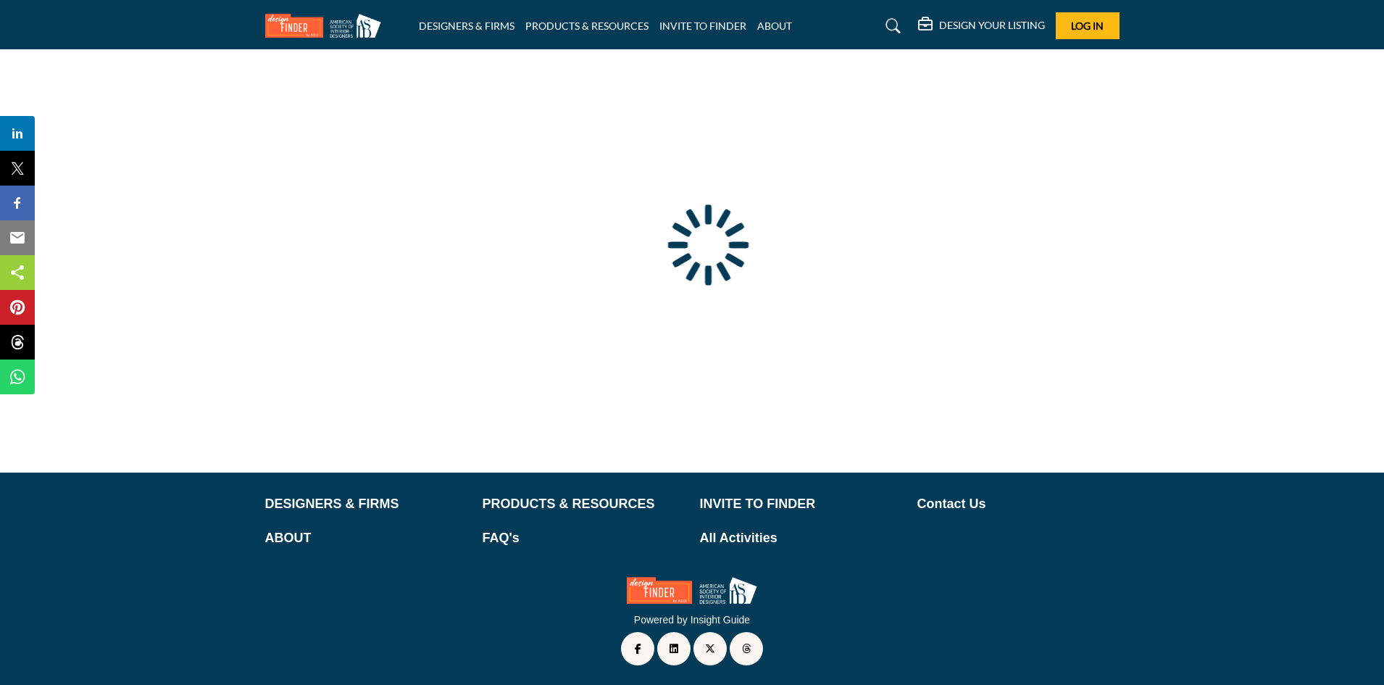
type input "**********"
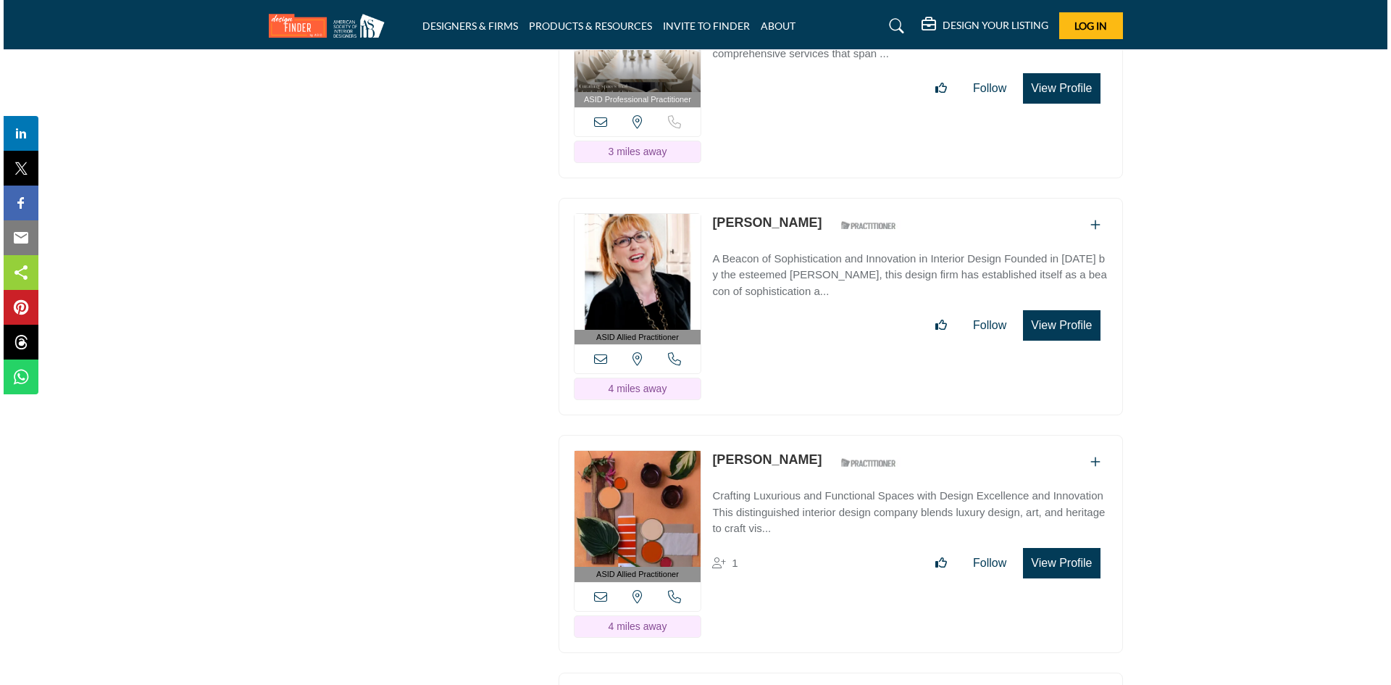
scroll to position [4274, 0]
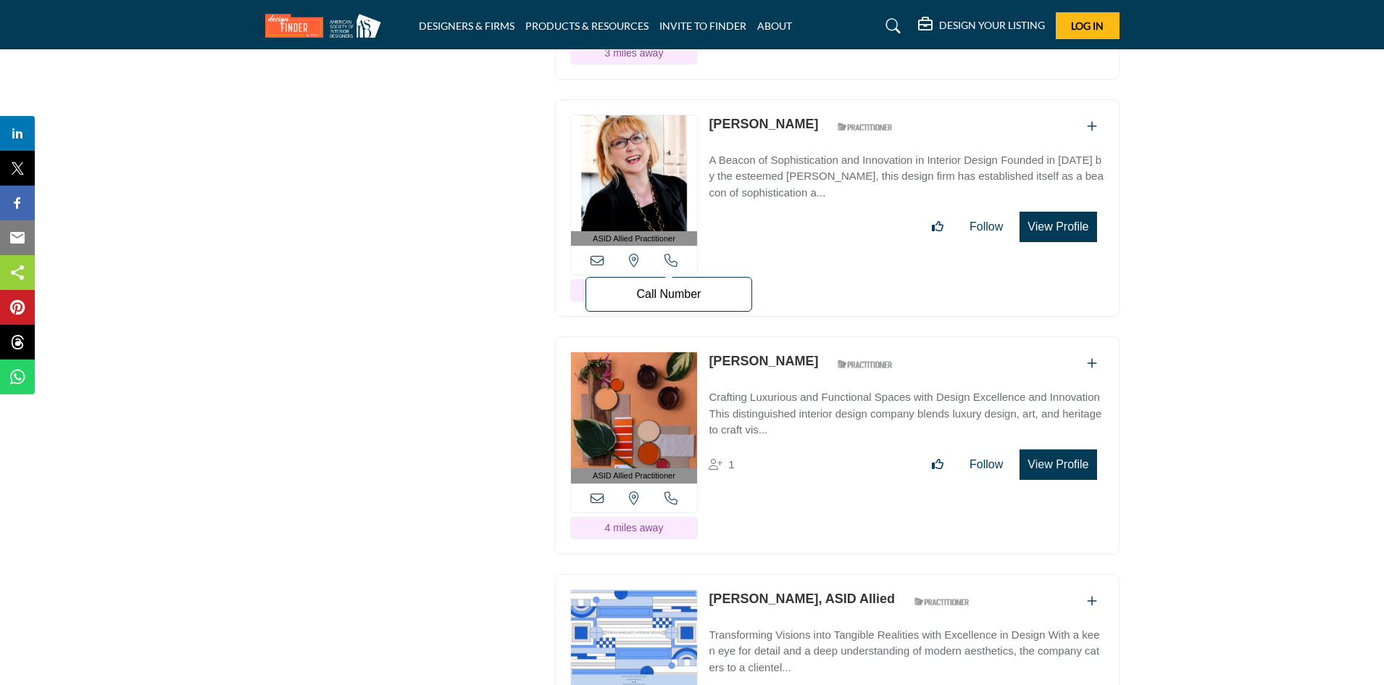
click at [670, 254] on icon at bounding box center [670, 260] width 13 height 13
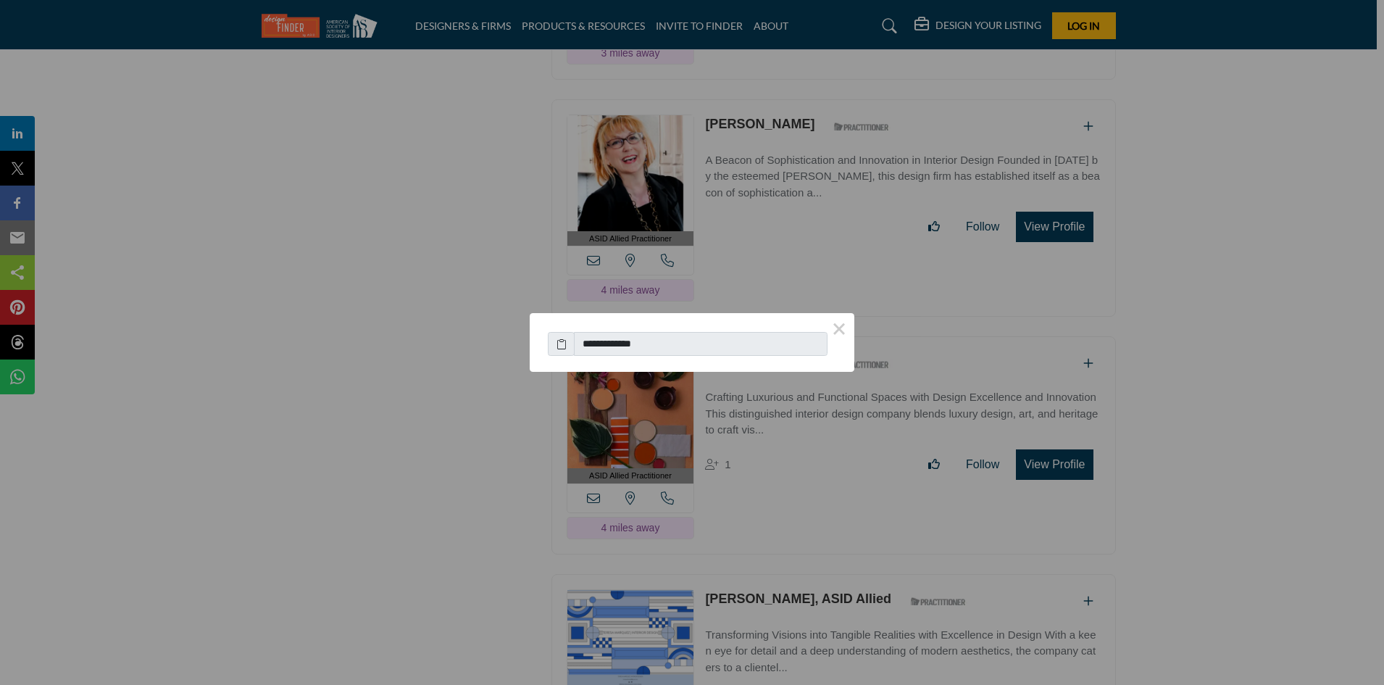
click at [1063, 218] on div "**********" at bounding box center [692, 342] width 1384 height 685
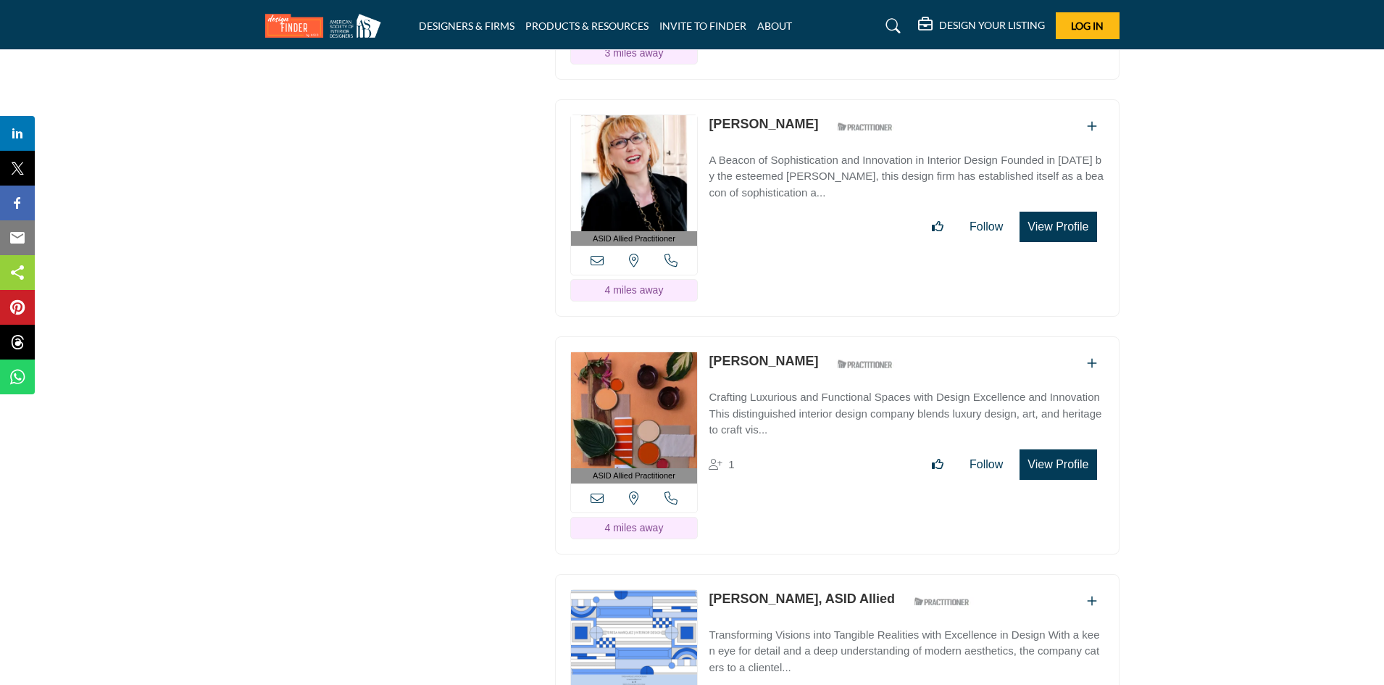
click at [1063, 217] on button "View Profile" at bounding box center [1057, 227] width 77 height 30
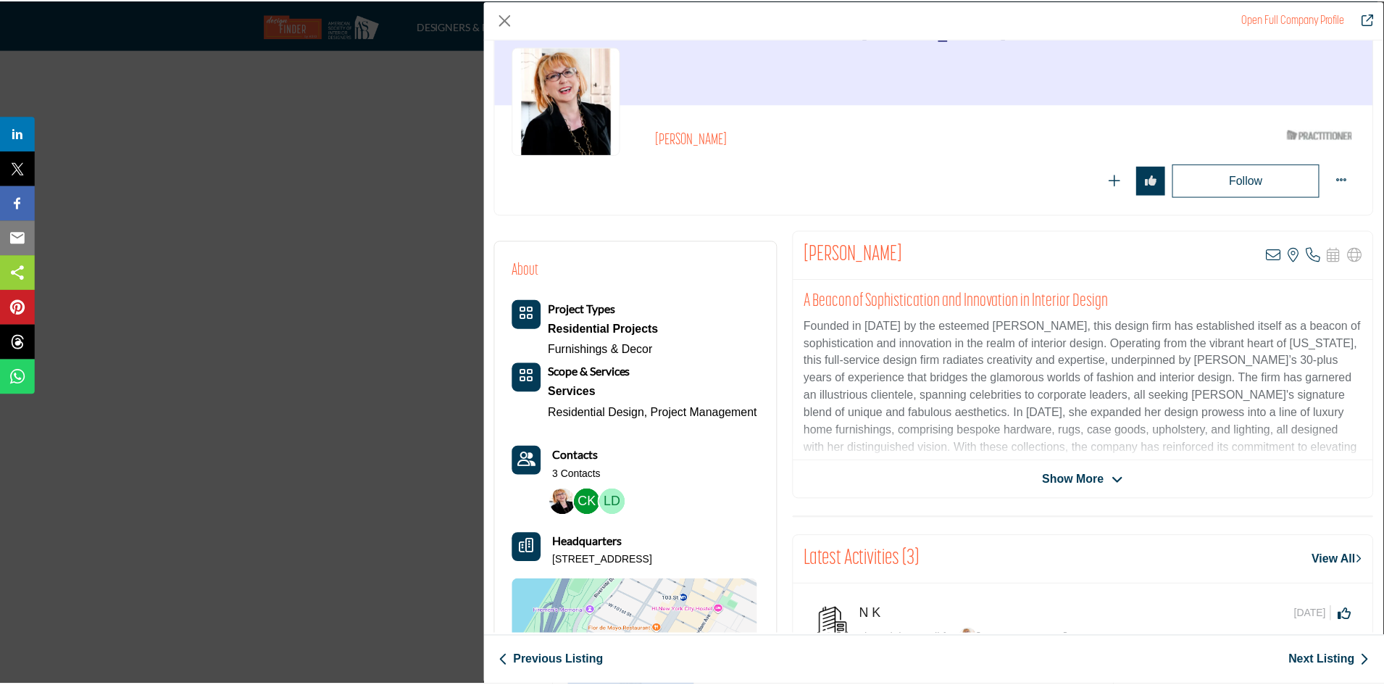
scroll to position [421, 0]
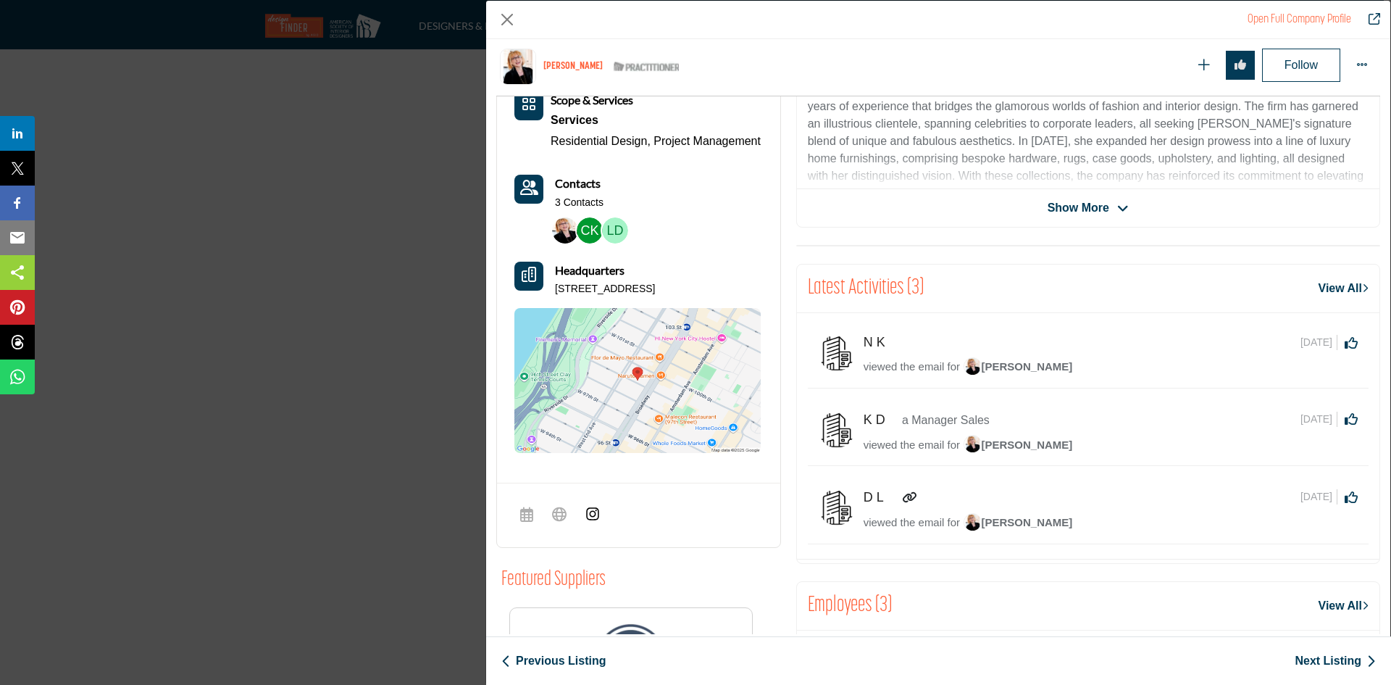
click at [317, 290] on div "Open Full Company Profile Robin Baron ASID Qualified Practitioner who validates…" at bounding box center [695, 342] width 1391 height 685
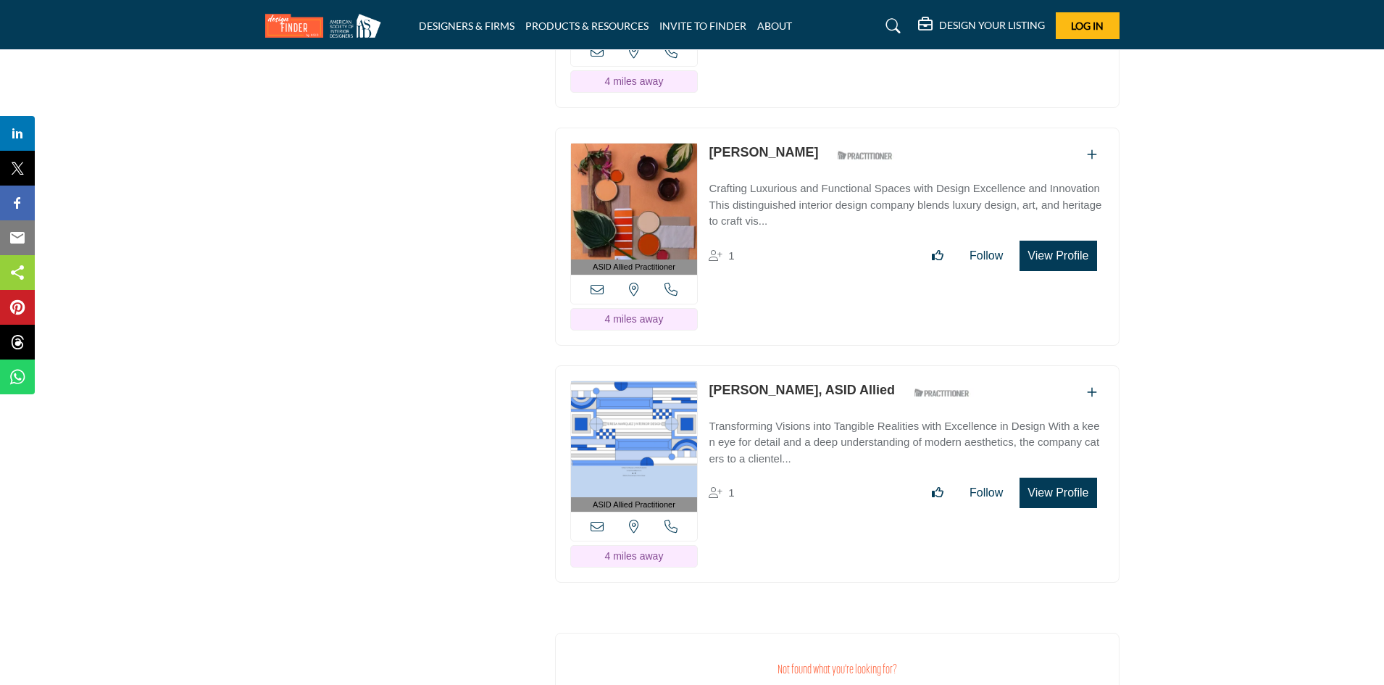
scroll to position [4491, 0]
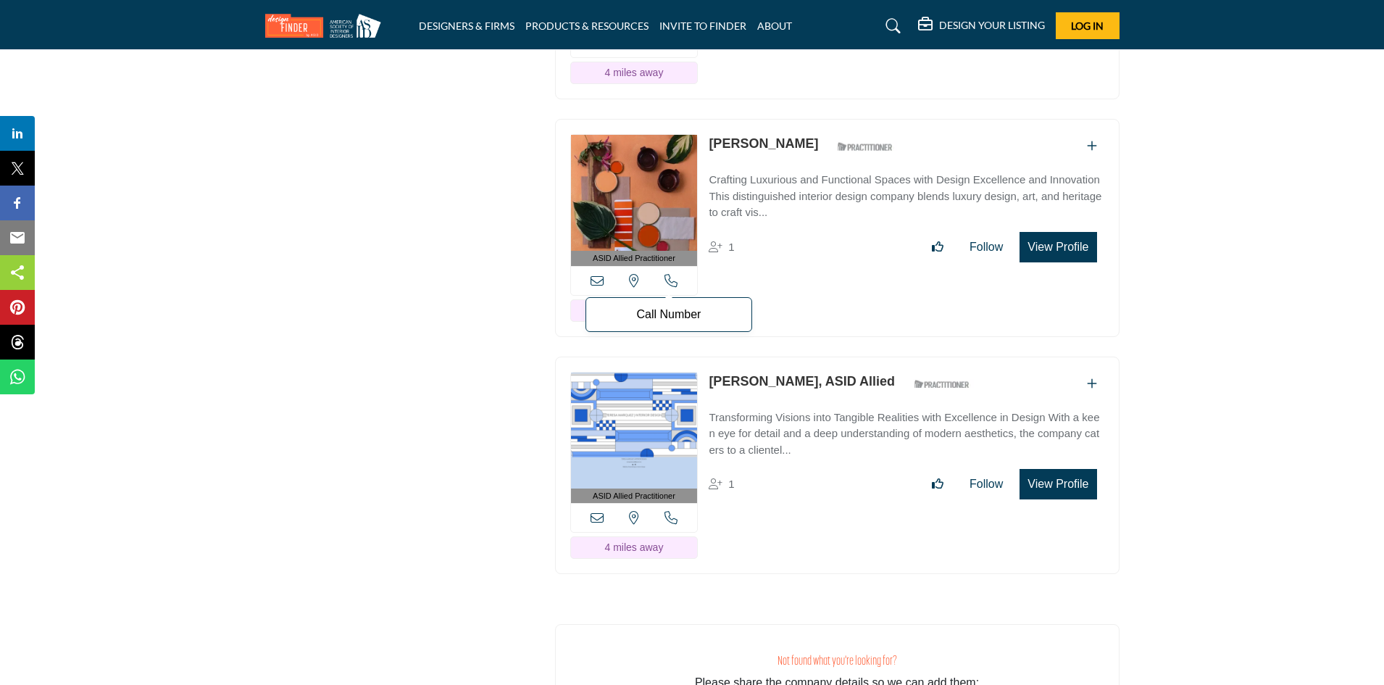
click at [670, 274] on icon at bounding box center [670, 280] width 13 height 13
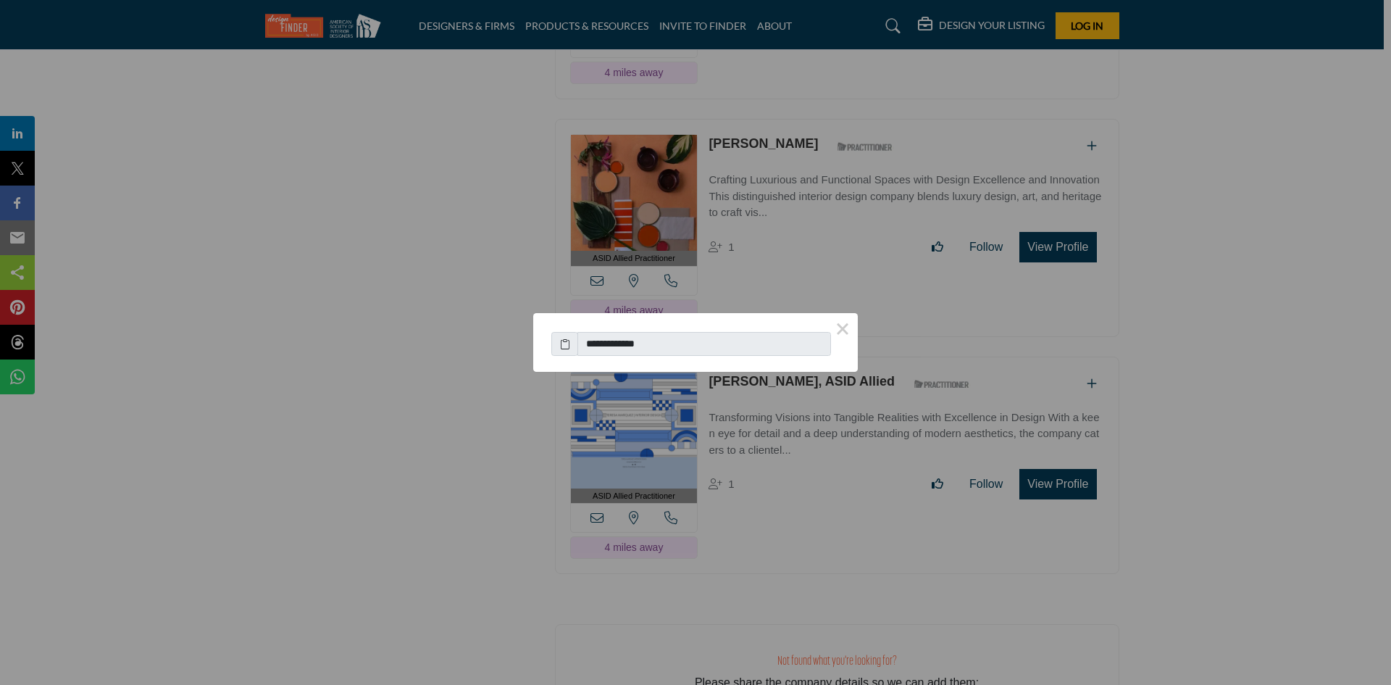
click at [881, 280] on div "**********" at bounding box center [695, 342] width 1391 height 685
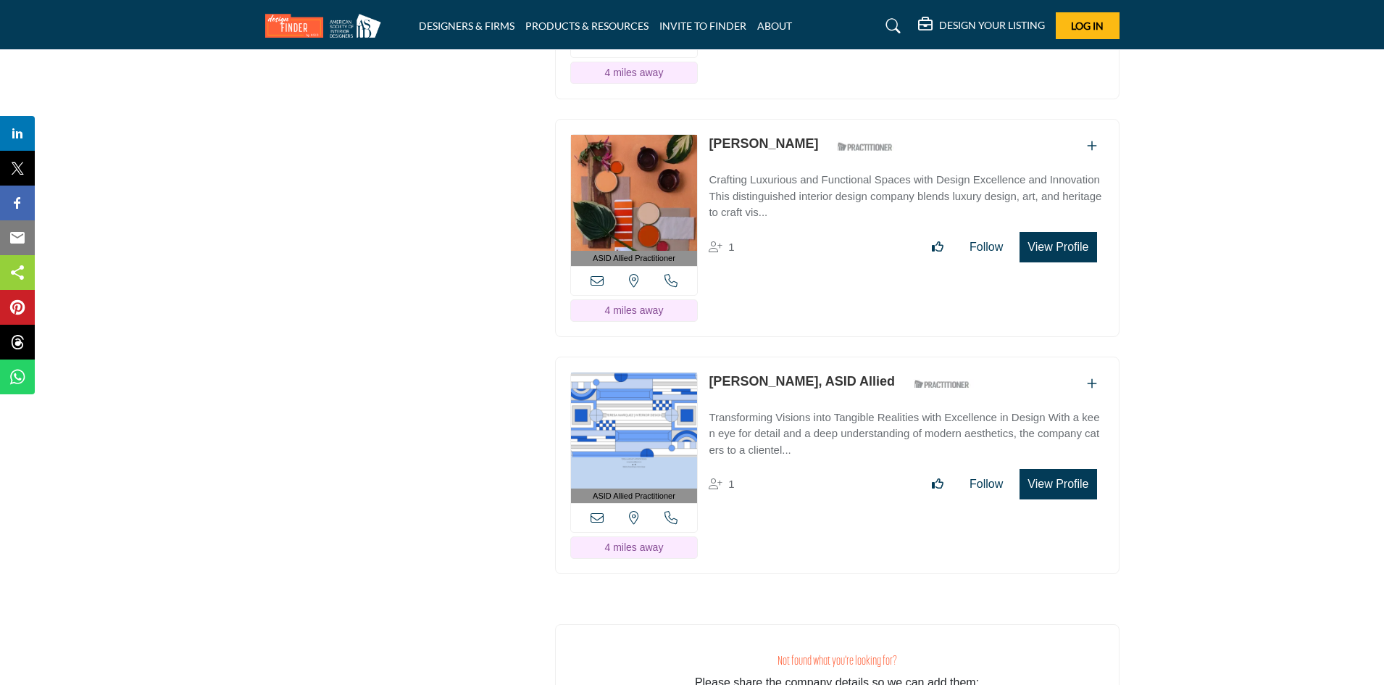
click at [1079, 235] on button "View Profile" at bounding box center [1057, 247] width 77 height 30
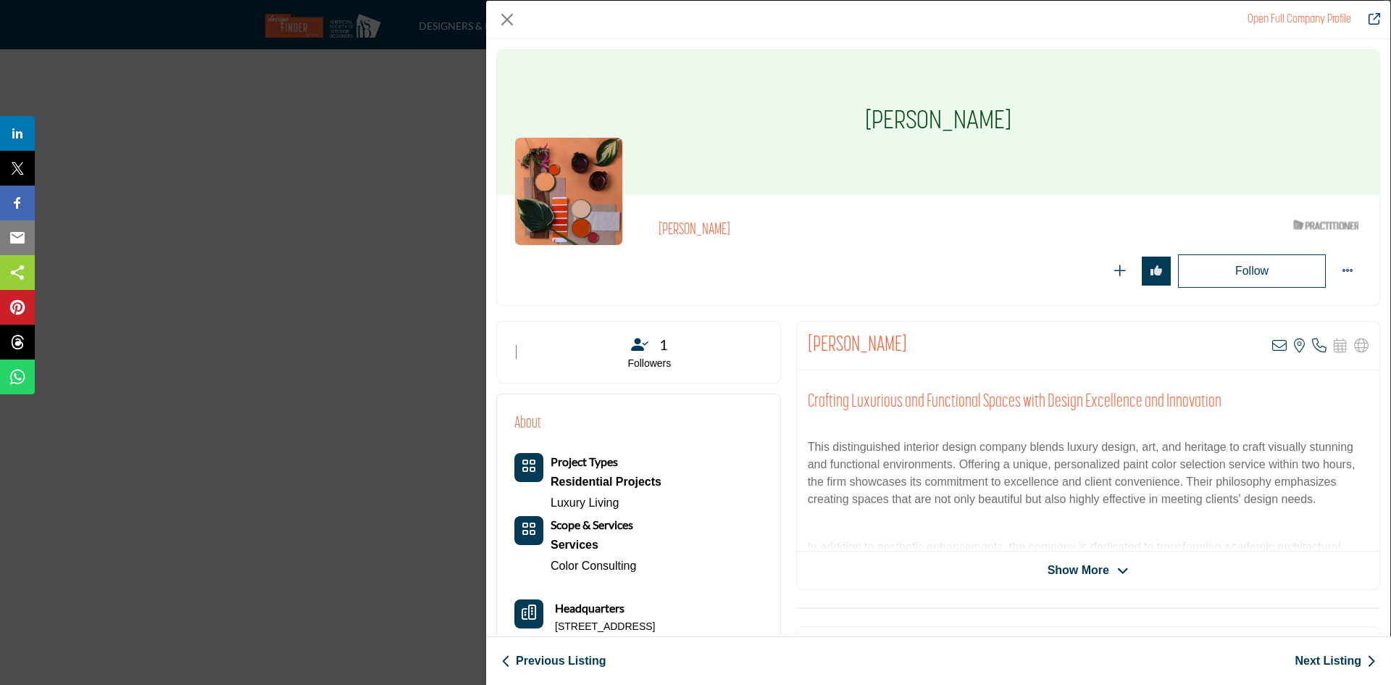
click at [358, 184] on div "Open Full Company Profile Dalia Forman ASID Qualified Practitioner who validate…" at bounding box center [695, 342] width 1391 height 685
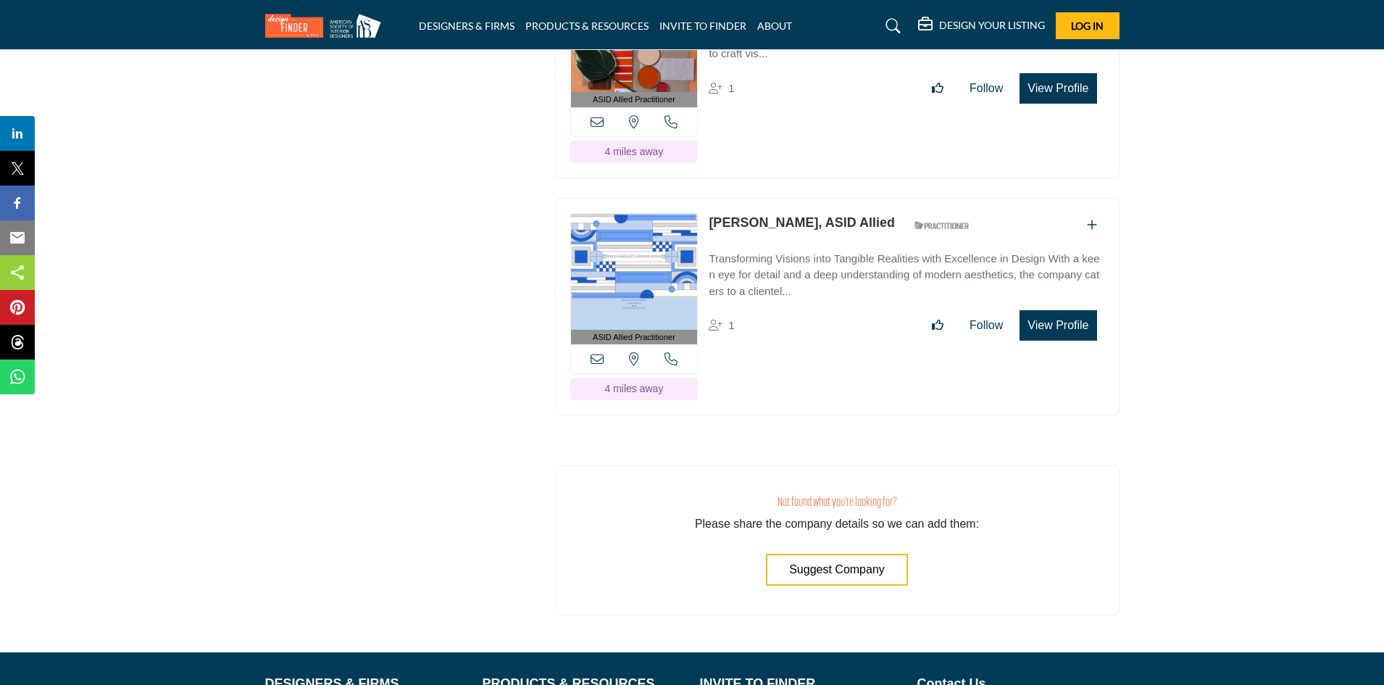
scroll to position [4709, 0]
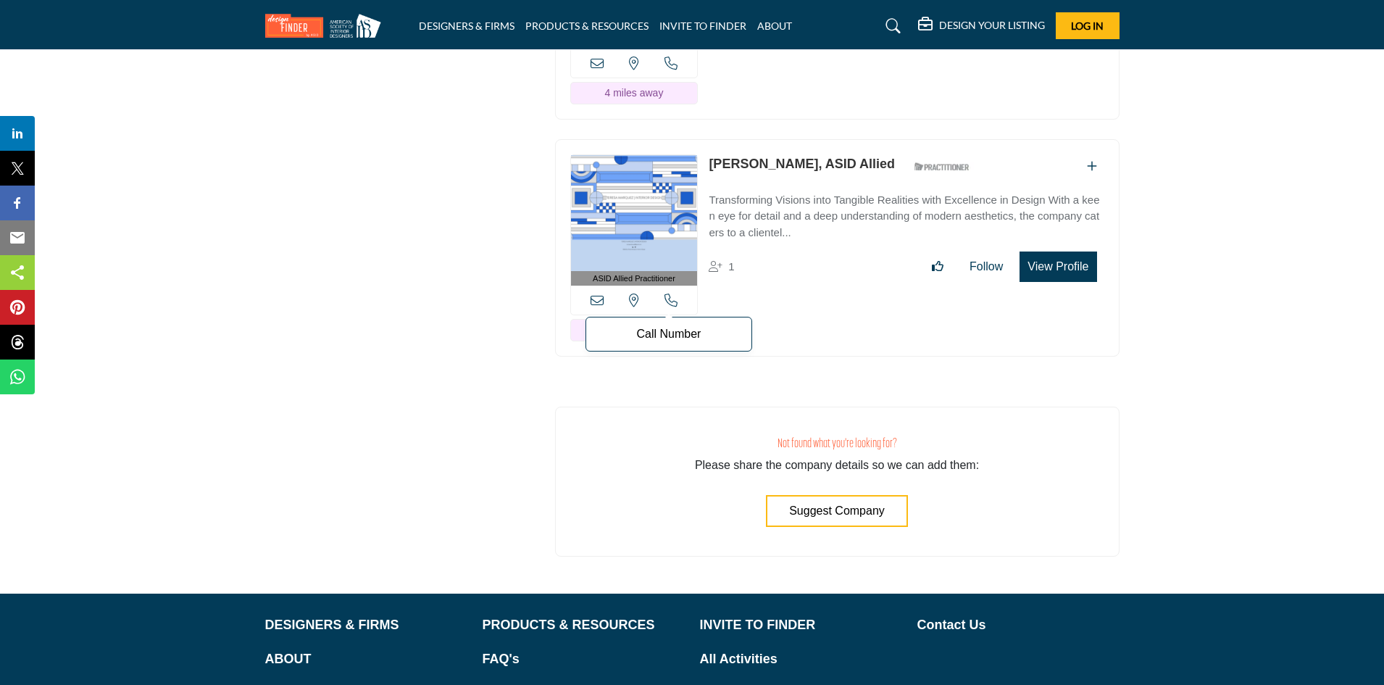
click at [672, 293] on icon at bounding box center [670, 299] width 13 height 13
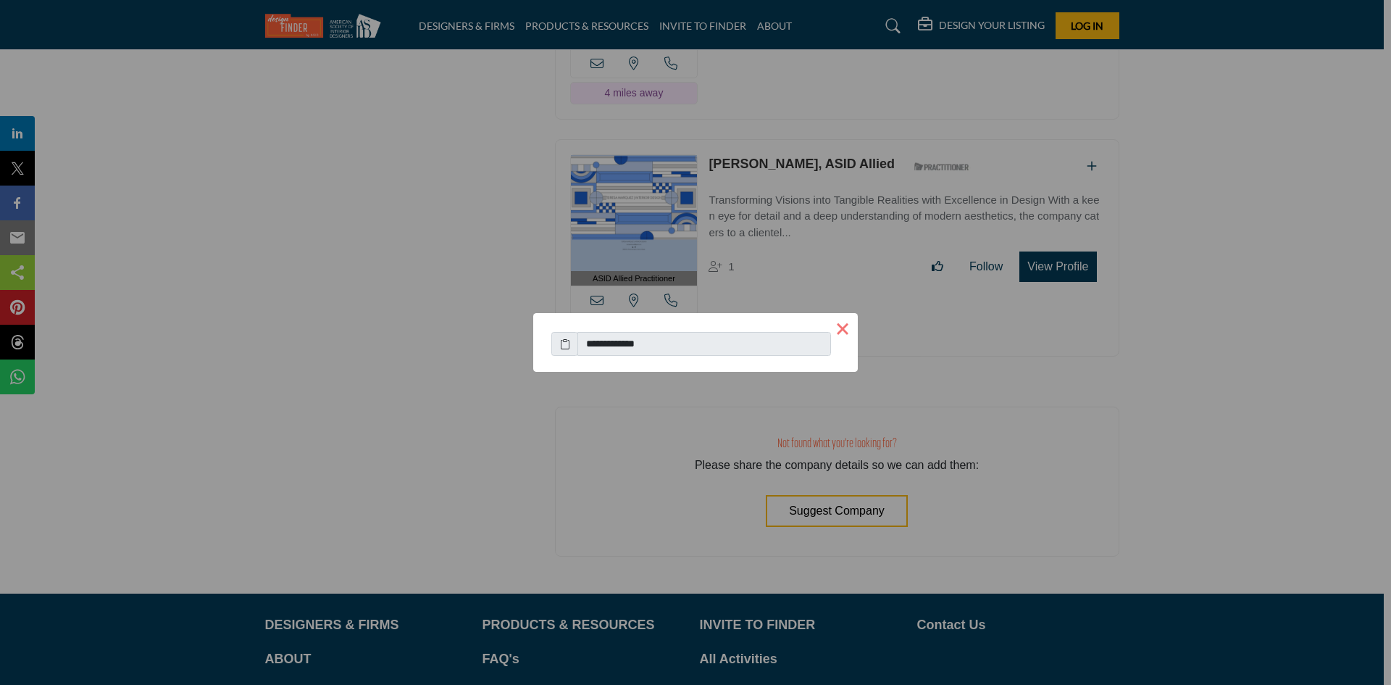
click at [844, 331] on button "×" at bounding box center [842, 328] width 30 height 30
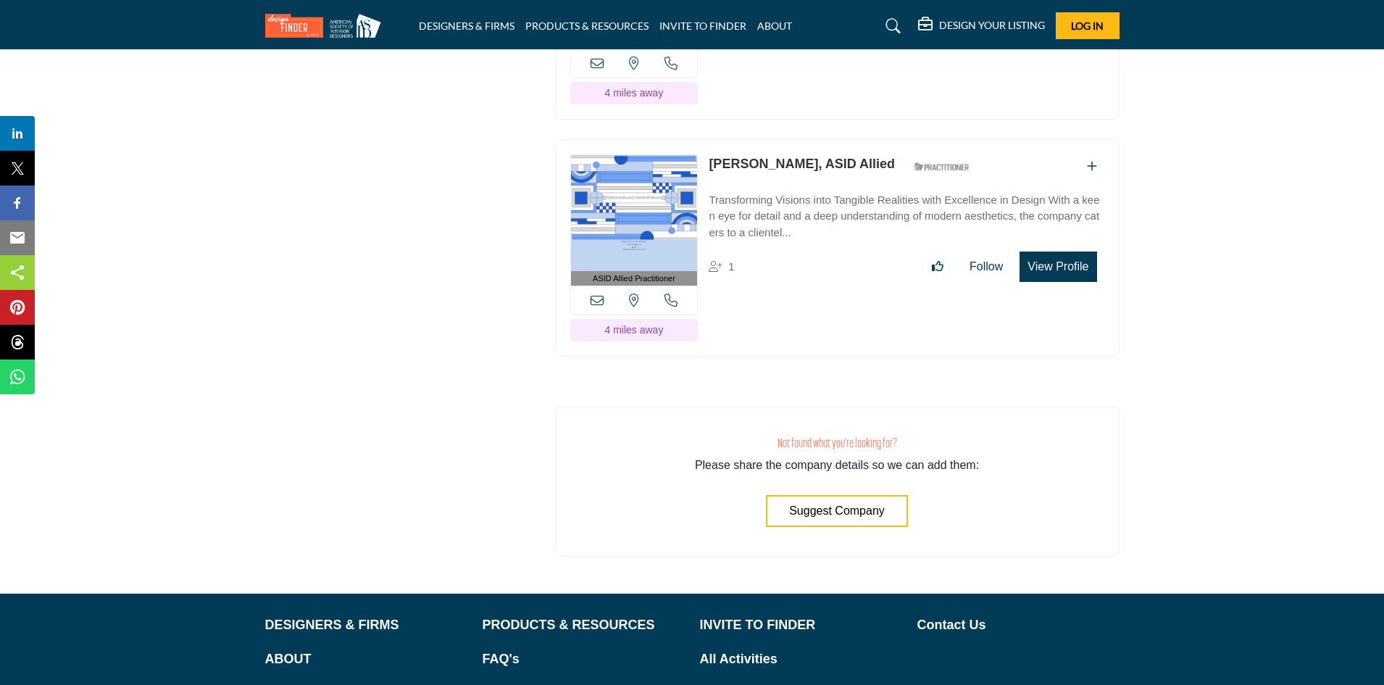
click at [1066, 254] on button "View Profile" at bounding box center [1057, 266] width 77 height 30
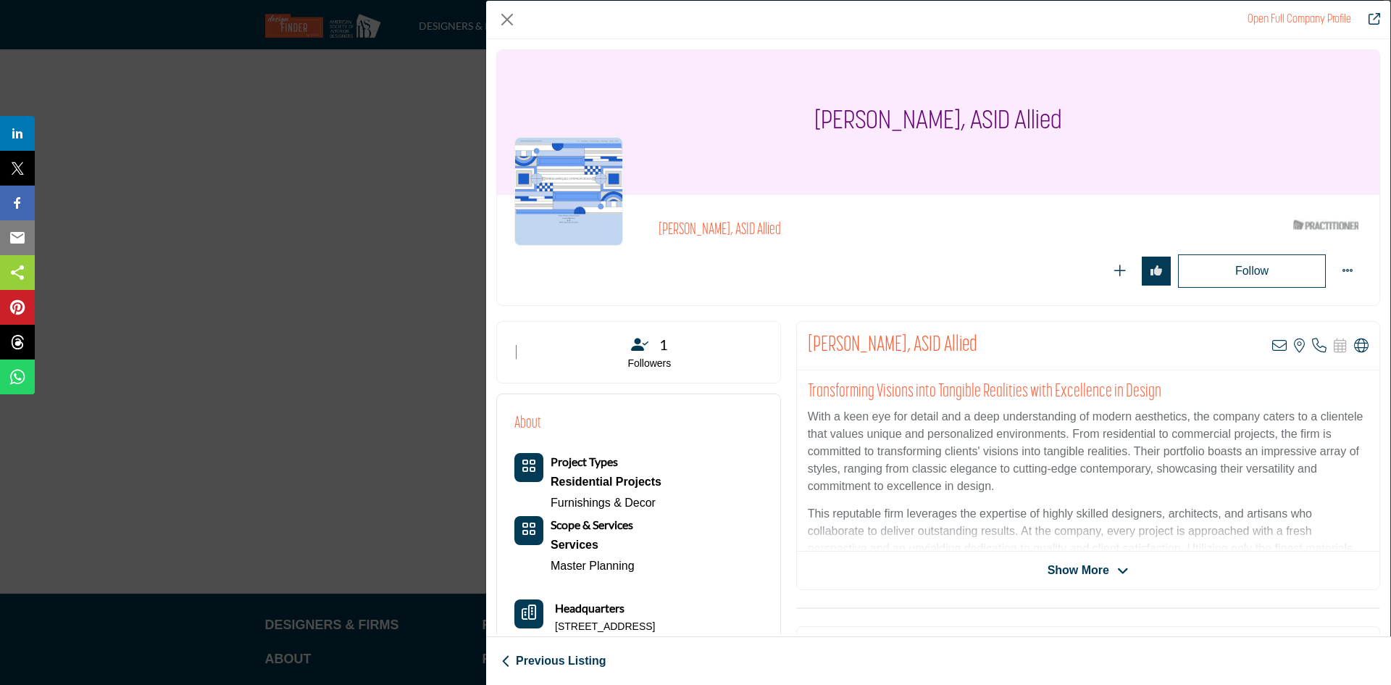
click at [382, 164] on div "Open Full Company Profile Teresa Marquez, ASID Allied ASID Qualified Practition…" at bounding box center [695, 342] width 1391 height 685
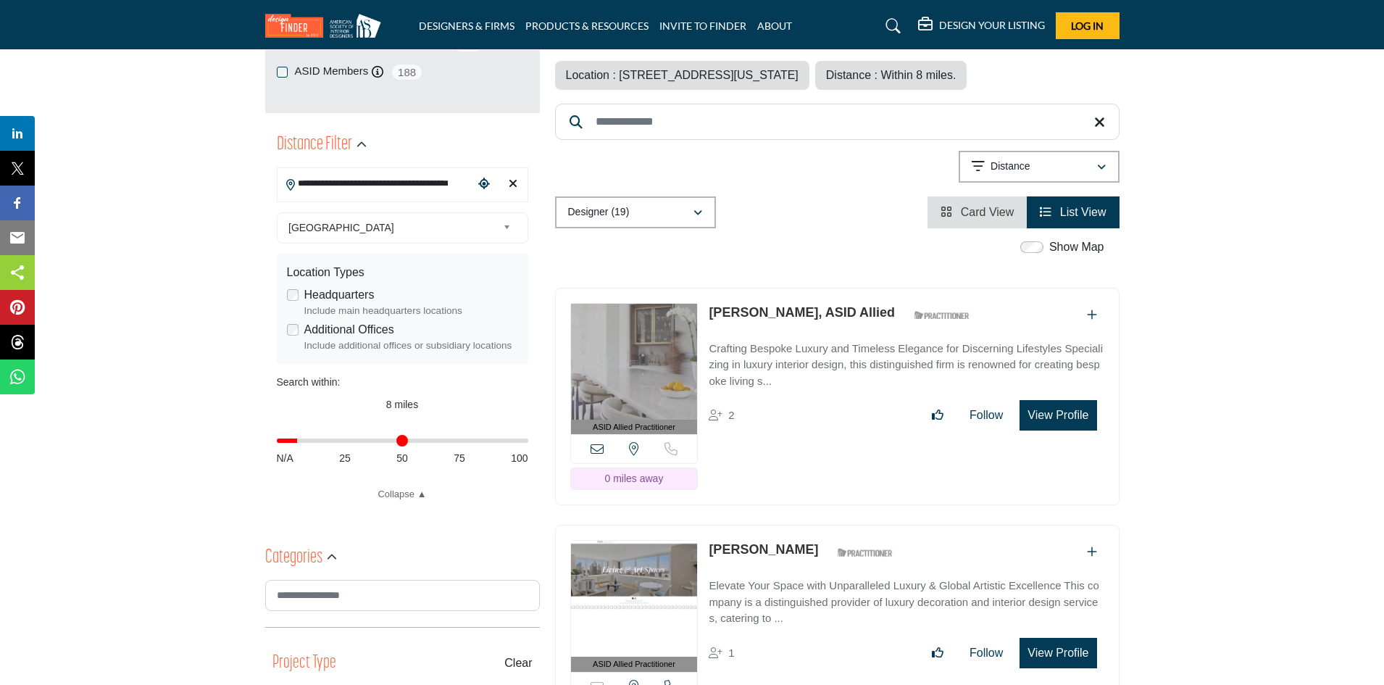
scroll to position [0, 0]
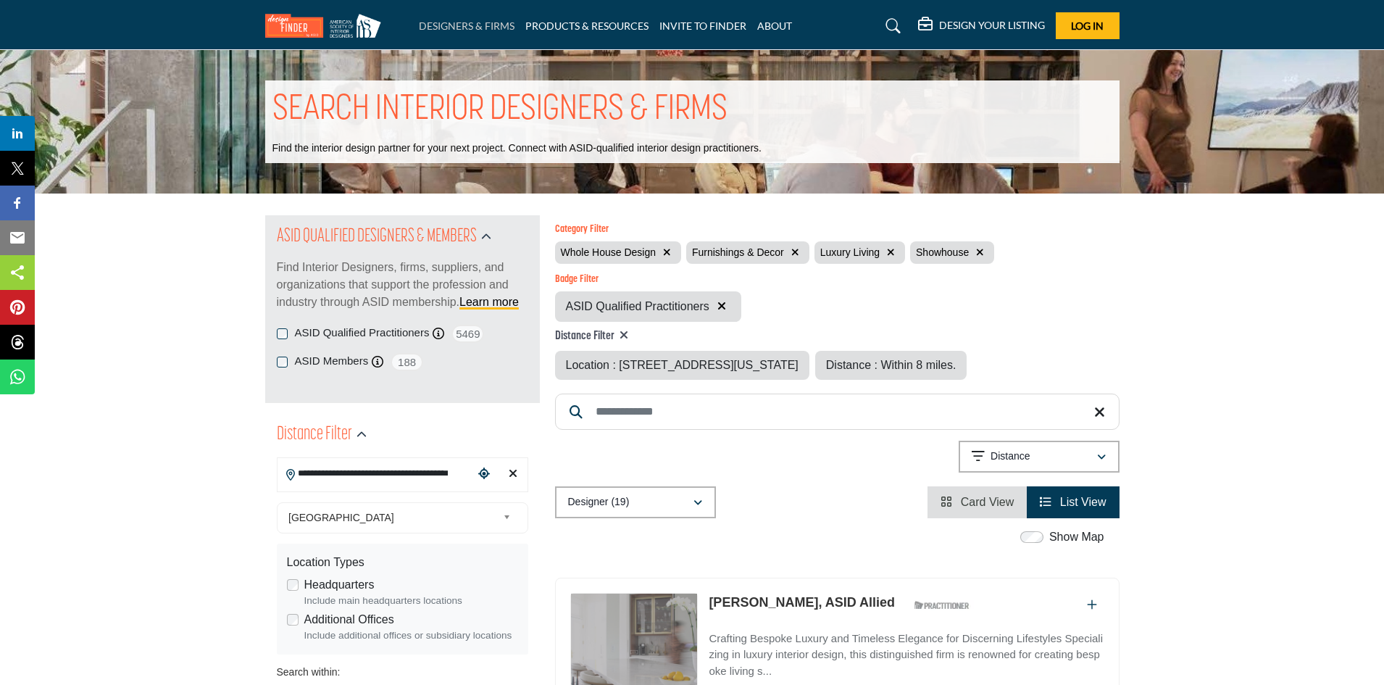
click at [484, 25] on link "DESIGNERS & FIRMS" at bounding box center [467, 26] width 96 height 12
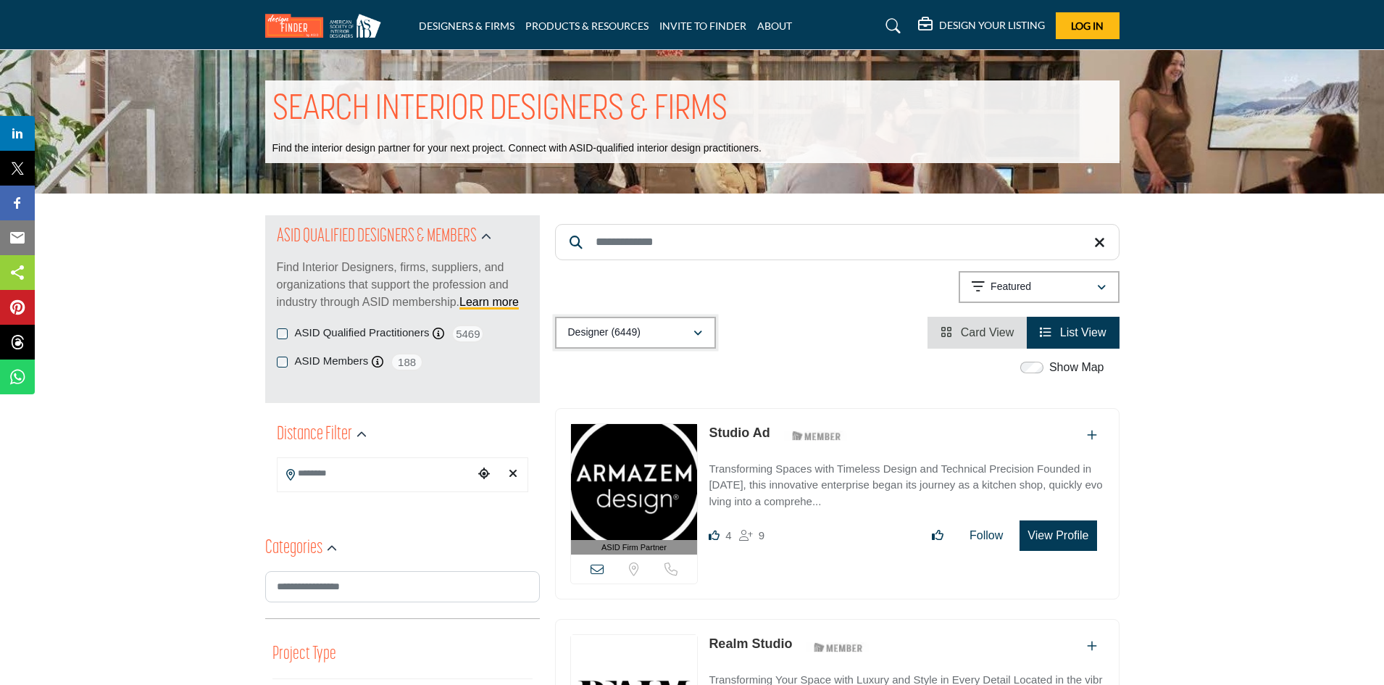
click at [701, 330] on icon "button" at bounding box center [697, 333] width 9 height 10
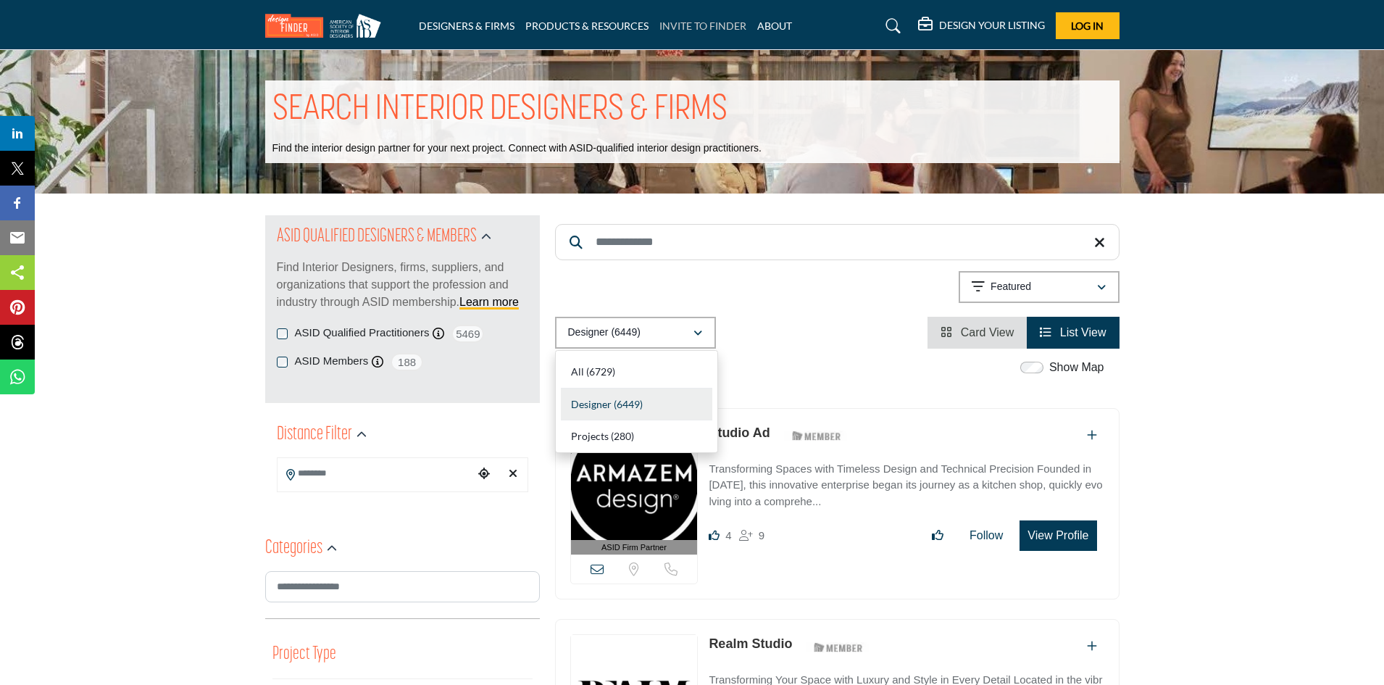
click at [696, 27] on link "INVITE TO FINDER" at bounding box center [702, 26] width 87 height 12
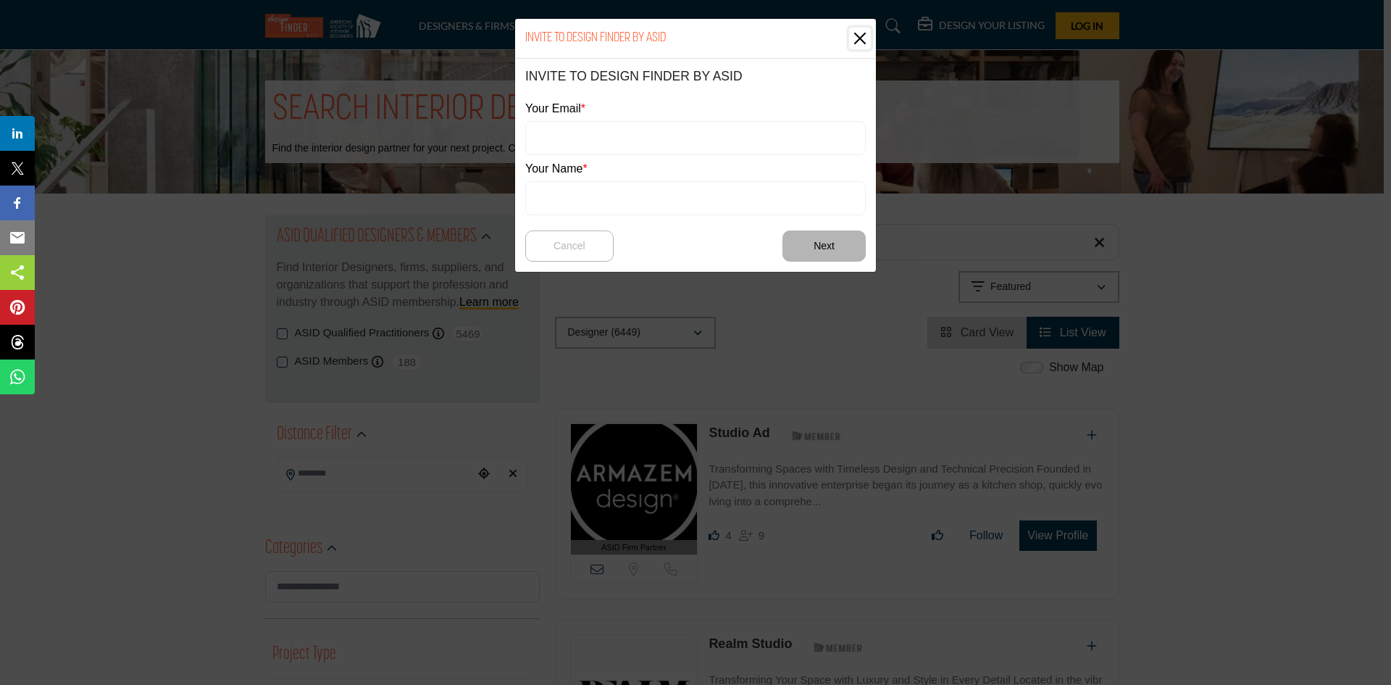
click at [867, 35] on button "Close" at bounding box center [860, 39] width 22 height 22
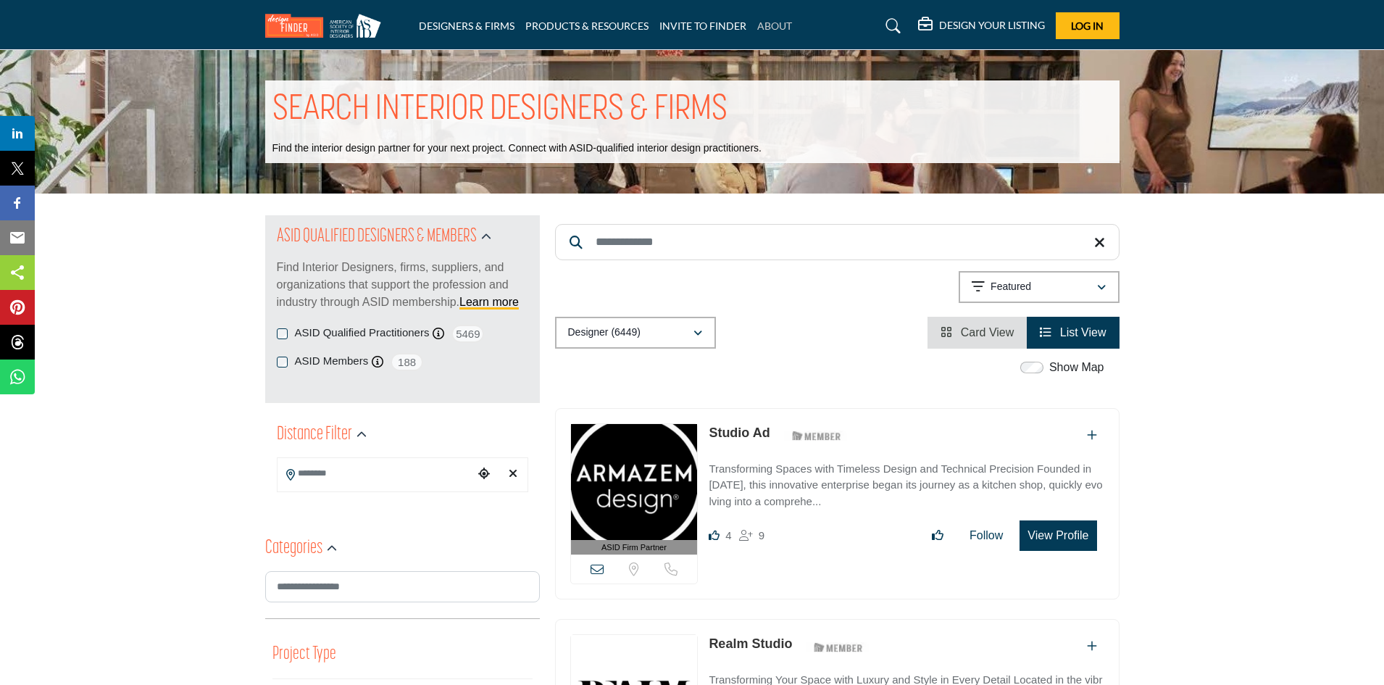
click at [764, 25] on link "ABOUT" at bounding box center [774, 26] width 35 height 12
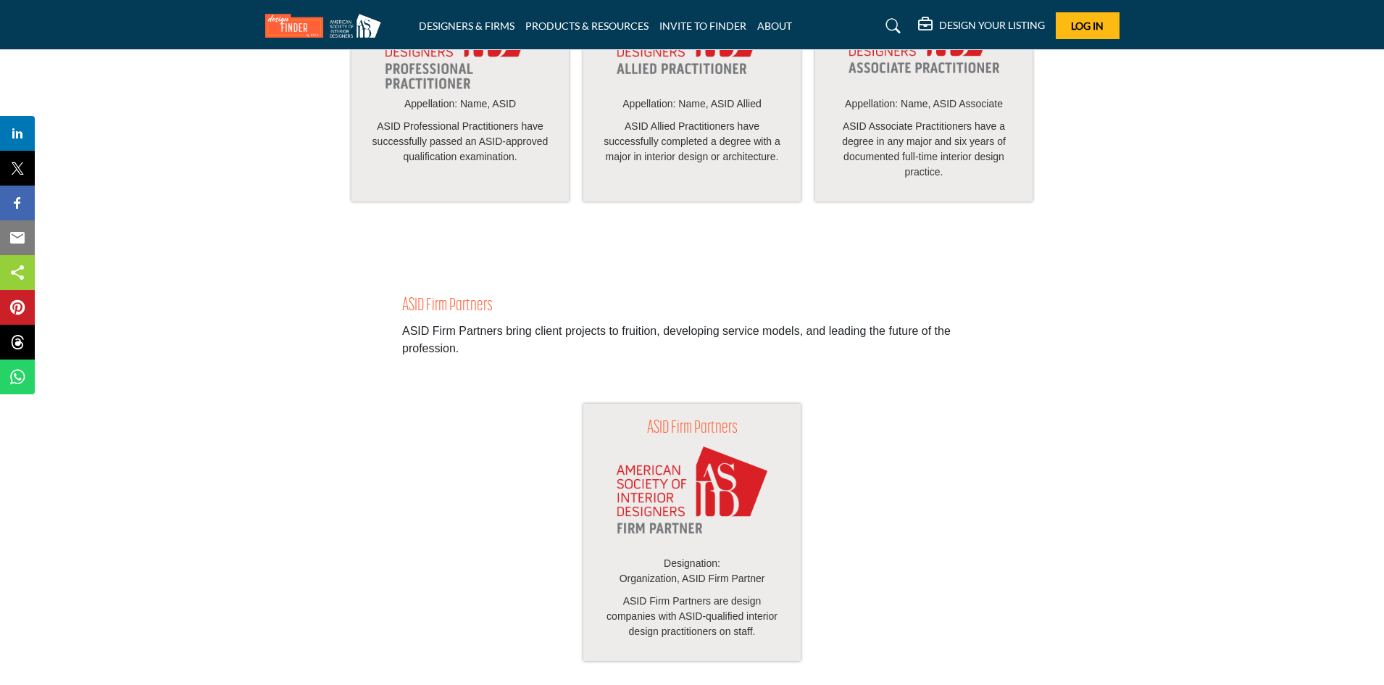
scroll to position [1608, 0]
